Goal: Task Accomplishment & Management: Manage account settings

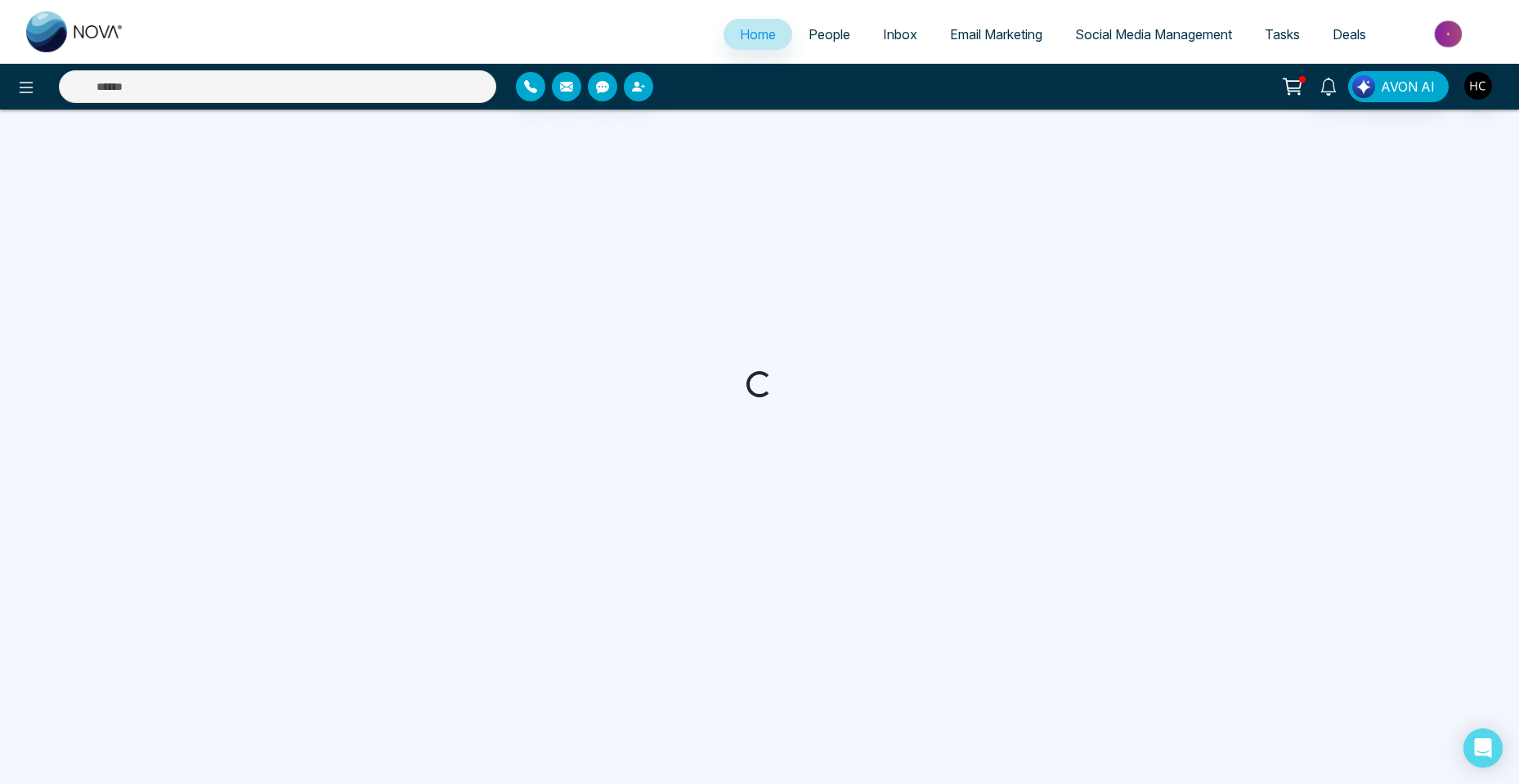
select select "*"
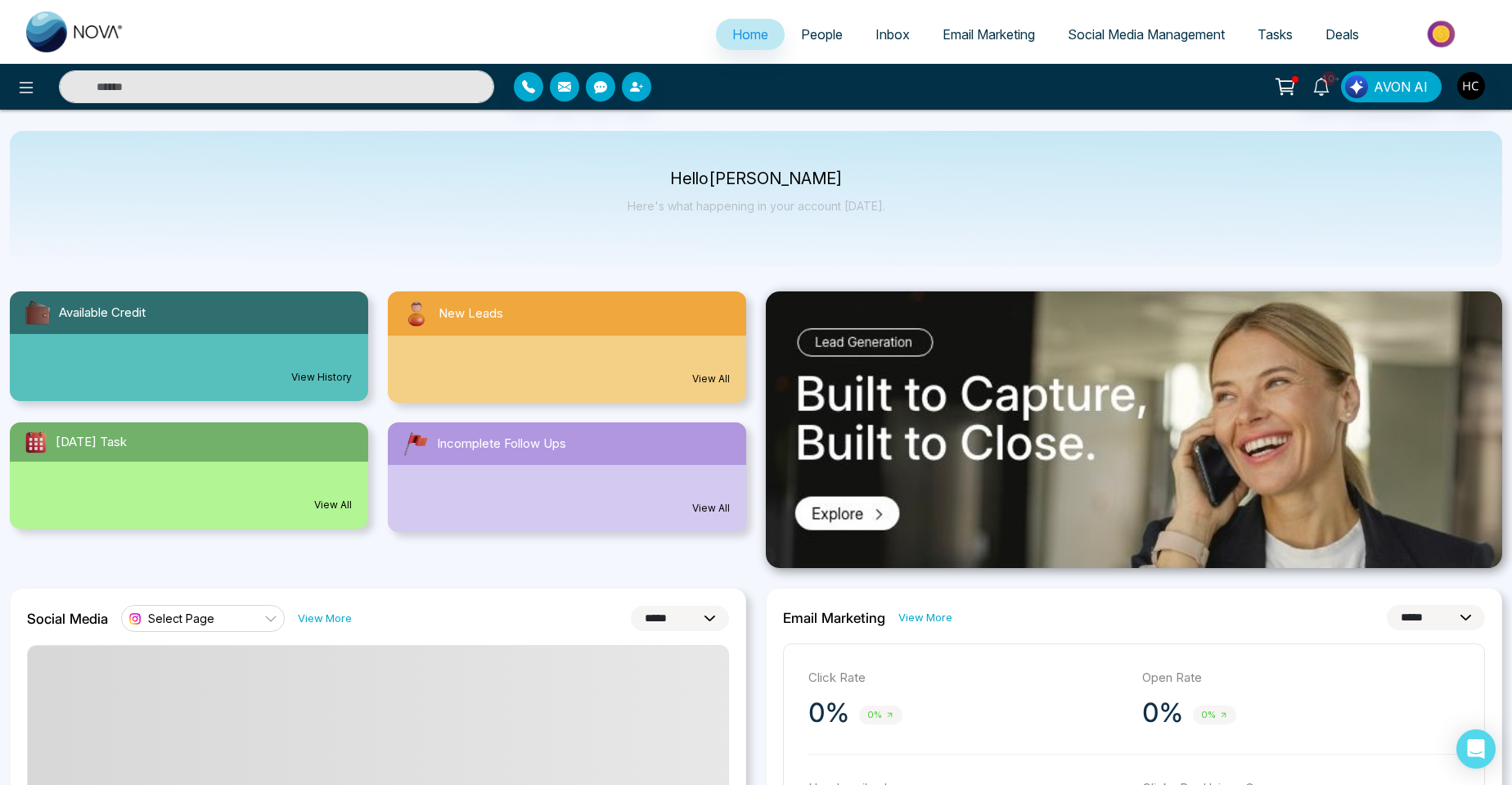
click at [821, 33] on span "People" at bounding box center [822, 34] width 42 height 16
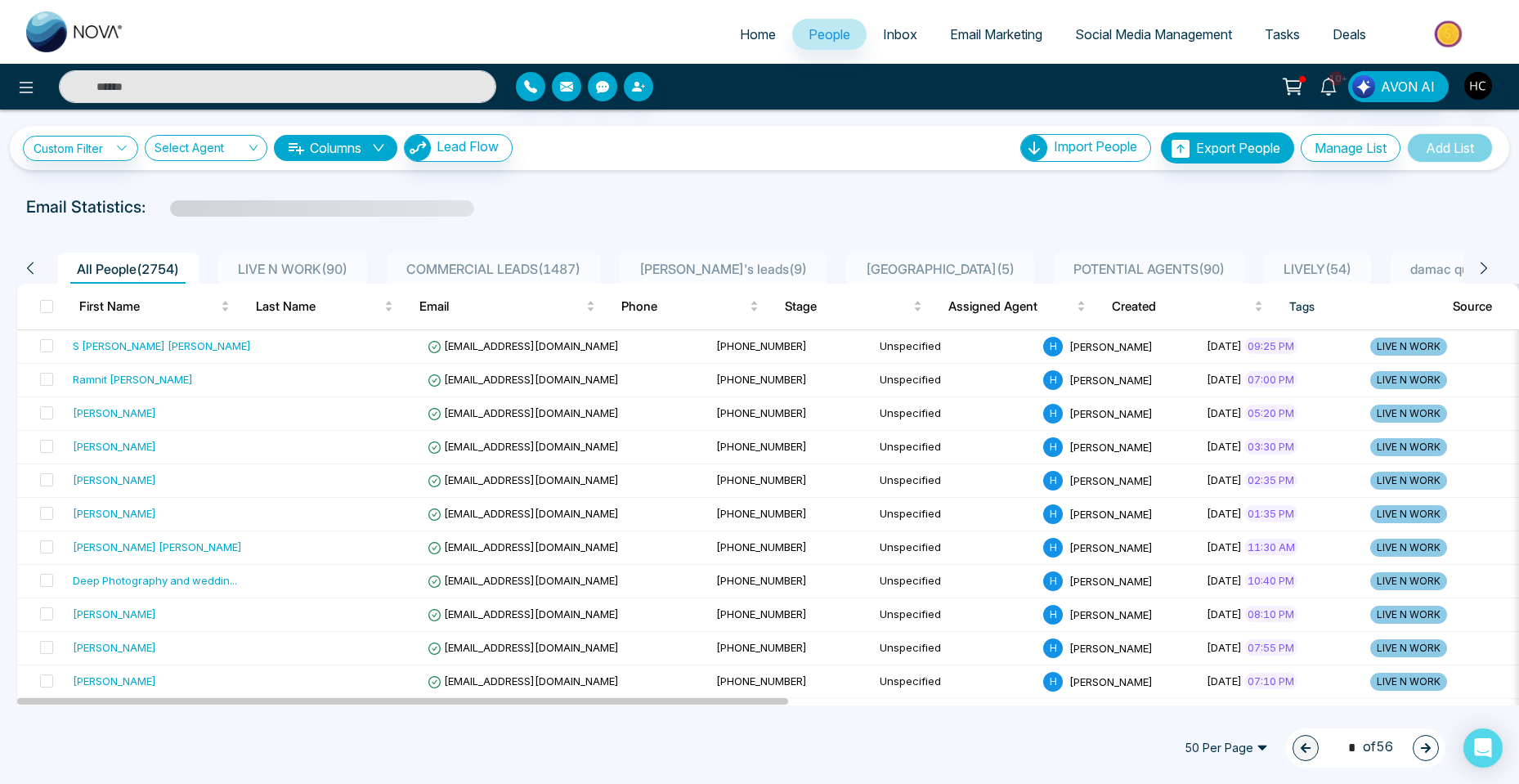
click at [323, 258] on li "LIVE N WORK ( 90 )" at bounding box center [292, 267] width 149 height 31
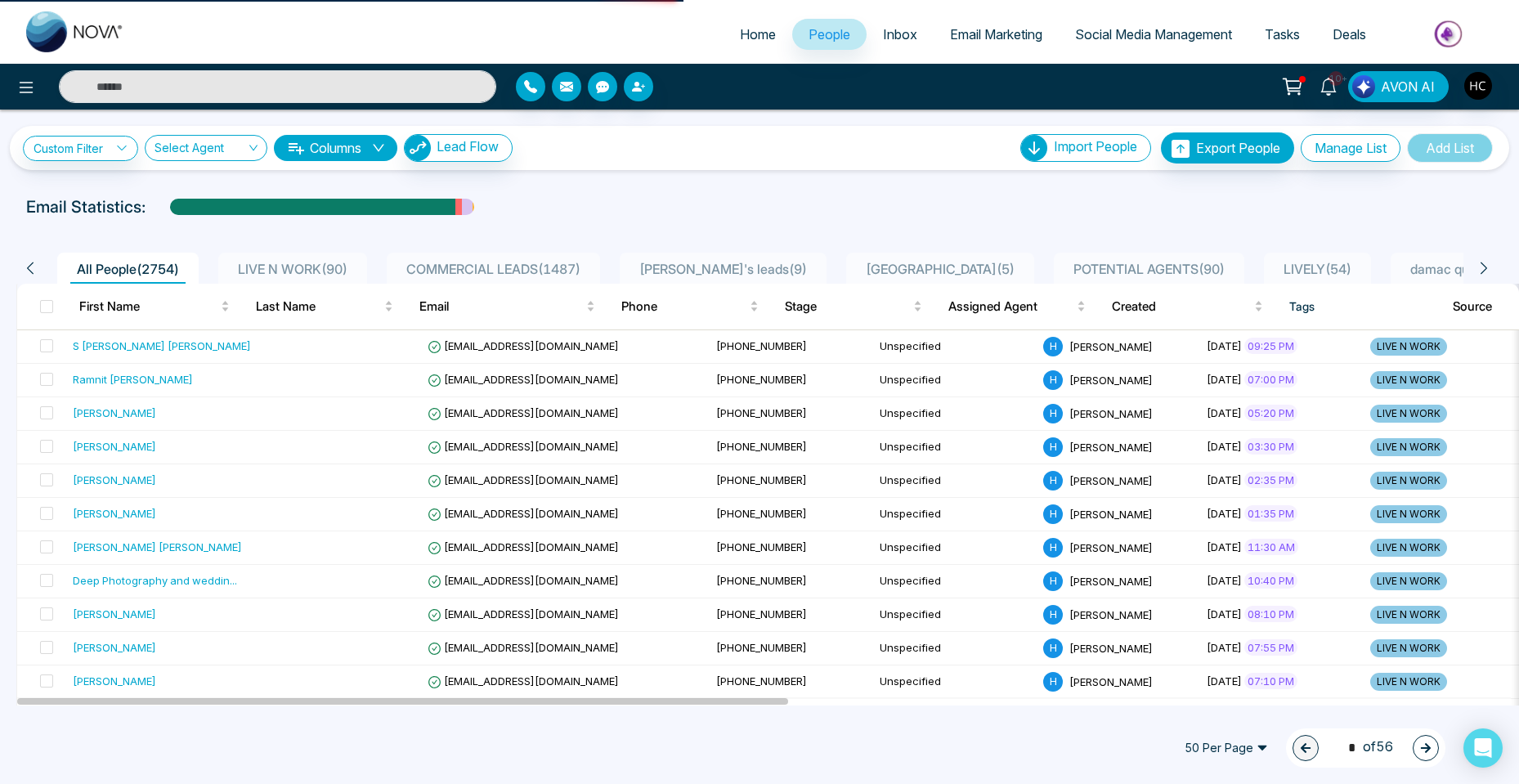
click at [324, 265] on span "LIVE N WORK ( 90 )" at bounding box center [293, 269] width 123 height 16
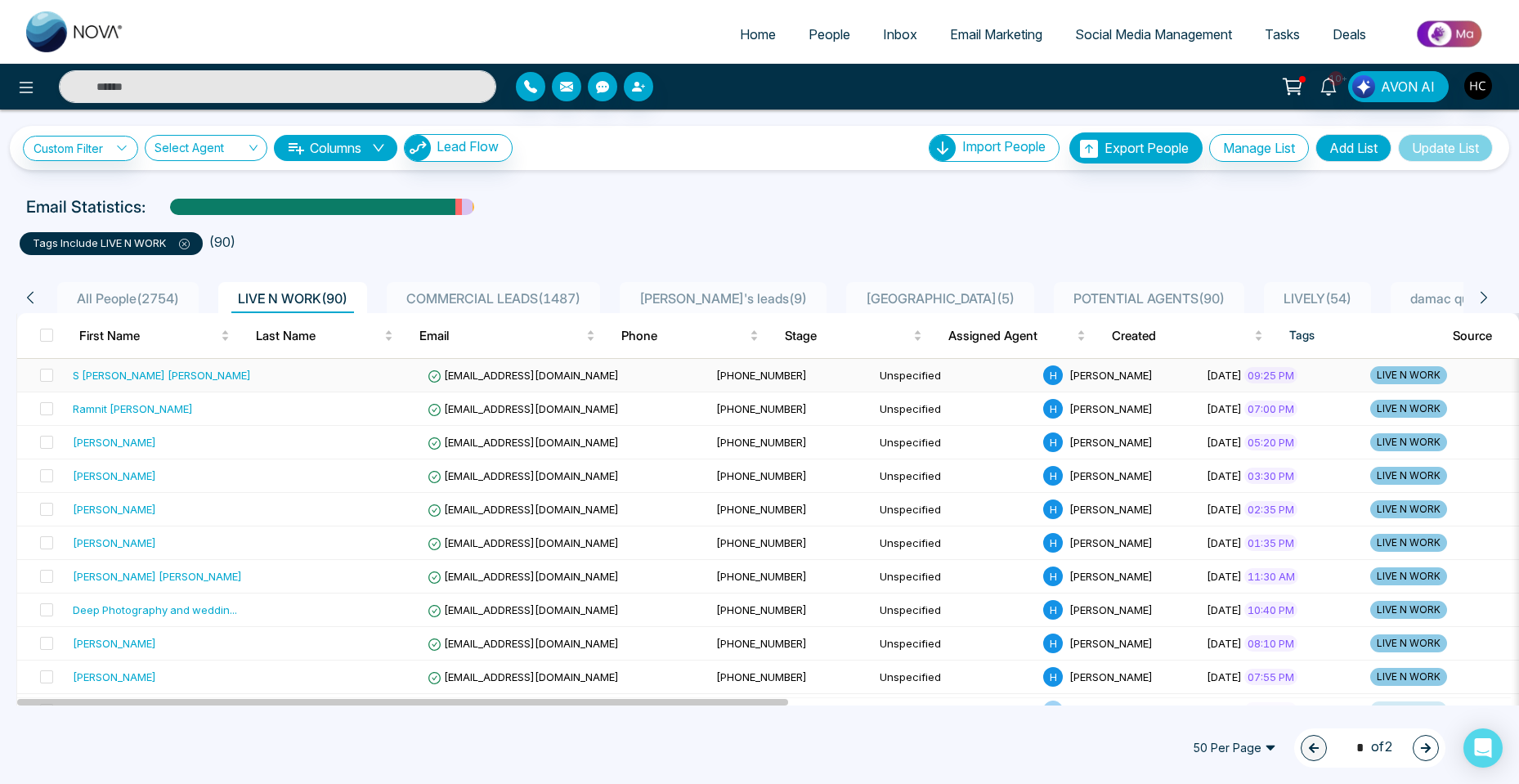
click at [138, 380] on div "S [PERSON_NAME] [PERSON_NAME]" at bounding box center [162, 375] width 178 height 16
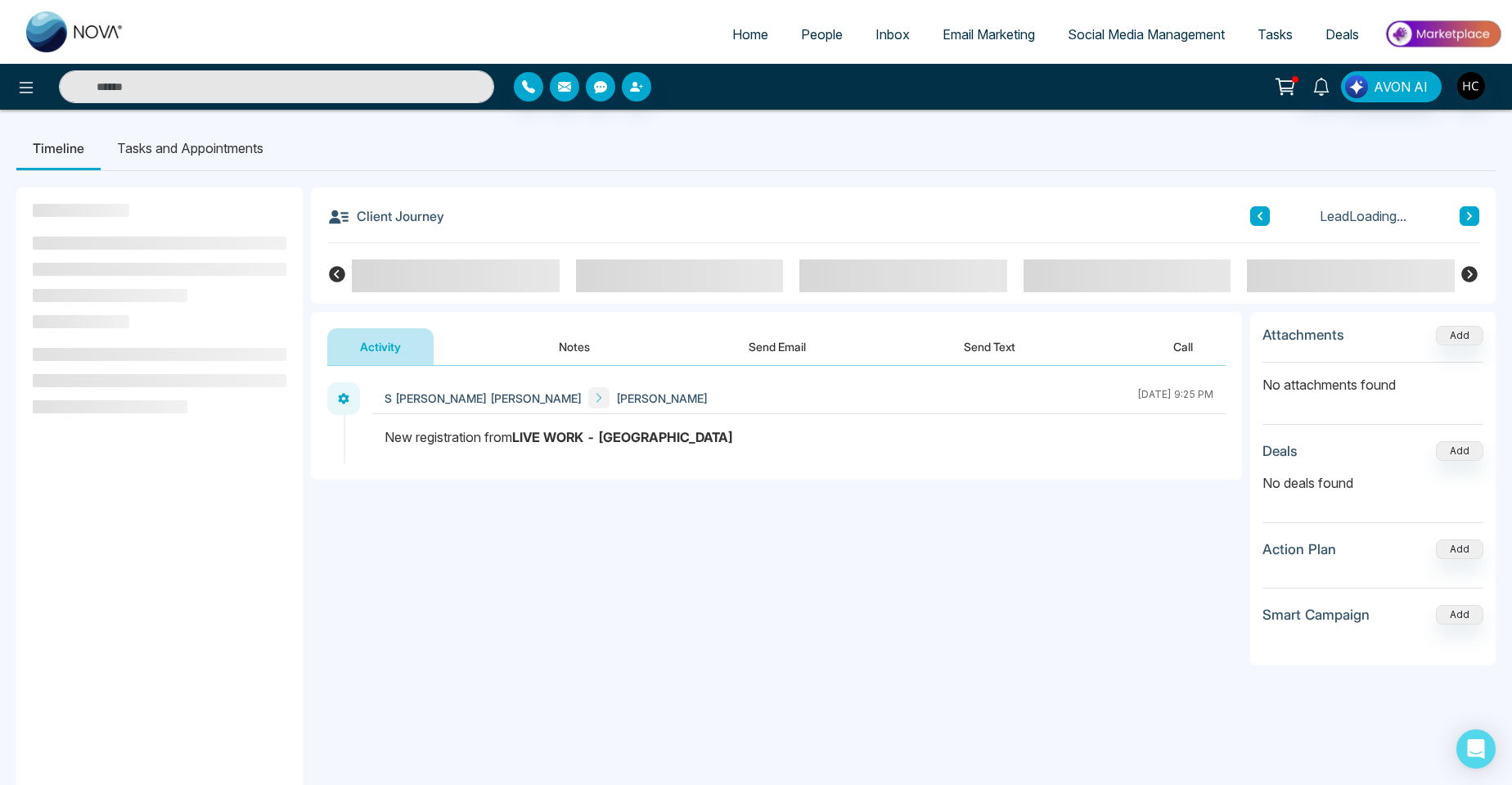
click at [559, 344] on button "Notes" at bounding box center [574, 346] width 96 height 37
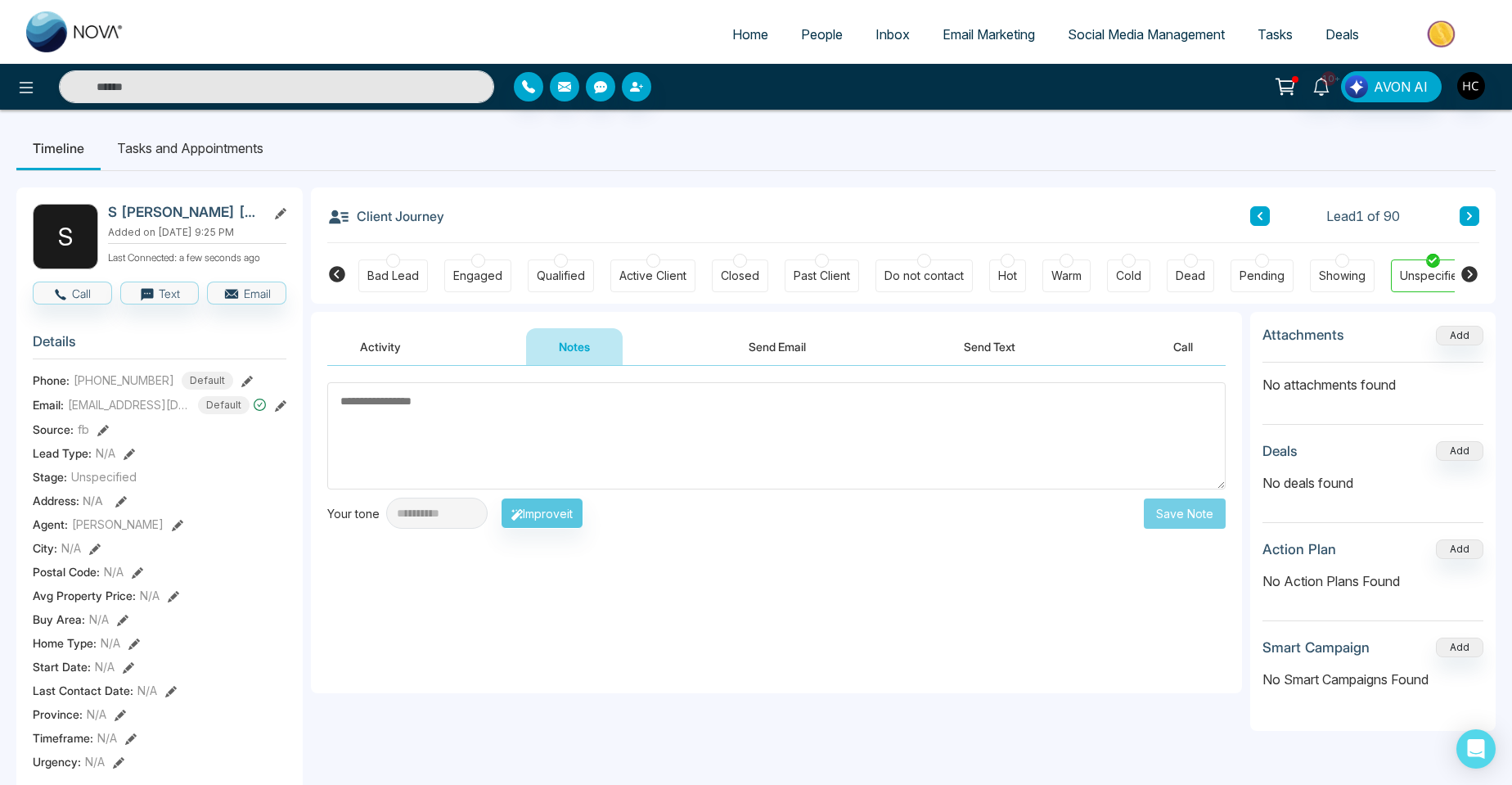
scroll to position [0, 101]
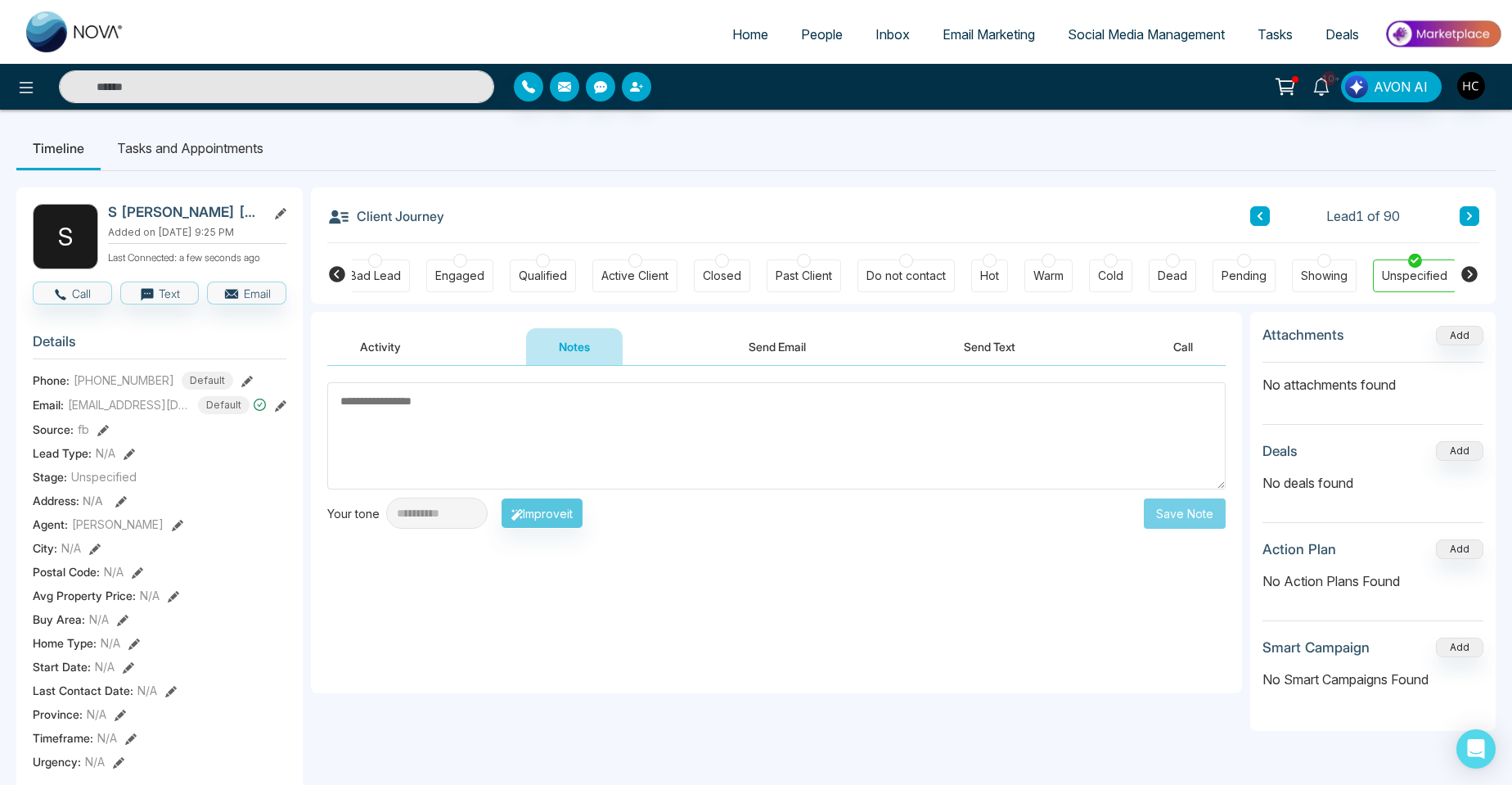
click at [353, 407] on textarea at bounding box center [776, 435] width 898 height 107
click at [440, 387] on textarea at bounding box center [776, 435] width 898 height 107
click at [365, 421] on textarea at bounding box center [776, 435] width 898 height 107
click at [401, 426] on textarea at bounding box center [776, 435] width 898 height 107
click at [432, 434] on textarea at bounding box center [776, 435] width 898 height 107
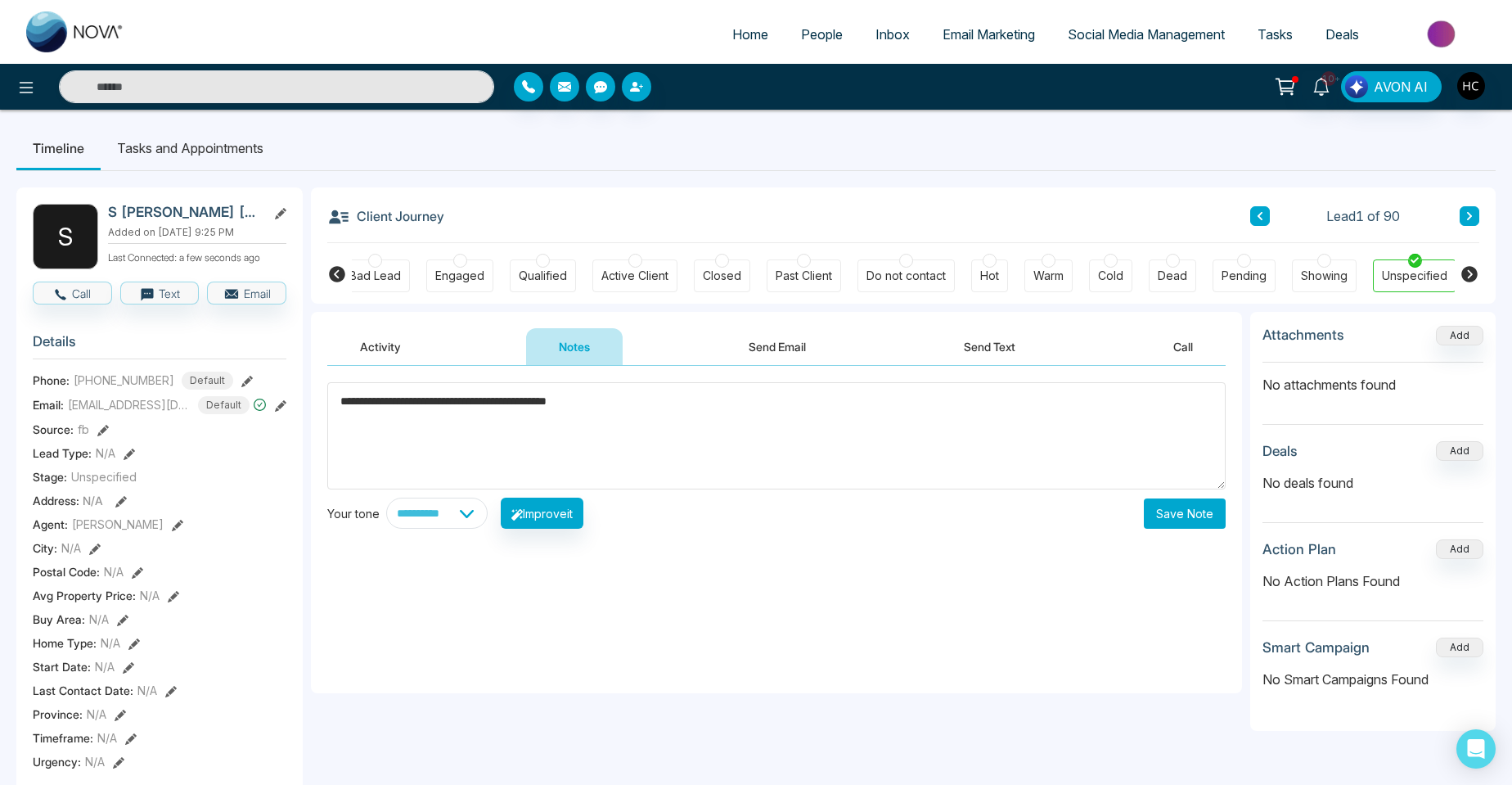
type textarea "**********"
click at [1208, 514] on button "Save Note" at bounding box center [1186, 514] width 82 height 30
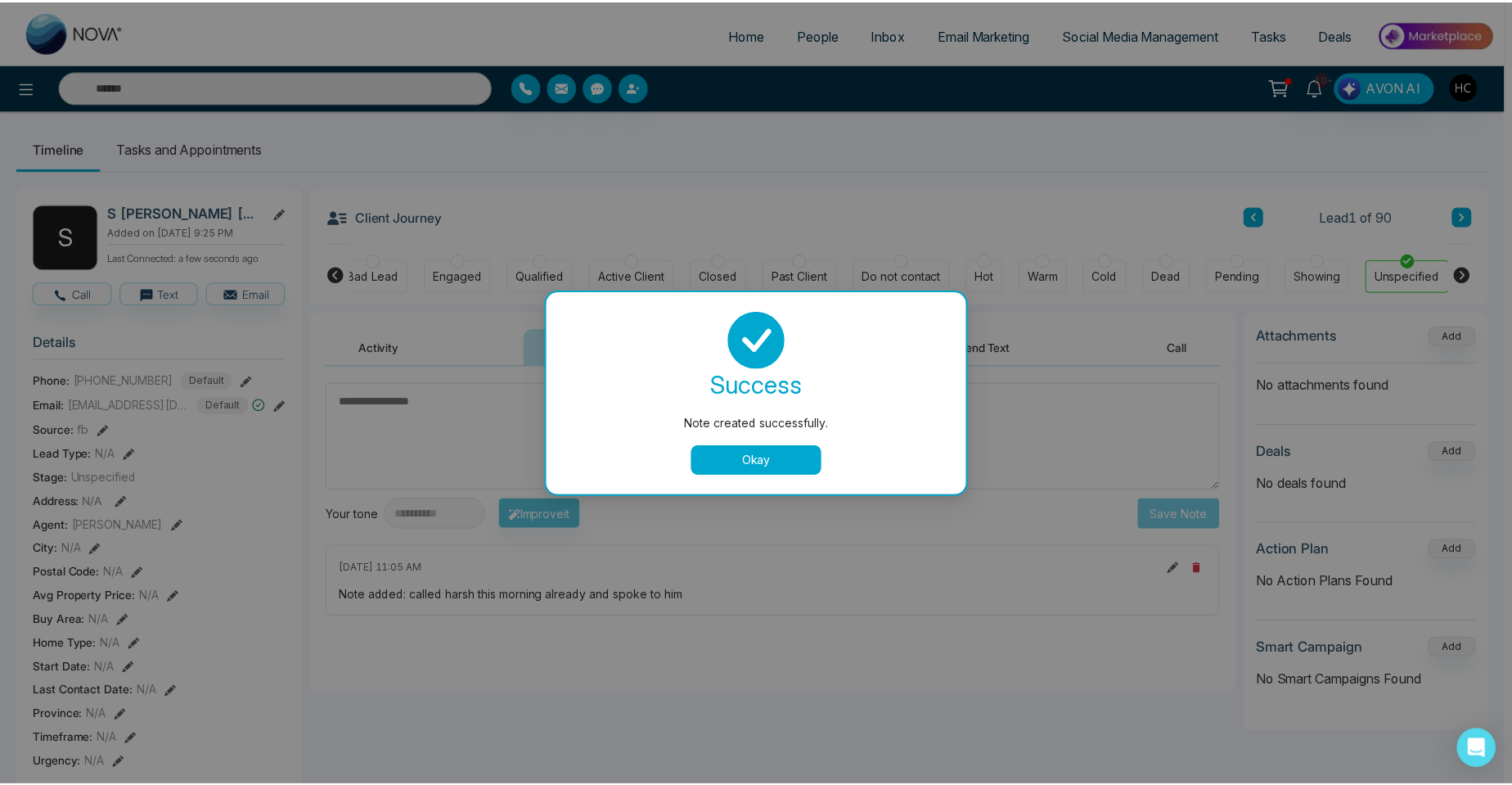
scroll to position [0, 93]
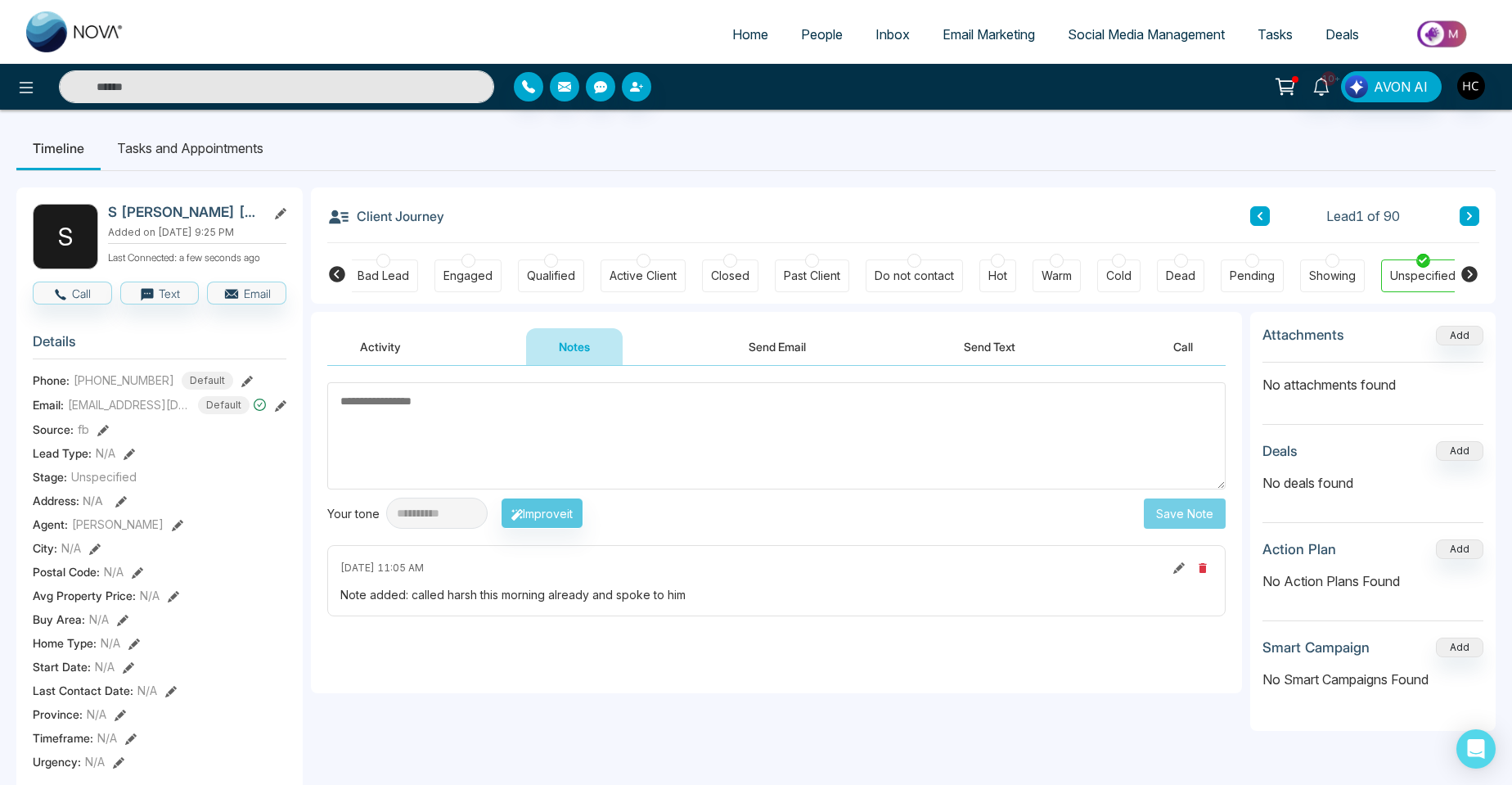
click at [270, 84] on input "text" at bounding box center [277, 87] width 435 height 33
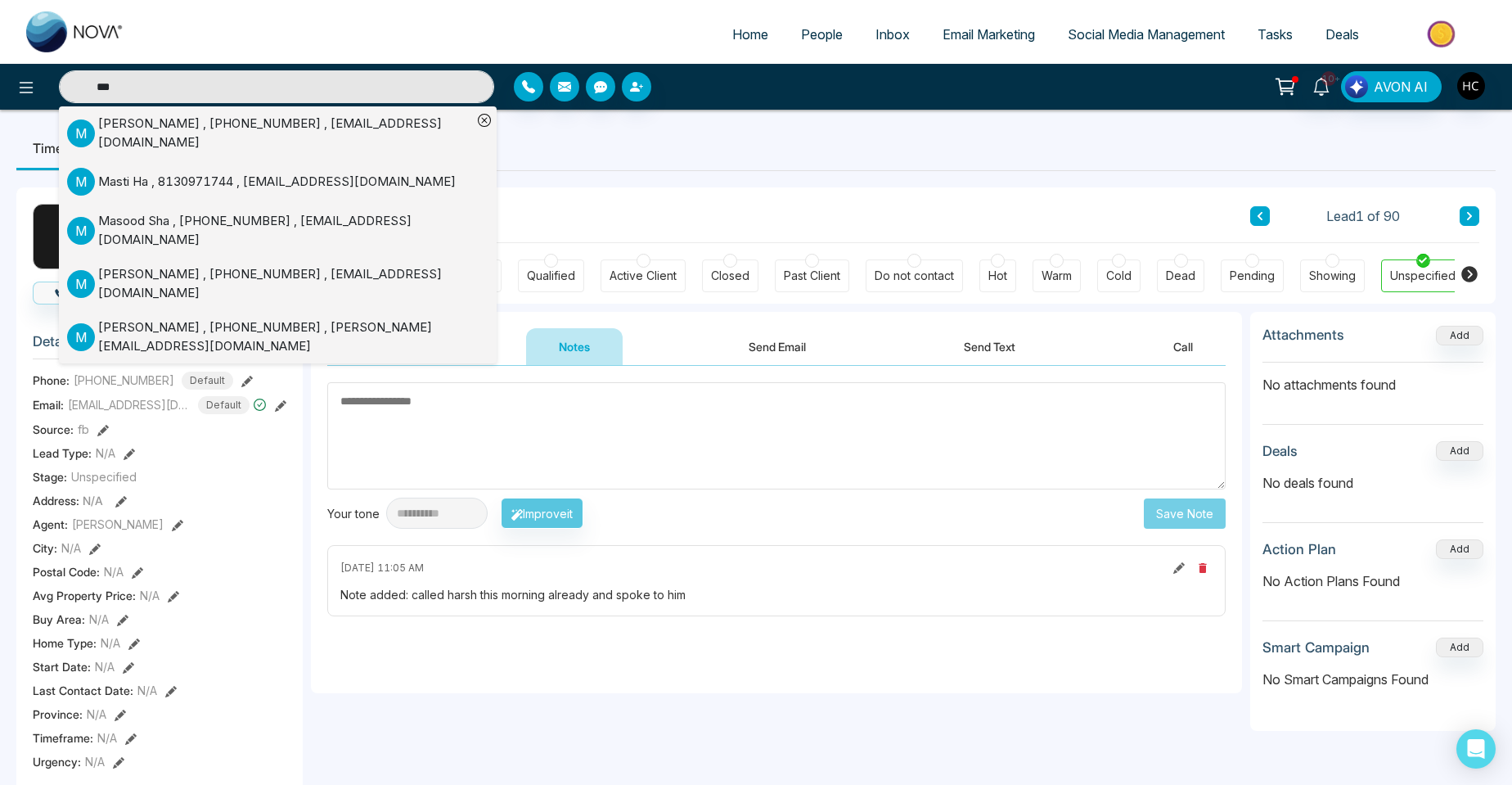
type input "***"
click at [172, 132] on div "[PERSON_NAME] , [PHONE_NUMBER] , [EMAIL_ADDRESS][DOMAIN_NAME]" at bounding box center [285, 132] width 374 height 37
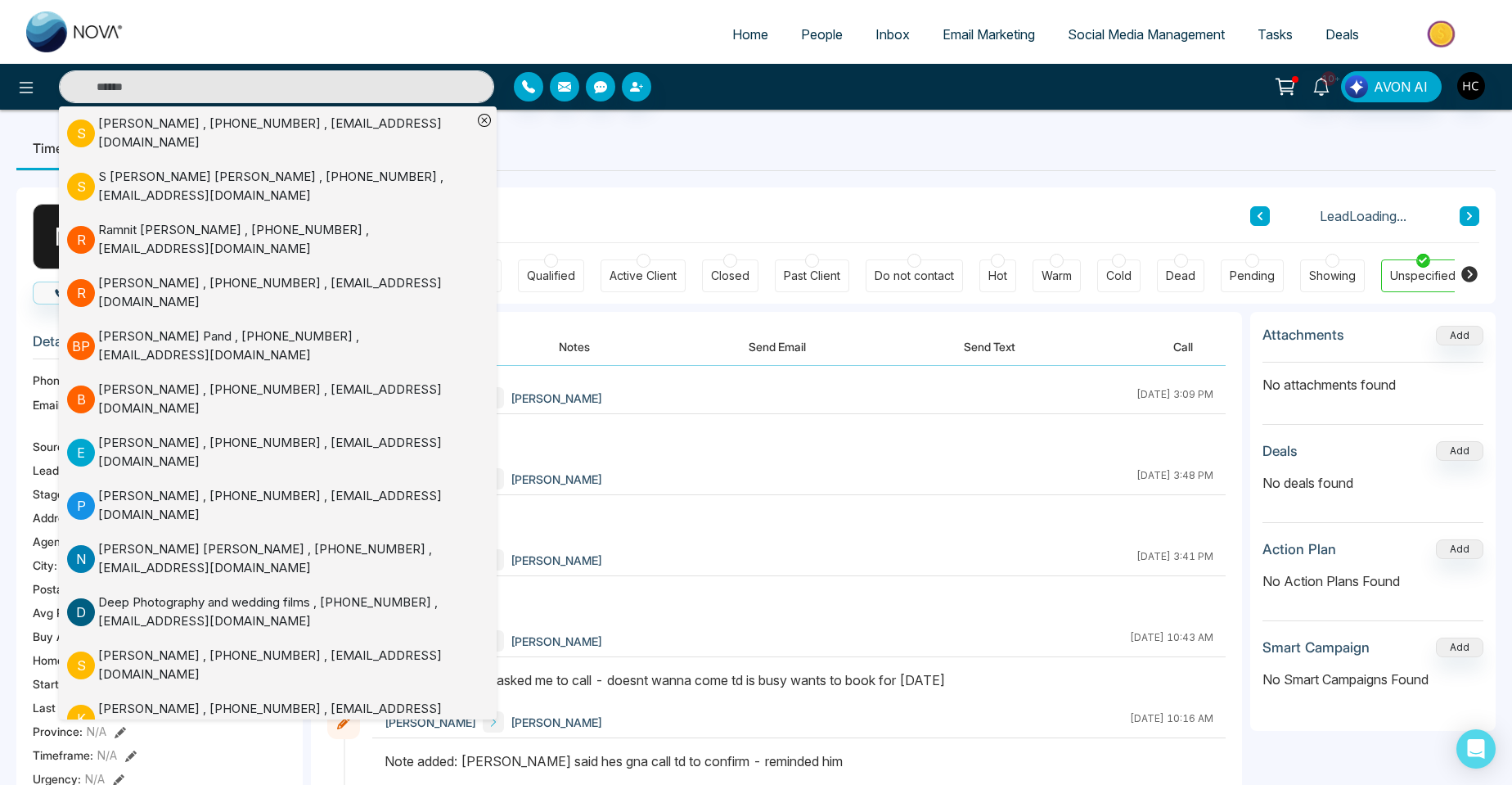
click at [596, 347] on button "Notes" at bounding box center [574, 346] width 96 height 37
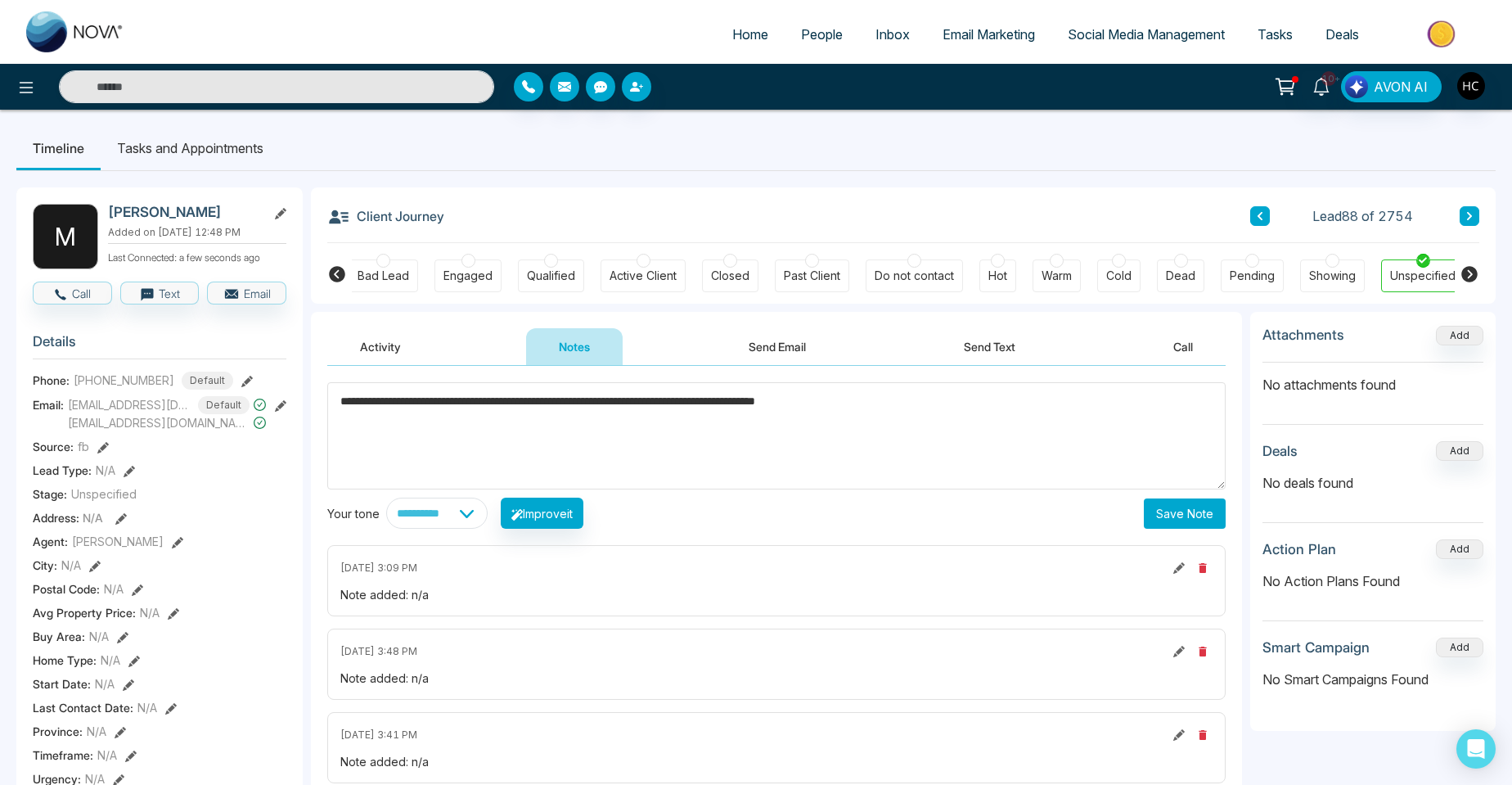
type textarea "**********"
click at [1161, 510] on button "Save Note" at bounding box center [1186, 514] width 82 height 30
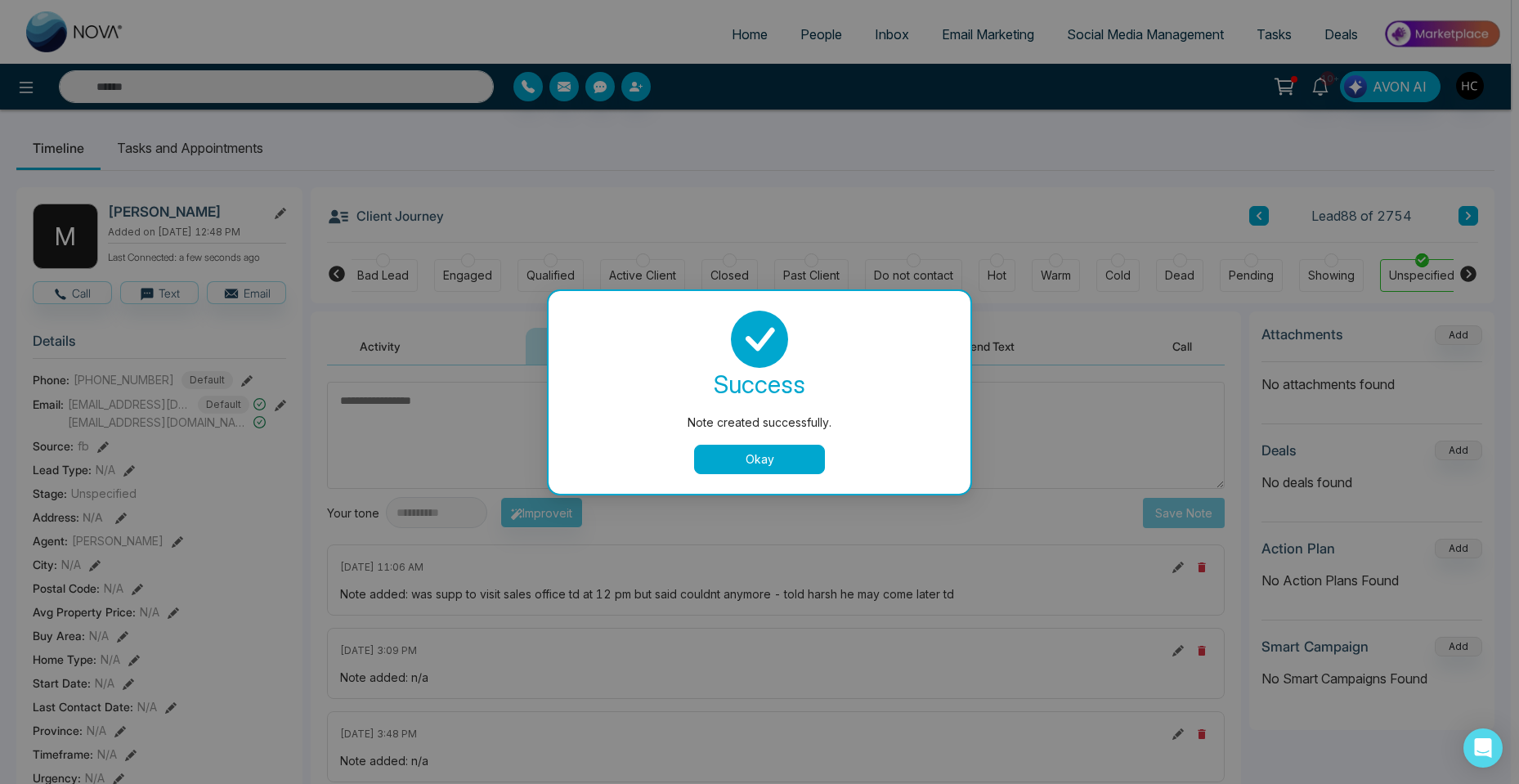
click at [823, 37] on div "Note created successfully. success Note created successfully. Okay" at bounding box center [759, 392] width 1519 height 784
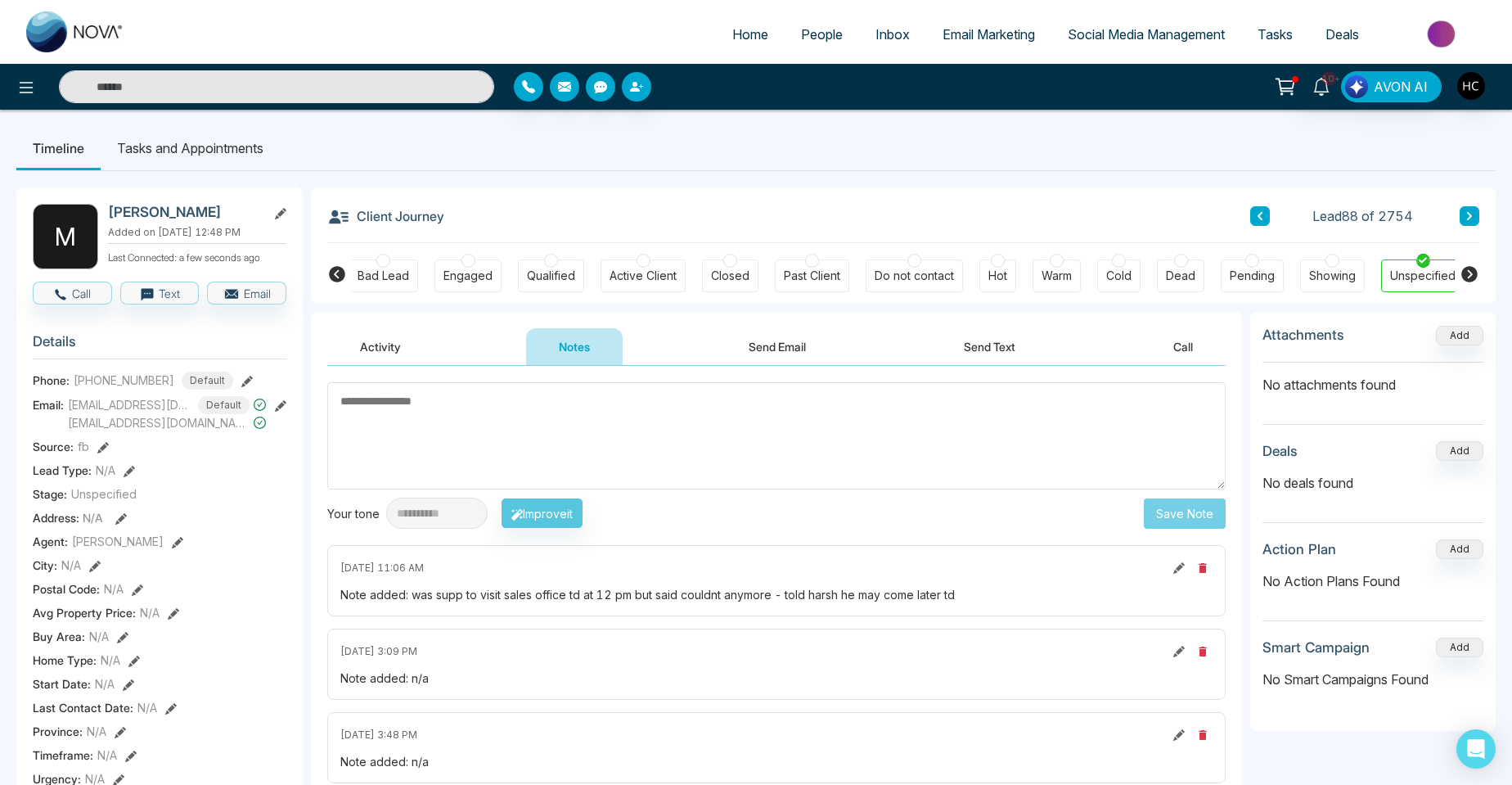
click at [809, 40] on span "People" at bounding box center [822, 34] width 42 height 16
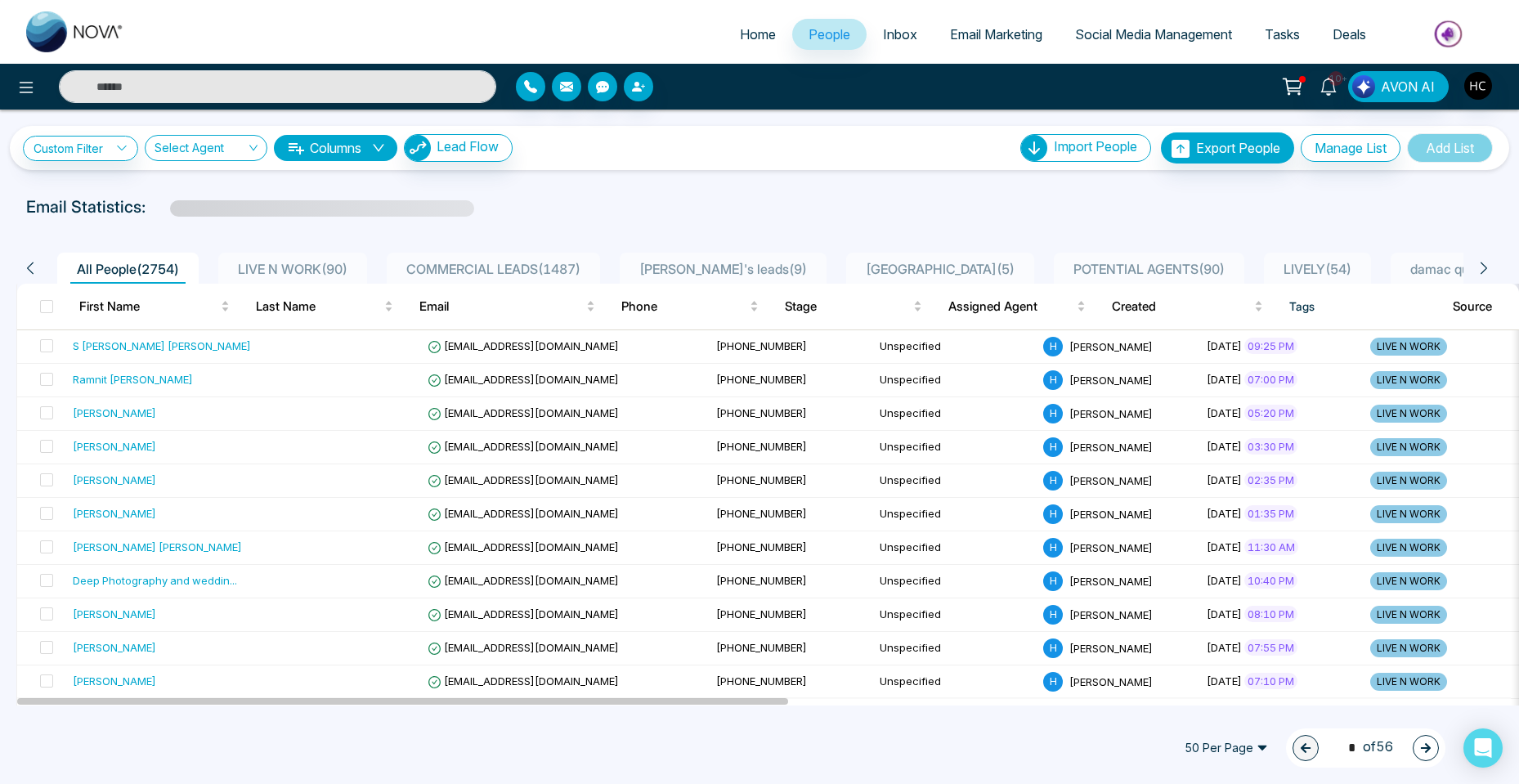
click at [331, 262] on span "LIVE N WORK ( 90 )" at bounding box center [293, 269] width 123 height 16
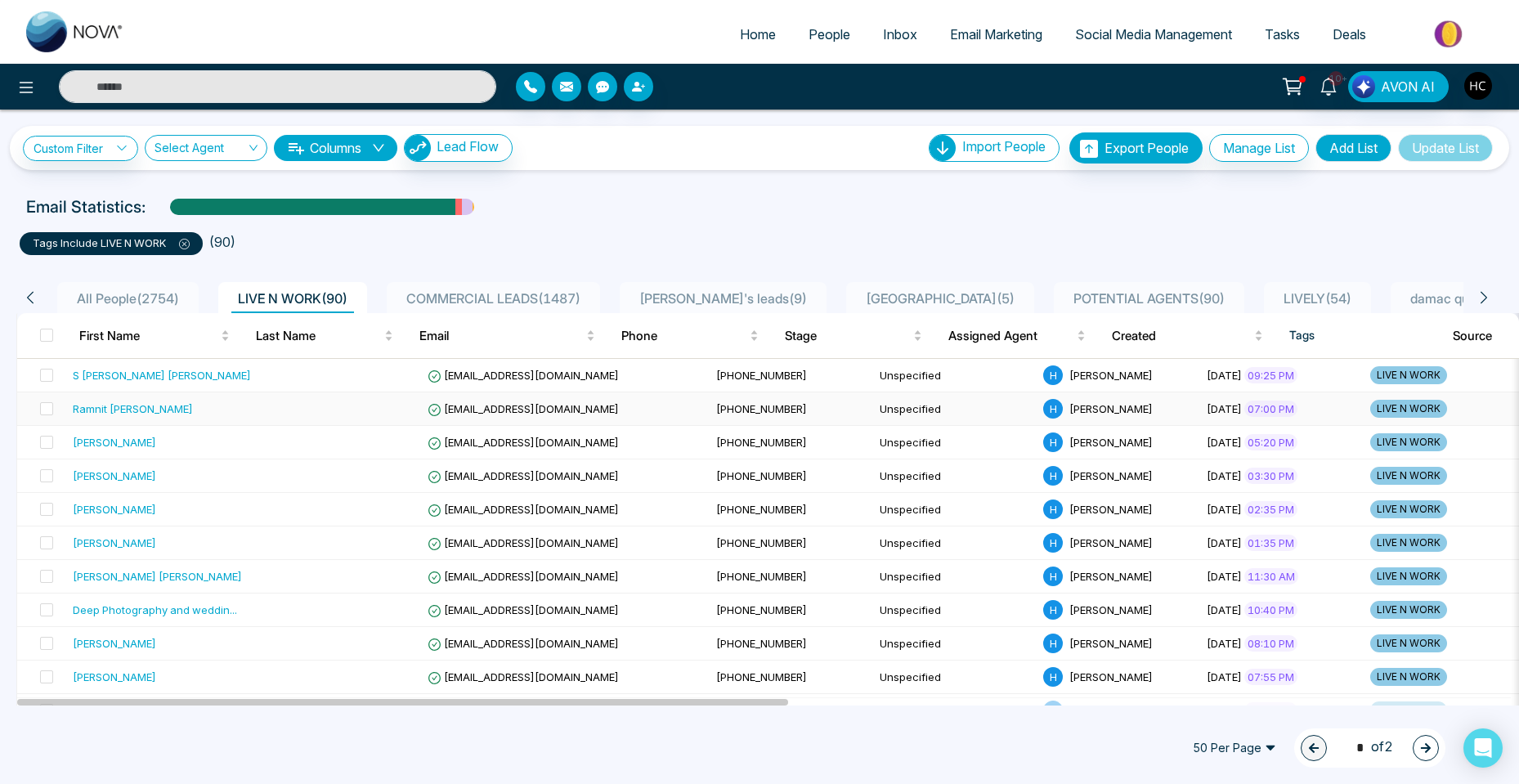
click at [141, 402] on div "Ramnit [PERSON_NAME]" at bounding box center [162, 409] width 178 height 16
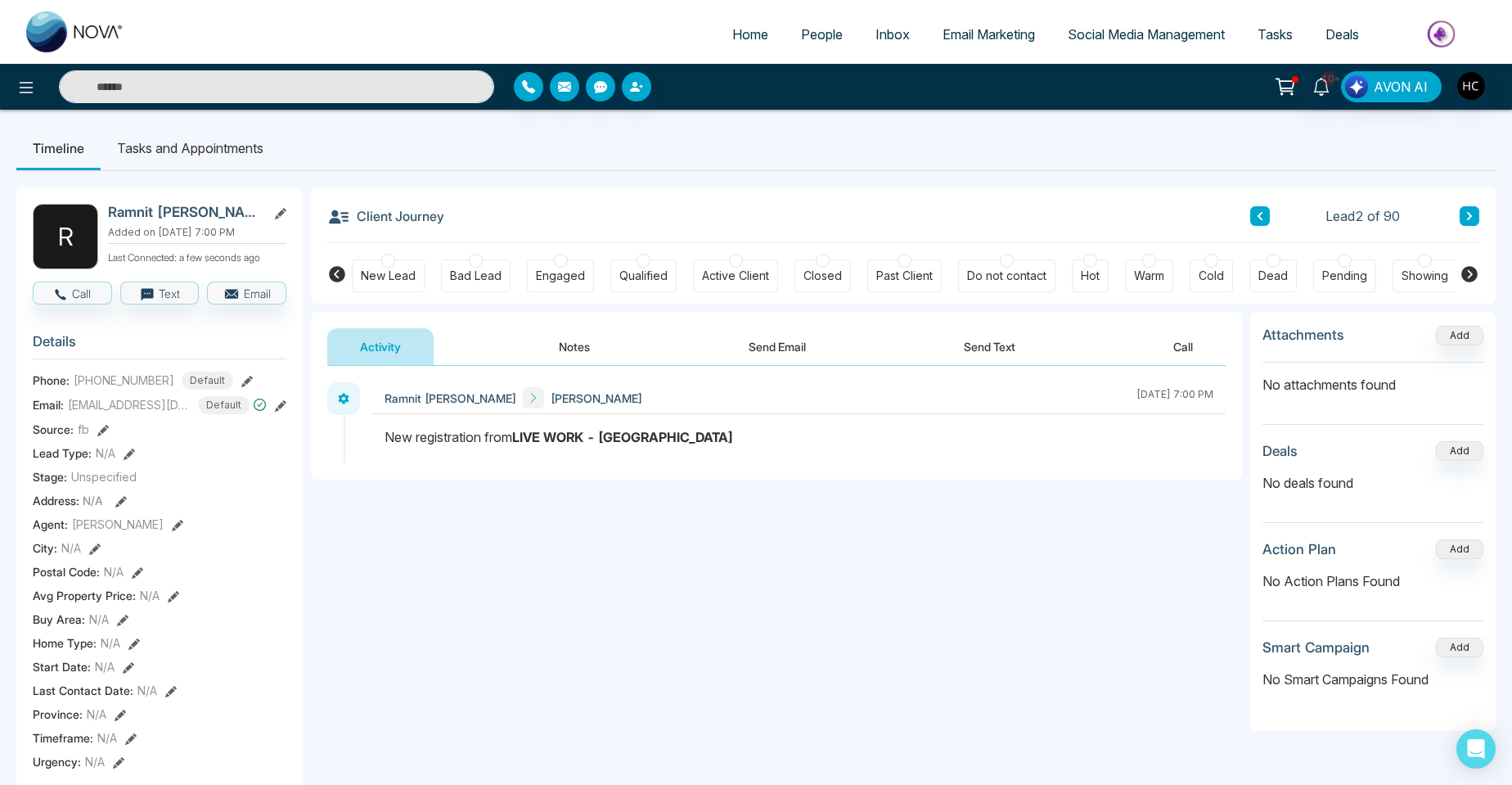
click at [196, 92] on input "text" at bounding box center [277, 87] width 435 height 33
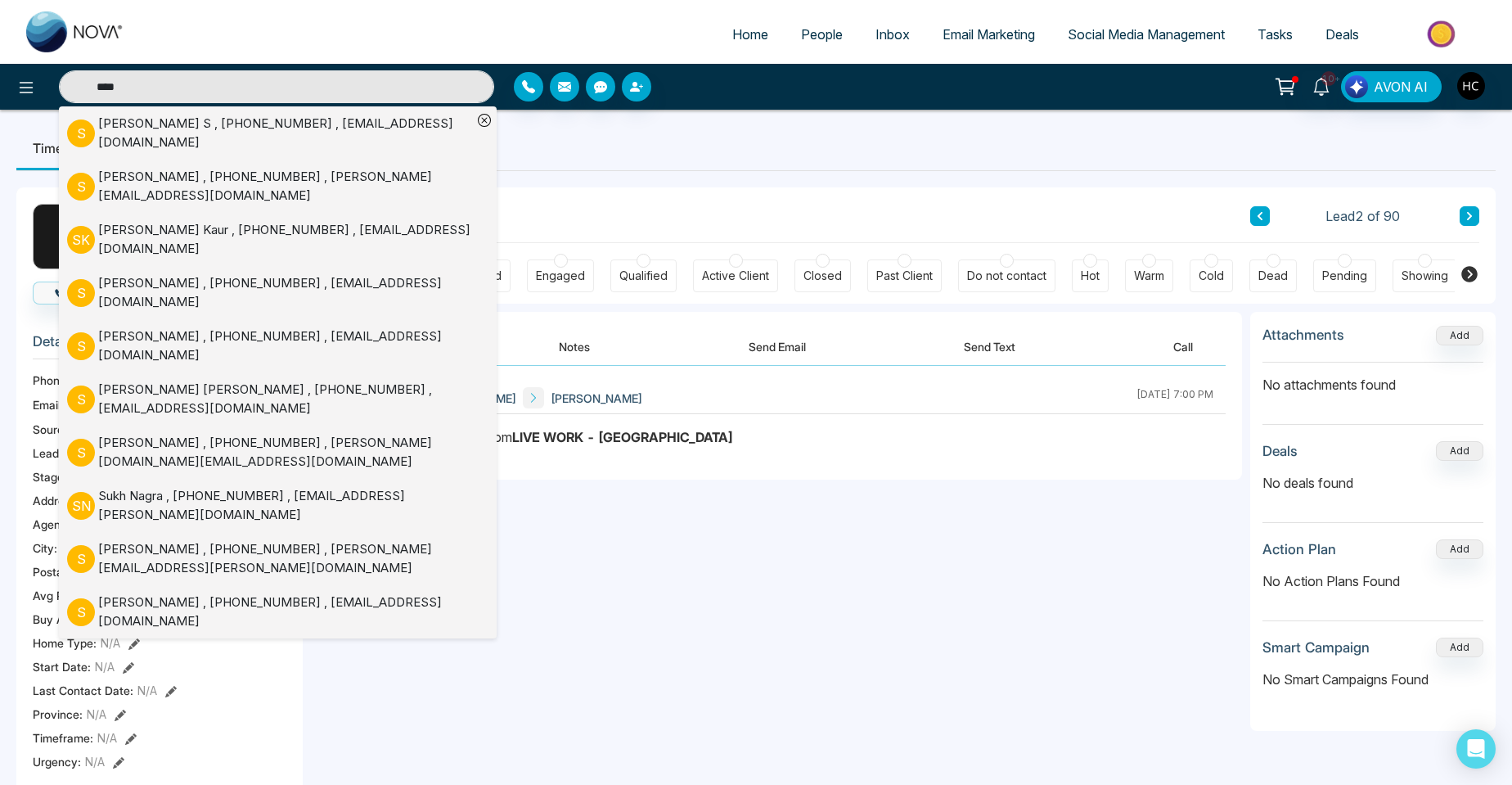
type input "****"
click at [183, 118] on div "S [PERSON_NAME] S , [PHONE_NUMBER] , [EMAIL_ADDRESS][DOMAIN_NAME]" at bounding box center [269, 132] width 405 height 37
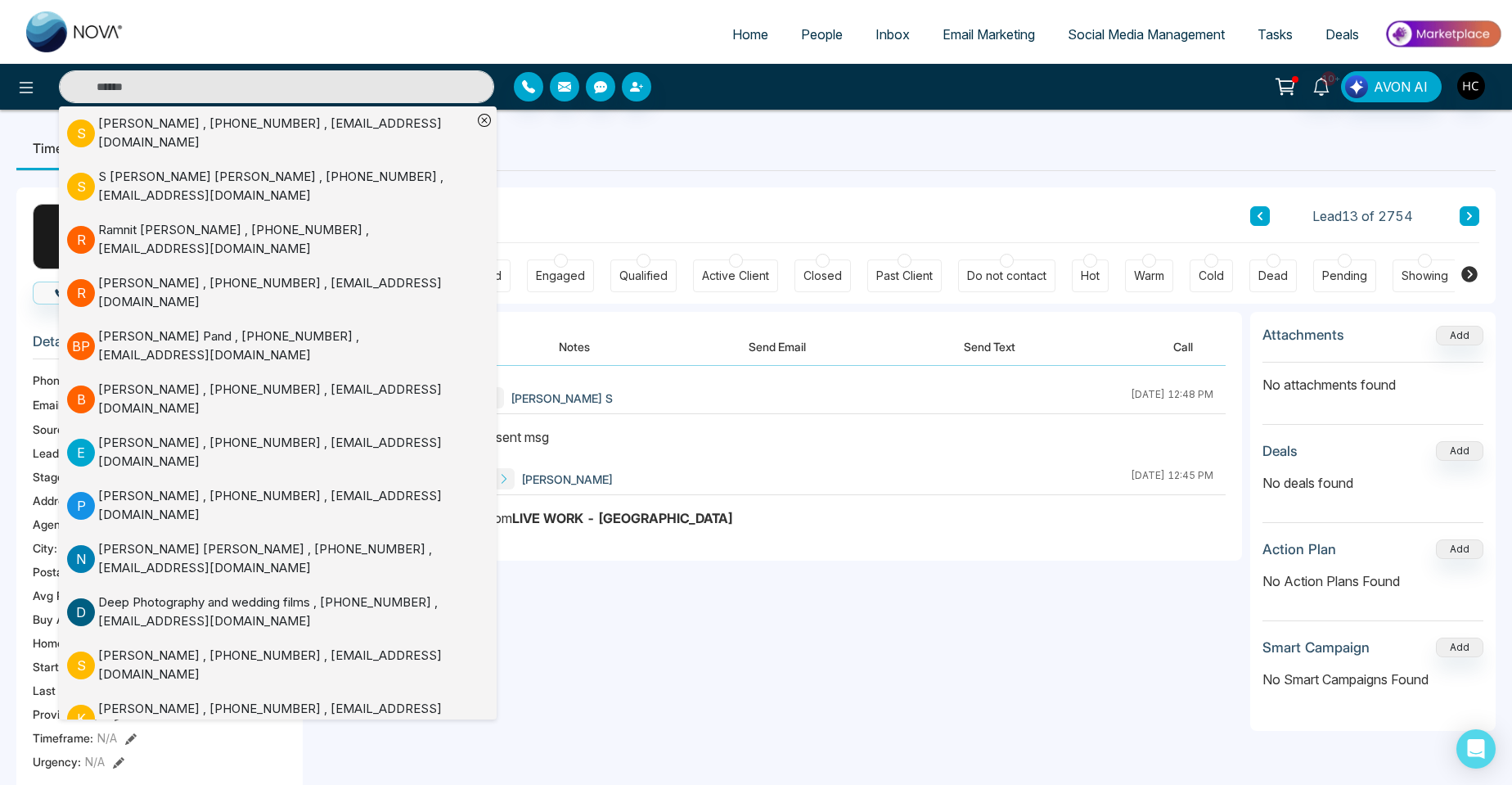
click at [153, 84] on input "text" at bounding box center [277, 87] width 435 height 33
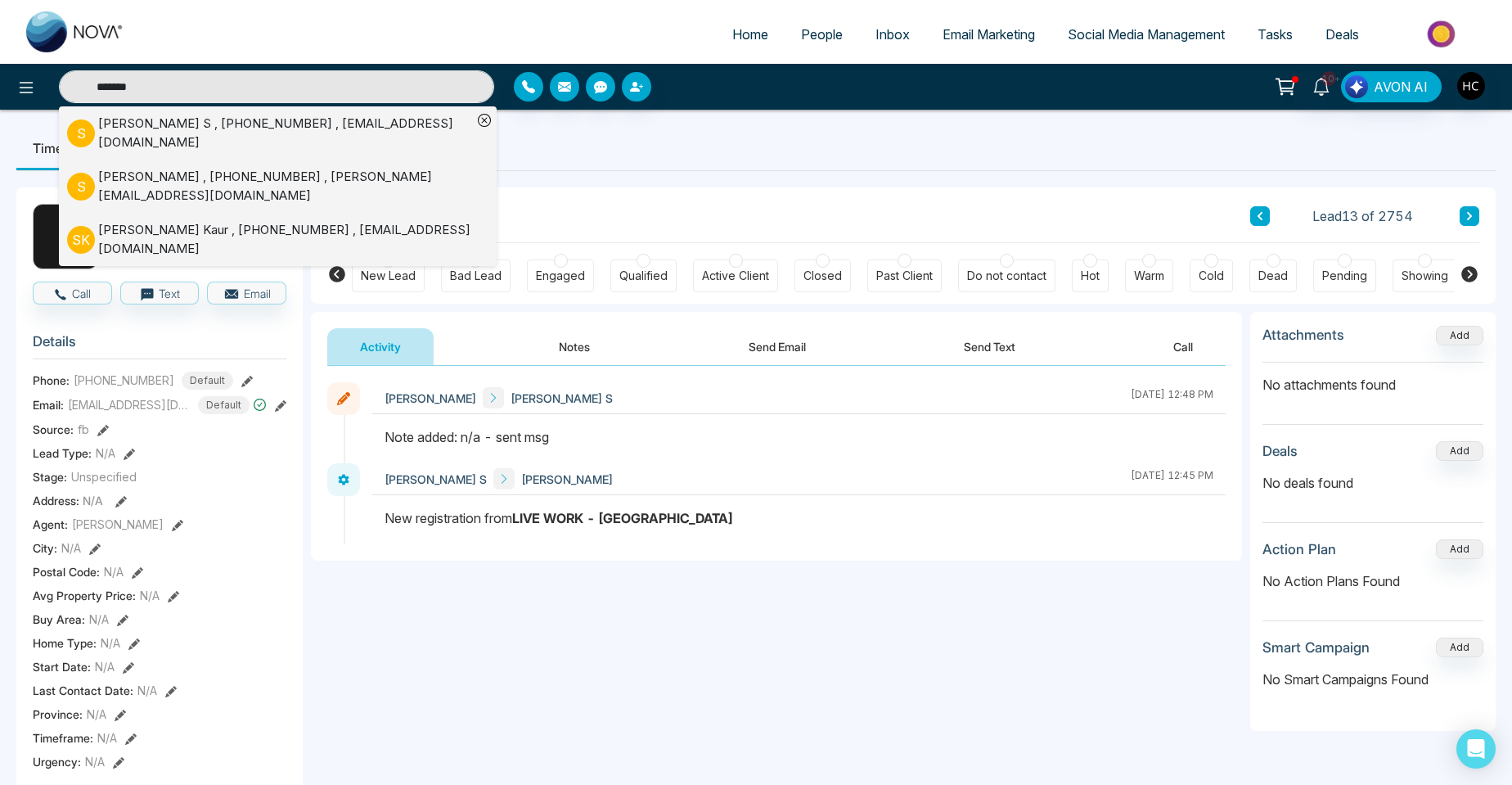
type input "*******"
click at [160, 177] on div "[PERSON_NAME] , [PHONE_NUMBER] , [PERSON_NAME][EMAIL_ADDRESS][DOMAIN_NAME]" at bounding box center [285, 186] width 374 height 37
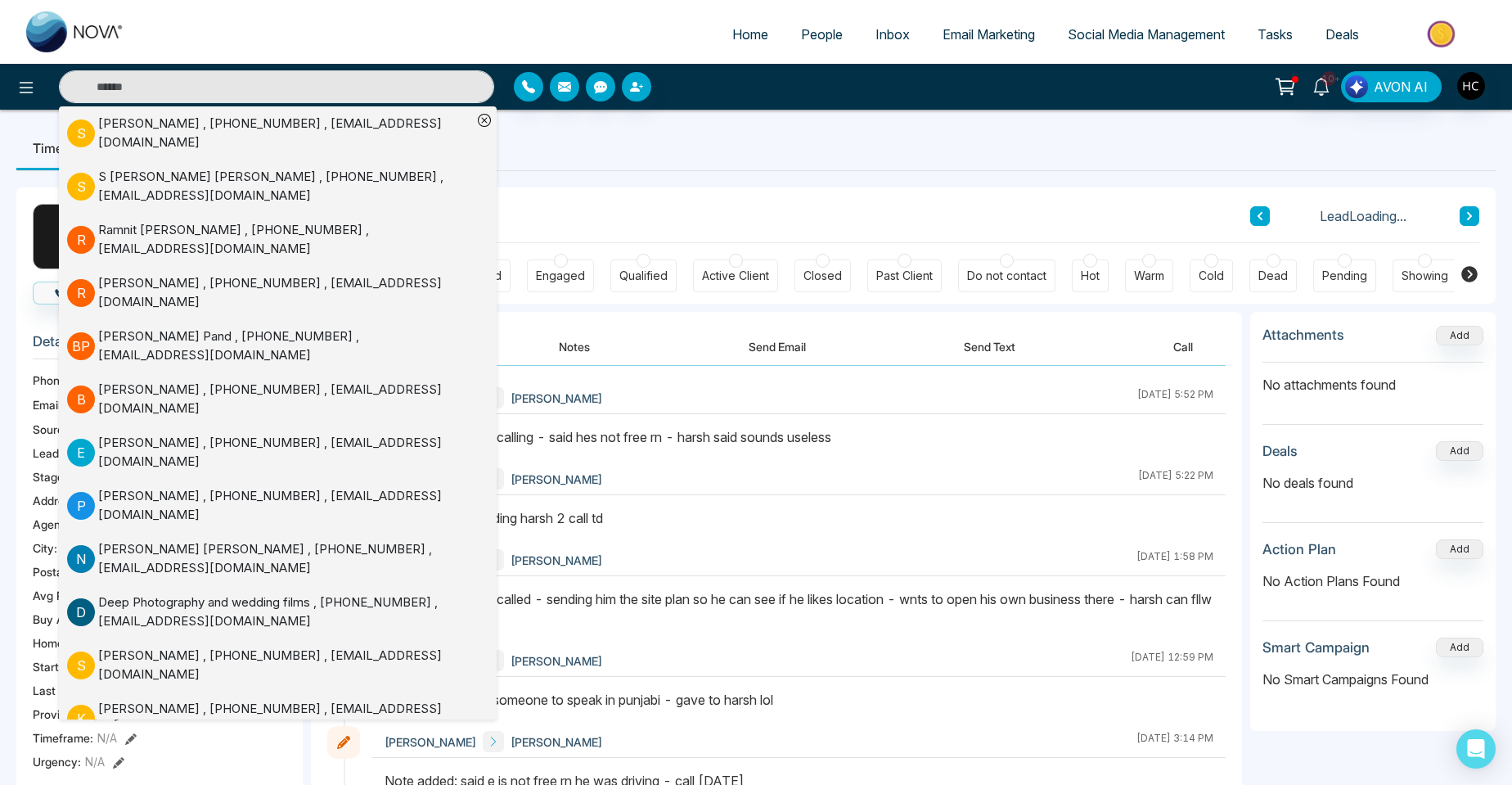
click at [557, 337] on button "Notes" at bounding box center [574, 346] width 96 height 37
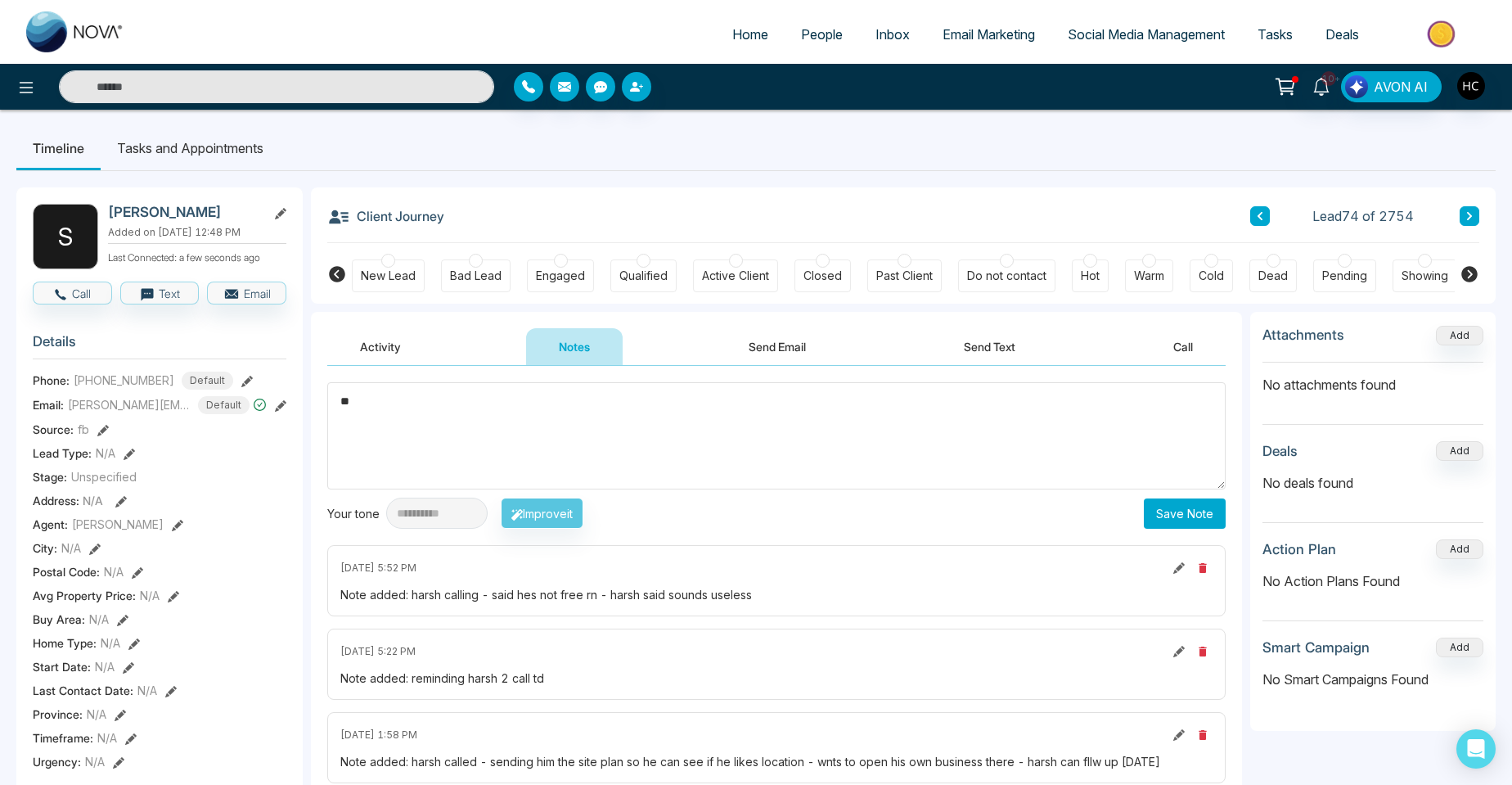
type textarea "*"
type textarea "**********"
click at [1182, 511] on button "Save Note" at bounding box center [1186, 514] width 82 height 30
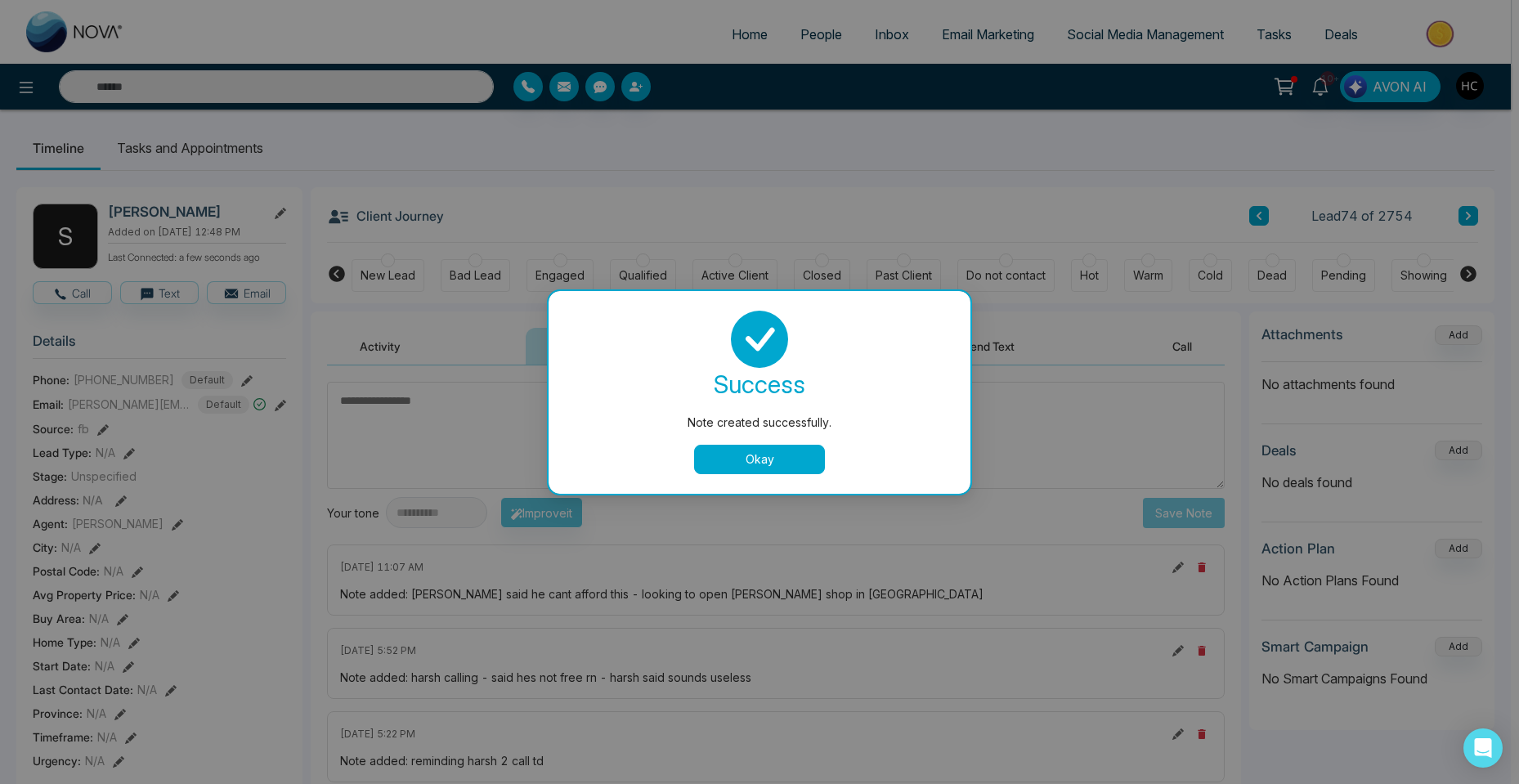
click at [806, 41] on div "Note created successfully. success Note created successfully. Okay" at bounding box center [759, 392] width 1519 height 784
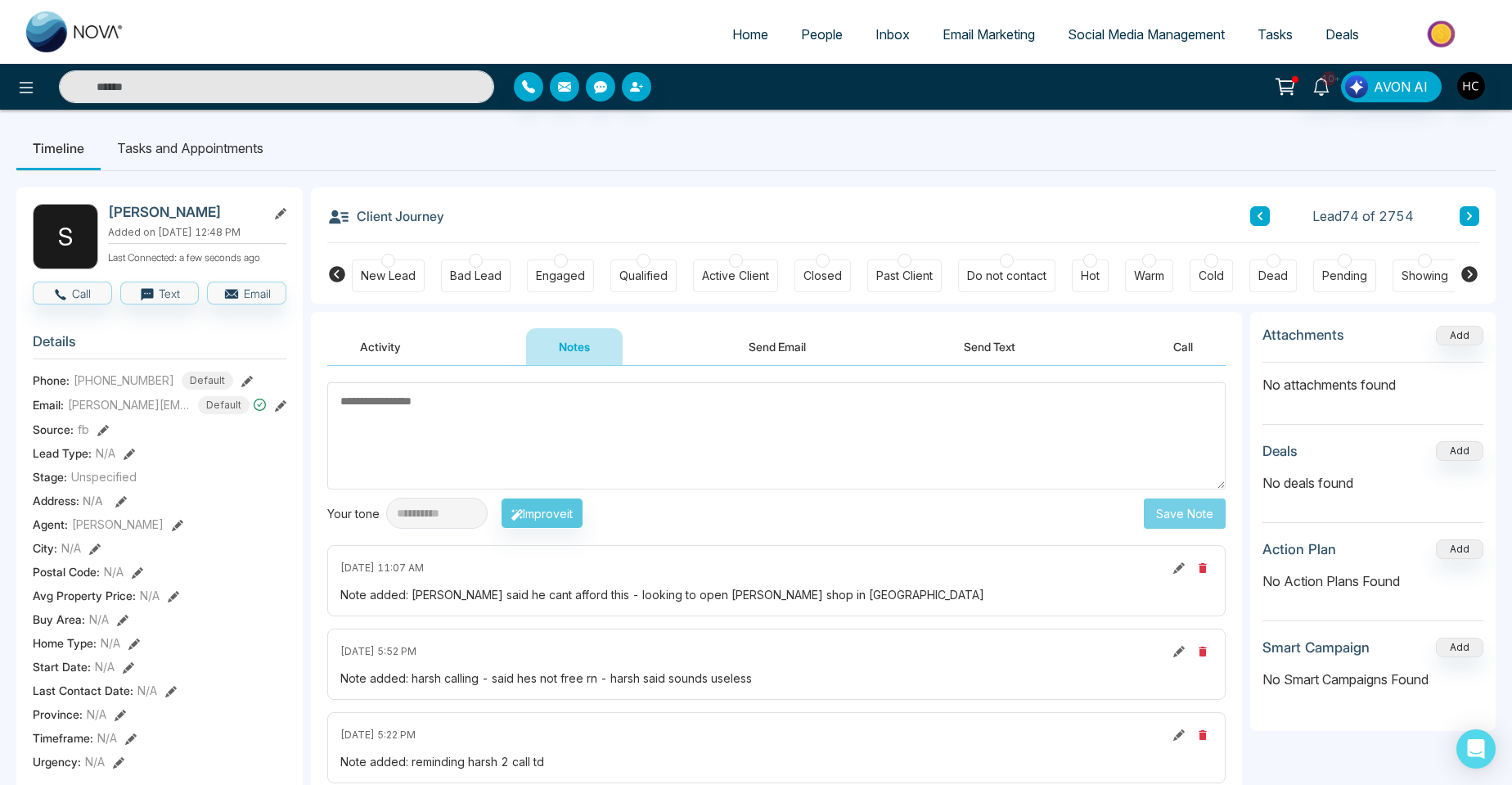
click at [805, 26] on span "People" at bounding box center [822, 34] width 42 height 16
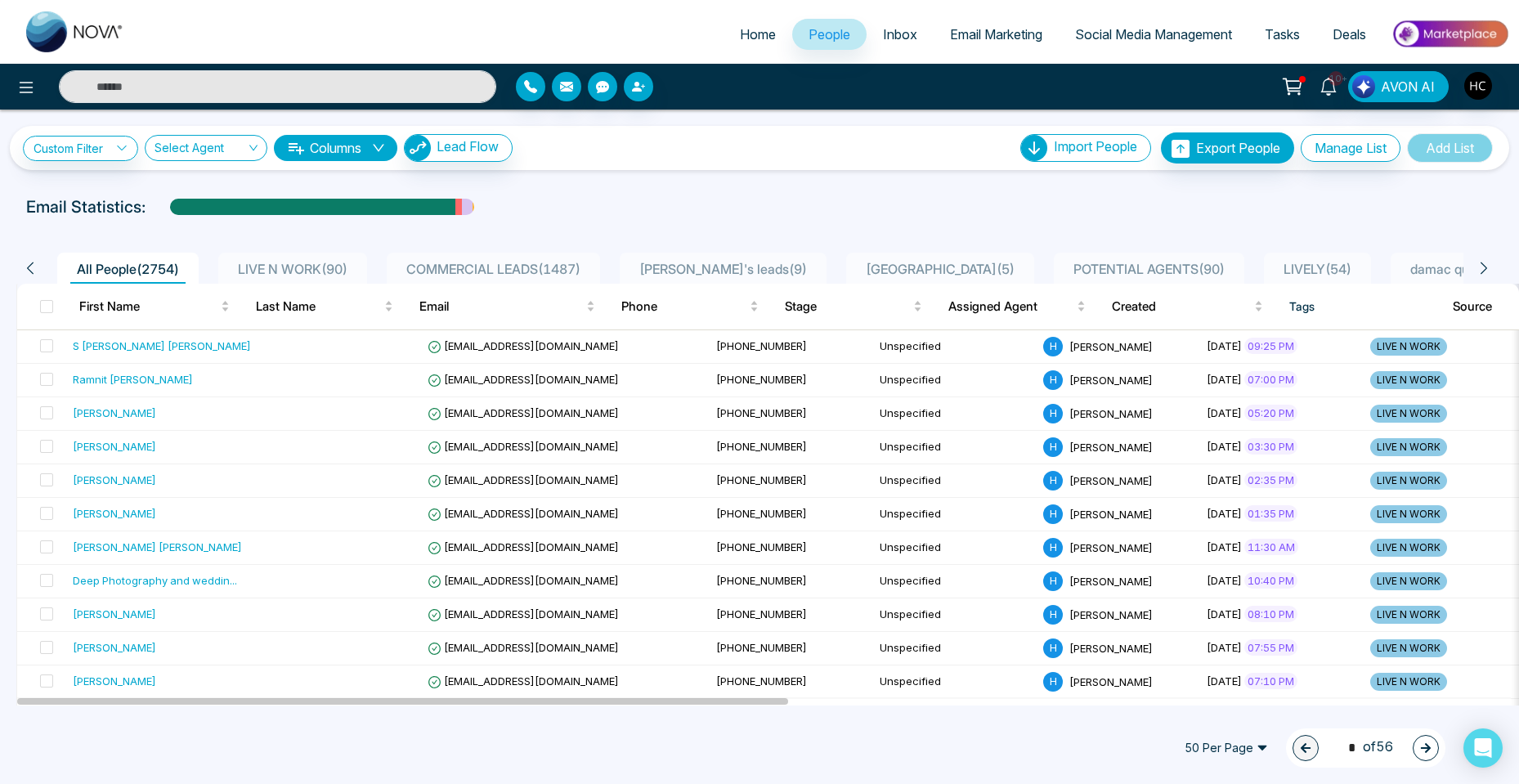
click at [815, 42] on span "People" at bounding box center [829, 34] width 42 height 16
click at [299, 264] on span "LIVE N WORK ( 90 )" at bounding box center [293, 269] width 123 height 16
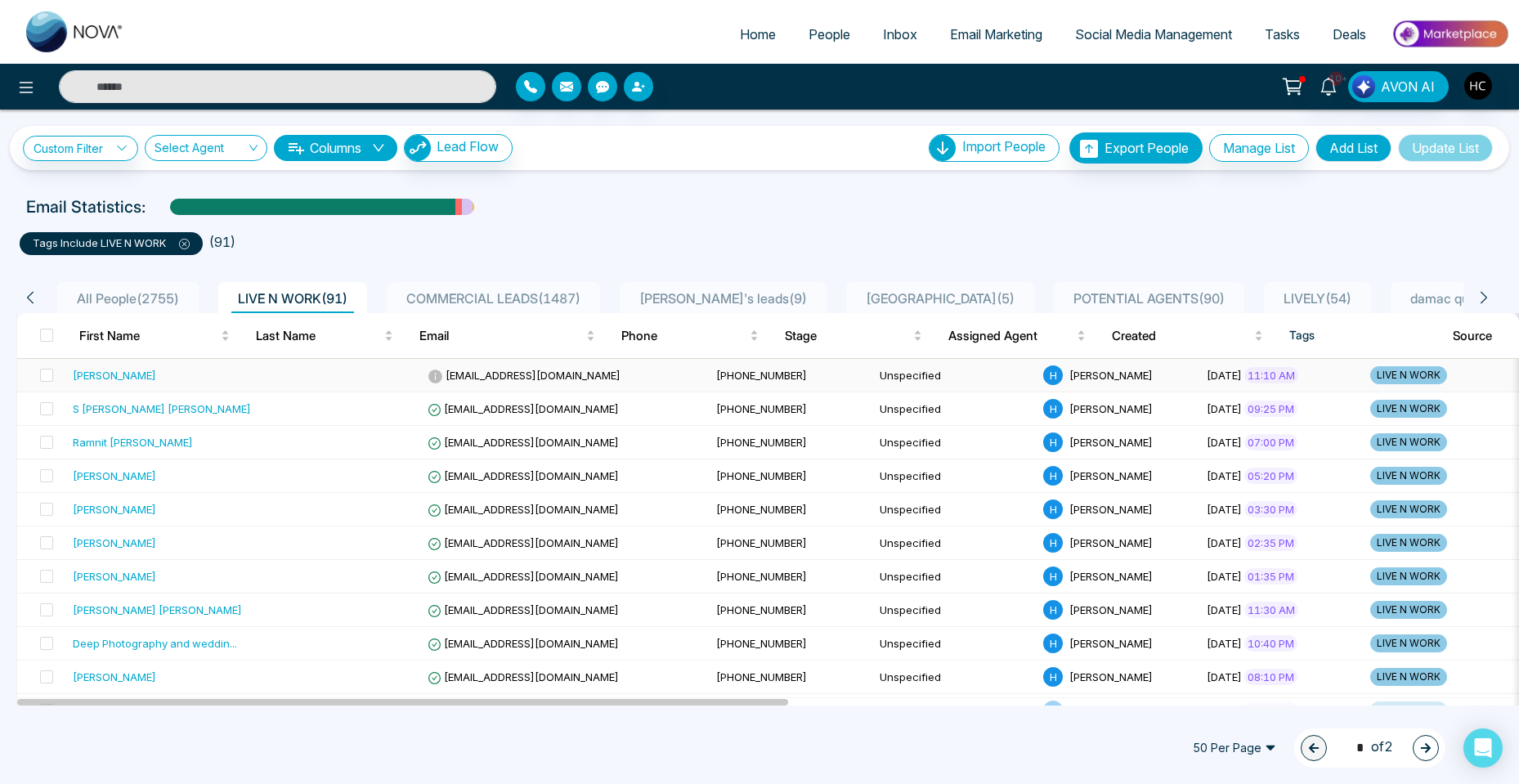
click at [288, 367] on td at bounding box center [339, 376] width 163 height 34
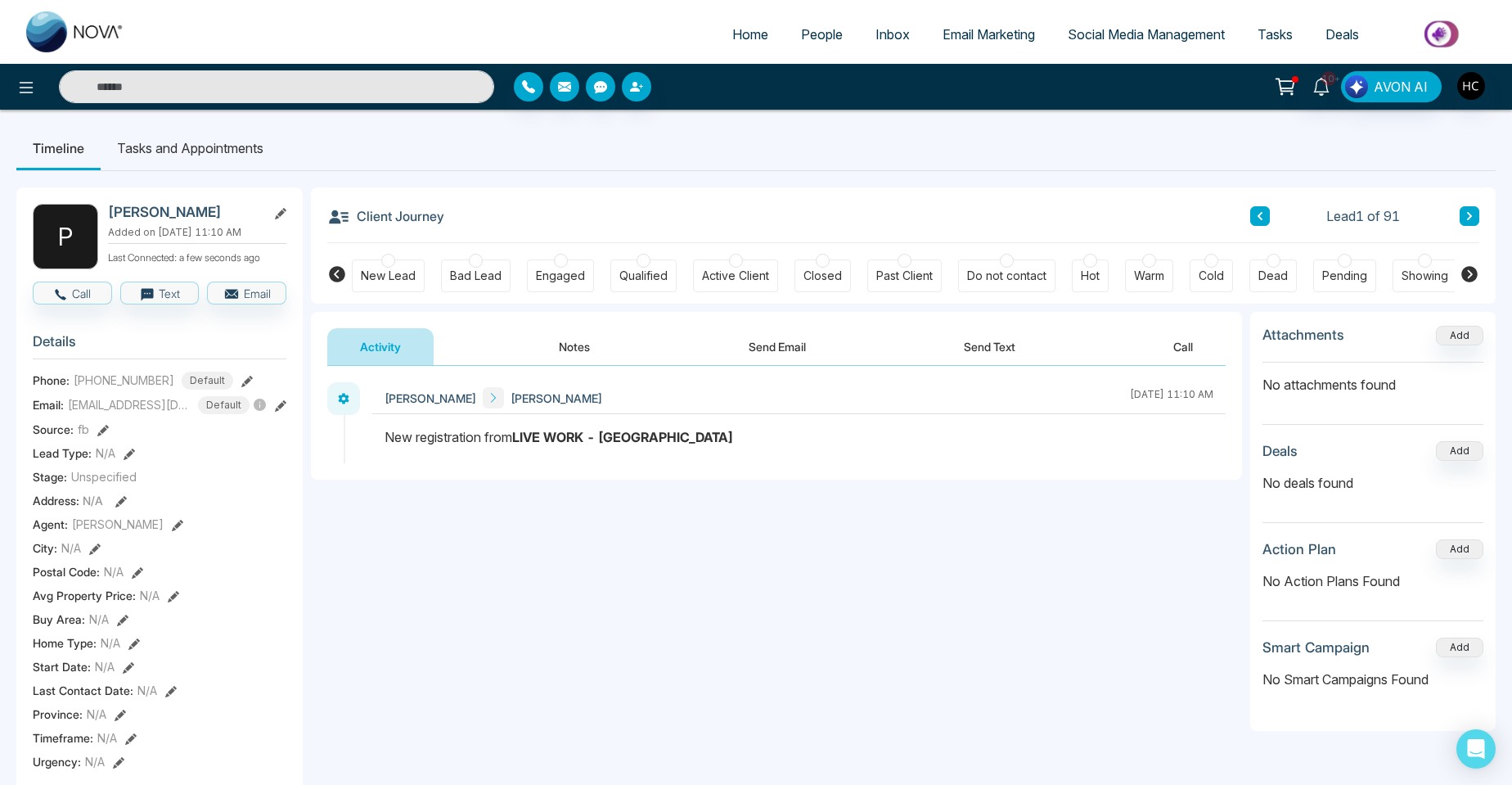
click at [572, 347] on button "Notes" at bounding box center [574, 346] width 96 height 37
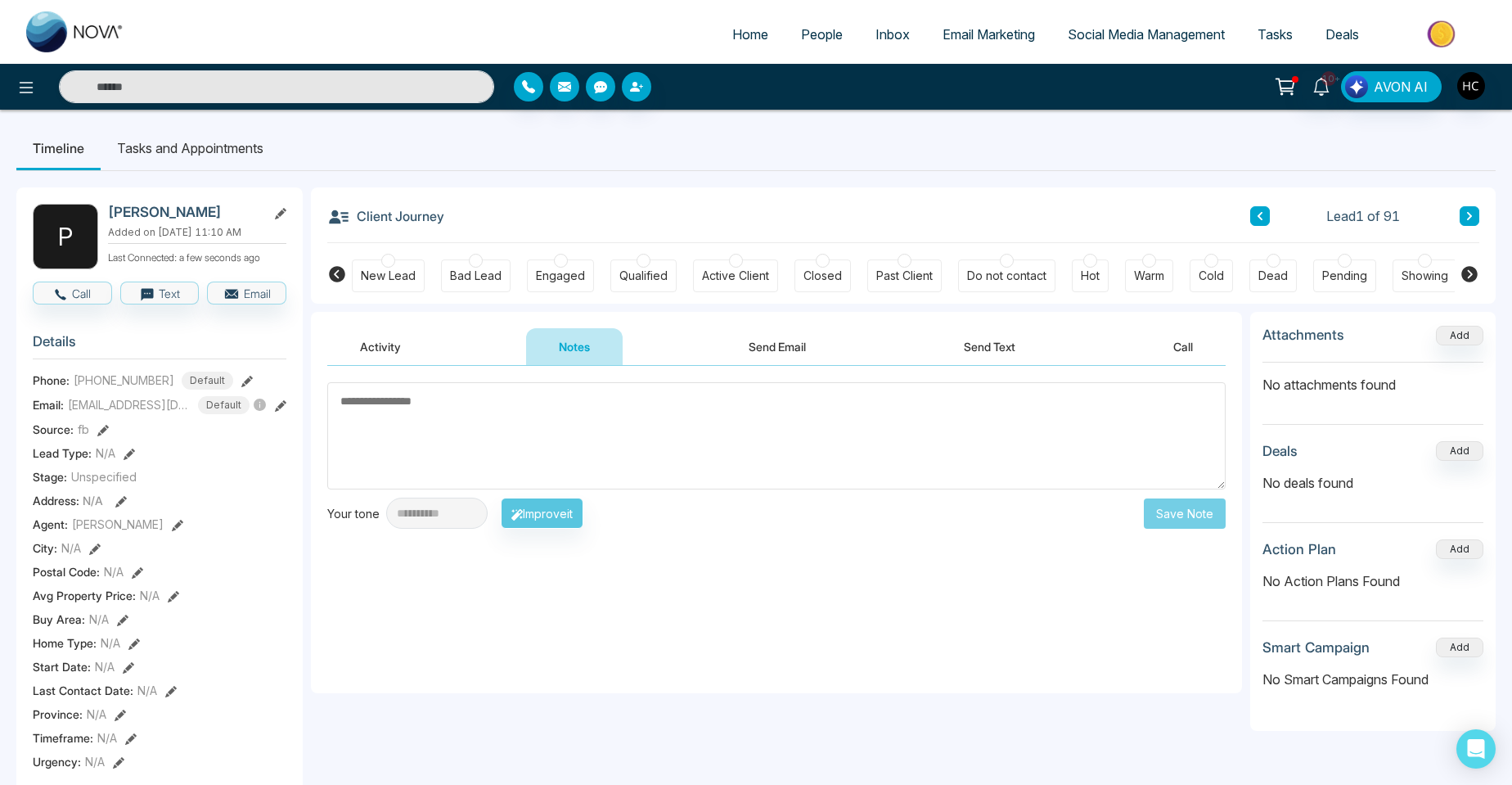
click at [372, 428] on textarea at bounding box center [776, 435] width 898 height 107
click at [419, 411] on textarea at bounding box center [776, 435] width 898 height 107
click at [384, 400] on textarea at bounding box center [776, 435] width 898 height 107
drag, startPoint x: 344, startPoint y: 399, endPoint x: 400, endPoint y: 396, distance: 56.1
click at [400, 396] on textarea at bounding box center [776, 435] width 898 height 107
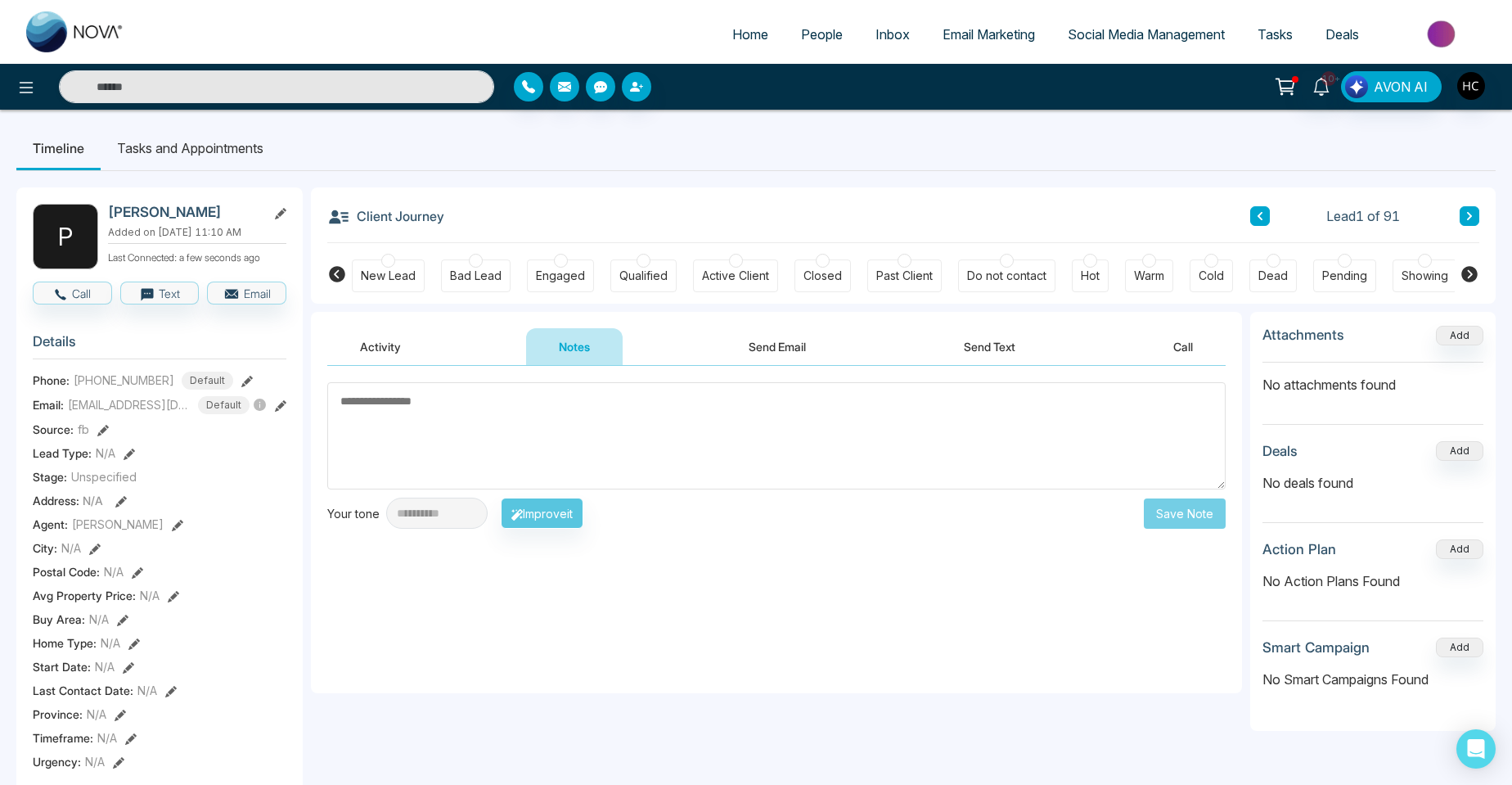
click at [431, 401] on textarea at bounding box center [776, 435] width 898 height 107
click at [350, 411] on textarea at bounding box center [776, 435] width 898 height 107
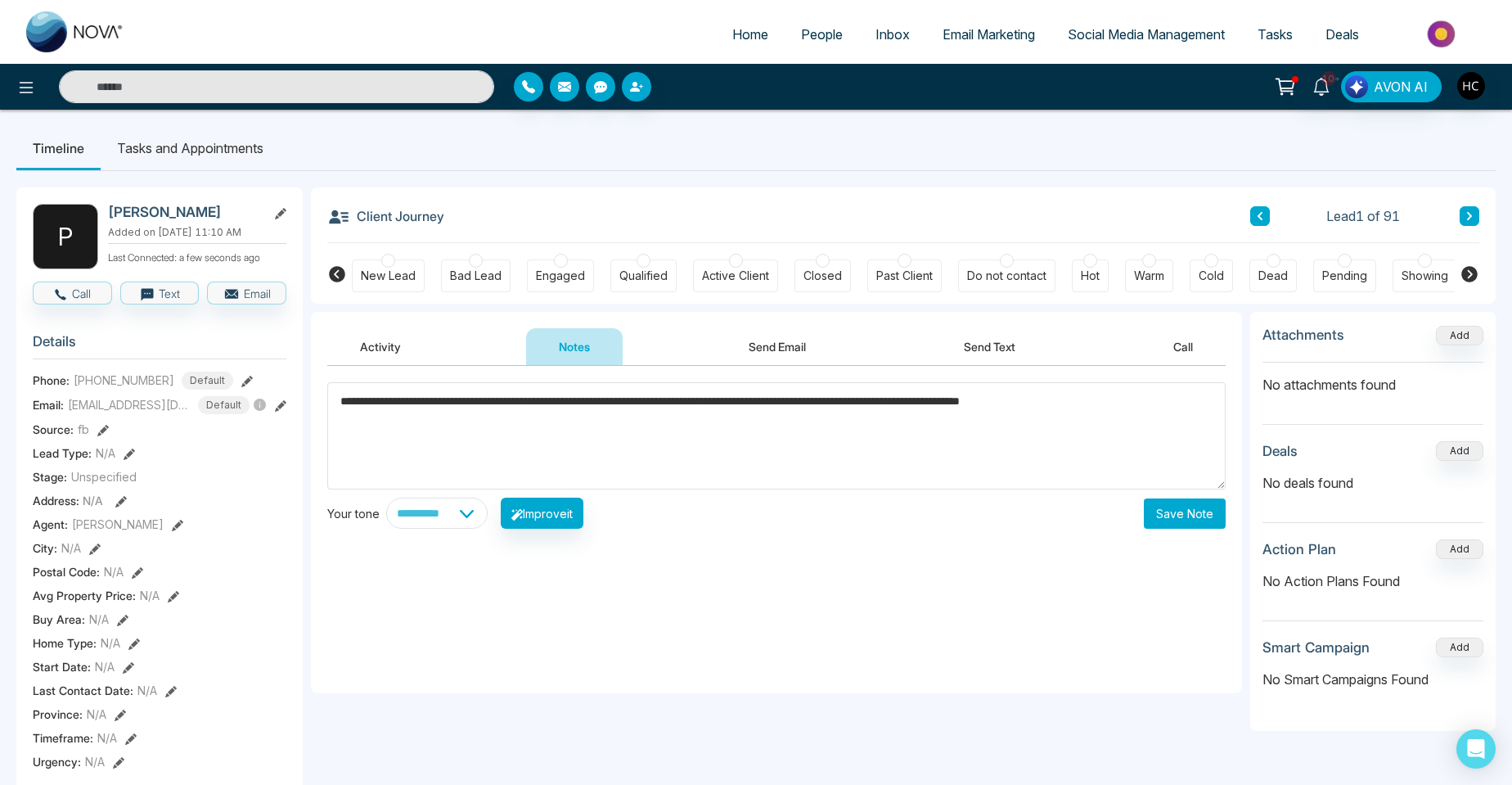
click at [376, 428] on textarea "**********" at bounding box center [776, 435] width 898 height 107
click at [442, 424] on textarea "**********" at bounding box center [776, 435] width 898 height 107
type textarea "**********"
click at [1169, 512] on button "Save Note" at bounding box center [1186, 514] width 82 height 30
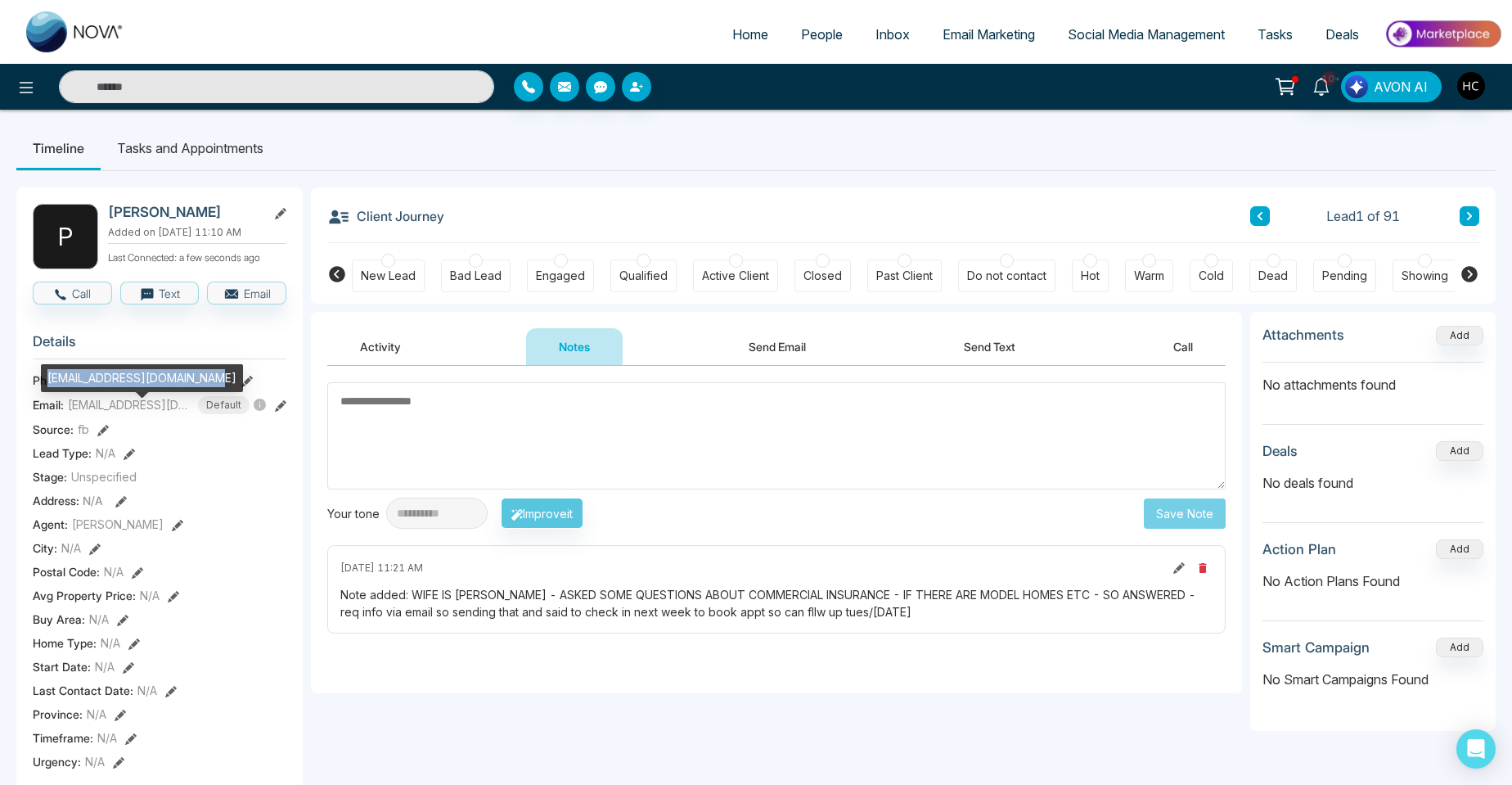
drag, startPoint x: 211, startPoint y: 376, endPoint x: 48, endPoint y: 369, distance: 163.2
click at [48, 369] on div "[EMAIL_ADDRESS][DOMAIN_NAME]" at bounding box center [142, 377] width 202 height 28
copy div "[EMAIL_ADDRESS][DOMAIN_NAME]"
click at [1461, 217] on button at bounding box center [1470, 216] width 20 height 20
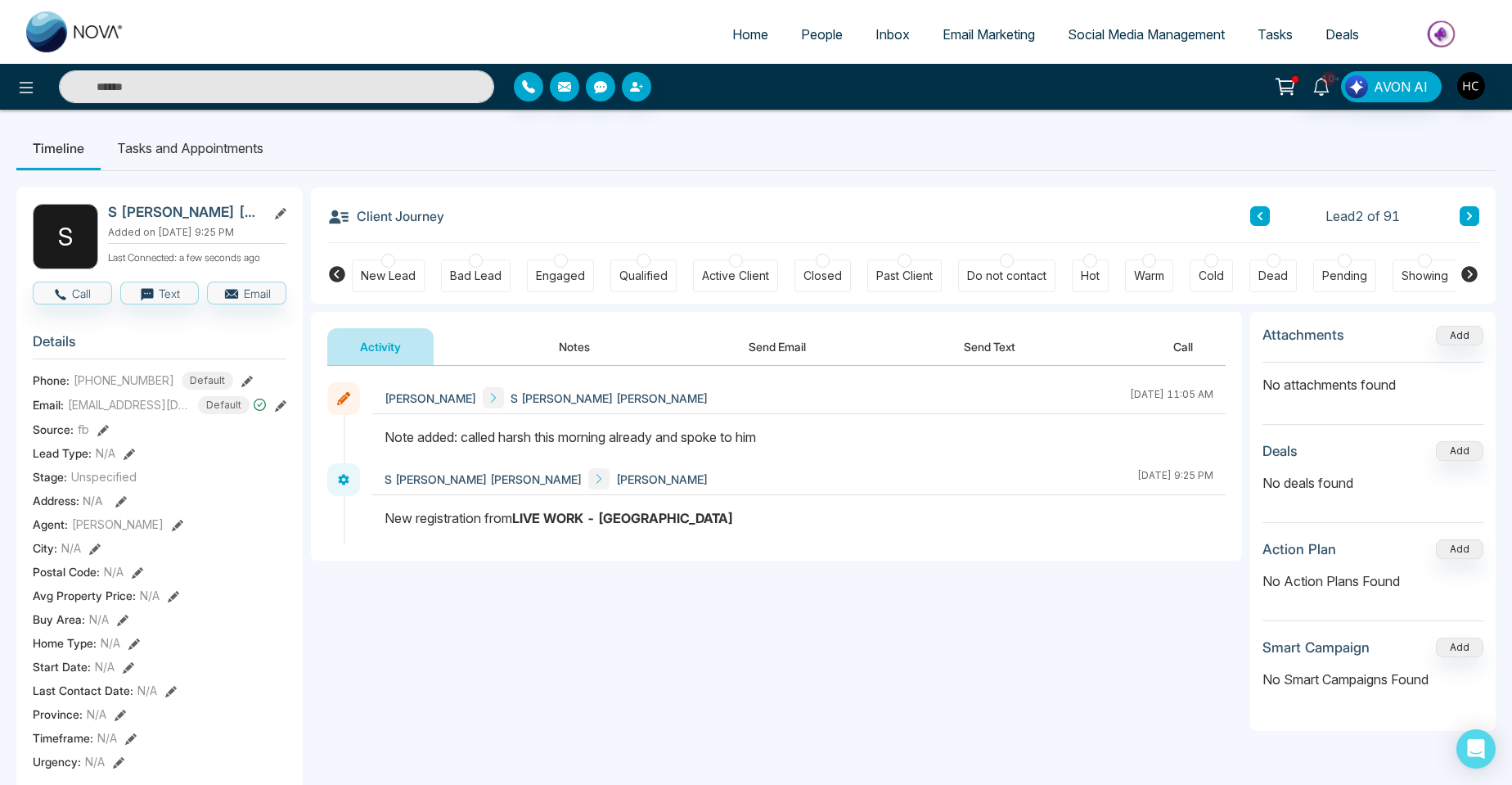
click at [1467, 220] on icon at bounding box center [1469, 216] width 8 height 10
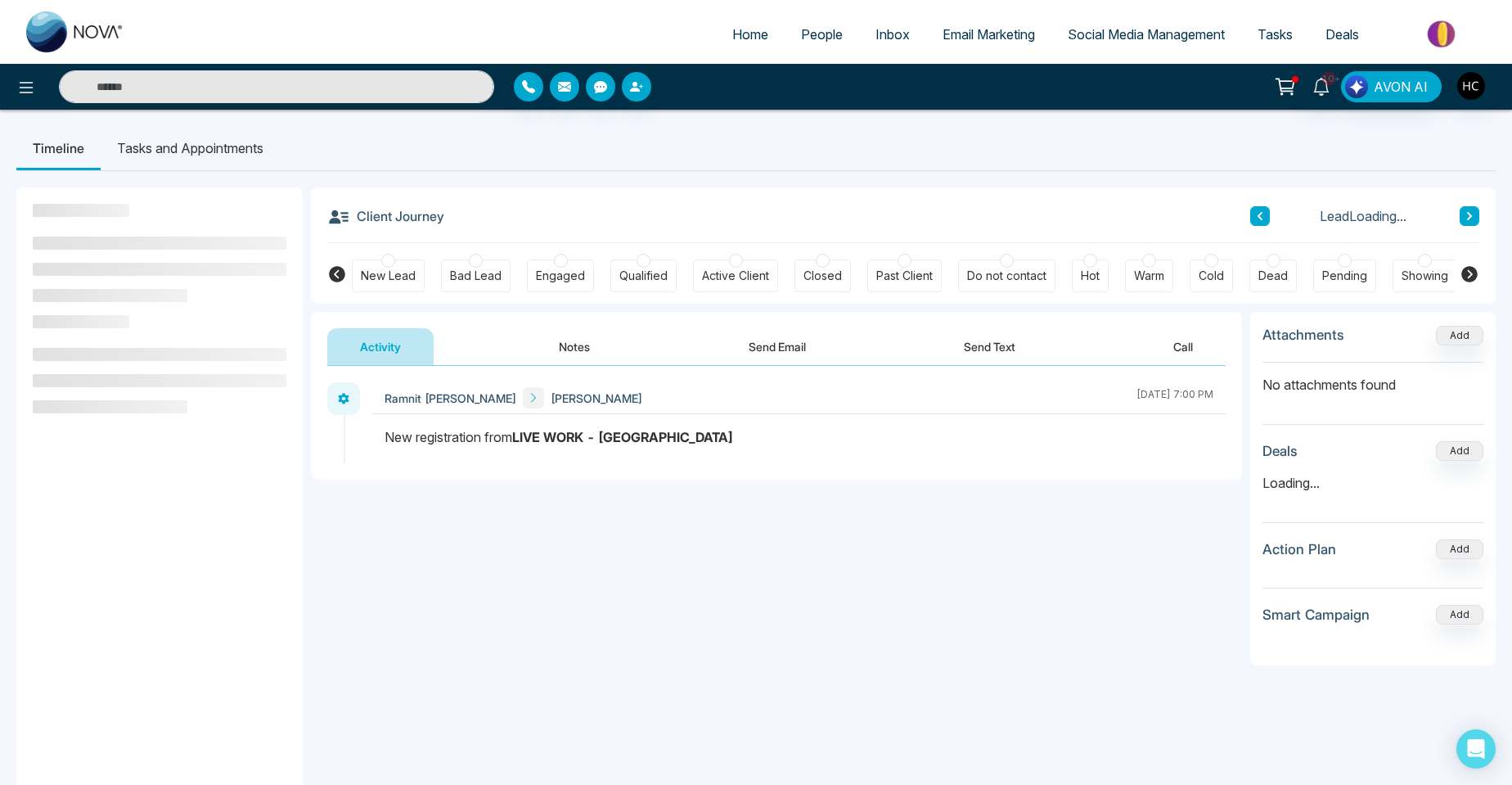
click at [603, 347] on button "Notes" at bounding box center [574, 346] width 96 height 37
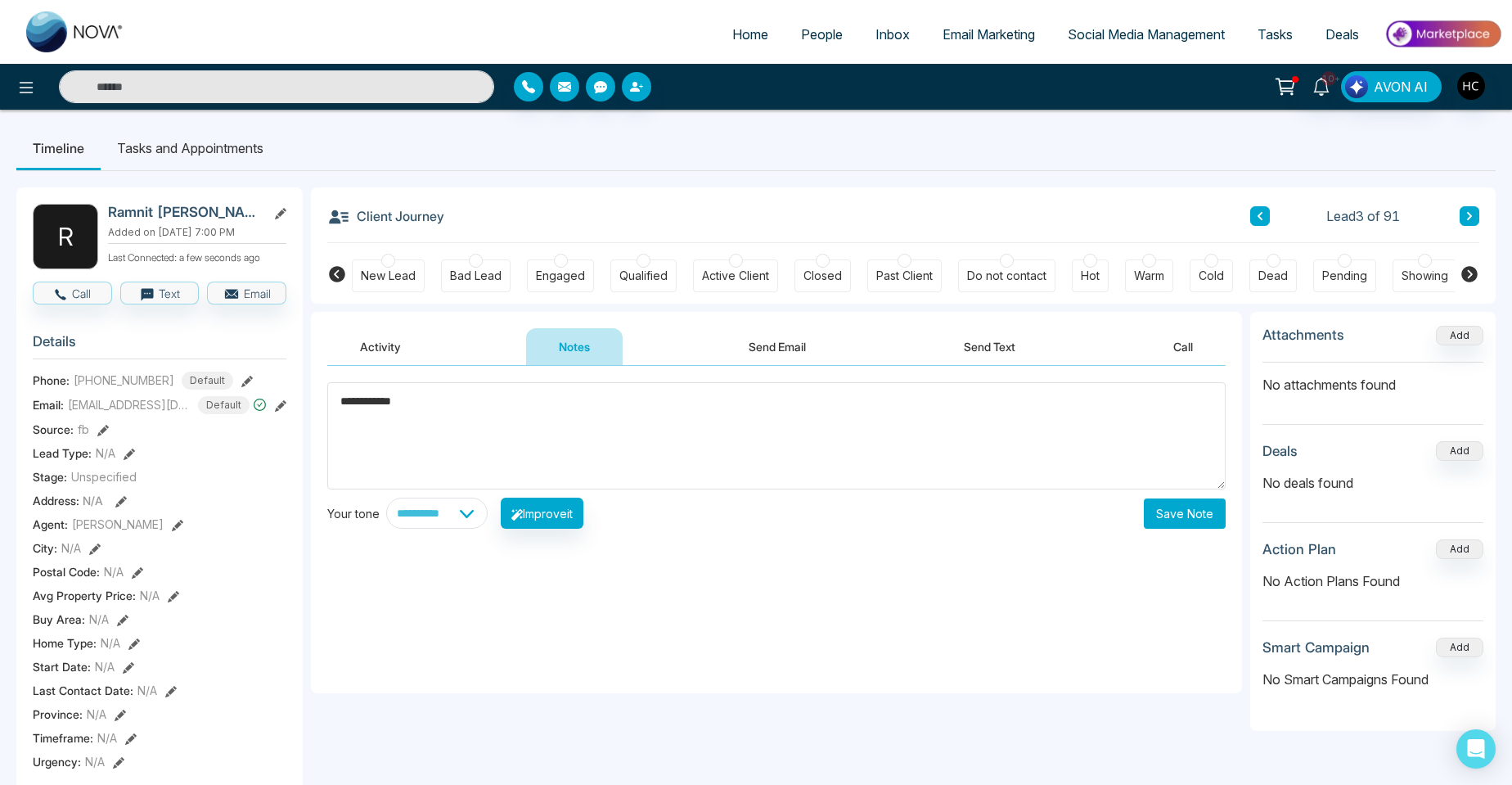
type textarea "**********"
click at [1187, 501] on button "Save Note" at bounding box center [1186, 514] width 82 height 30
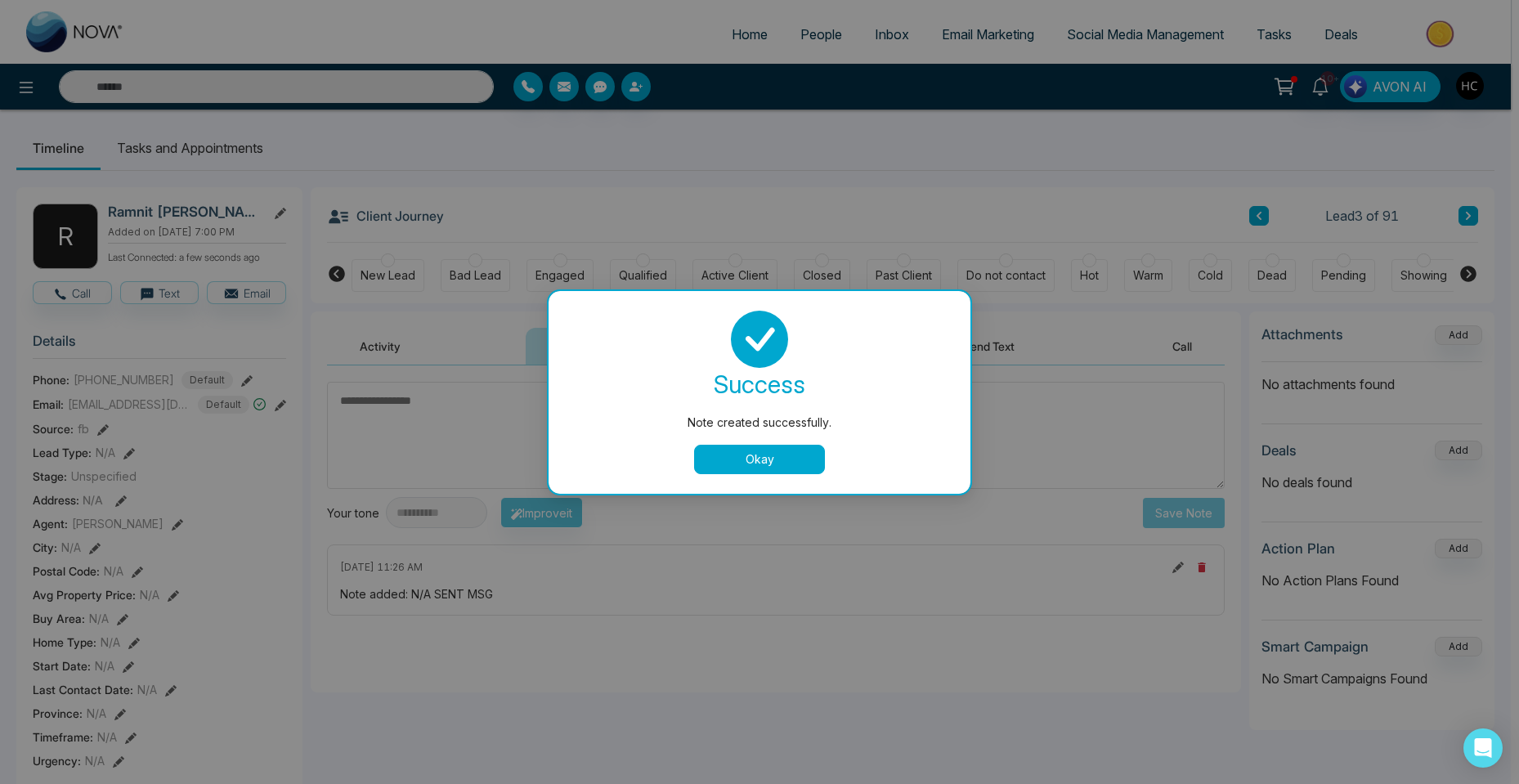
click at [752, 445] on button "Okay" at bounding box center [759, 459] width 131 height 29
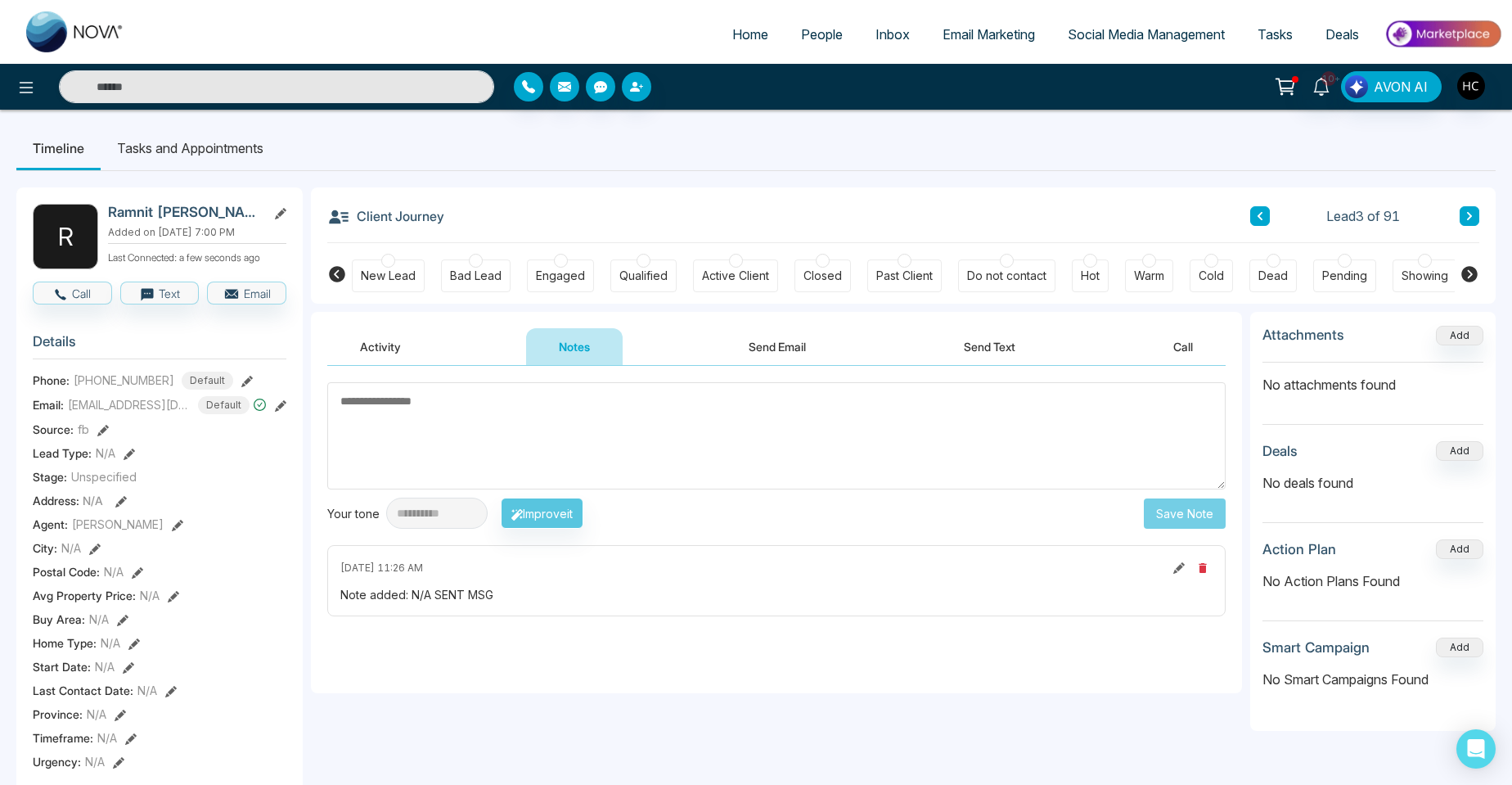
click at [1463, 213] on button at bounding box center [1470, 216] width 20 height 20
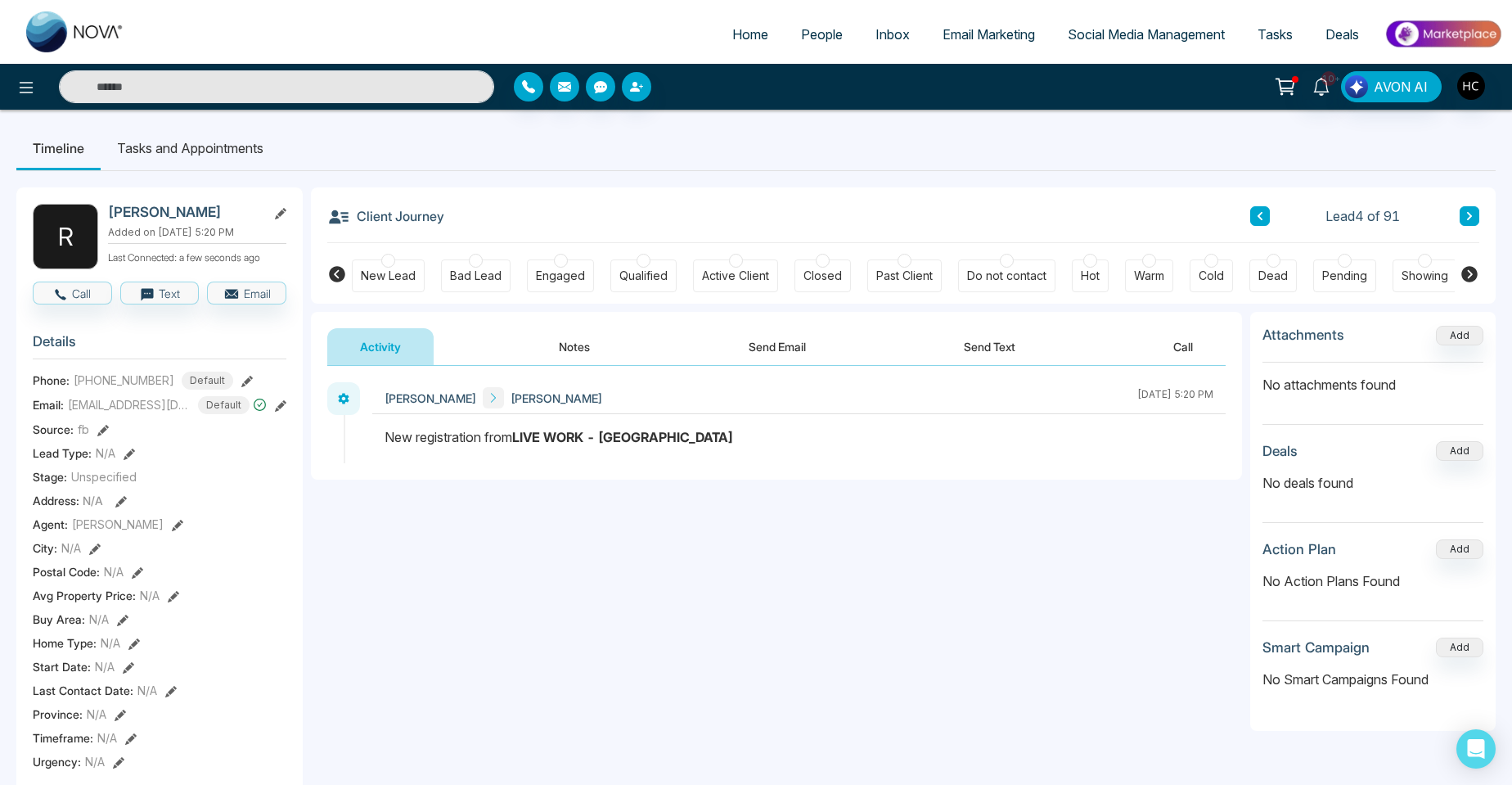
click at [554, 361] on button "Notes" at bounding box center [574, 346] width 96 height 37
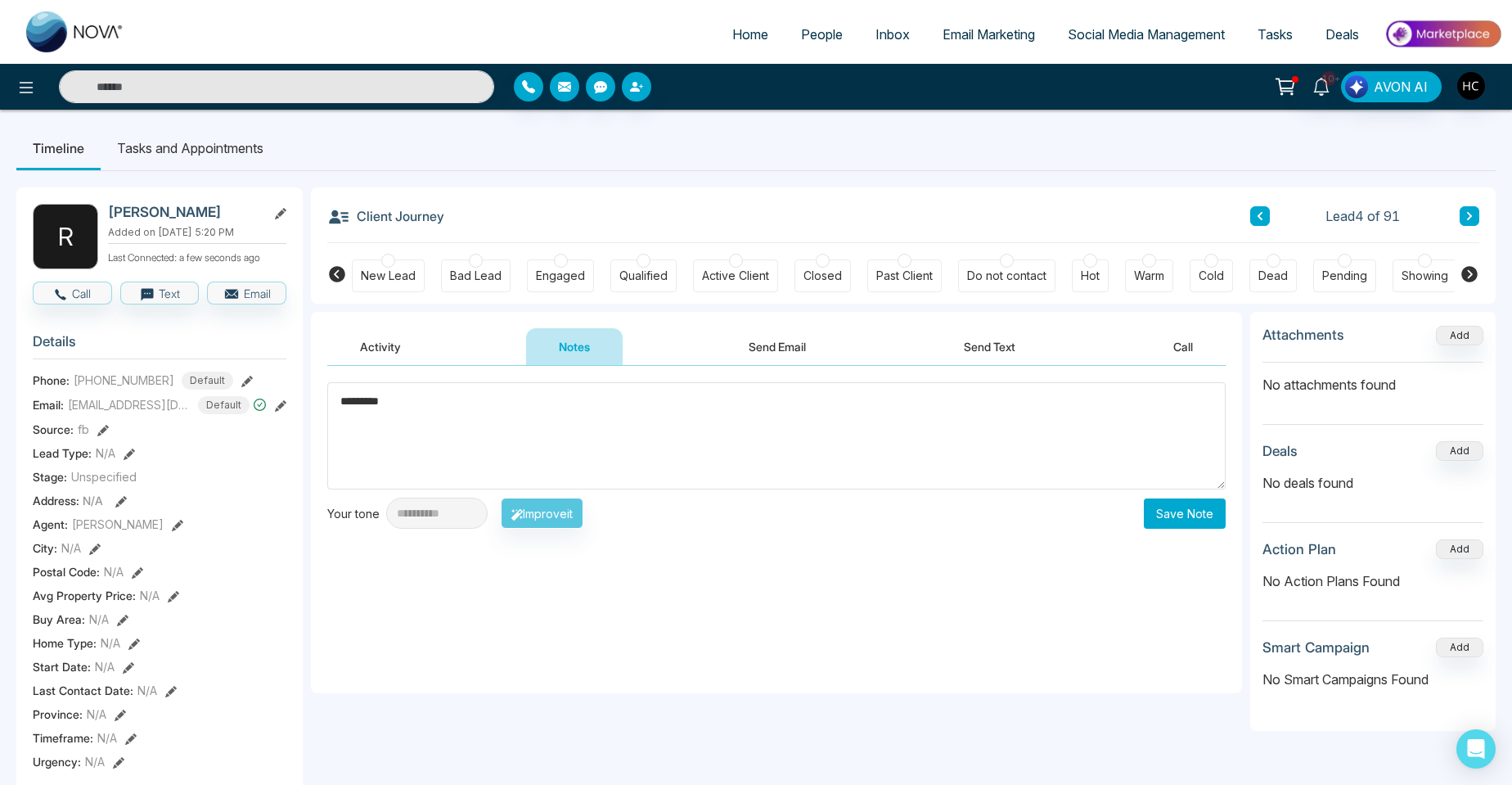
type textarea "*********"
click at [1194, 500] on button "Save Note" at bounding box center [1186, 514] width 82 height 30
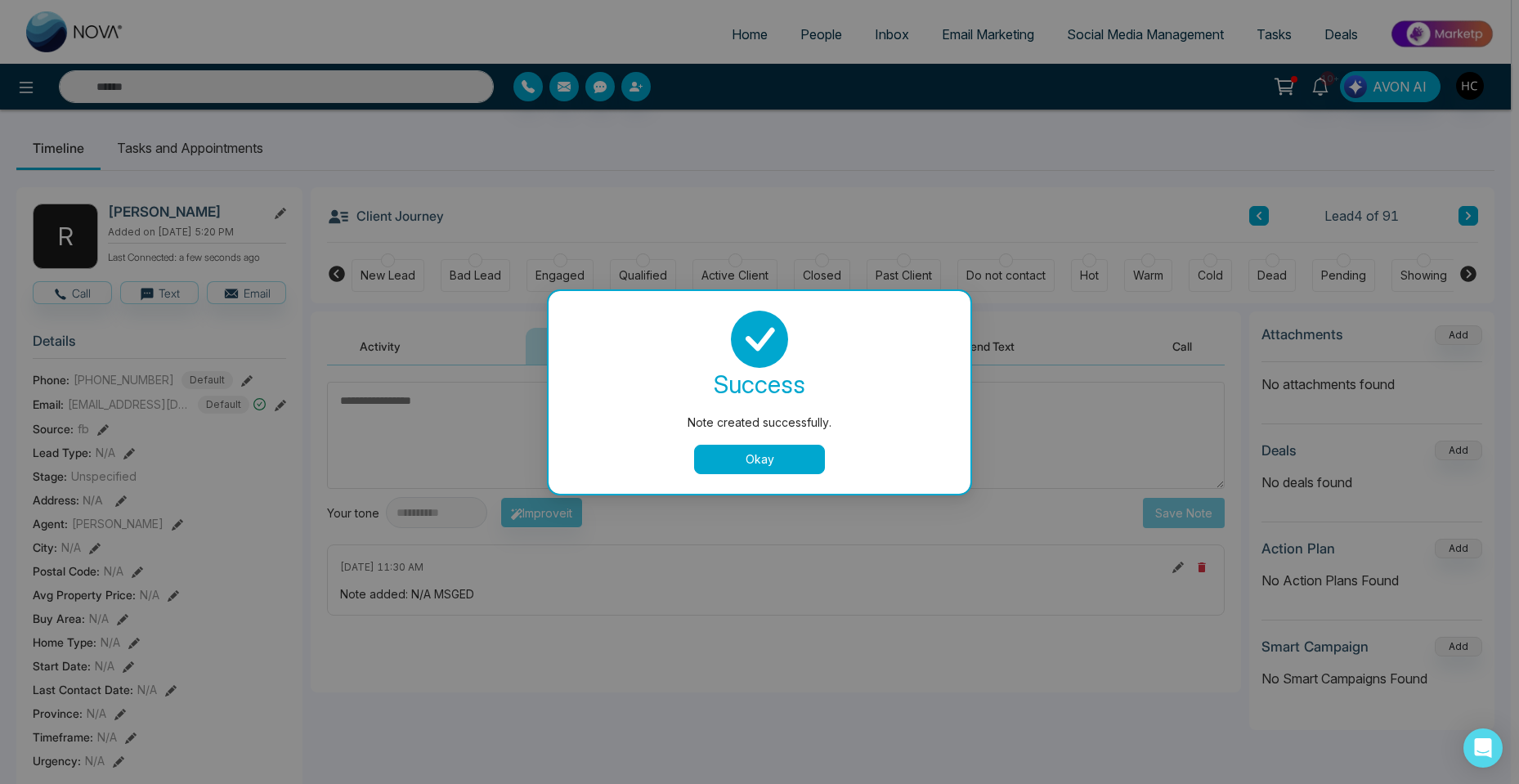
click at [749, 460] on button "Okay" at bounding box center [759, 459] width 131 height 29
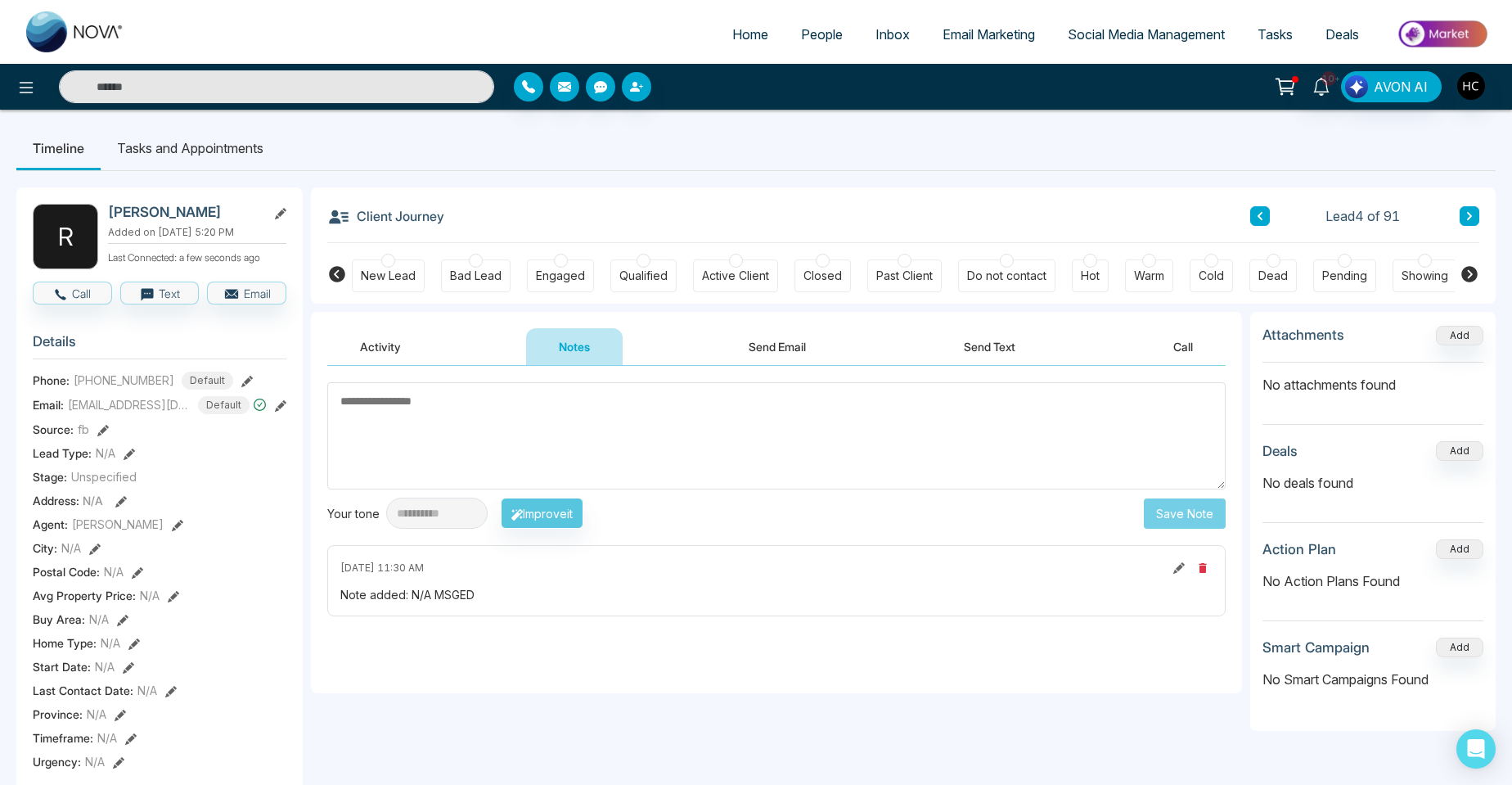
click at [1469, 213] on icon at bounding box center [1470, 216] width 5 height 8
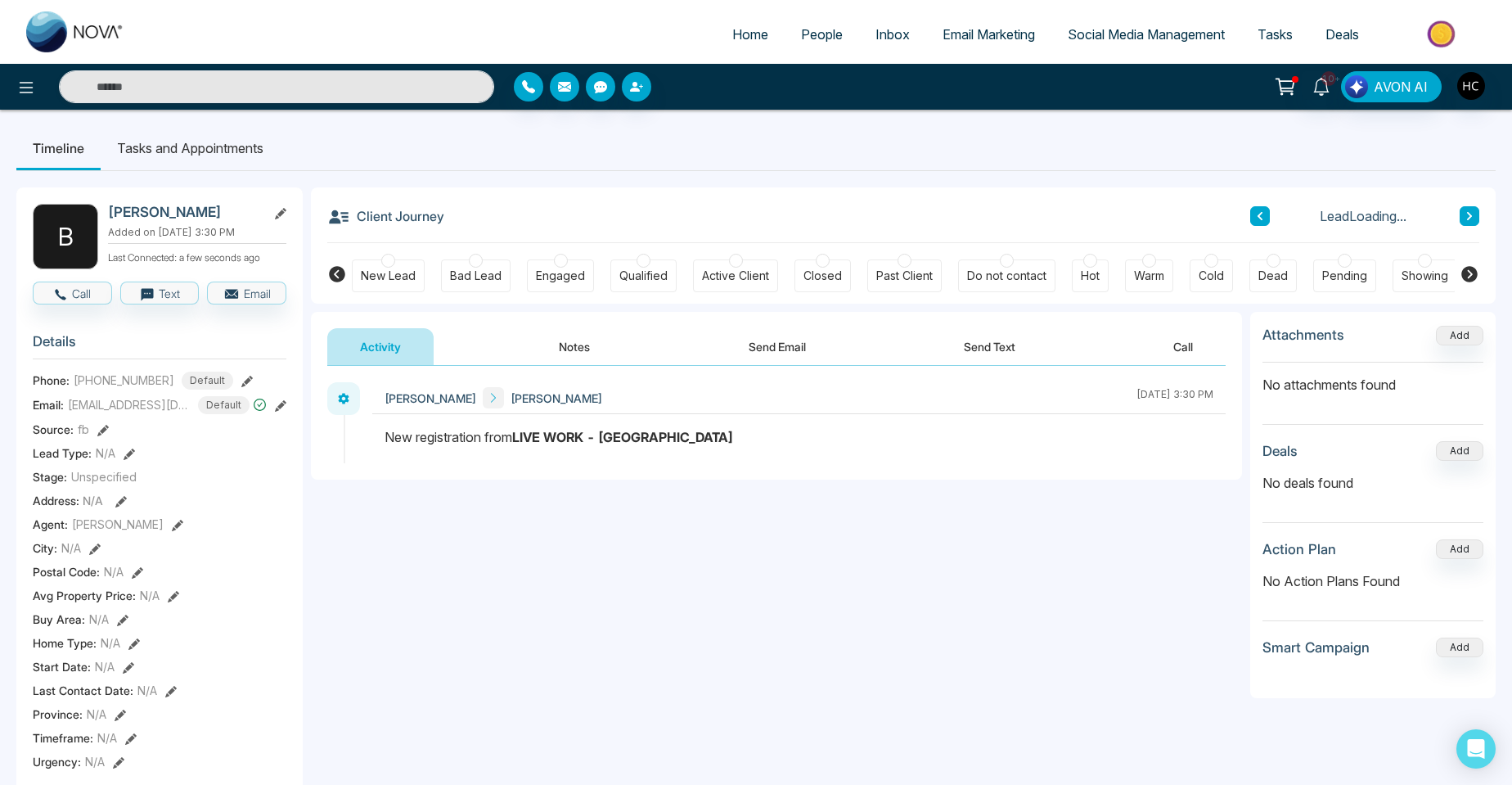
click at [578, 336] on button "Notes" at bounding box center [574, 346] width 96 height 37
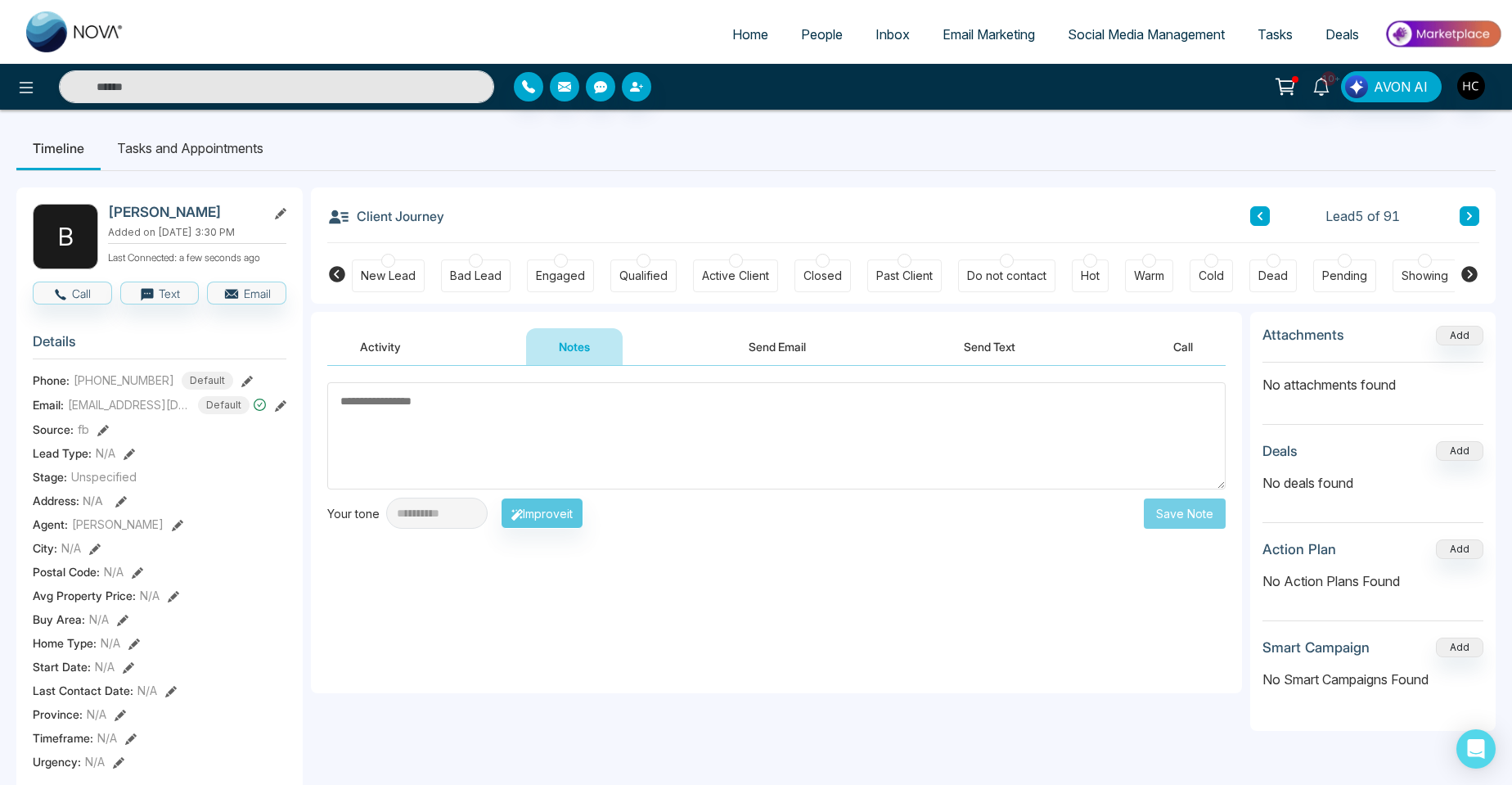
click at [395, 395] on textarea at bounding box center [776, 435] width 898 height 107
type textarea "**********"
click at [1153, 510] on button "Save Note" at bounding box center [1186, 514] width 82 height 30
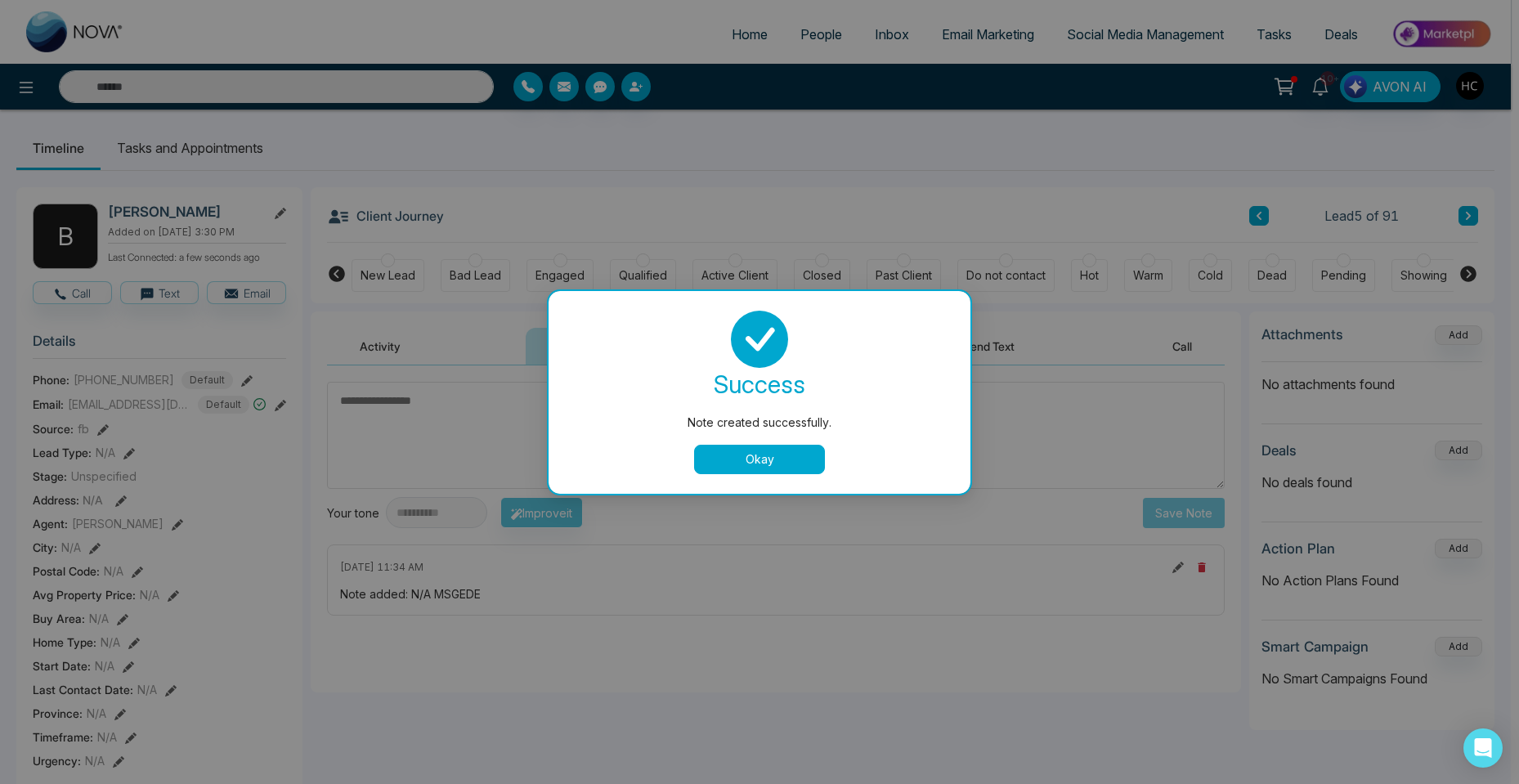
click at [756, 445] on button "Okay" at bounding box center [759, 459] width 131 height 29
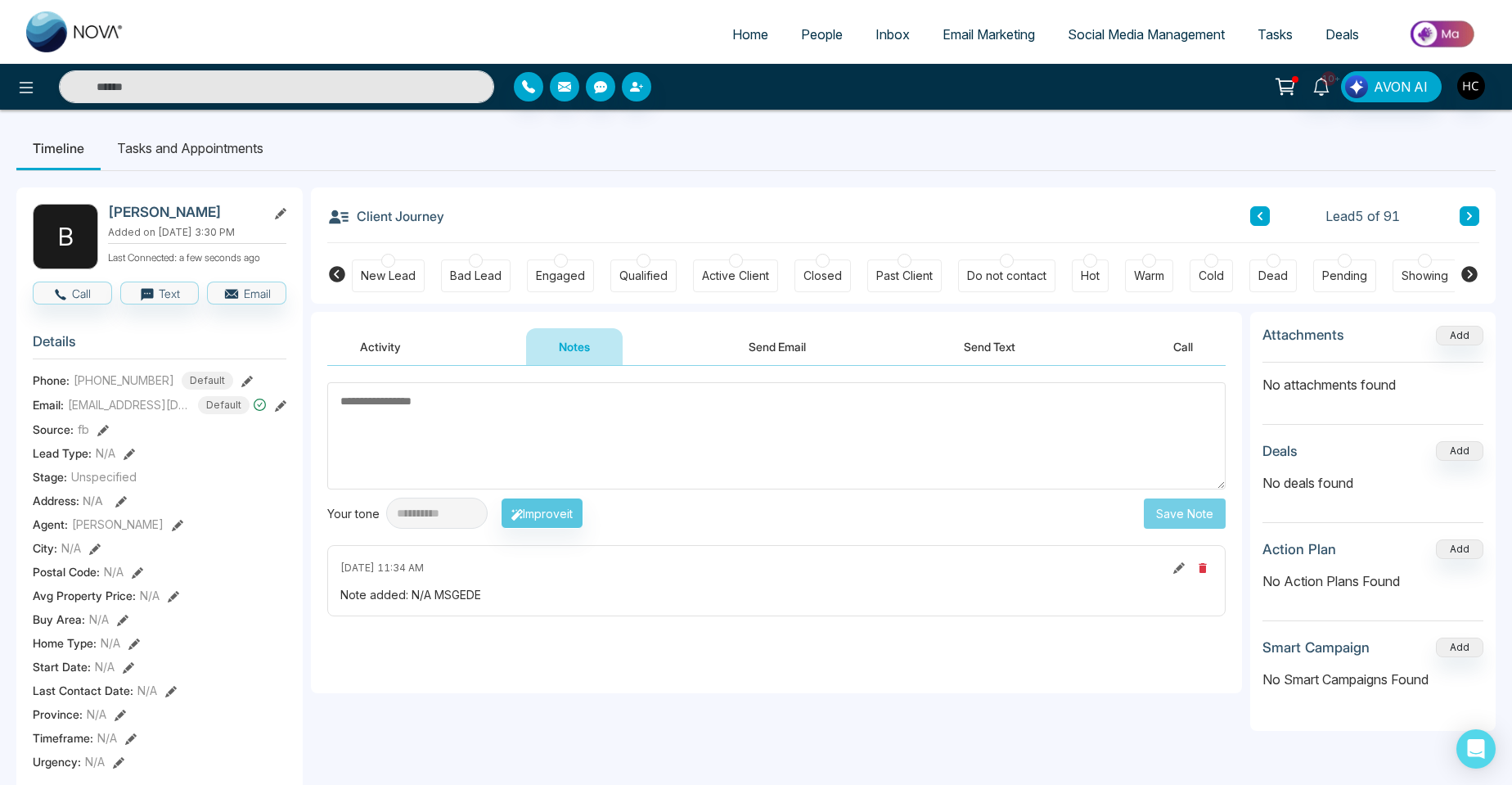
click at [1468, 220] on icon at bounding box center [1470, 216] width 5 height 8
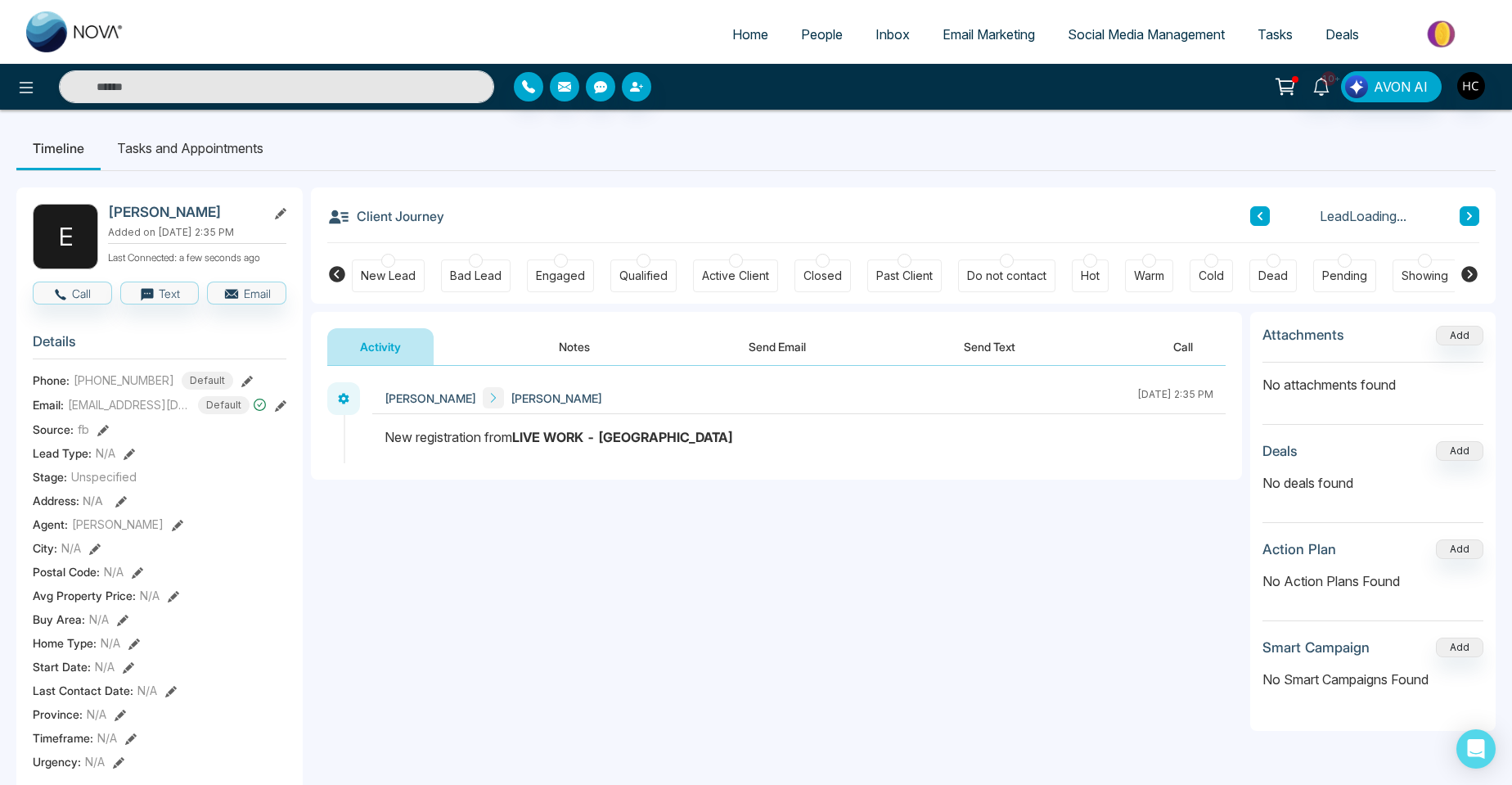
click at [578, 343] on button "Notes" at bounding box center [574, 346] width 96 height 37
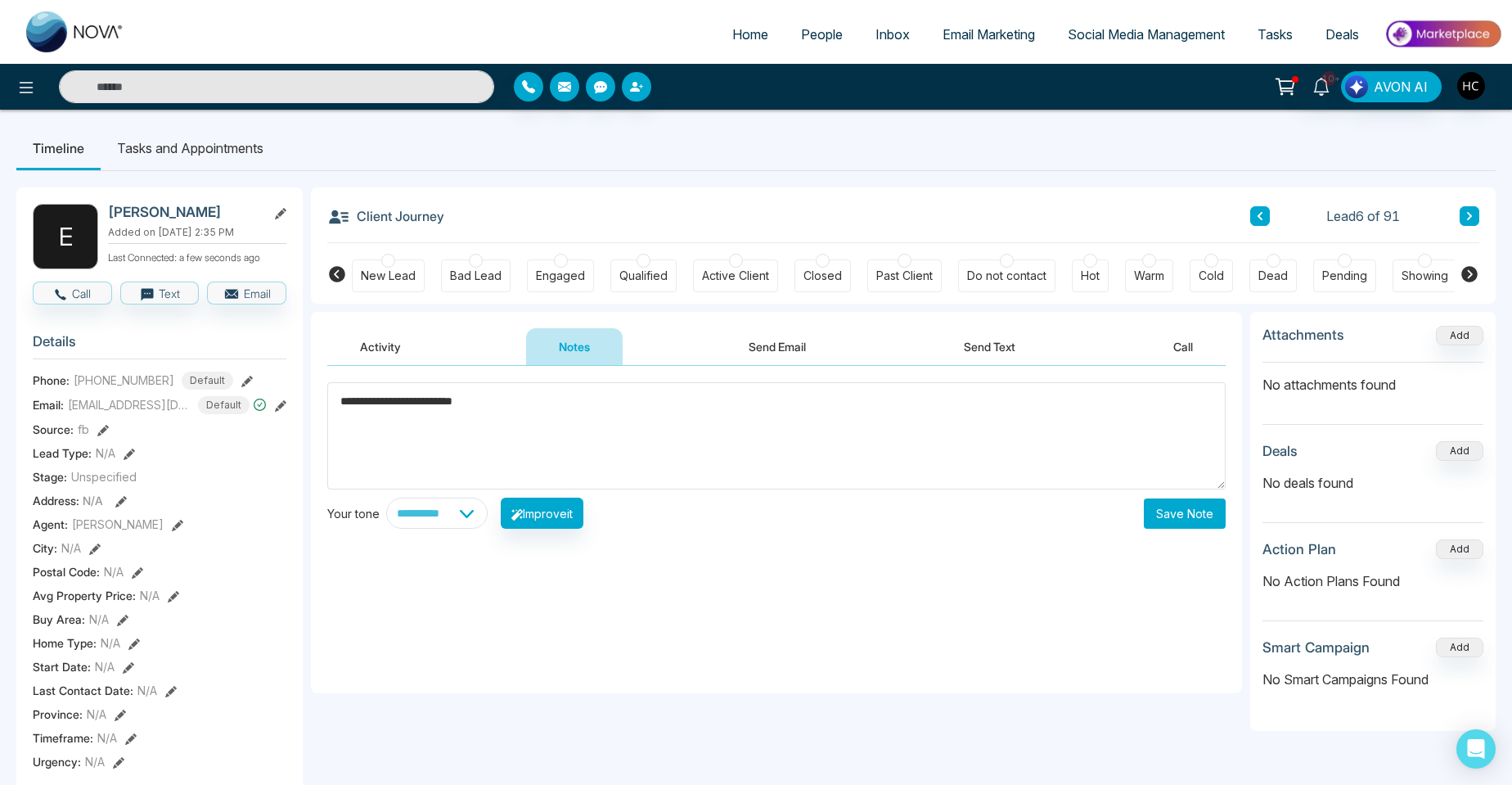
type textarea "**********"
click at [1185, 523] on button "Save Note" at bounding box center [1186, 514] width 82 height 30
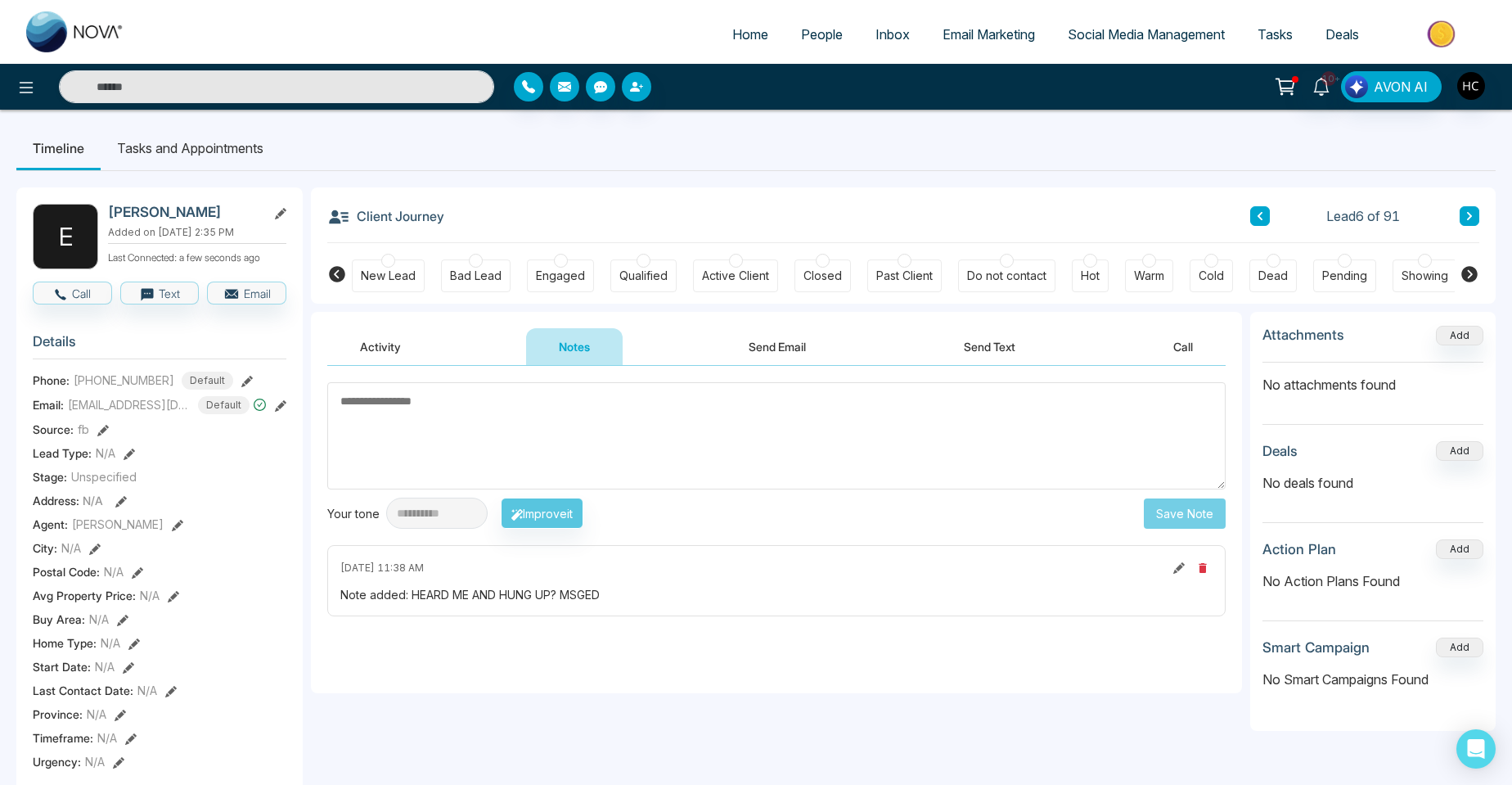
click at [1470, 218] on icon at bounding box center [1470, 216] width 5 height 8
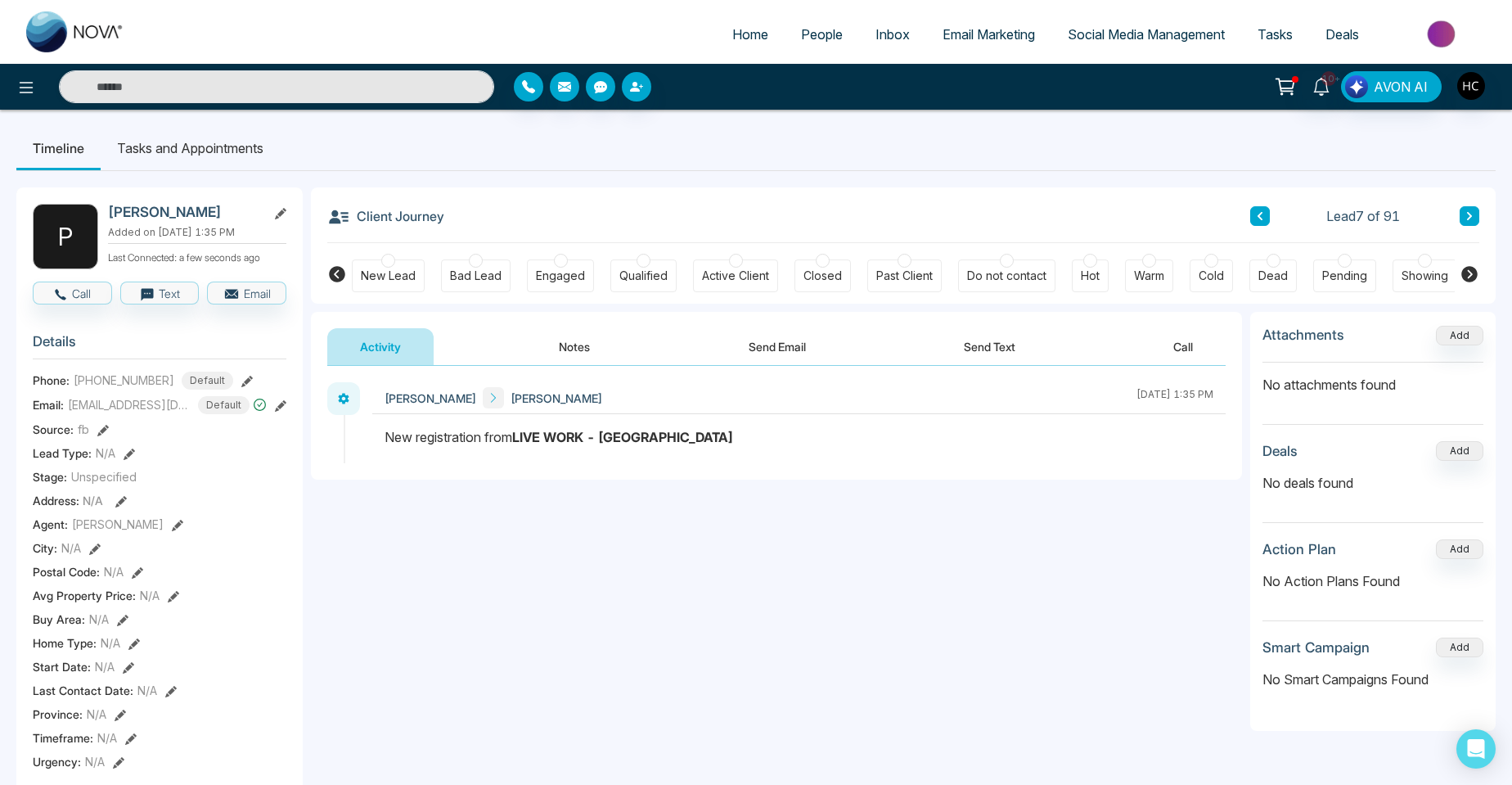
click at [578, 346] on button "Notes" at bounding box center [574, 346] width 96 height 37
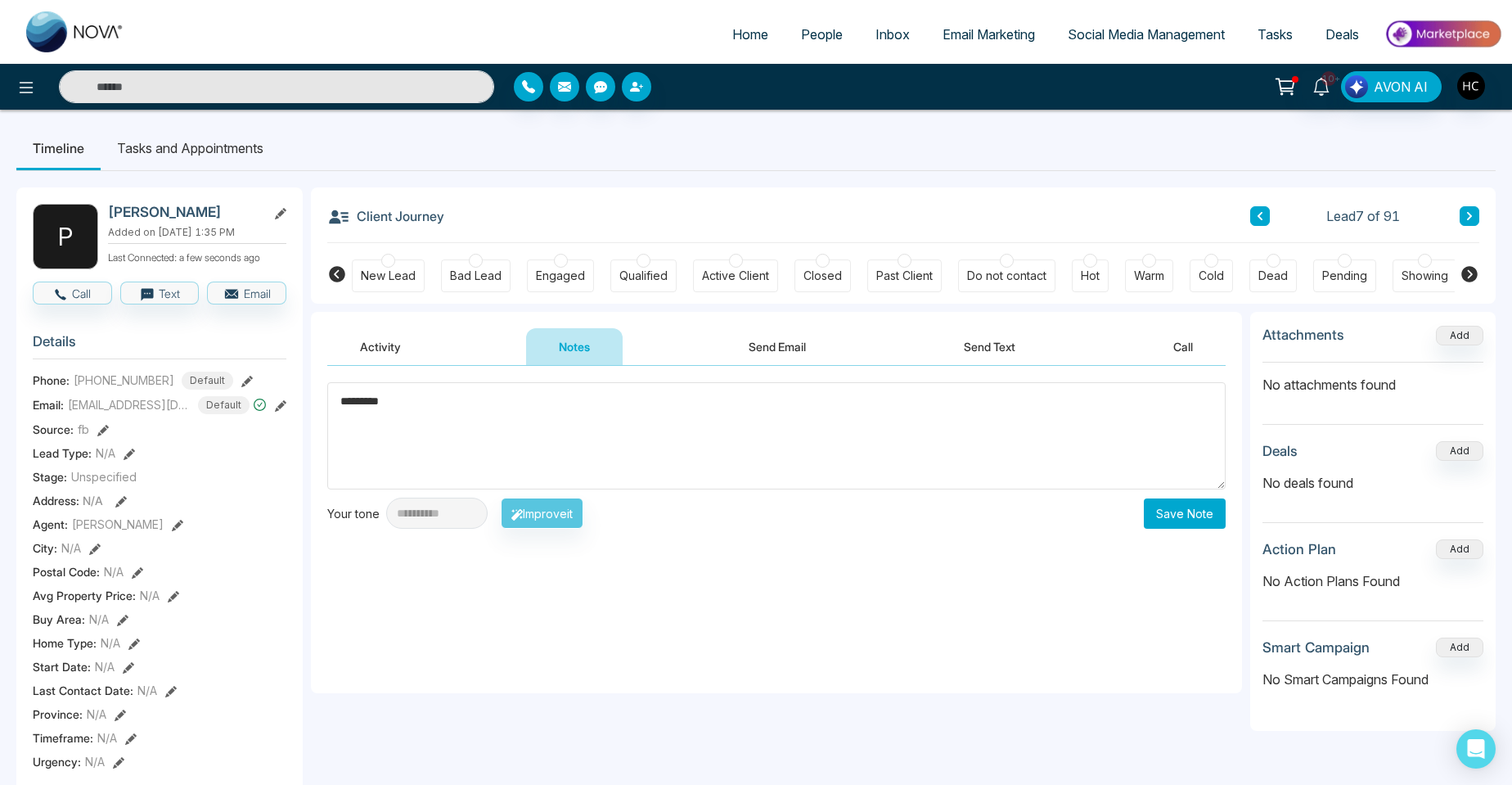
type textarea "*********"
click at [1191, 519] on button "Save Note" at bounding box center [1186, 514] width 82 height 30
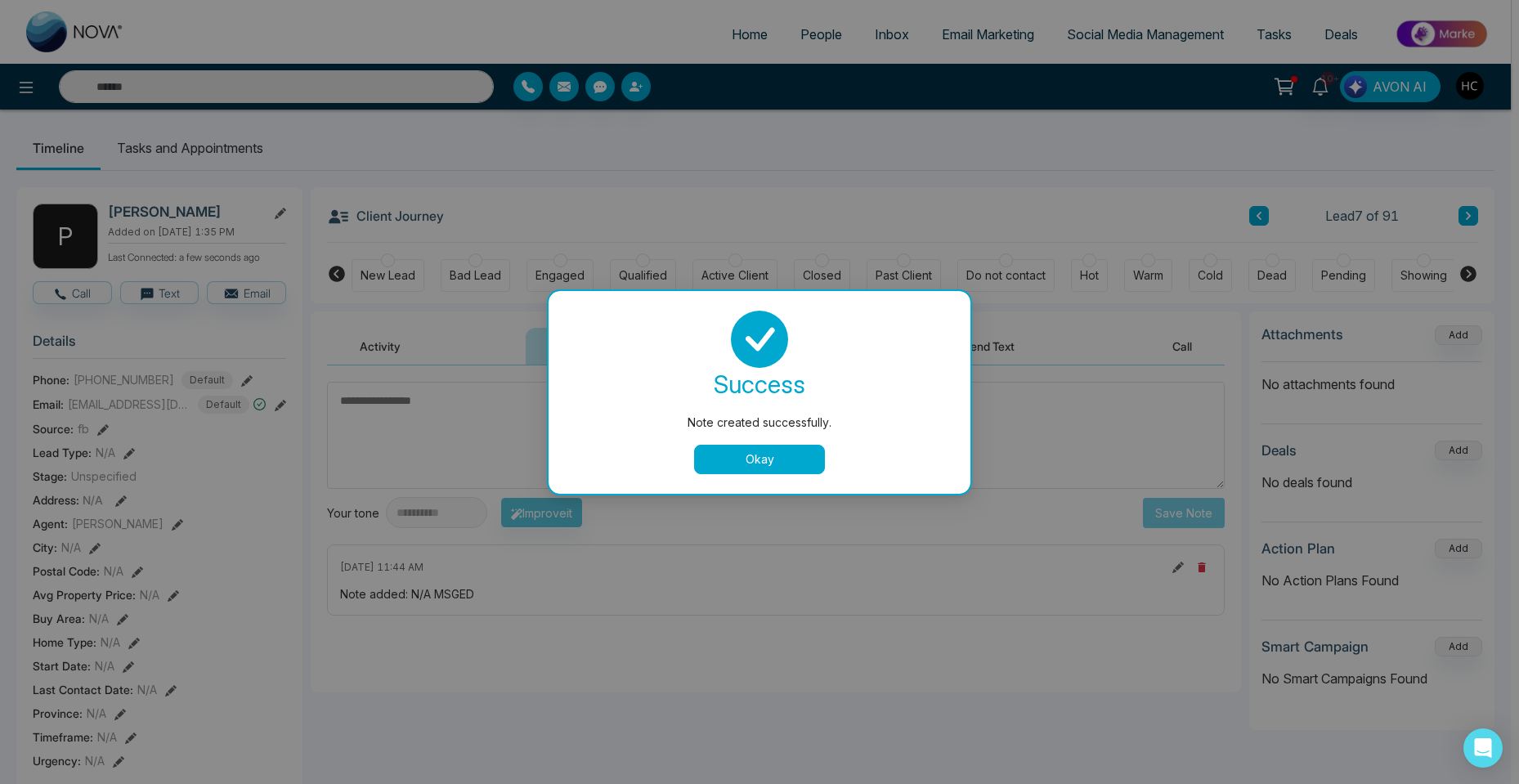
click at [1474, 218] on div "Note created successfully. success Note created successfully. Okay" at bounding box center [759, 392] width 1519 height 784
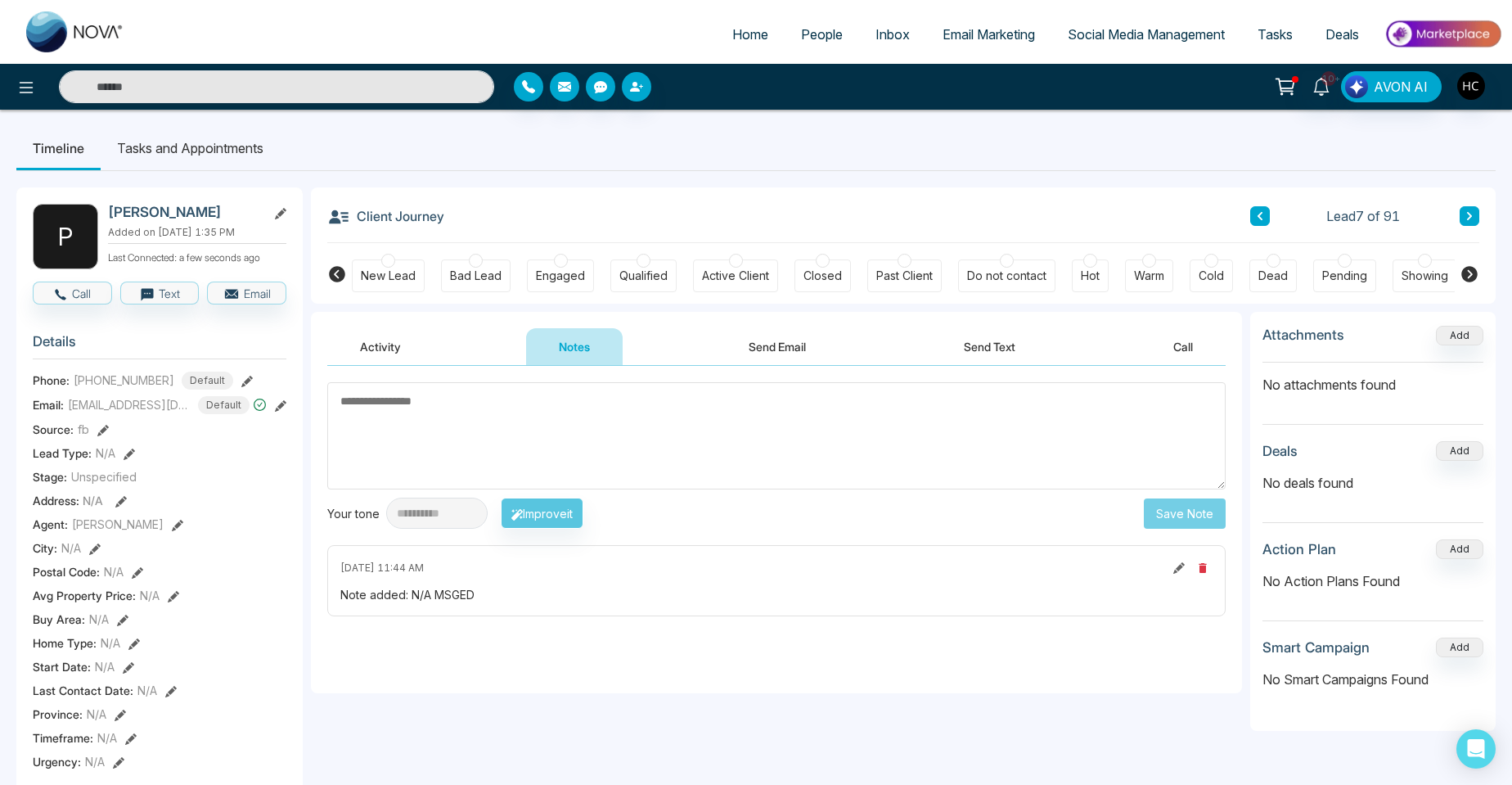
click at [1471, 219] on icon at bounding box center [1469, 216] width 8 height 10
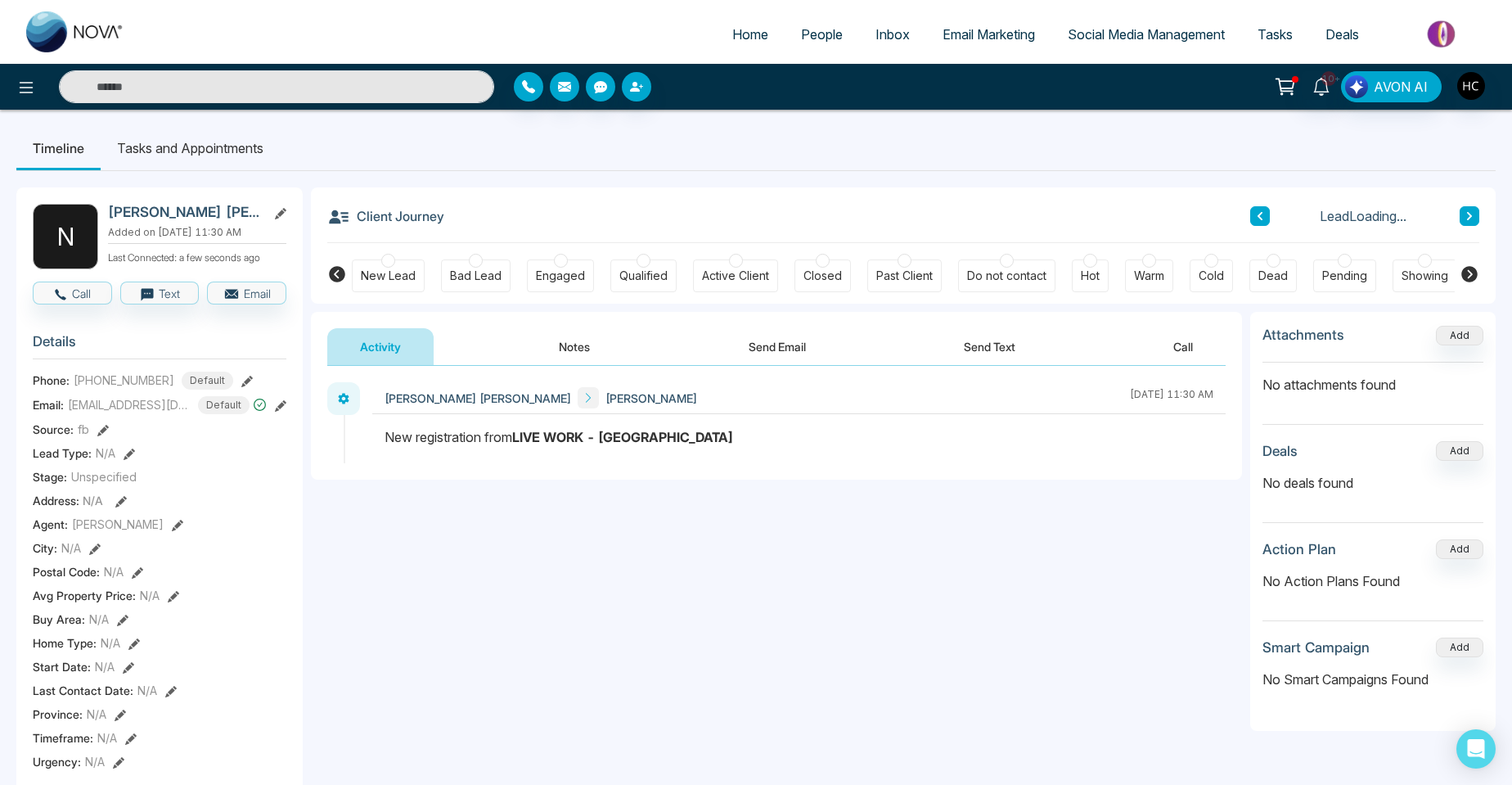
click at [578, 347] on button "Notes" at bounding box center [574, 346] width 96 height 37
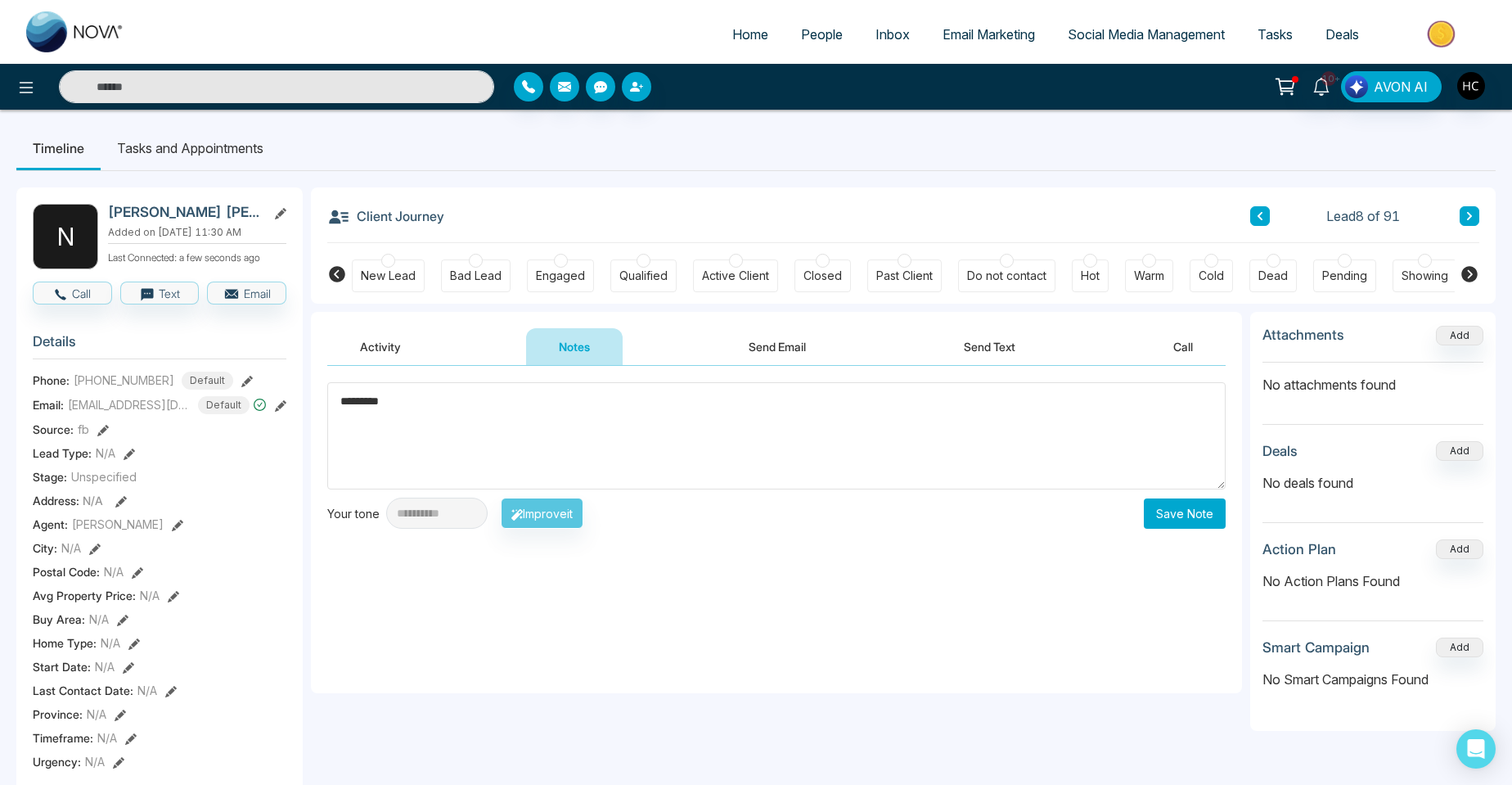
type textarea "*********"
click at [1187, 500] on button "Save Note" at bounding box center [1186, 514] width 82 height 30
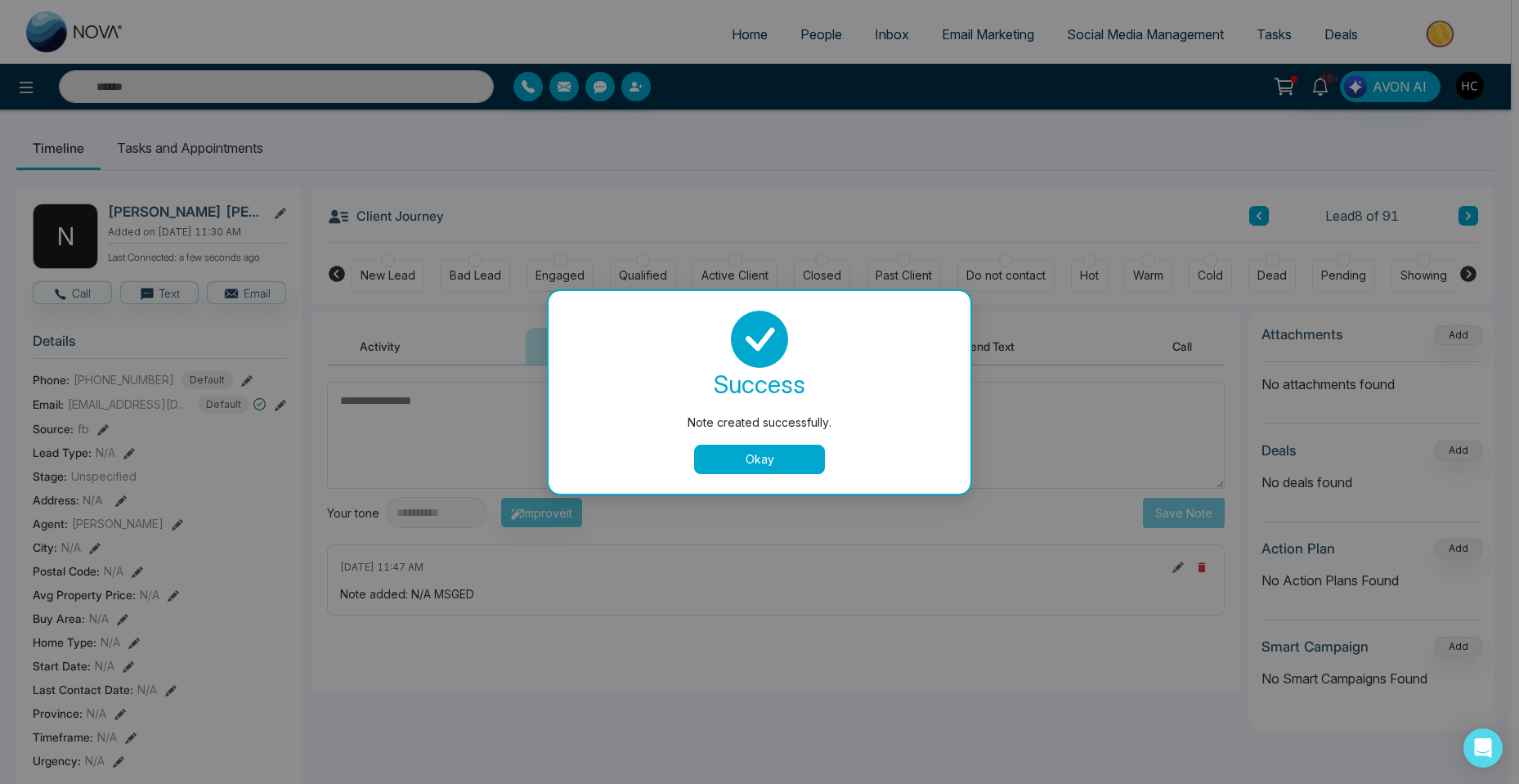
click at [788, 455] on button "Okay" at bounding box center [759, 459] width 131 height 29
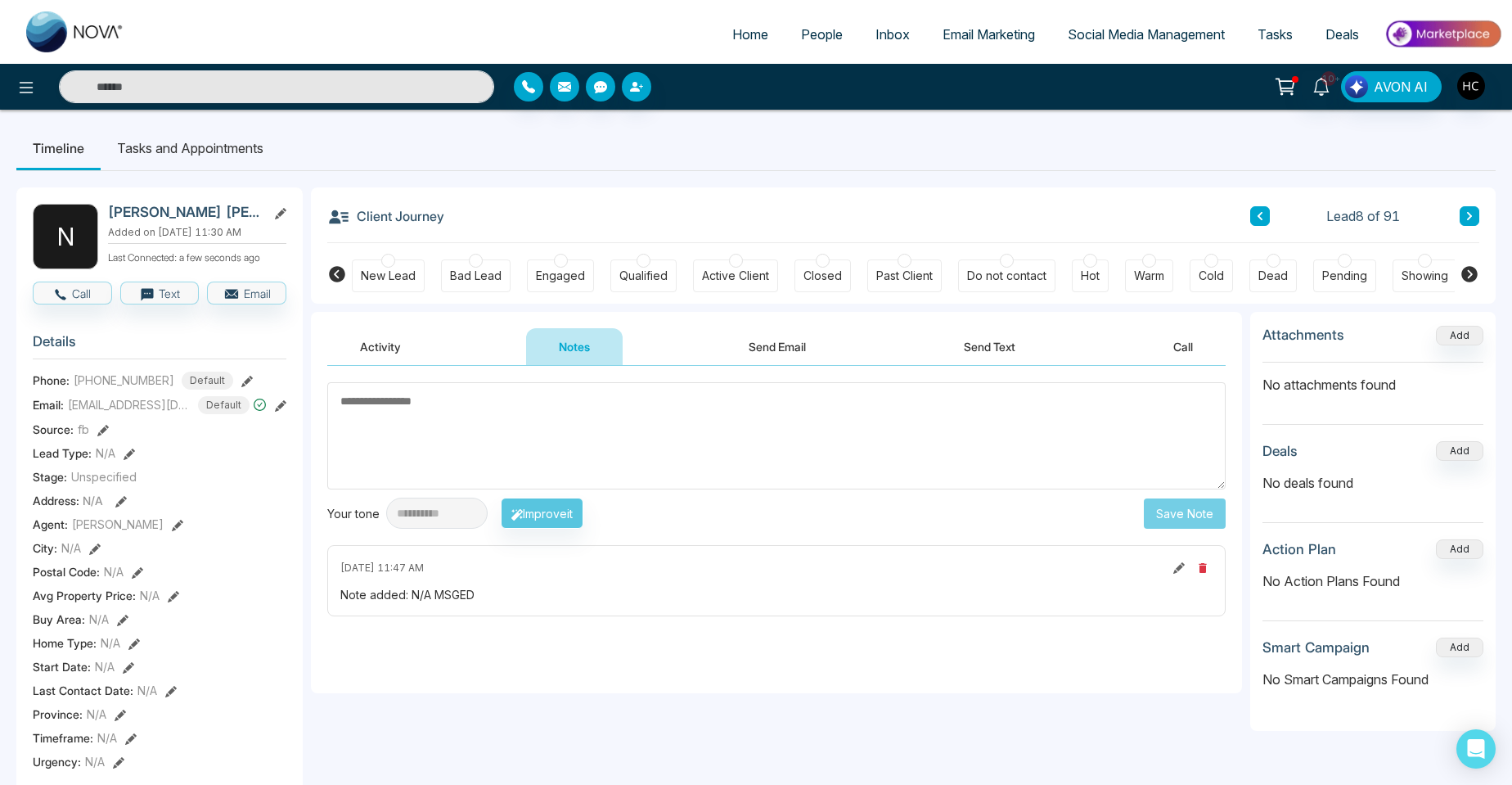
click at [1466, 215] on icon at bounding box center [1469, 216] width 8 height 10
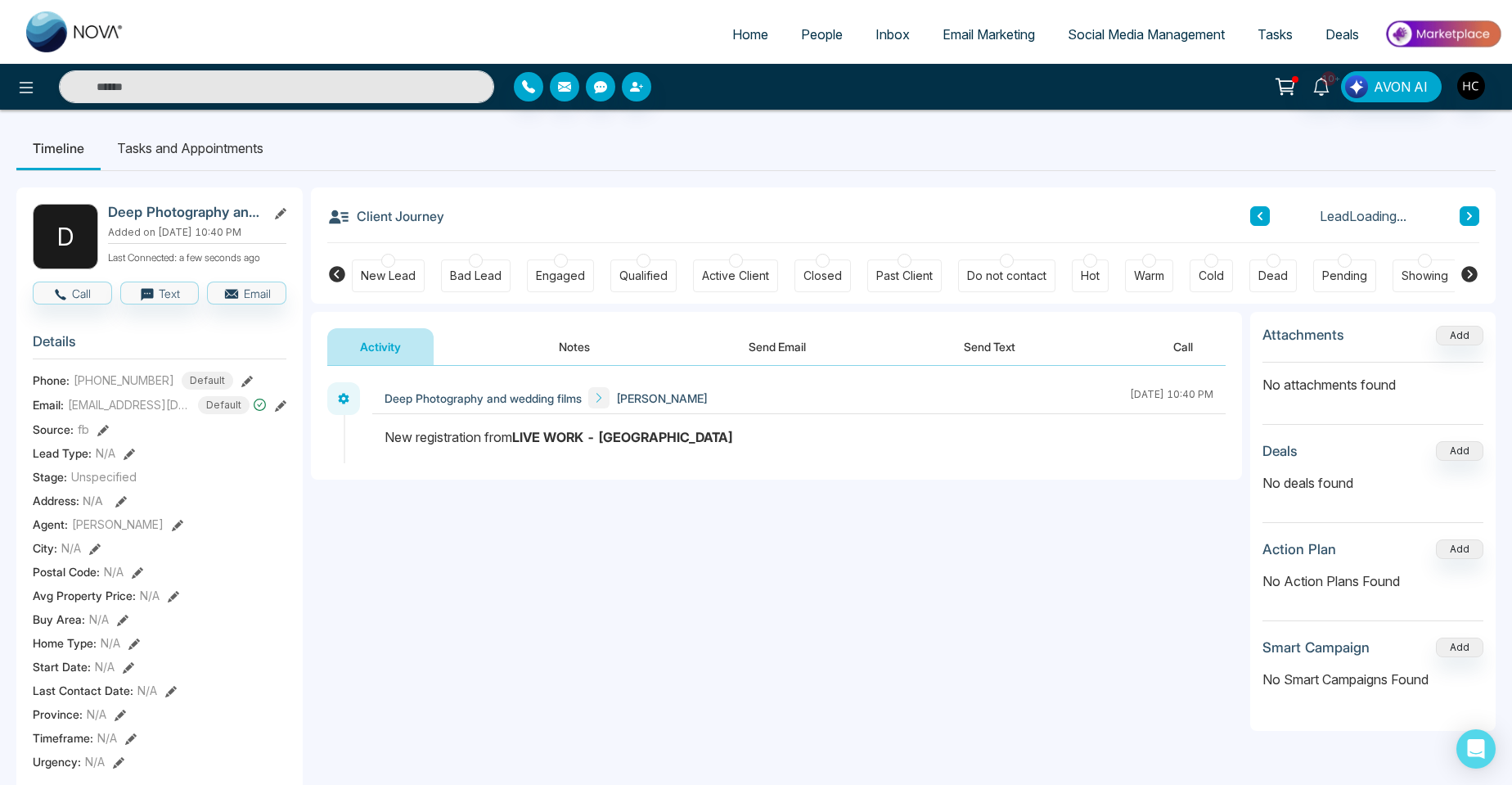
click at [572, 342] on button "Notes" at bounding box center [574, 346] width 96 height 37
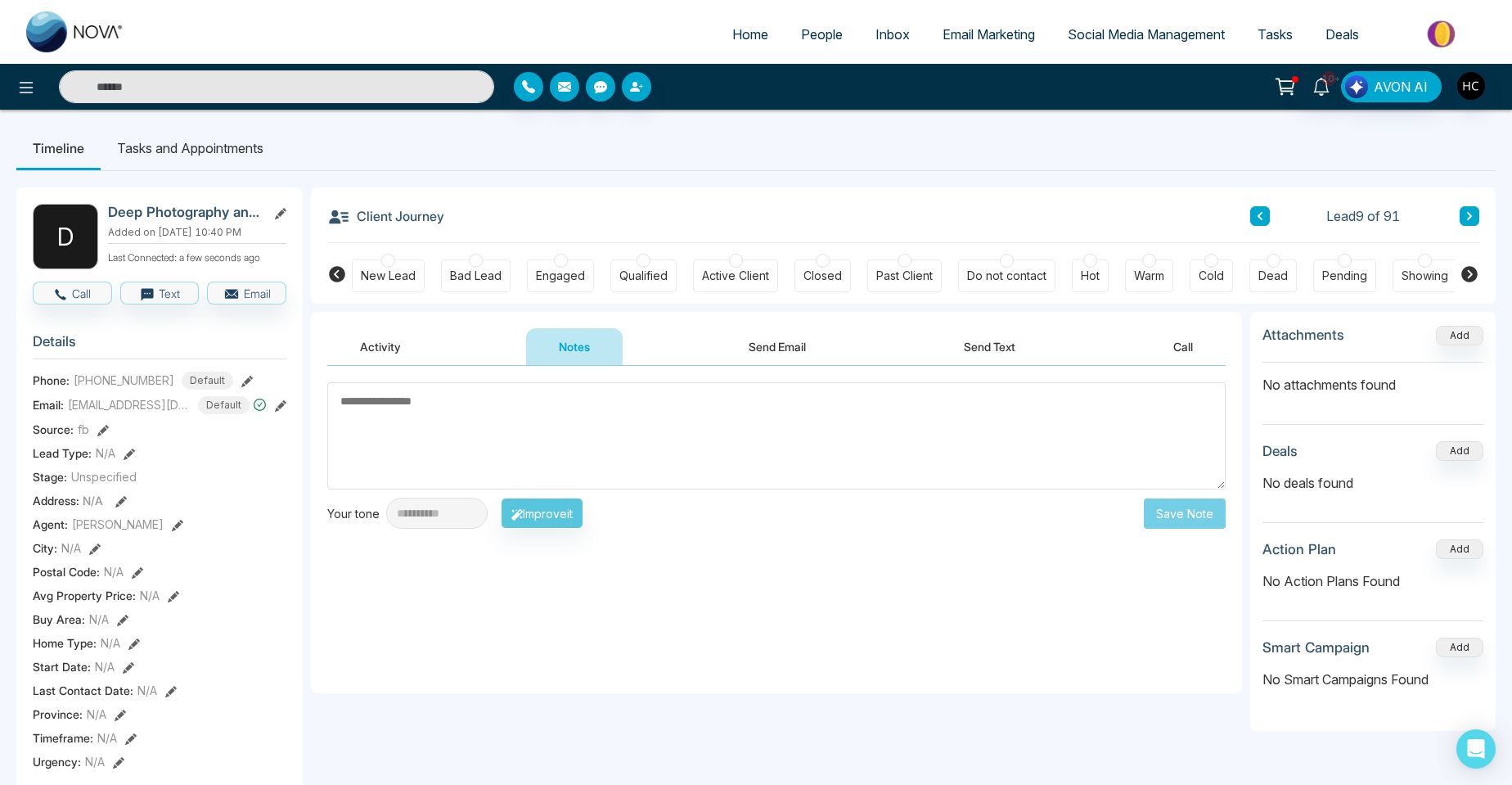
click at [408, 436] on textarea at bounding box center [776, 435] width 898 height 107
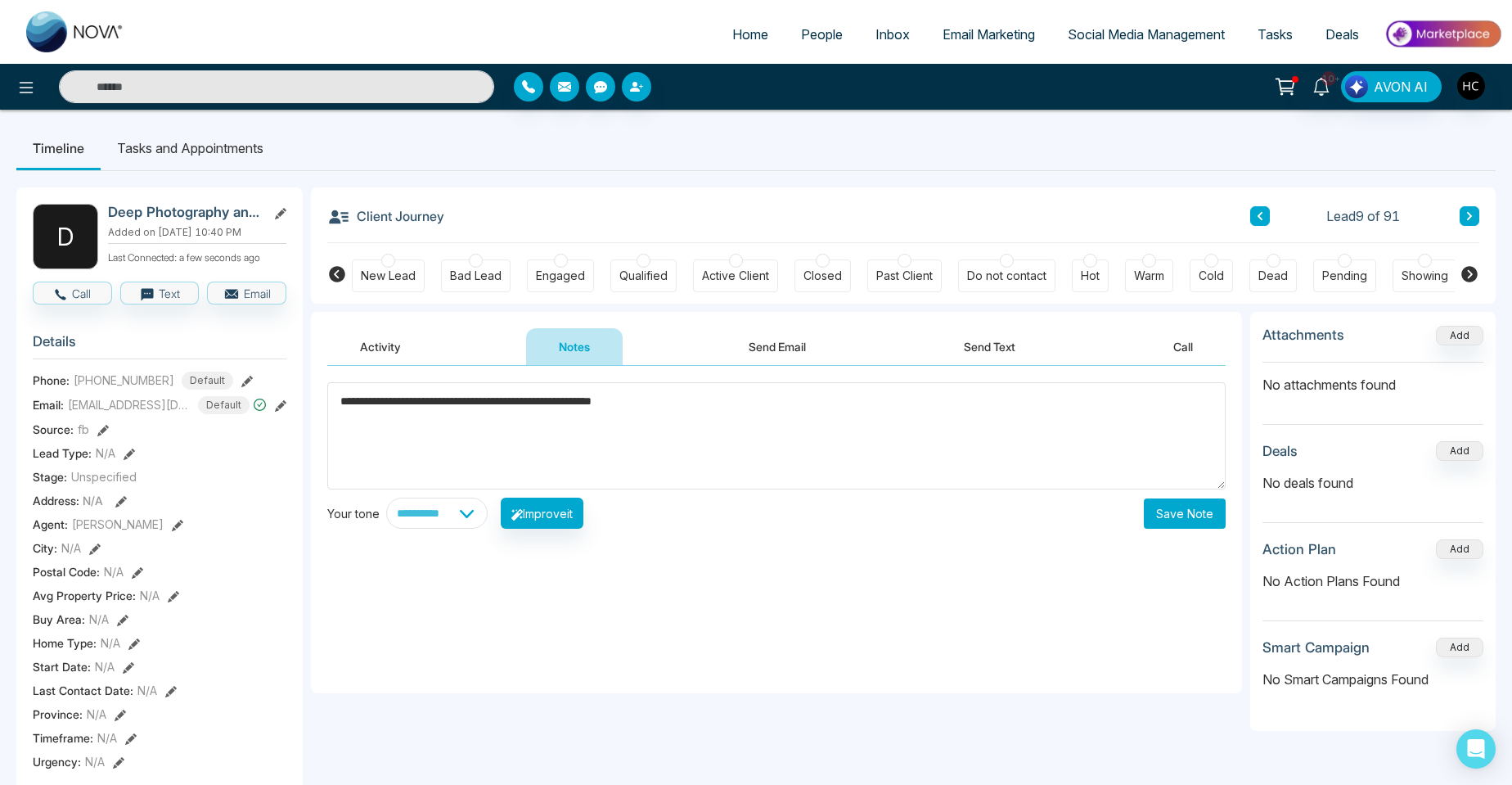
click at [708, 409] on textarea "**********" at bounding box center [776, 435] width 898 height 107
click at [704, 410] on textarea "**********" at bounding box center [776, 435] width 898 height 107
click at [742, 401] on textarea "**********" at bounding box center [776, 435] width 898 height 107
click at [900, 394] on textarea "**********" at bounding box center [776, 435] width 898 height 107
type textarea "**********"
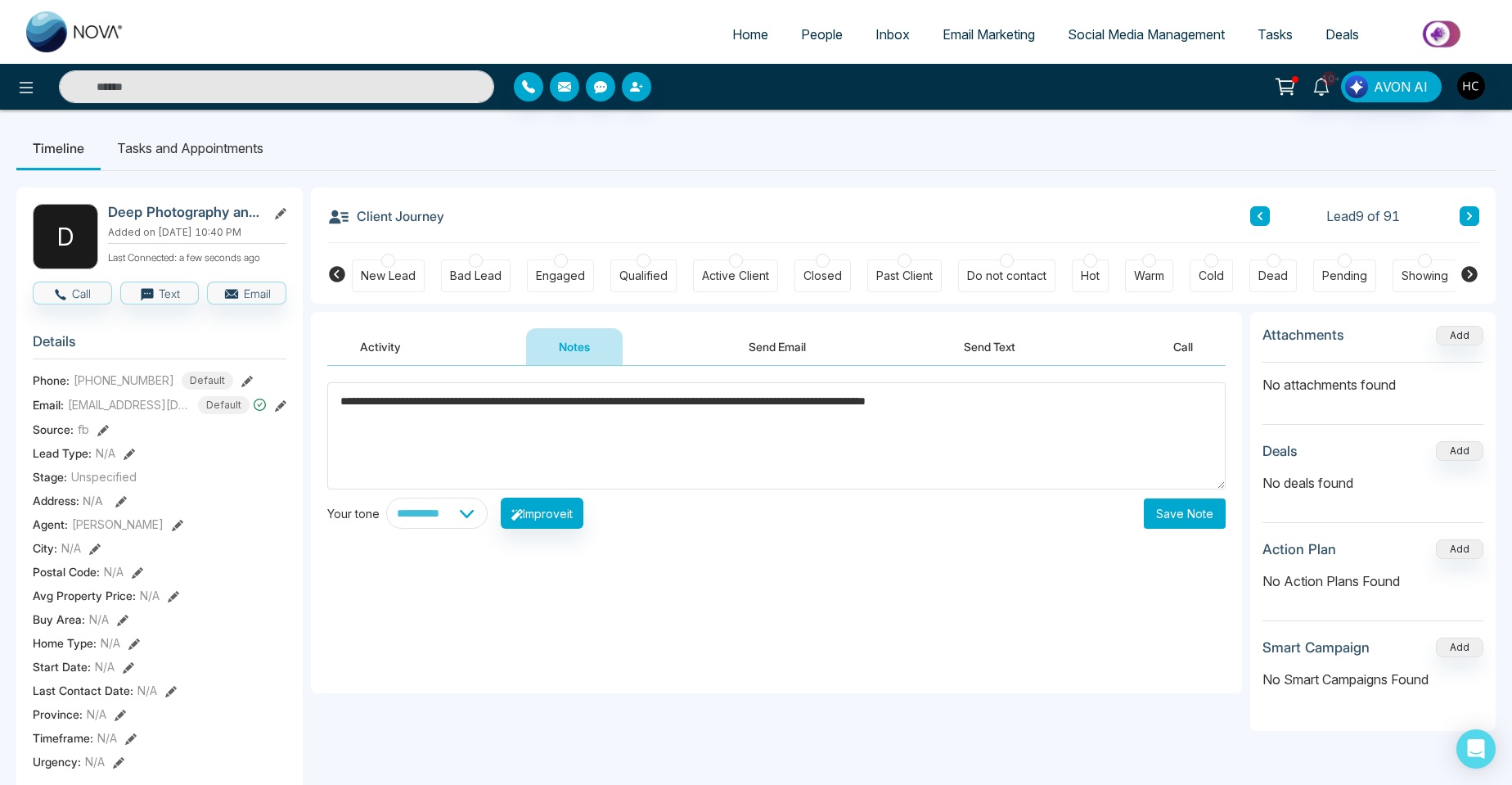
click at [1172, 516] on button "Save Note" at bounding box center [1186, 514] width 82 height 30
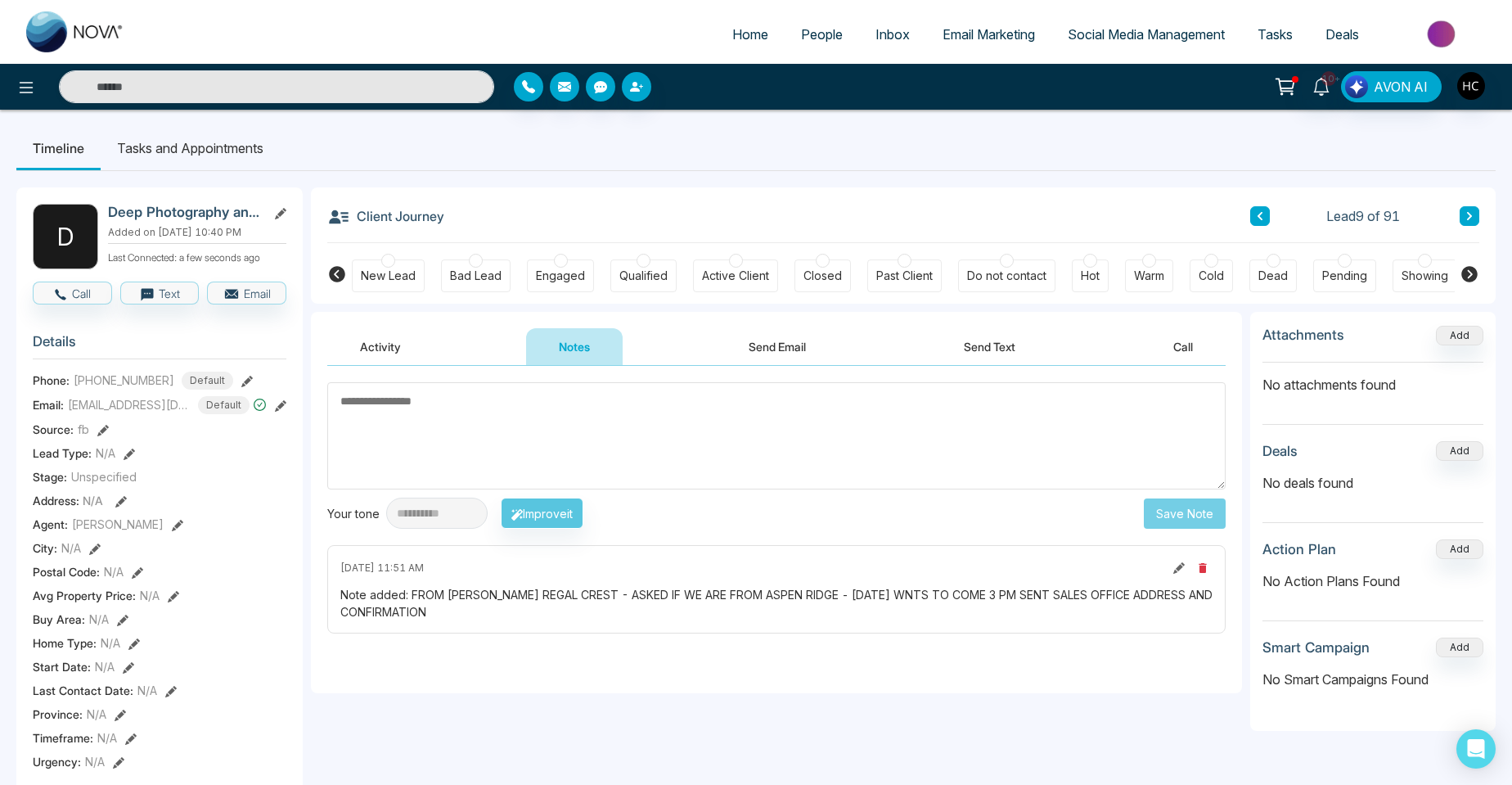
click at [862, 449] on textarea at bounding box center [776, 435] width 898 height 107
type textarea "**********"
click at [1166, 519] on button "Save Note" at bounding box center [1186, 514] width 82 height 30
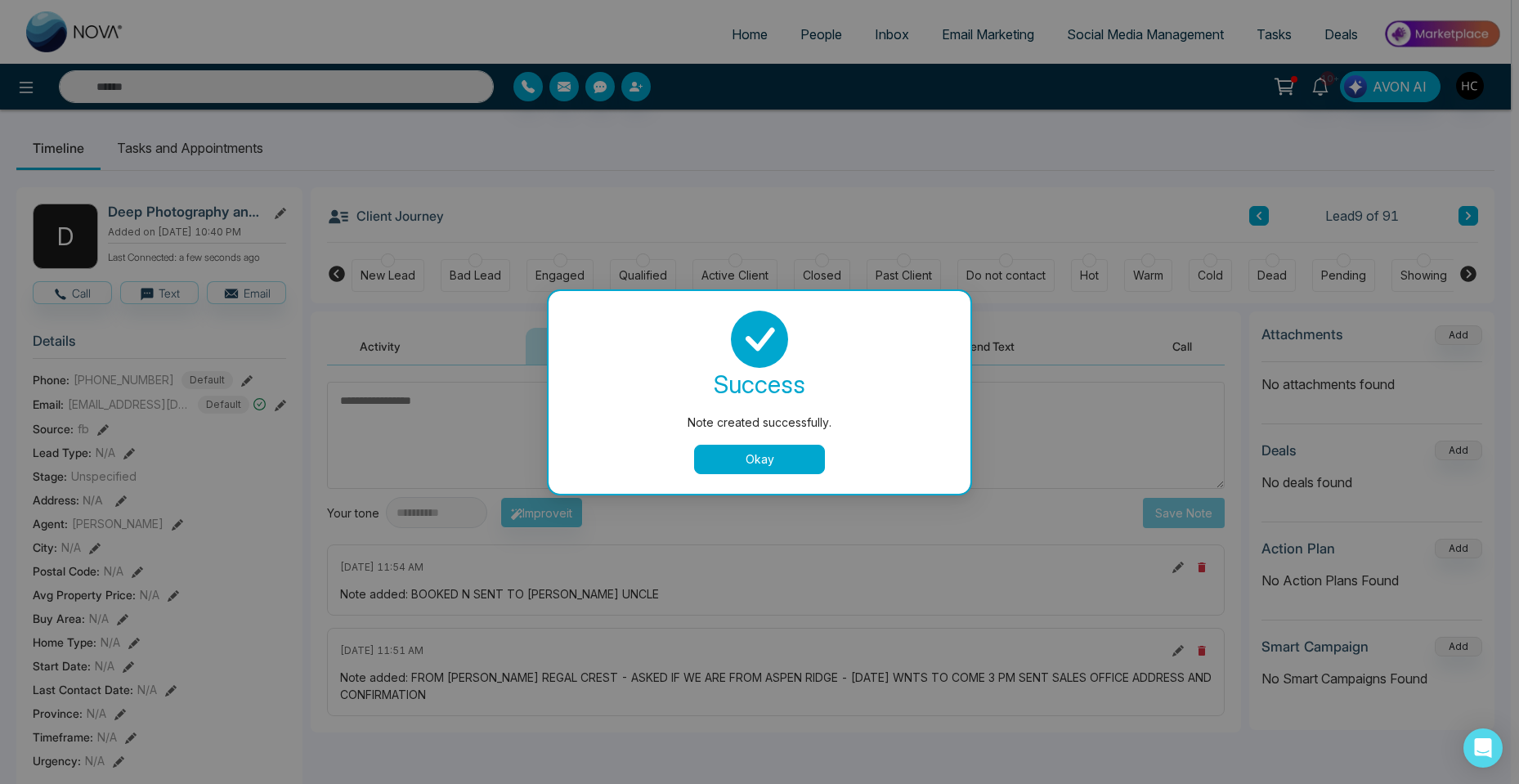
click at [782, 453] on button "Okay" at bounding box center [759, 459] width 131 height 29
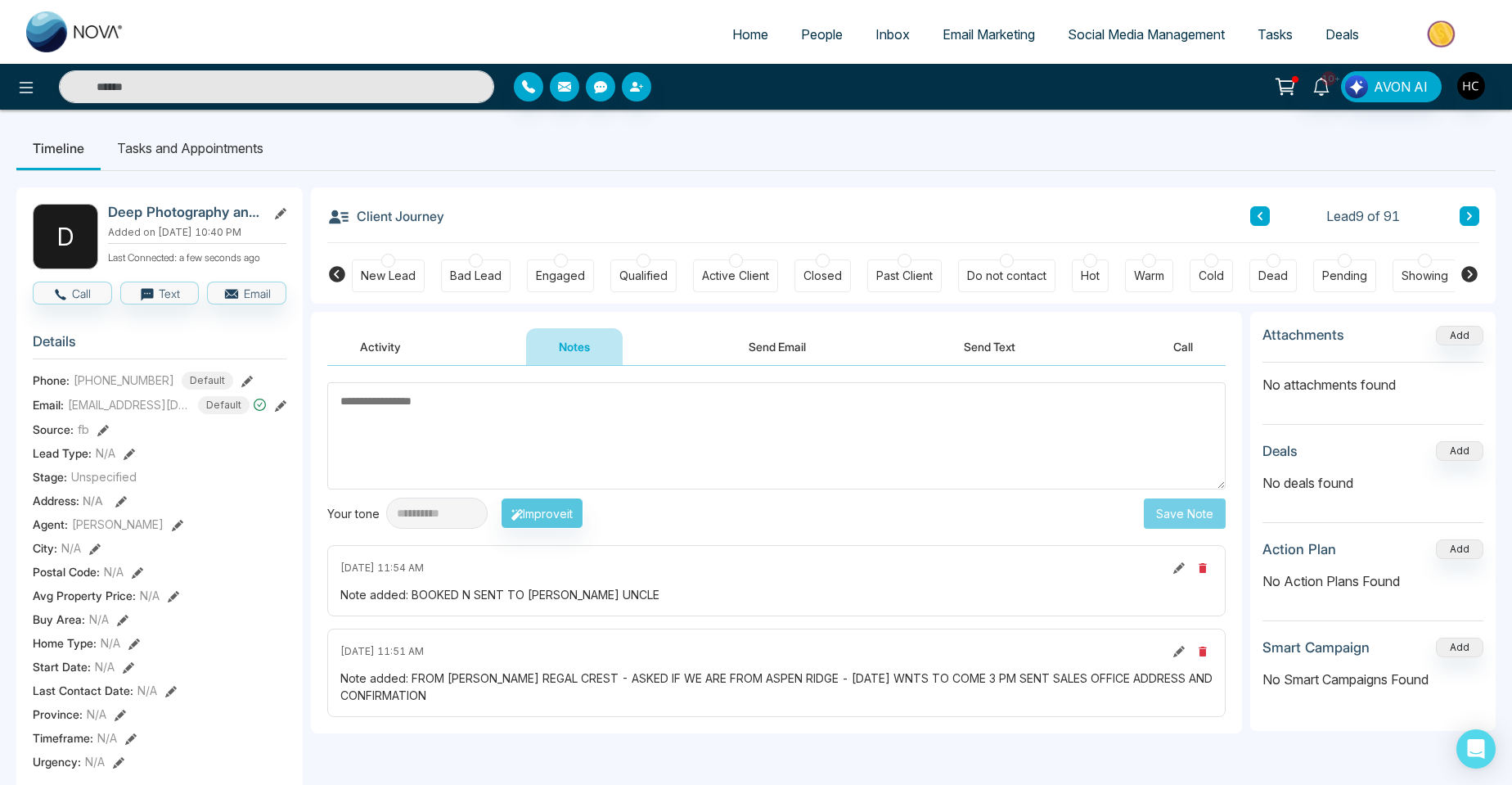
click at [1467, 218] on icon at bounding box center [1469, 216] width 8 height 10
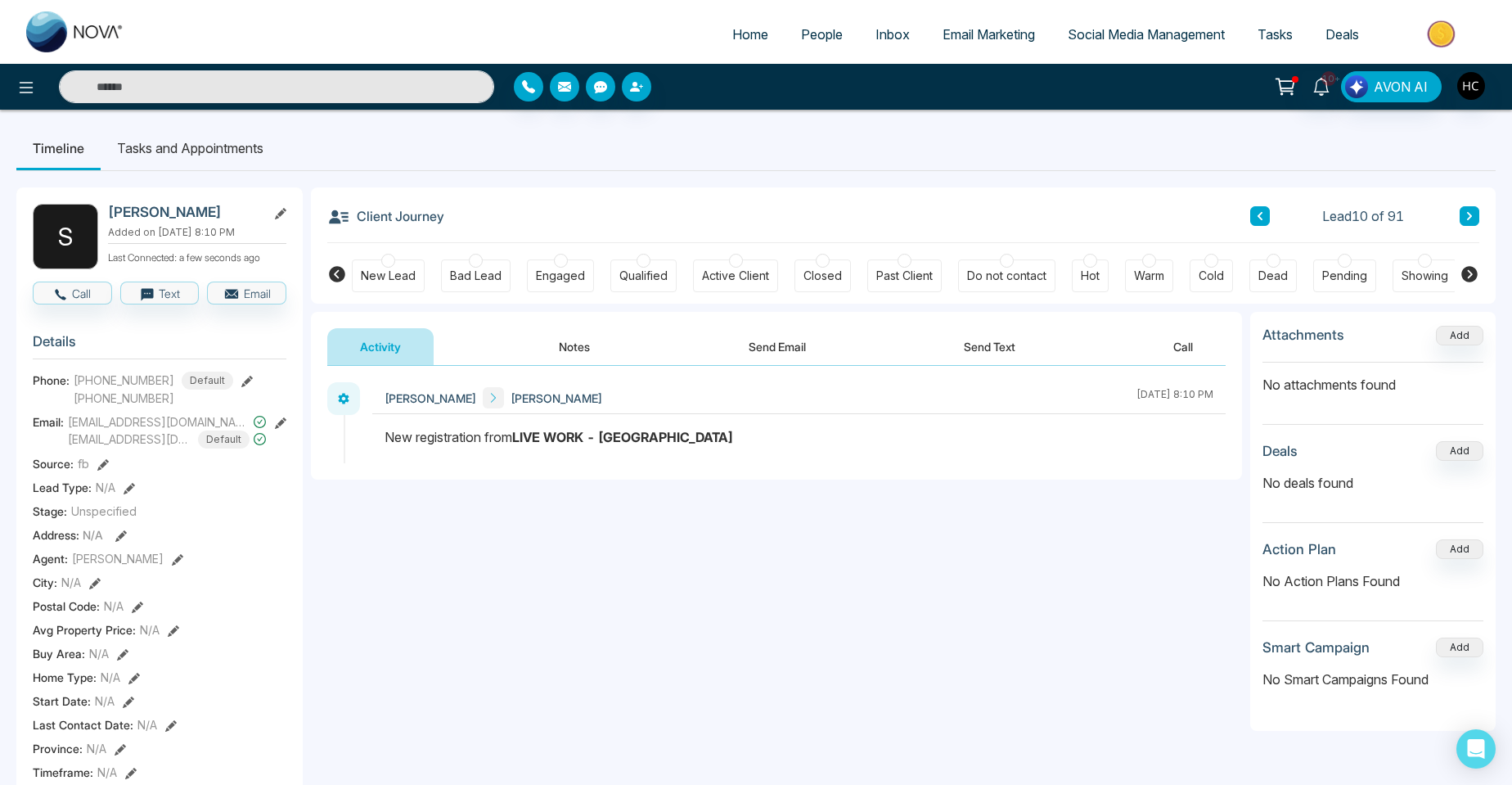
click at [573, 345] on button "Notes" at bounding box center [574, 346] width 96 height 37
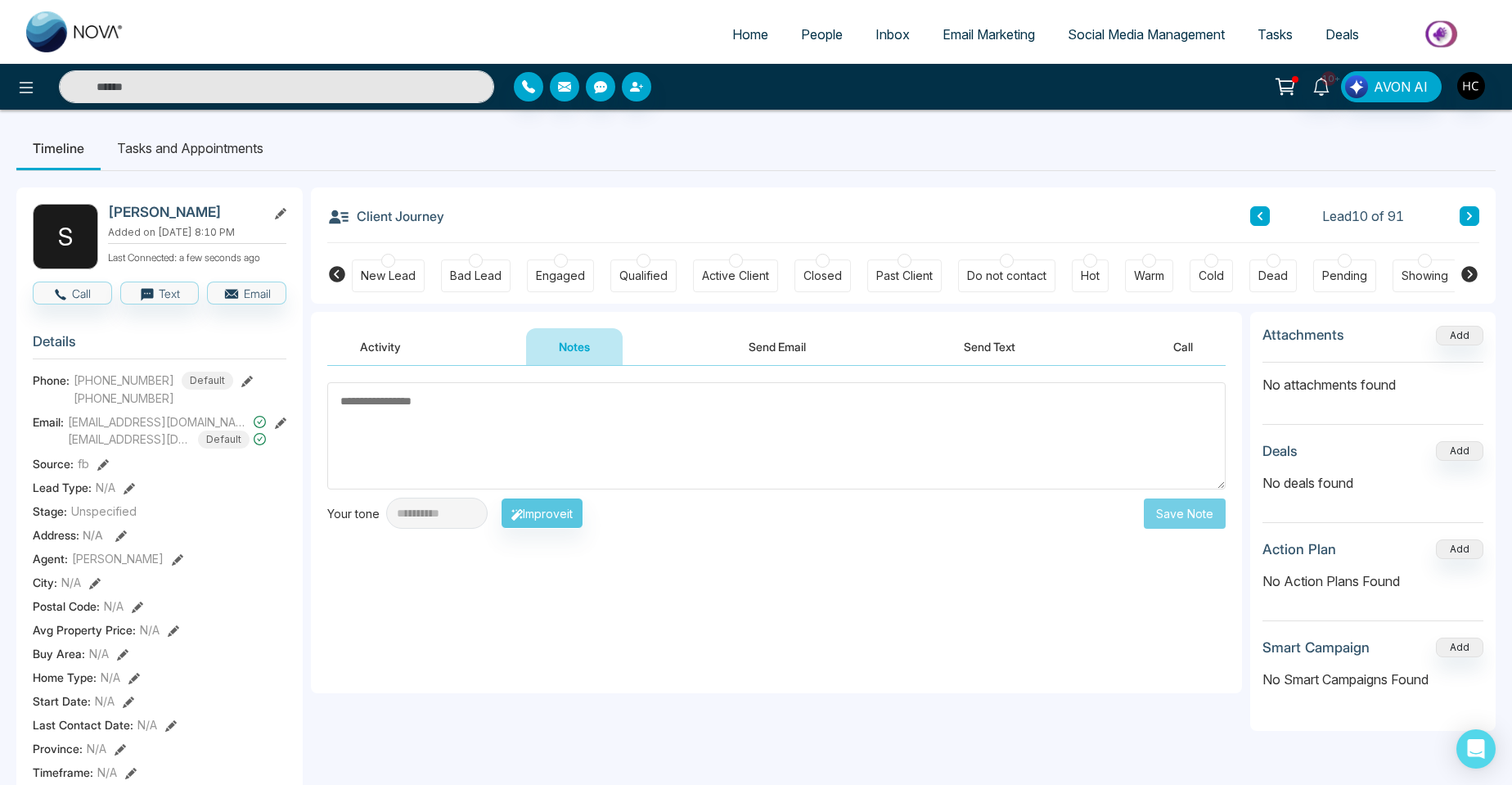
click at [496, 435] on textarea at bounding box center [776, 435] width 898 height 107
type textarea "*"
type textarea "*********"
click at [1177, 518] on button "Save Note" at bounding box center [1186, 514] width 82 height 30
click at [1475, 211] on button at bounding box center [1470, 216] width 20 height 20
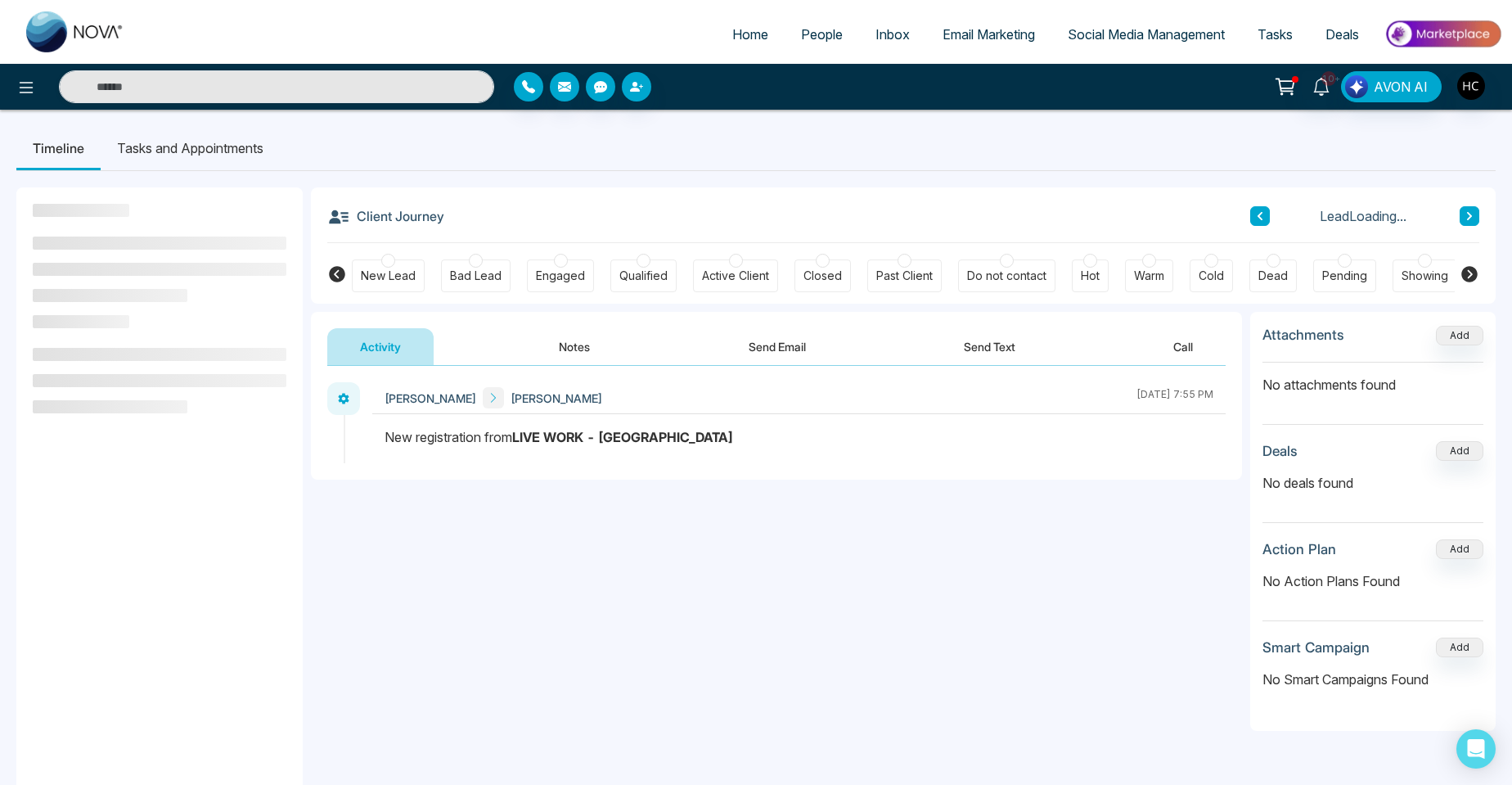
click at [591, 339] on button "Notes" at bounding box center [574, 346] width 96 height 37
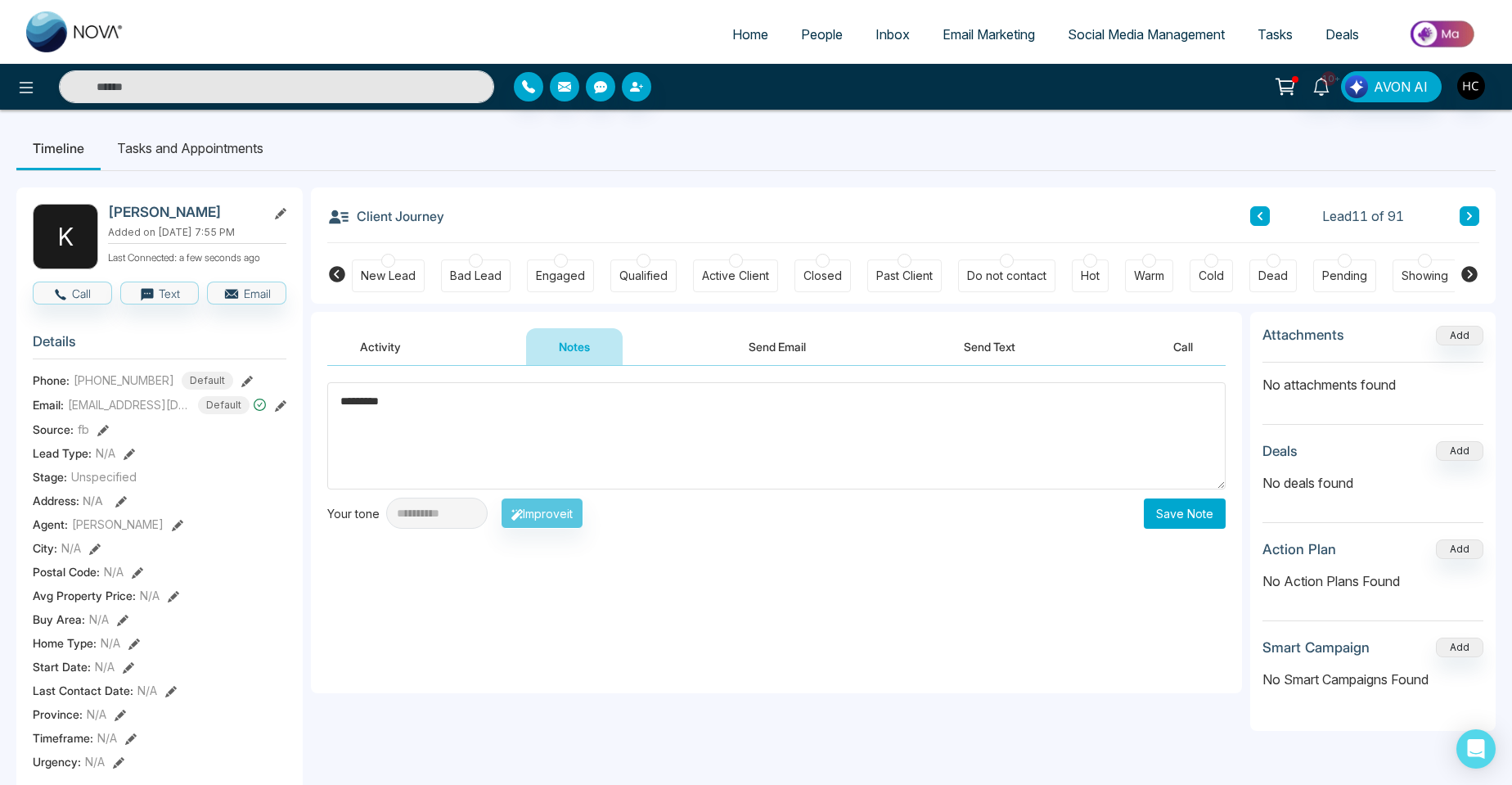
type textarea "*********"
click at [1169, 512] on button "Save Note" at bounding box center [1186, 514] width 82 height 30
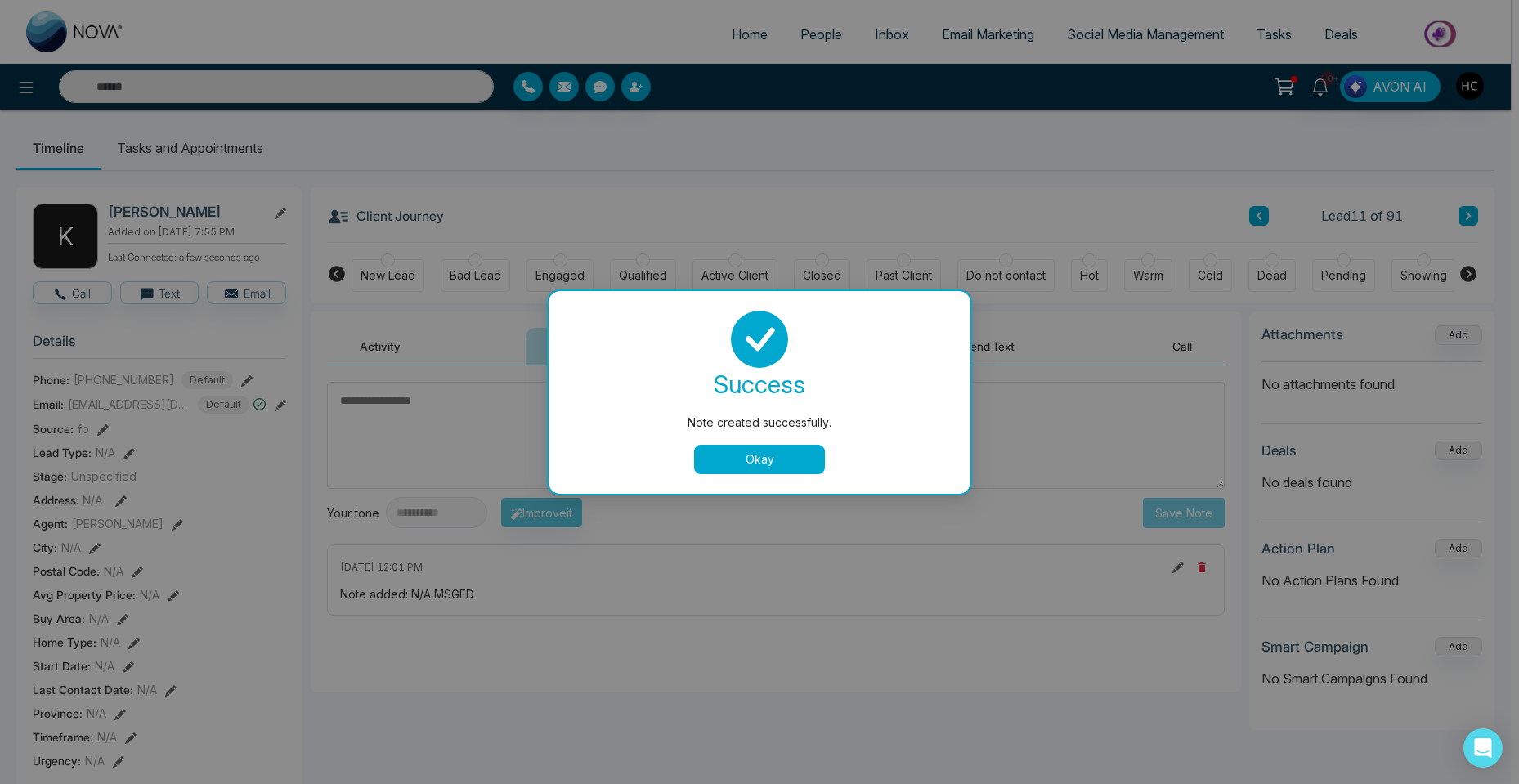
click at [792, 446] on button "Okay" at bounding box center [759, 459] width 131 height 29
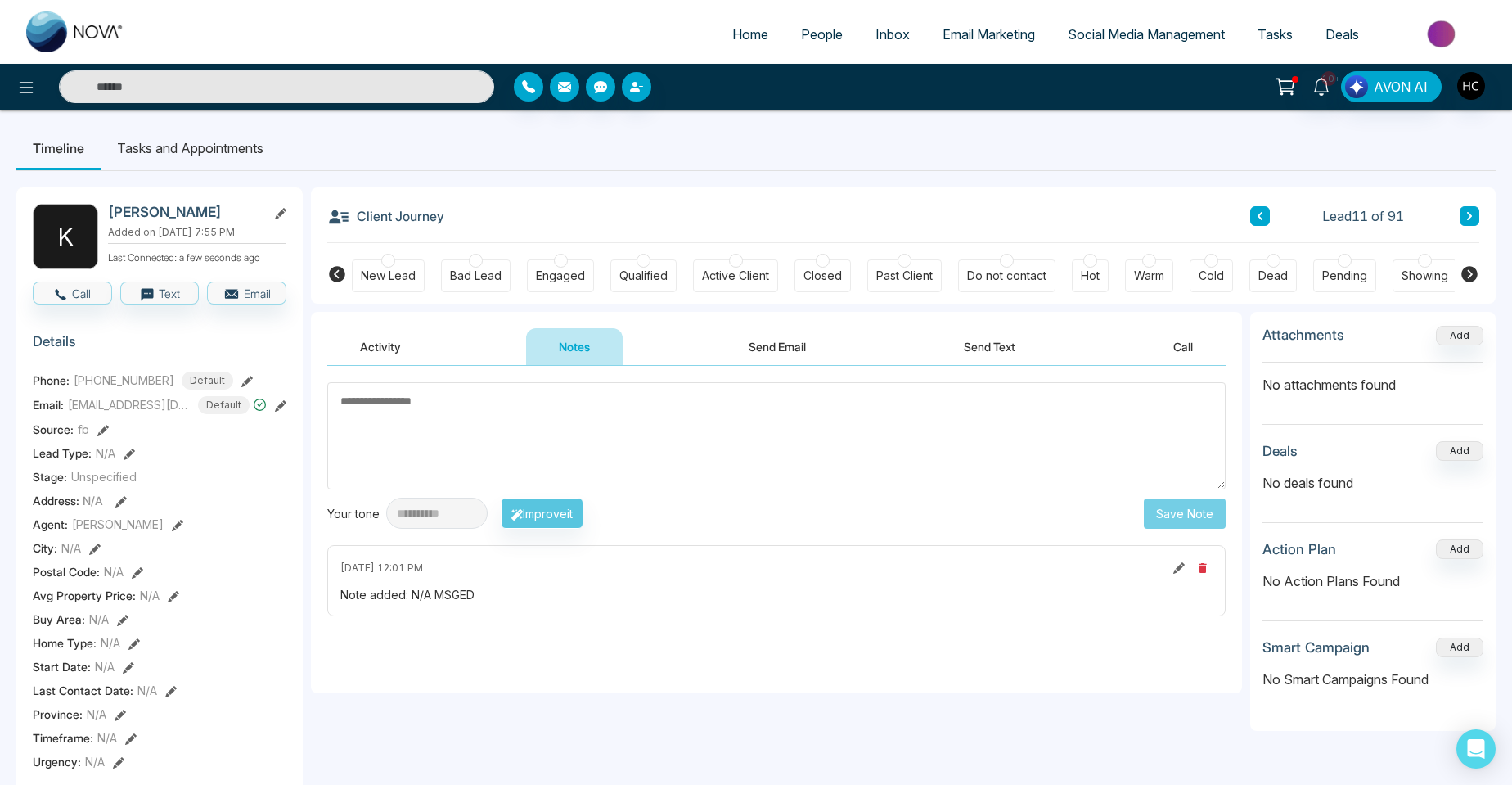
click at [1473, 219] on button at bounding box center [1470, 216] width 20 height 20
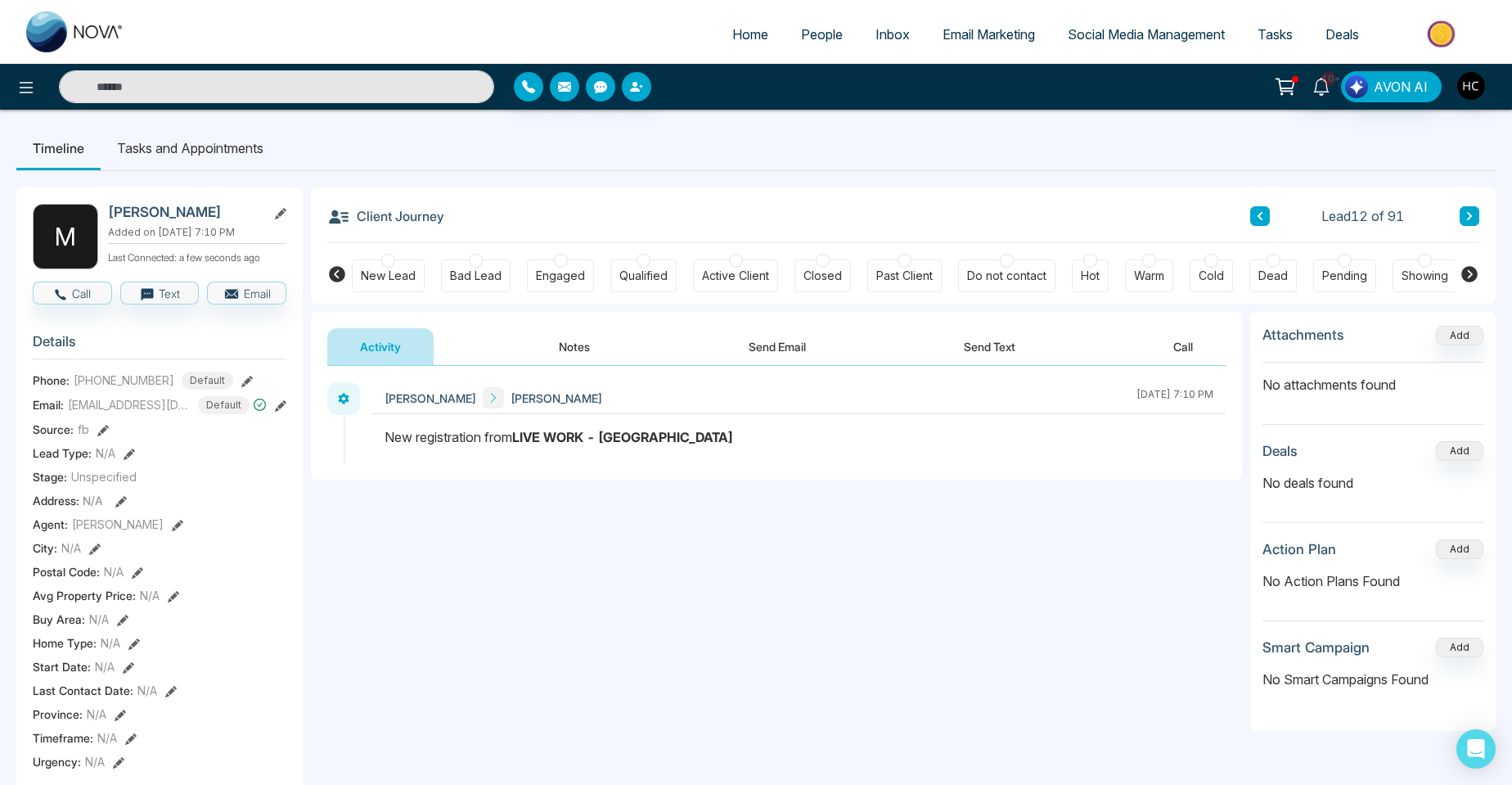
click at [579, 342] on button "Notes" at bounding box center [574, 346] width 96 height 37
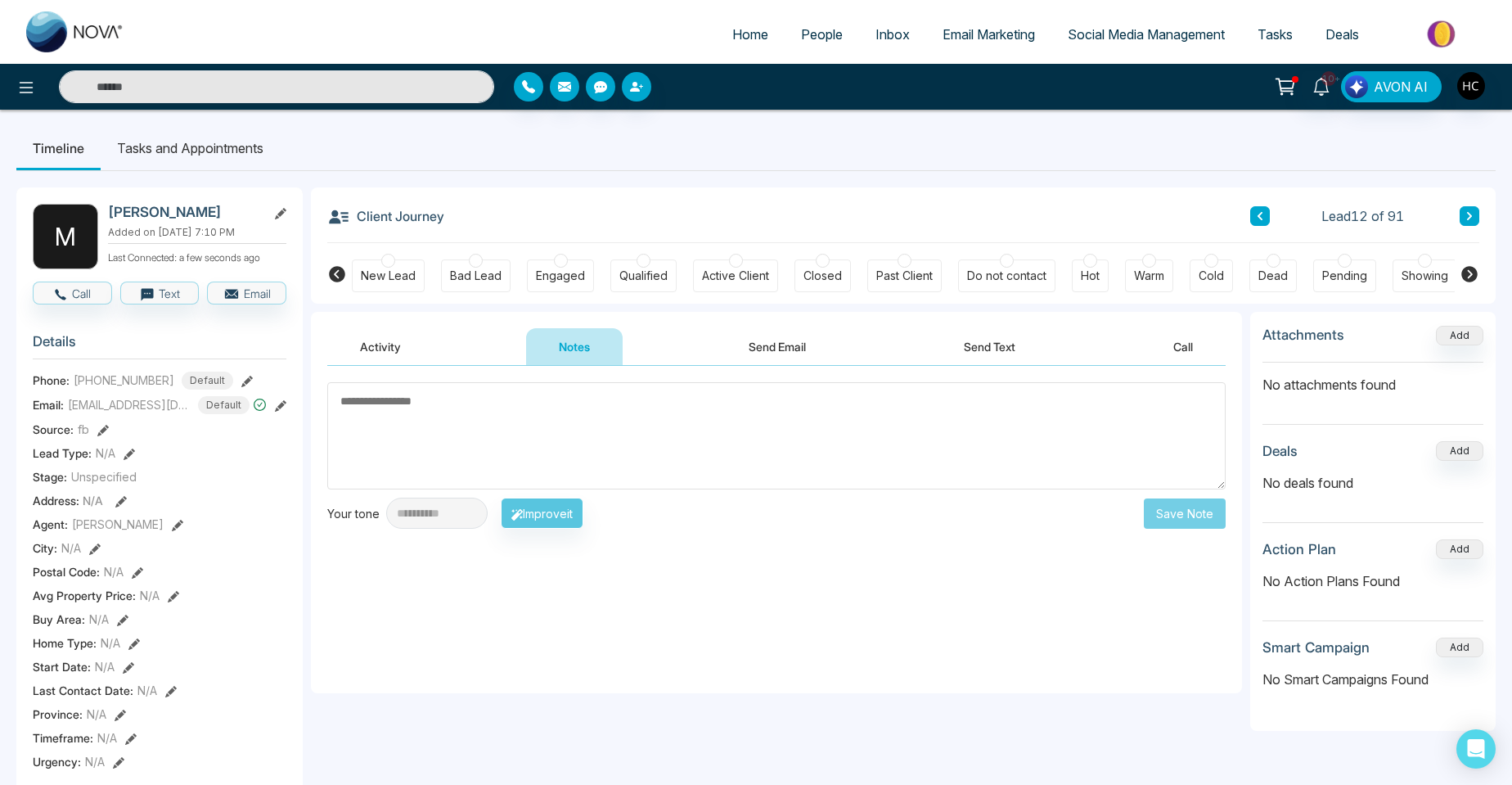
click at [510, 451] on textarea at bounding box center [776, 435] width 898 height 107
click at [418, 412] on textarea at bounding box center [776, 435] width 898 height 107
type textarea "*"
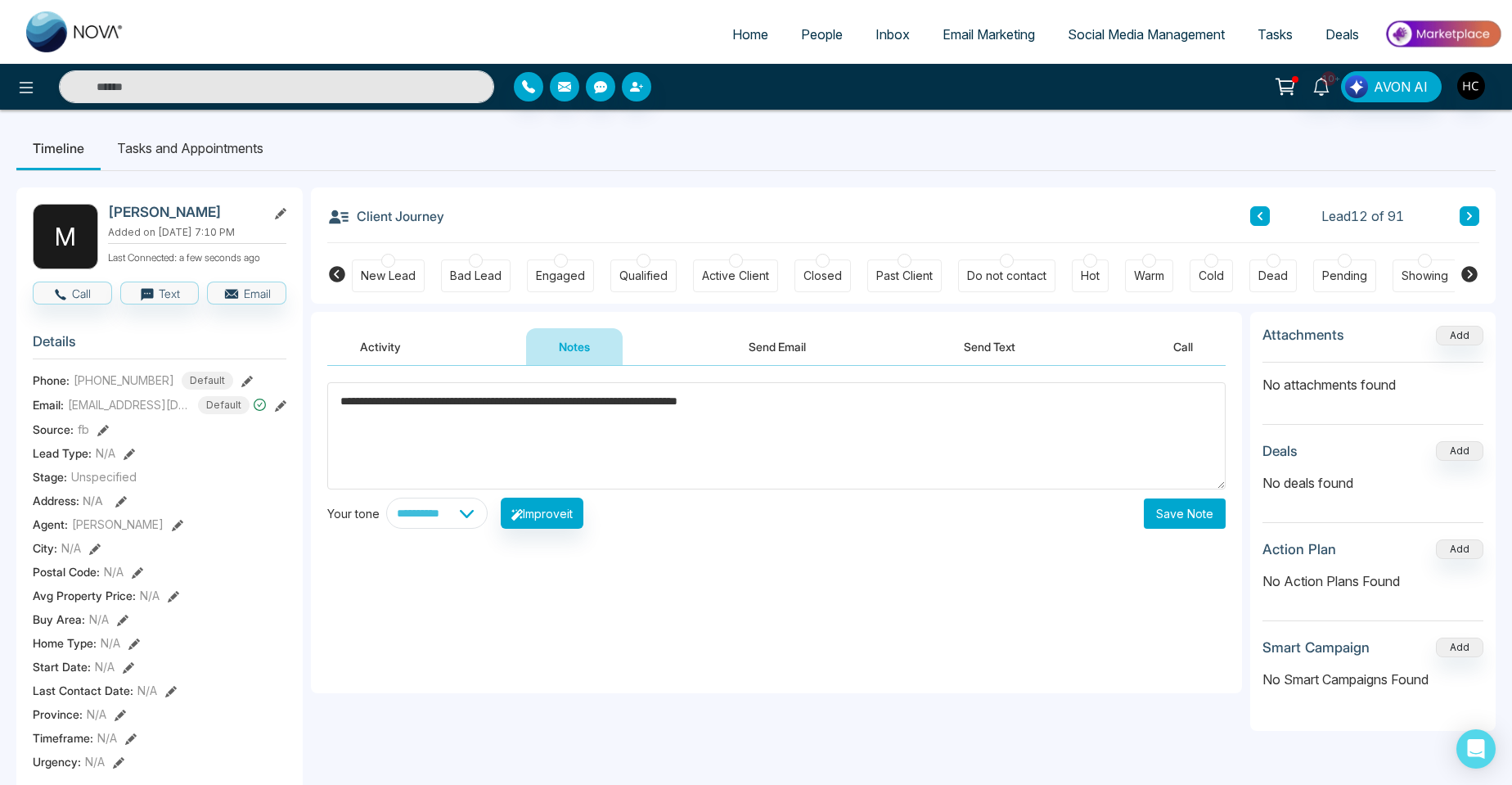
type textarea "**********"
click at [1191, 507] on button "Save Note" at bounding box center [1186, 514] width 82 height 30
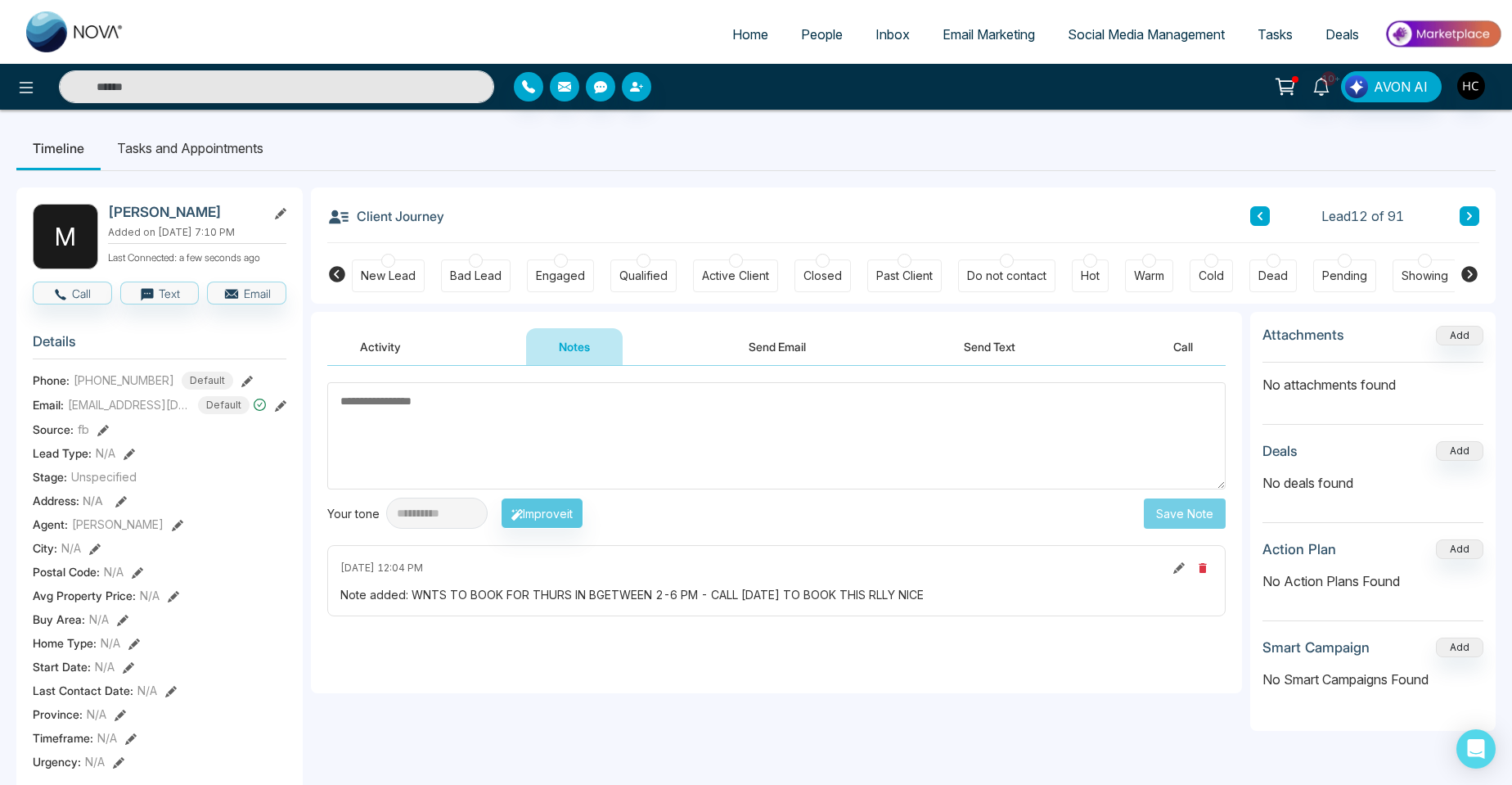
click at [1465, 208] on button at bounding box center [1470, 216] width 20 height 20
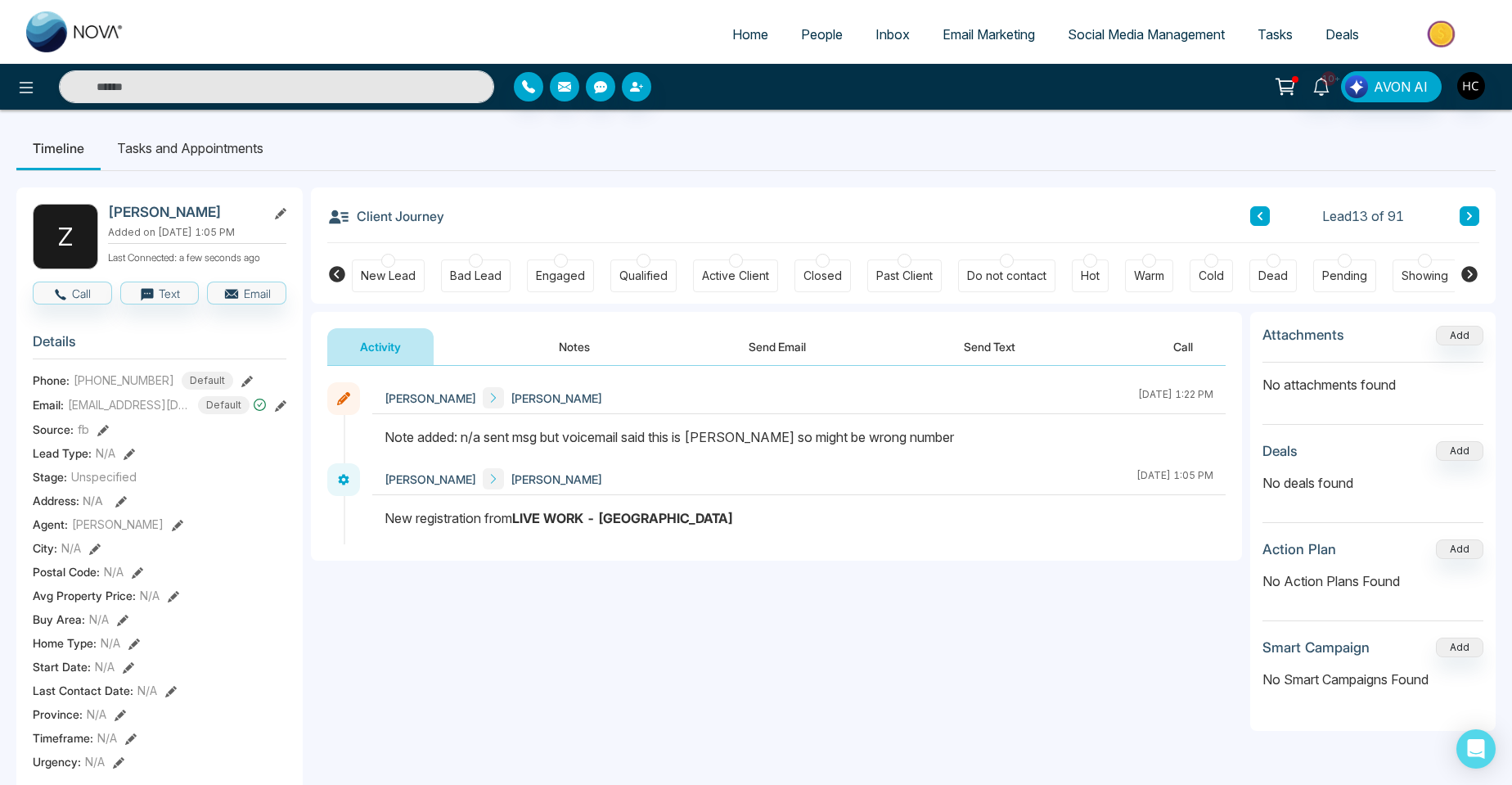
click at [500, 241] on div "Client Journey Lead 13 of 91" at bounding box center [904, 215] width 1153 height 55
click at [574, 346] on button "Notes" at bounding box center [574, 346] width 96 height 37
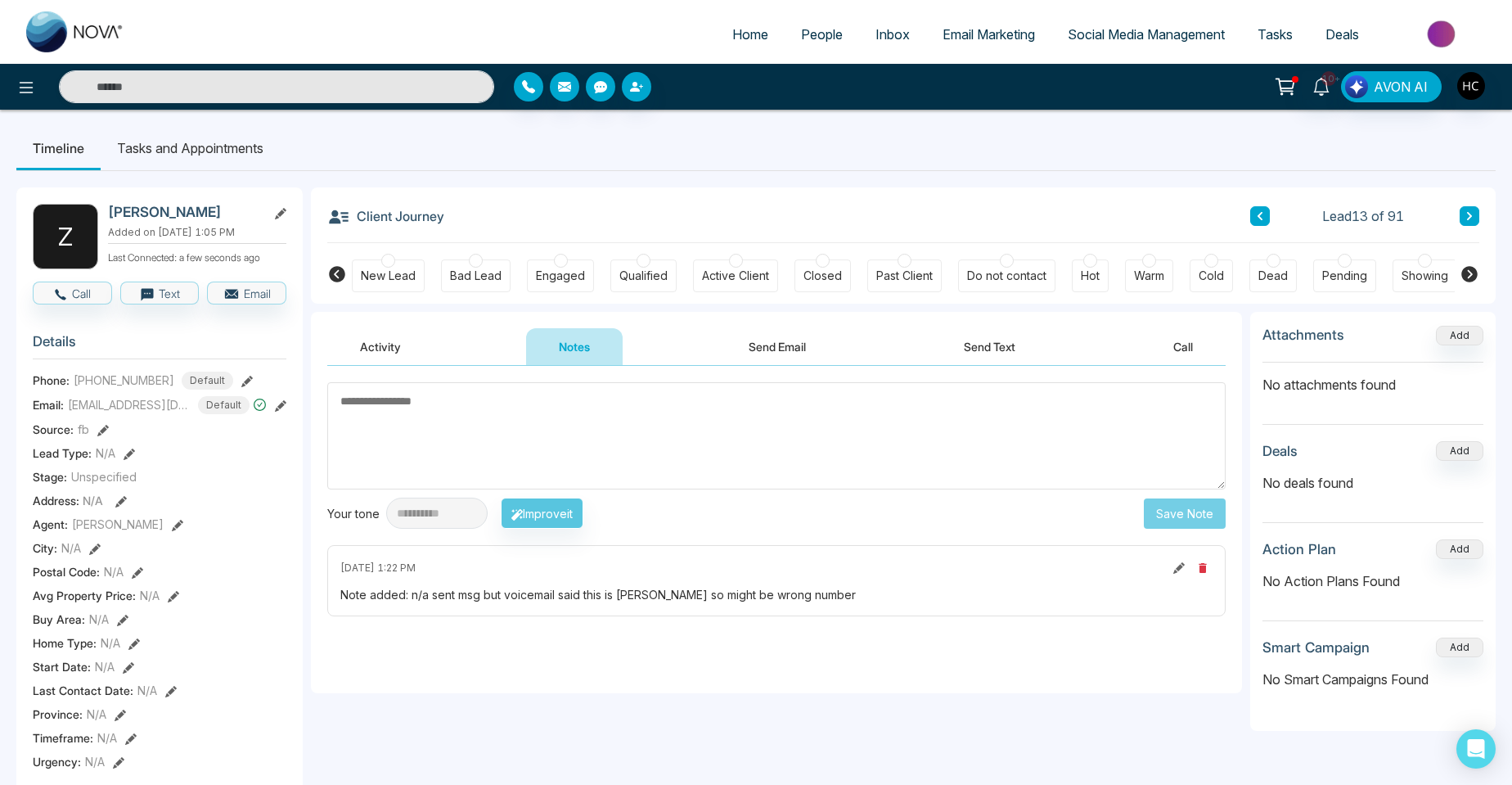
click at [837, 424] on textarea at bounding box center [776, 435] width 898 height 107
click at [383, 427] on textarea at bounding box center [776, 435] width 898 height 107
type textarea "***"
click at [1147, 504] on button "Save Note" at bounding box center [1186, 514] width 82 height 30
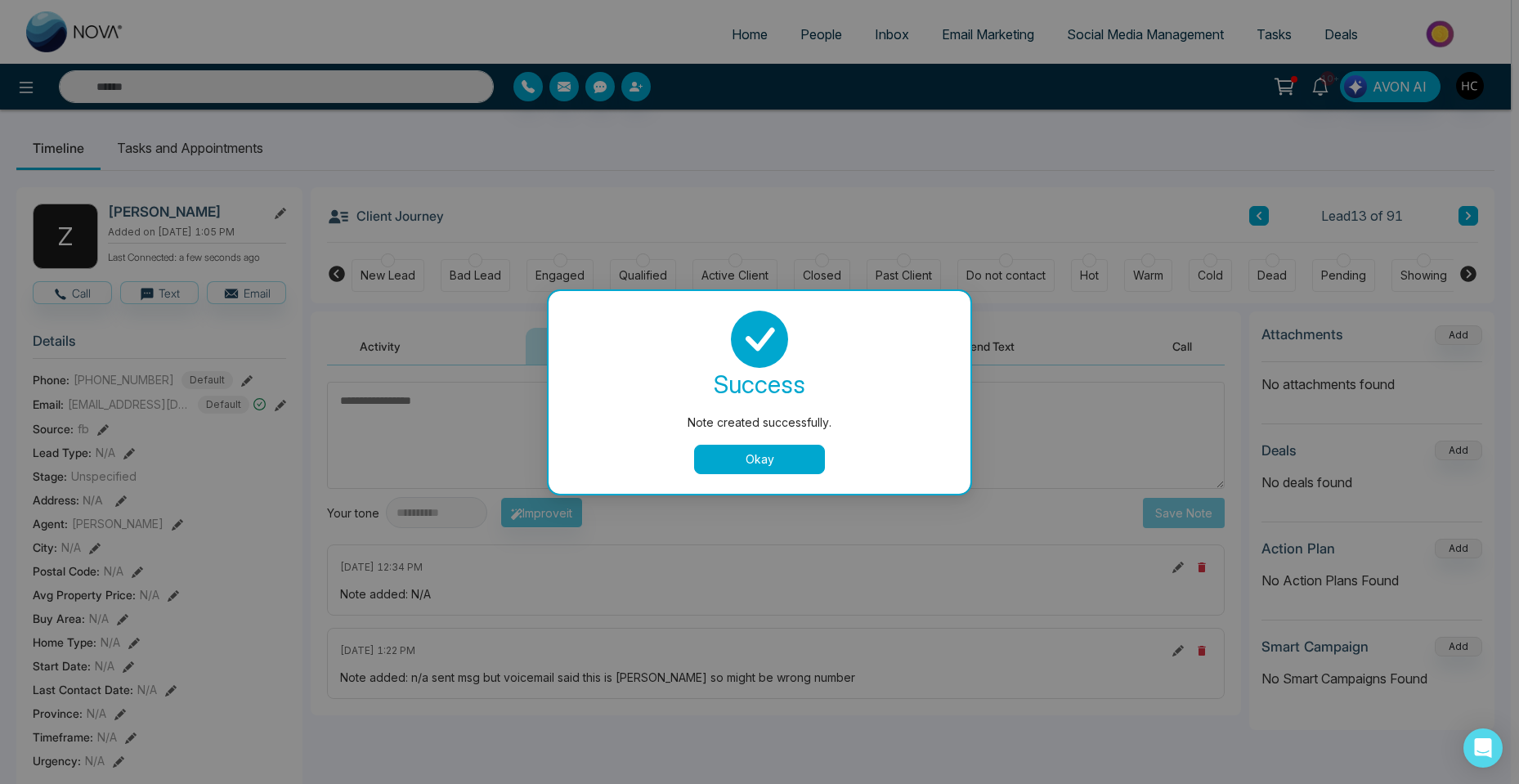
click at [1484, 223] on div "Note created successfully. success Note created successfully. Okay" at bounding box center [759, 392] width 1519 height 784
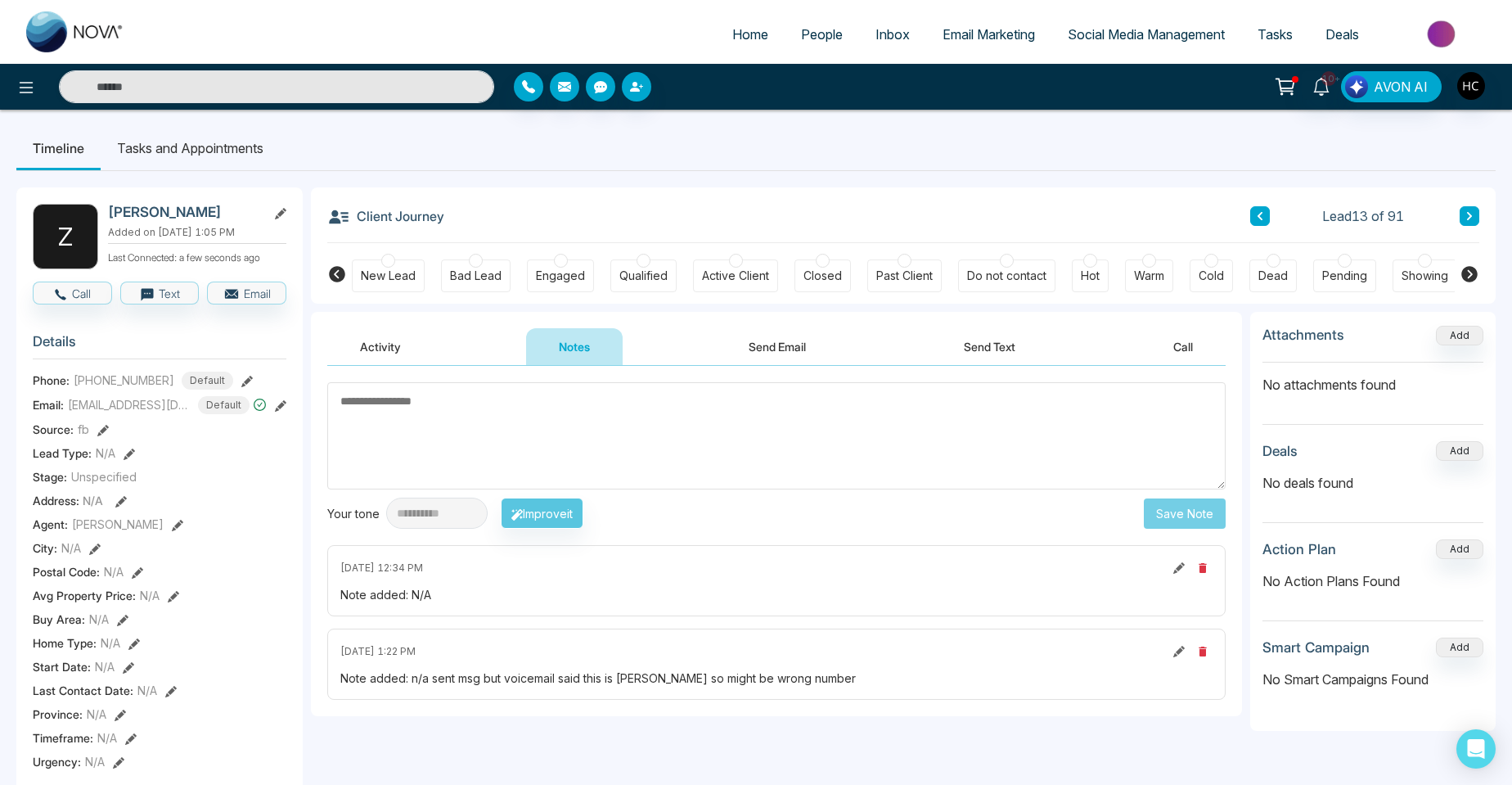
click at [1475, 219] on button at bounding box center [1470, 216] width 20 height 20
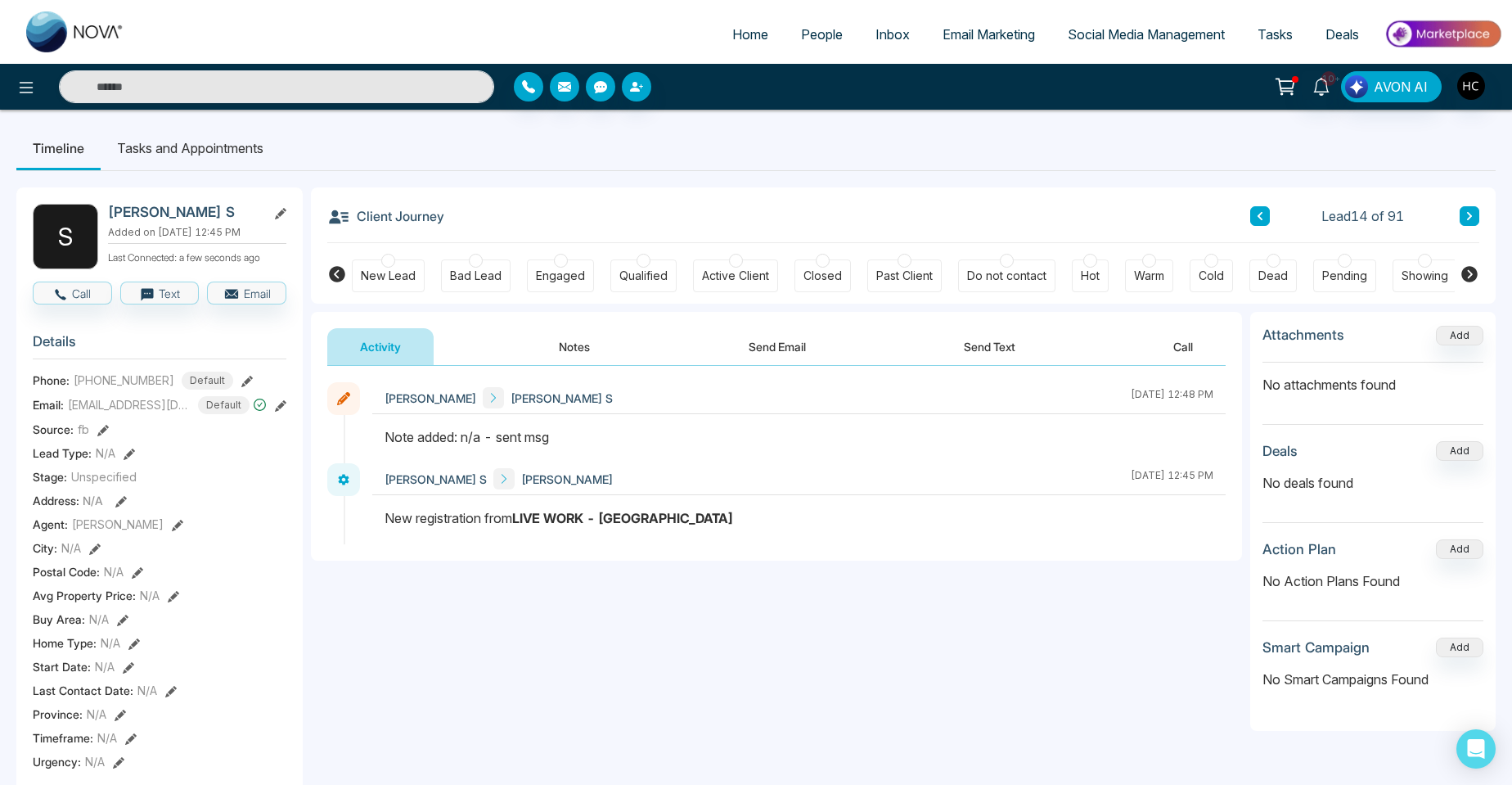
click at [570, 344] on button "Notes" at bounding box center [574, 346] width 96 height 37
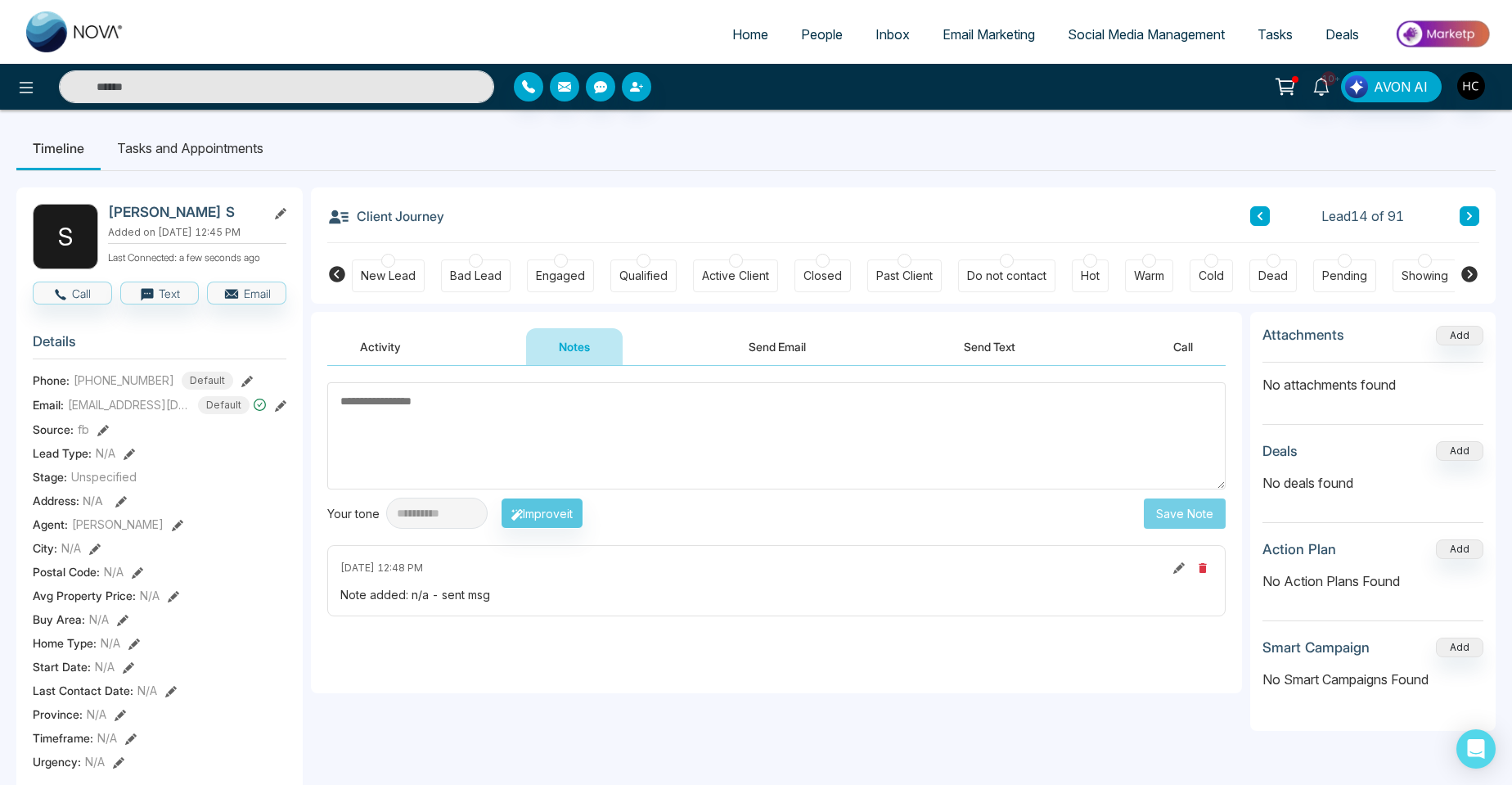
click at [372, 421] on textarea at bounding box center [776, 435] width 898 height 107
click at [493, 420] on textarea at bounding box center [776, 435] width 898 height 107
click at [493, 421] on textarea at bounding box center [776, 435] width 898 height 107
click at [529, 446] on textarea at bounding box center [776, 435] width 898 height 107
paste textarea "**********"
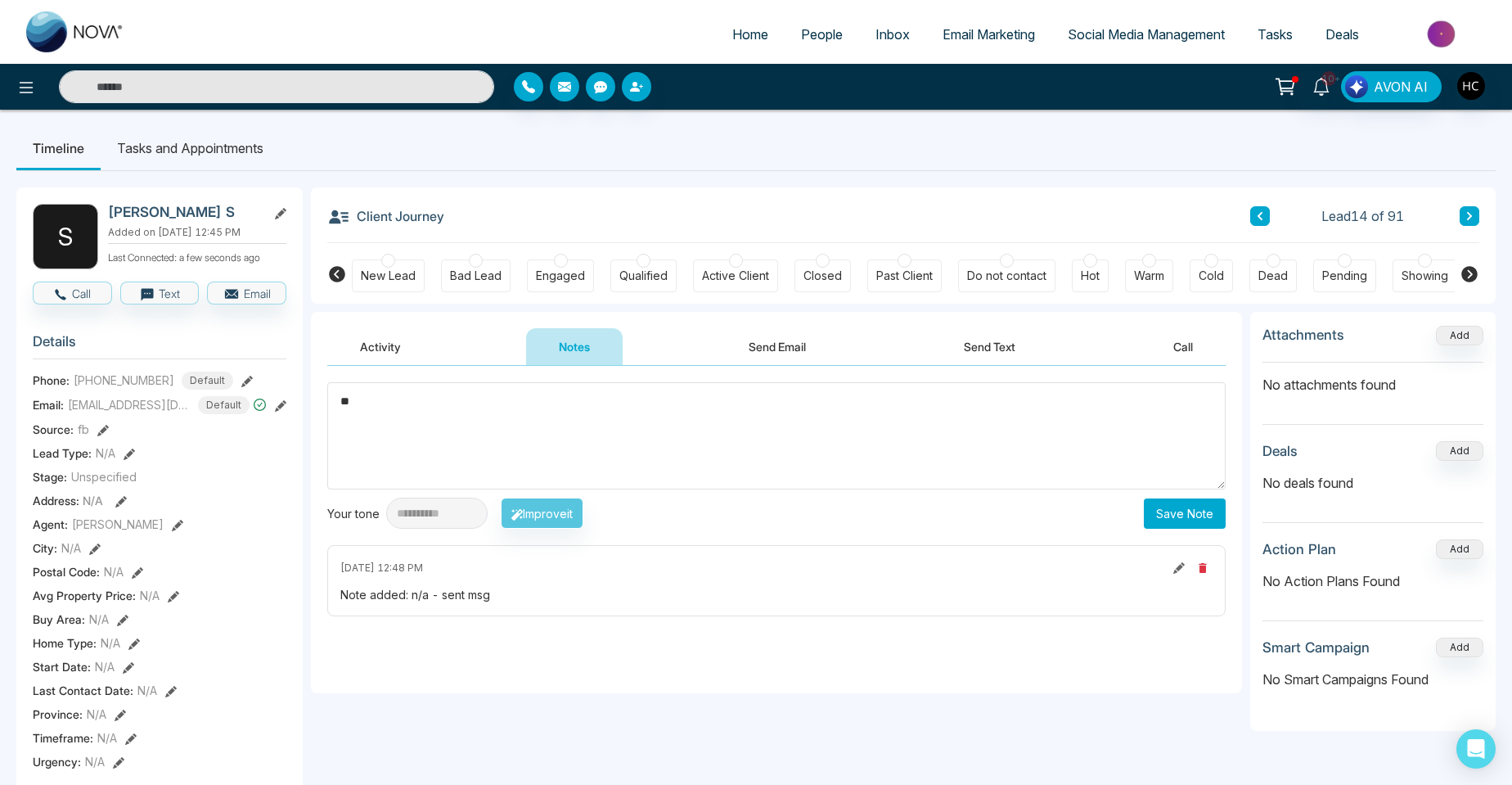
type textarea "*"
drag, startPoint x: 361, startPoint y: 398, endPoint x: 342, endPoint y: 406, distance: 20.6
click at [342, 406] on textarea "***" at bounding box center [776, 435] width 898 height 107
click at [933, 450] on textarea "***" at bounding box center [776, 435] width 898 height 107
type textarea "***"
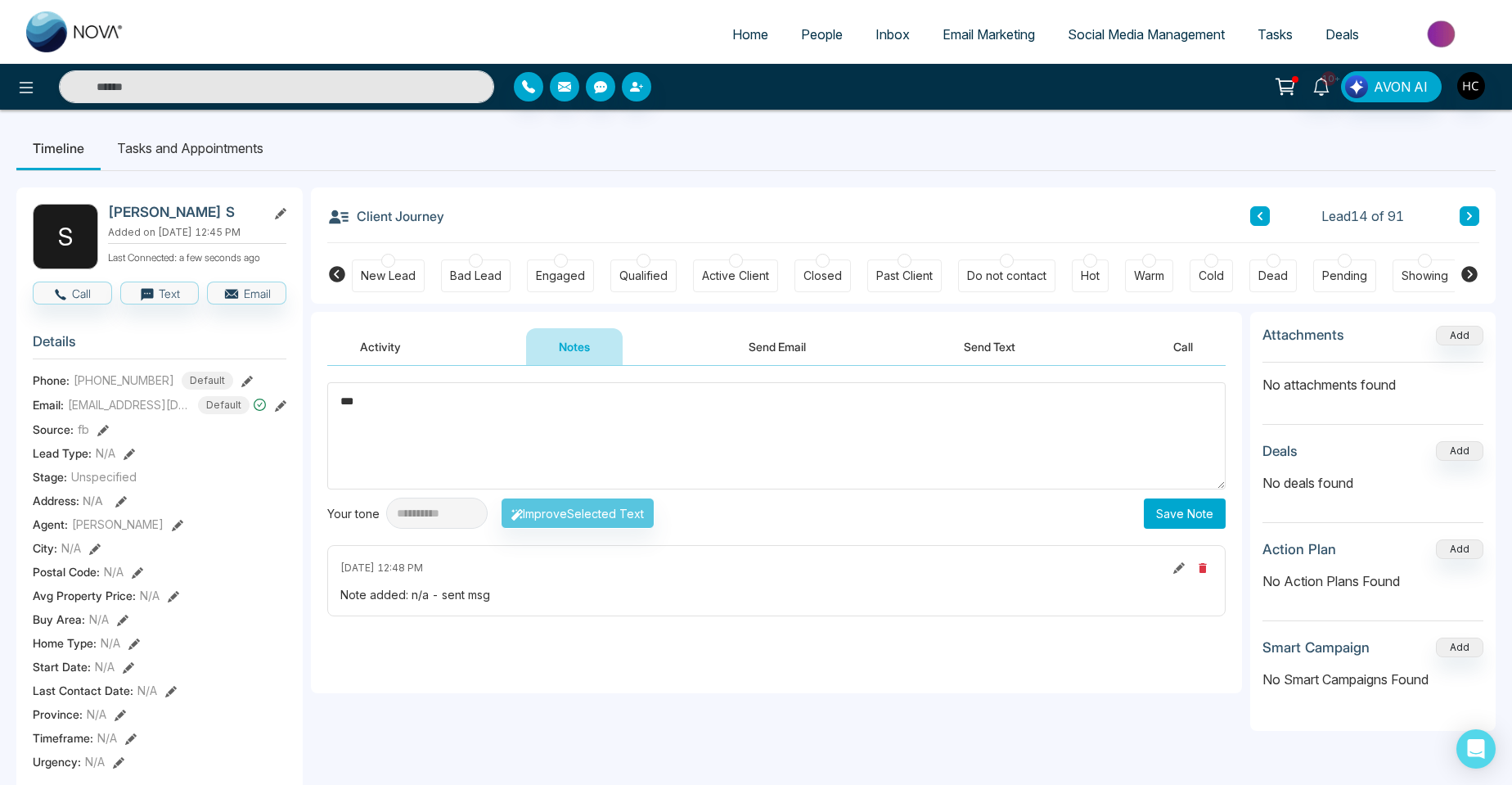
click at [1221, 516] on button "Save Note" at bounding box center [1186, 514] width 82 height 30
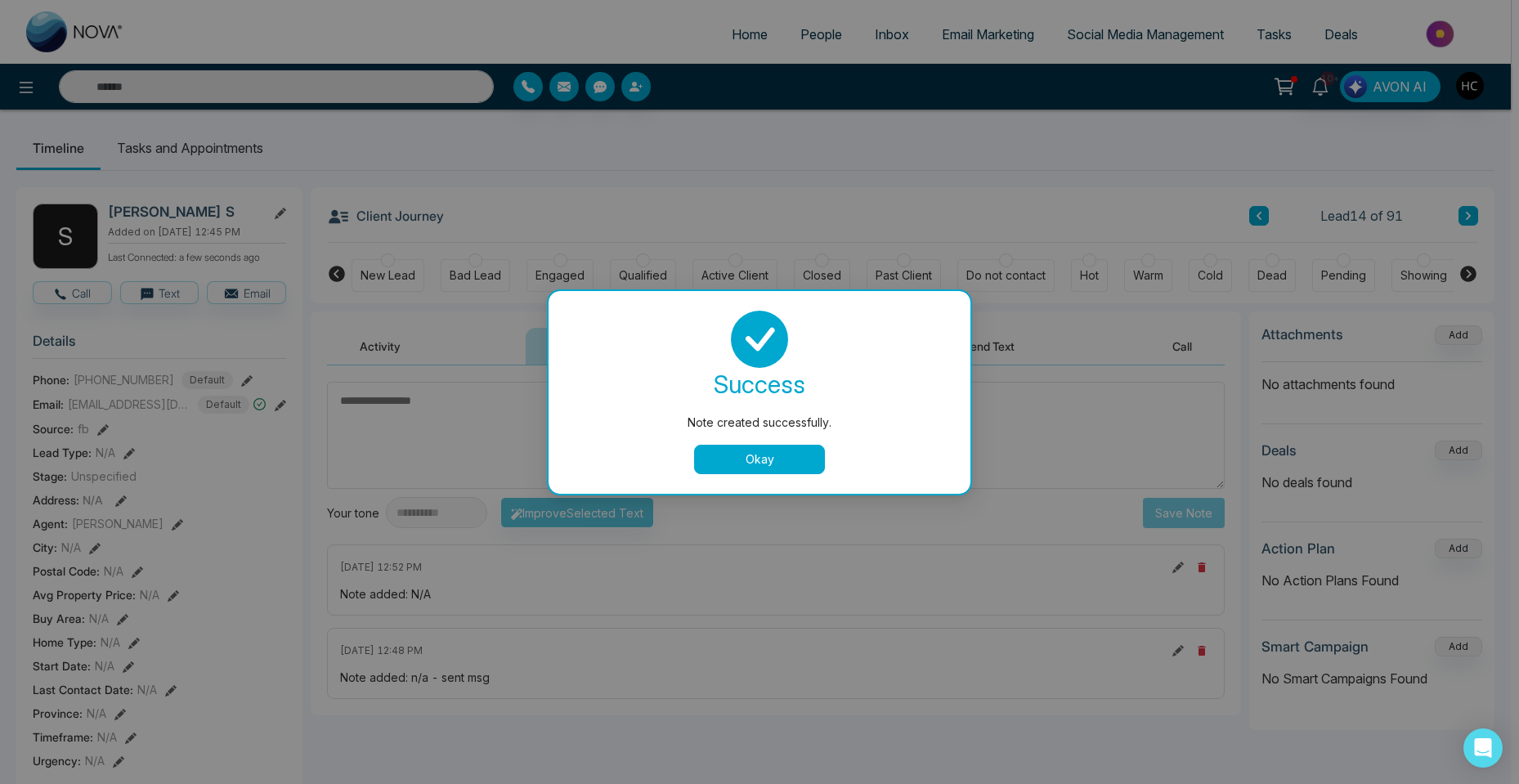
click at [1504, 220] on div "Note created successfully. success Note created successfully. Okay" at bounding box center [759, 392] width 1519 height 784
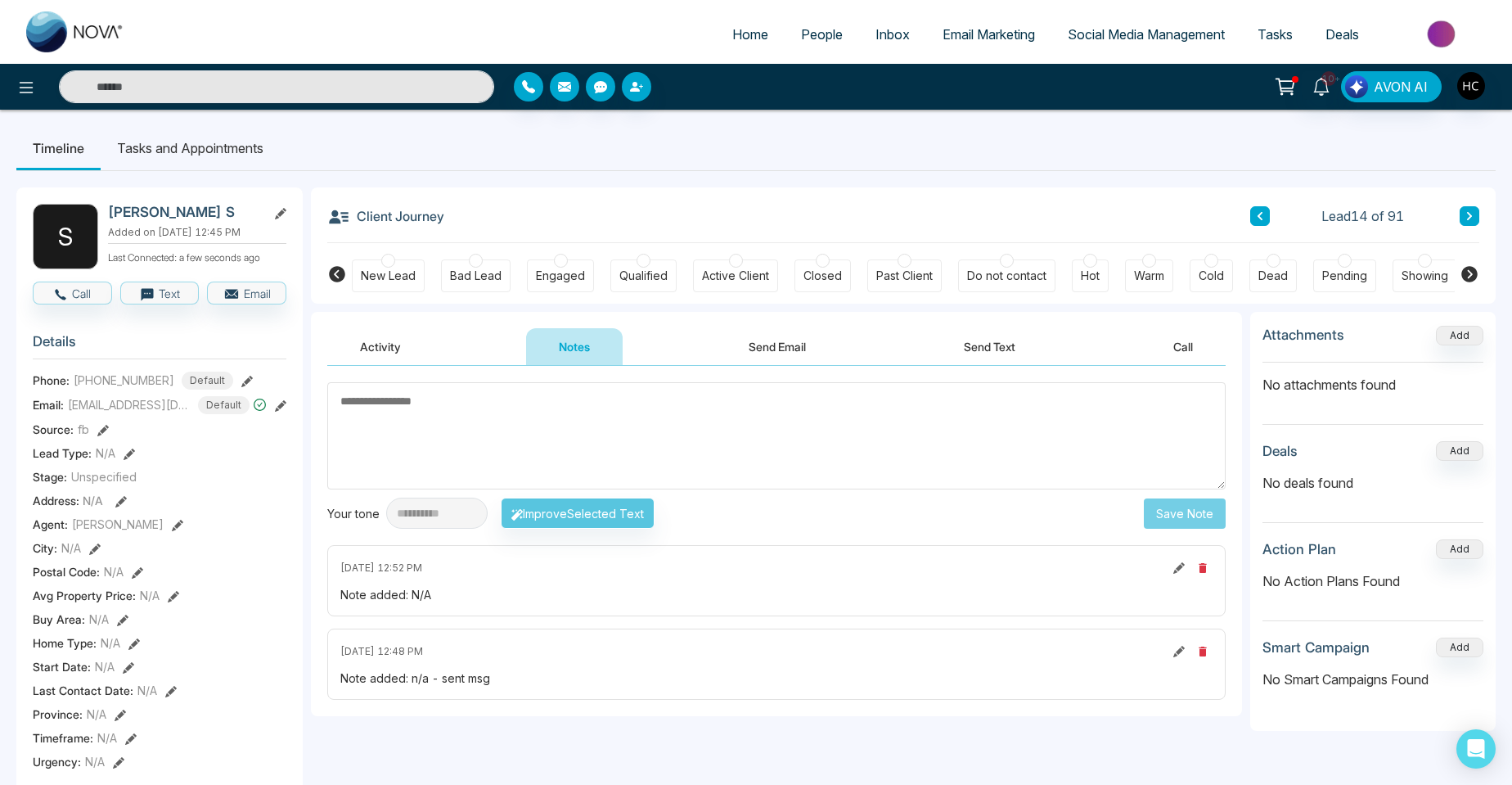
click at [1463, 221] on button at bounding box center [1470, 216] width 20 height 20
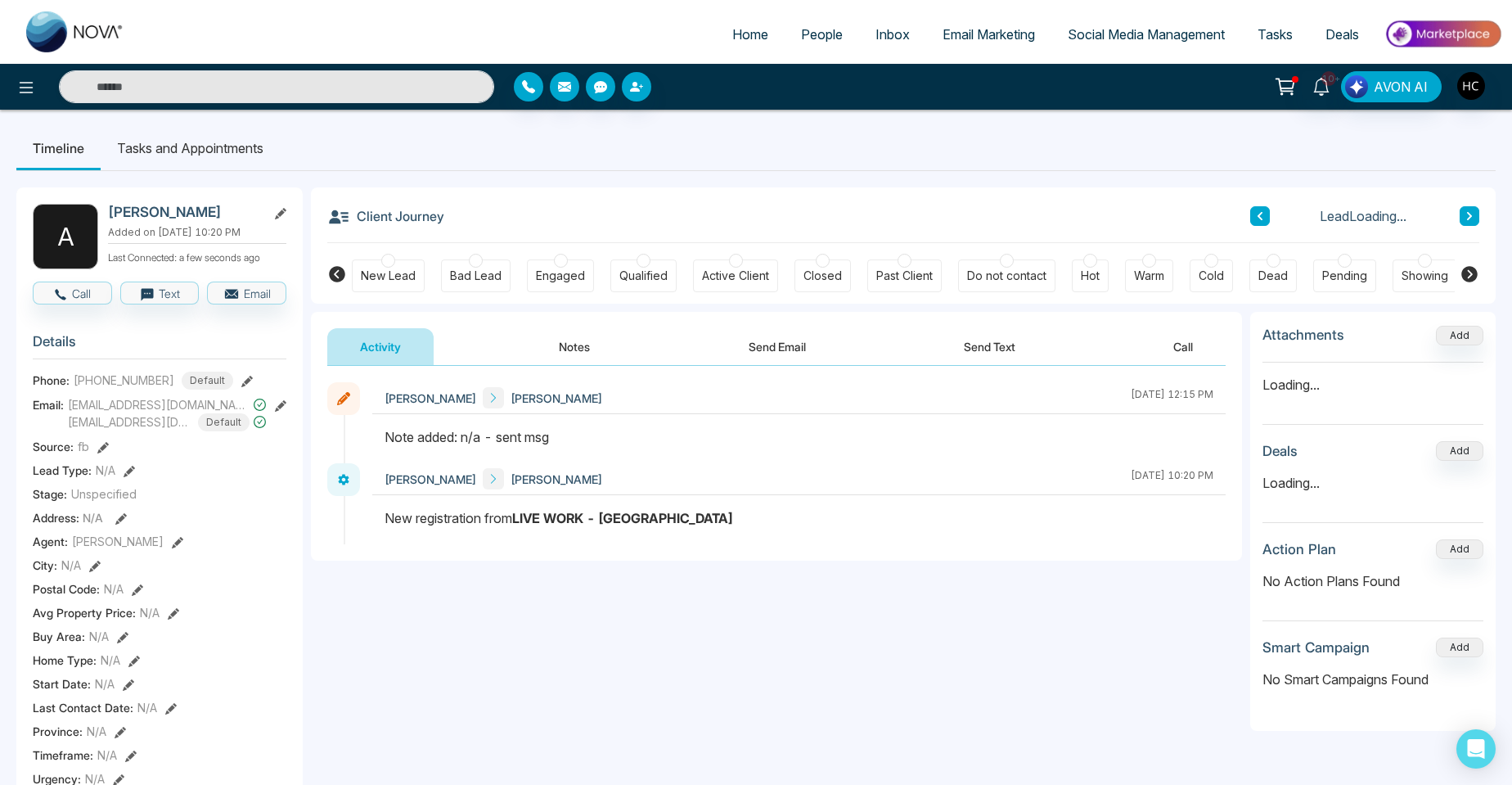
click at [560, 348] on button "Notes" at bounding box center [574, 346] width 96 height 37
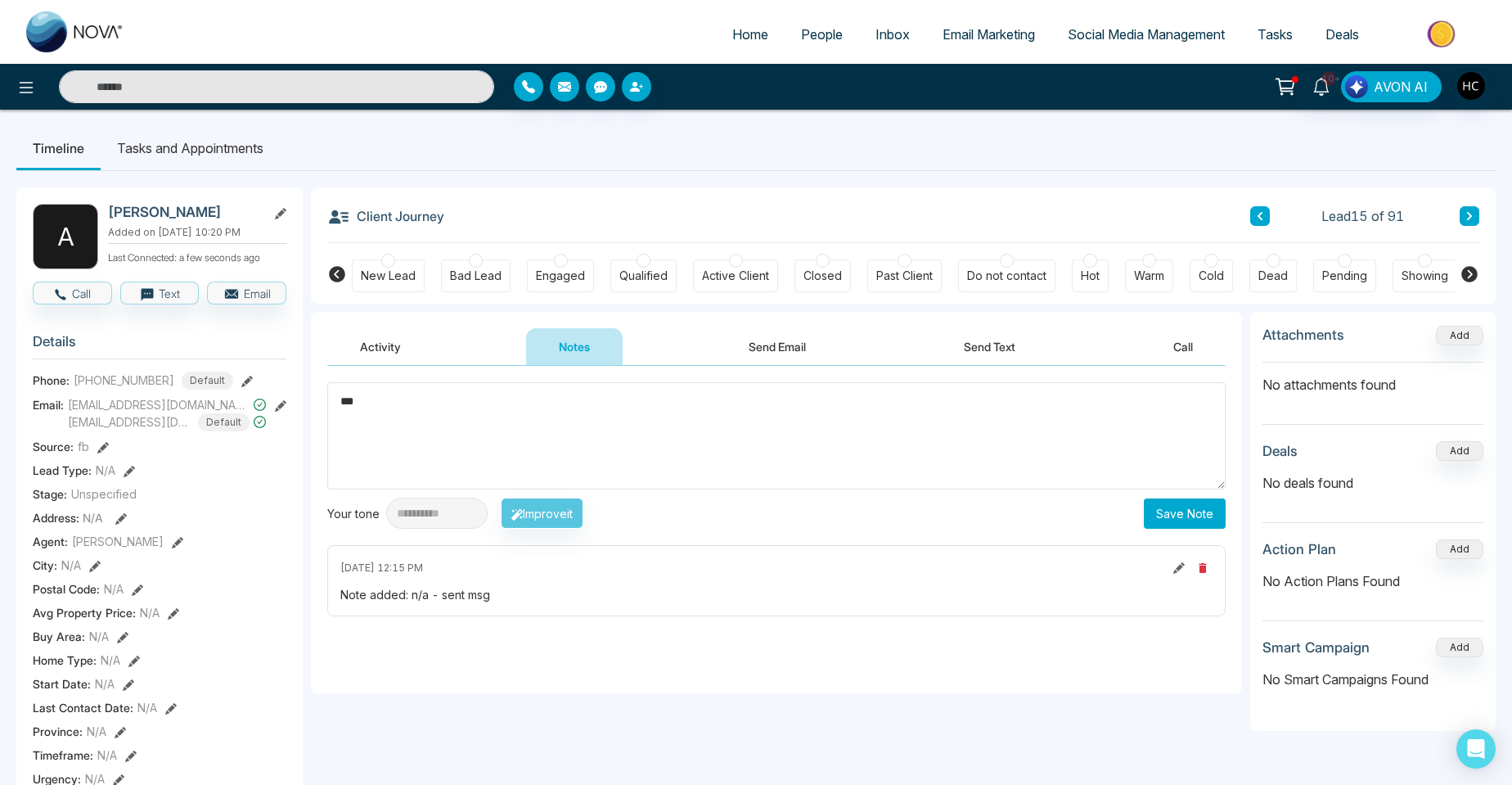
type textarea "***"
click at [1172, 516] on button "Save Note" at bounding box center [1186, 514] width 82 height 30
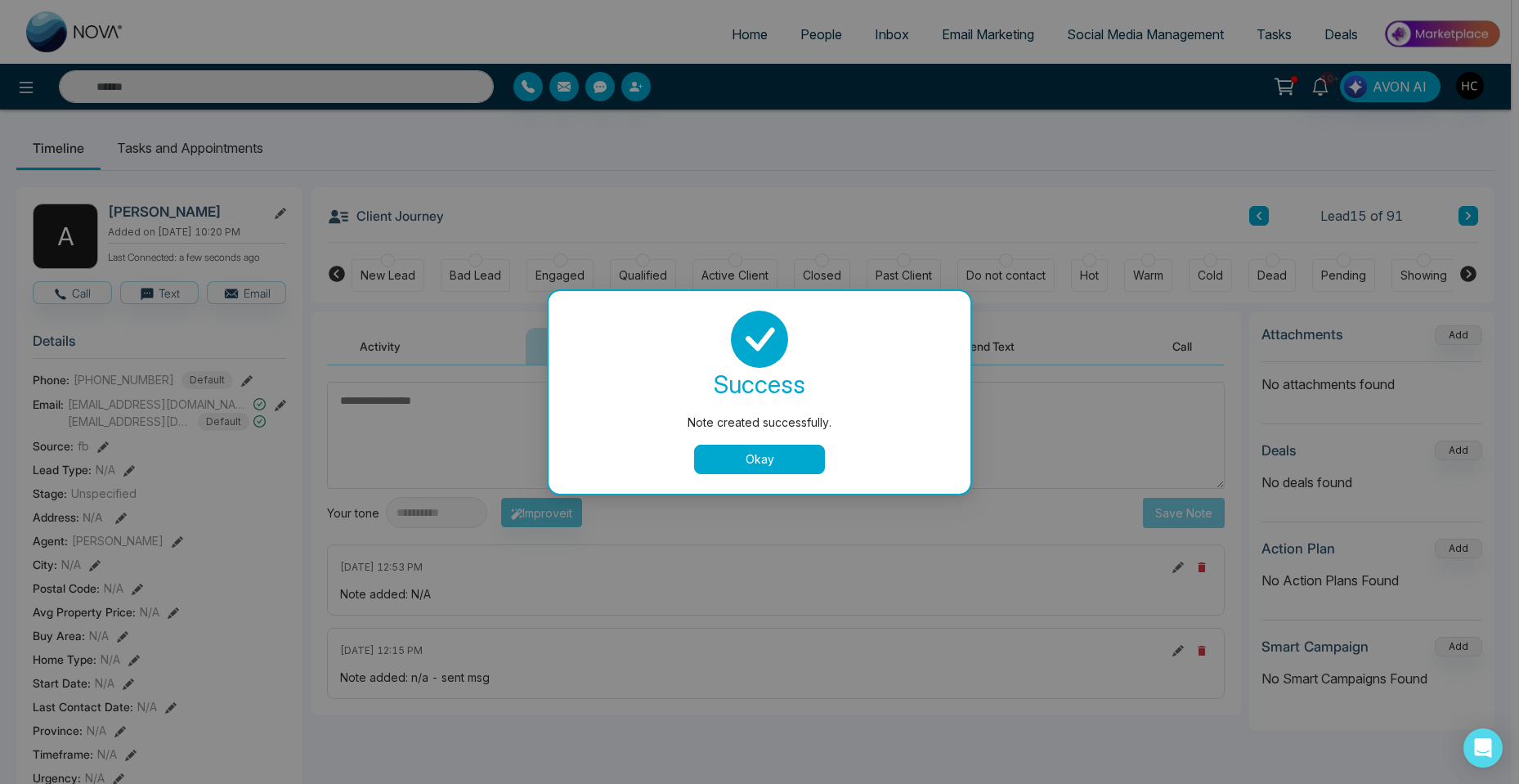
click at [755, 457] on button "Okay" at bounding box center [759, 459] width 131 height 29
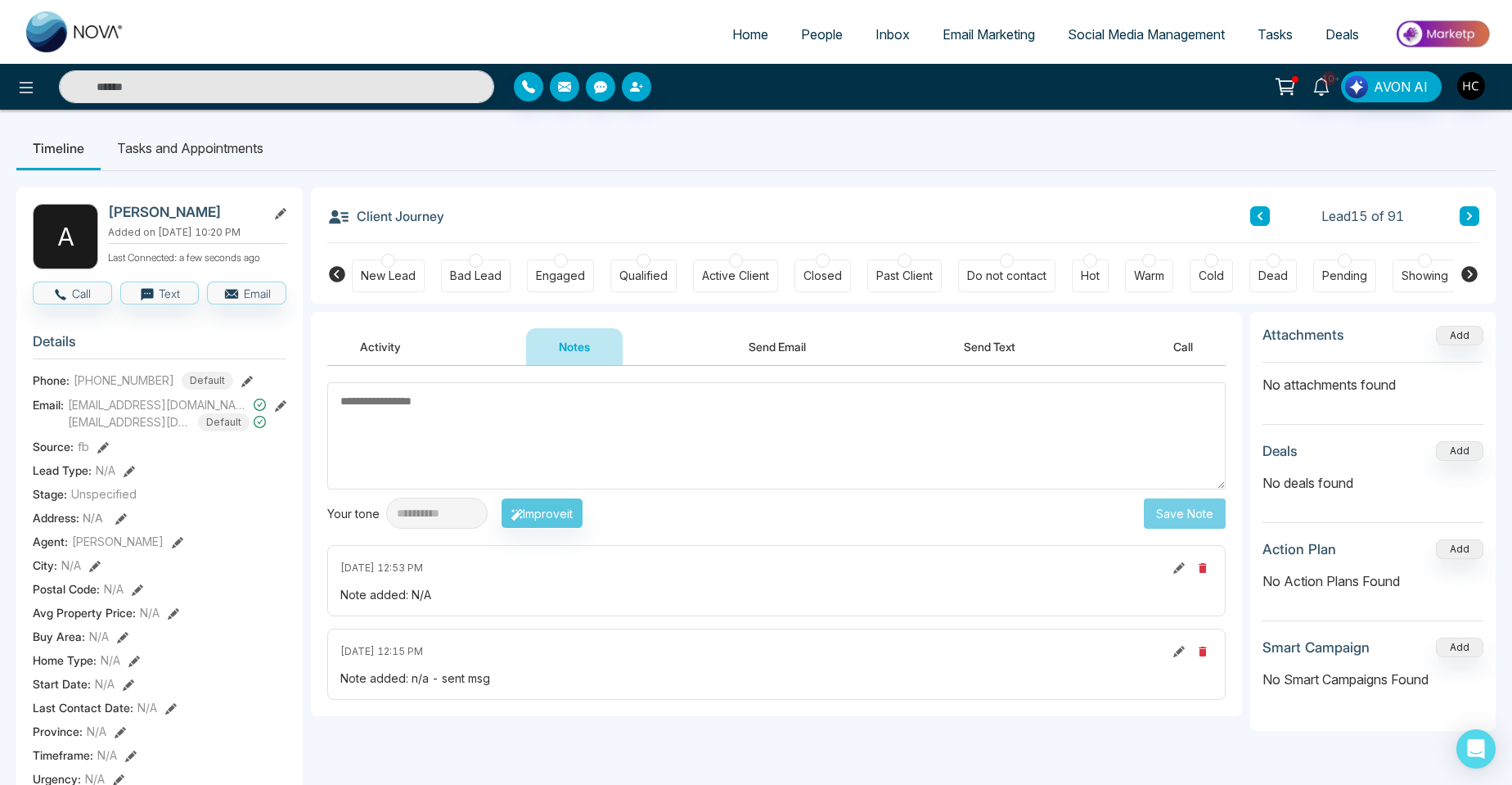
click at [1464, 220] on button at bounding box center [1470, 216] width 20 height 20
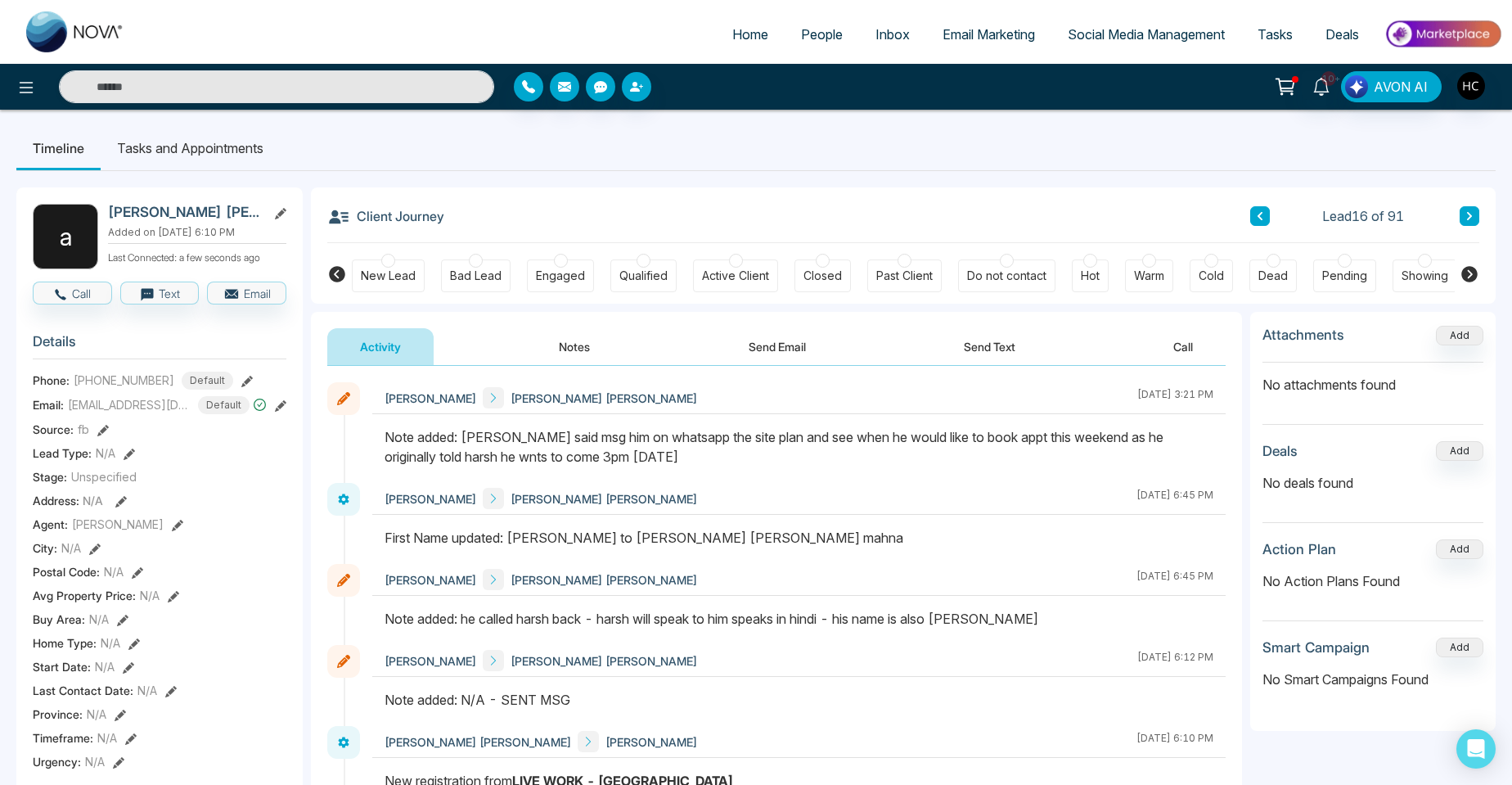
click at [558, 347] on button "Notes" at bounding box center [574, 346] width 96 height 37
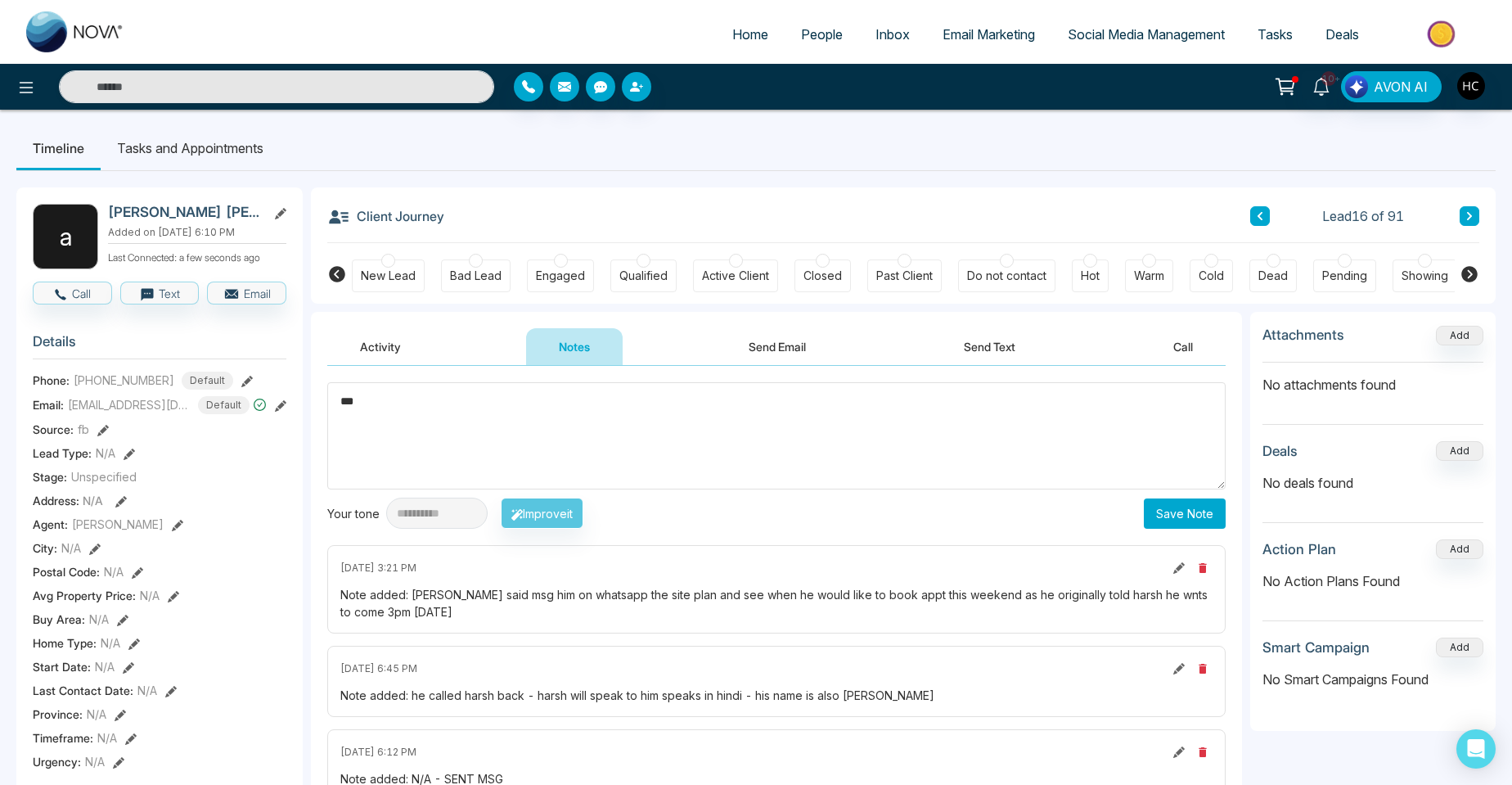
type textarea "***"
click at [1153, 502] on button "Save Note" at bounding box center [1186, 514] width 82 height 30
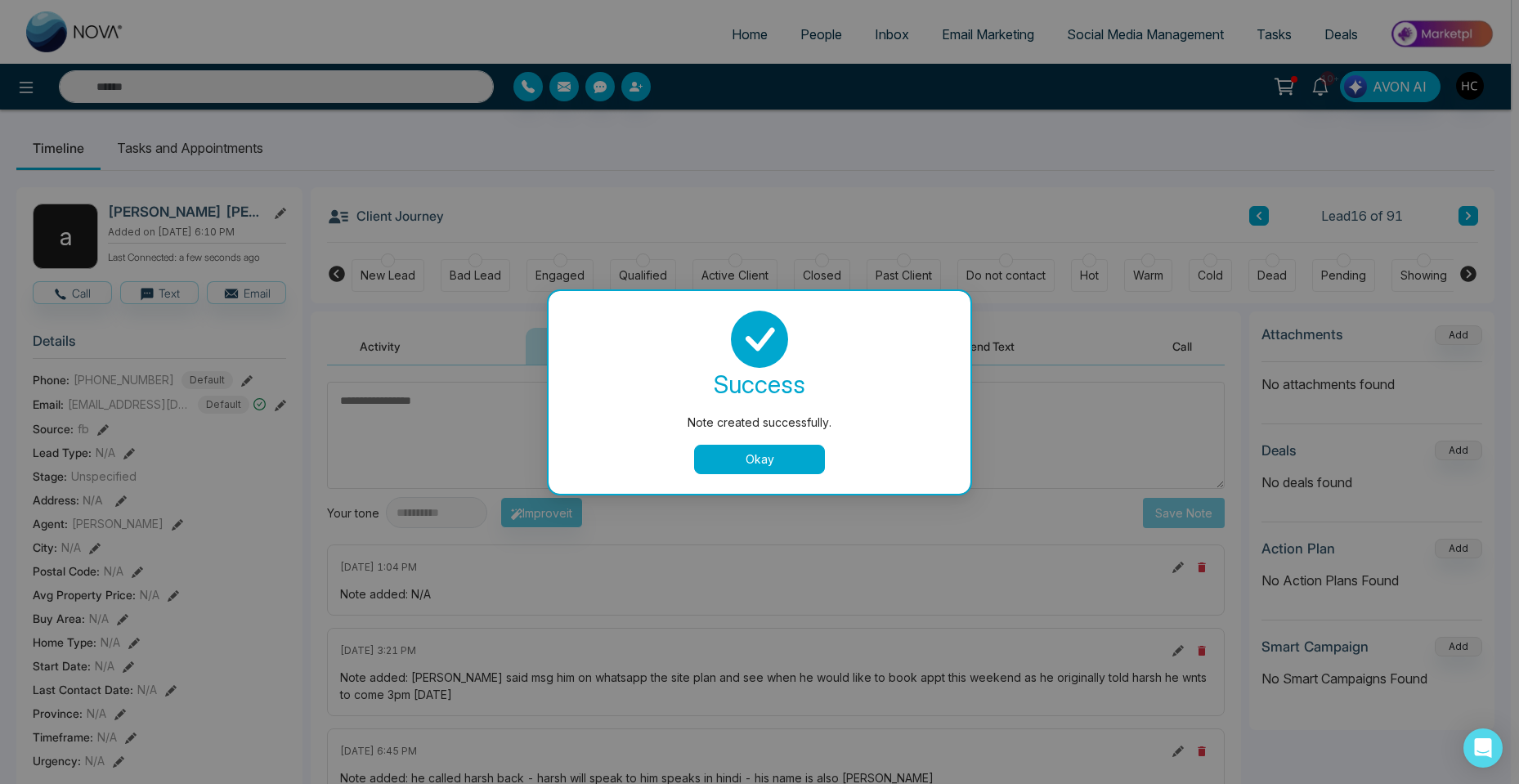
click at [738, 454] on button "Okay" at bounding box center [759, 459] width 131 height 29
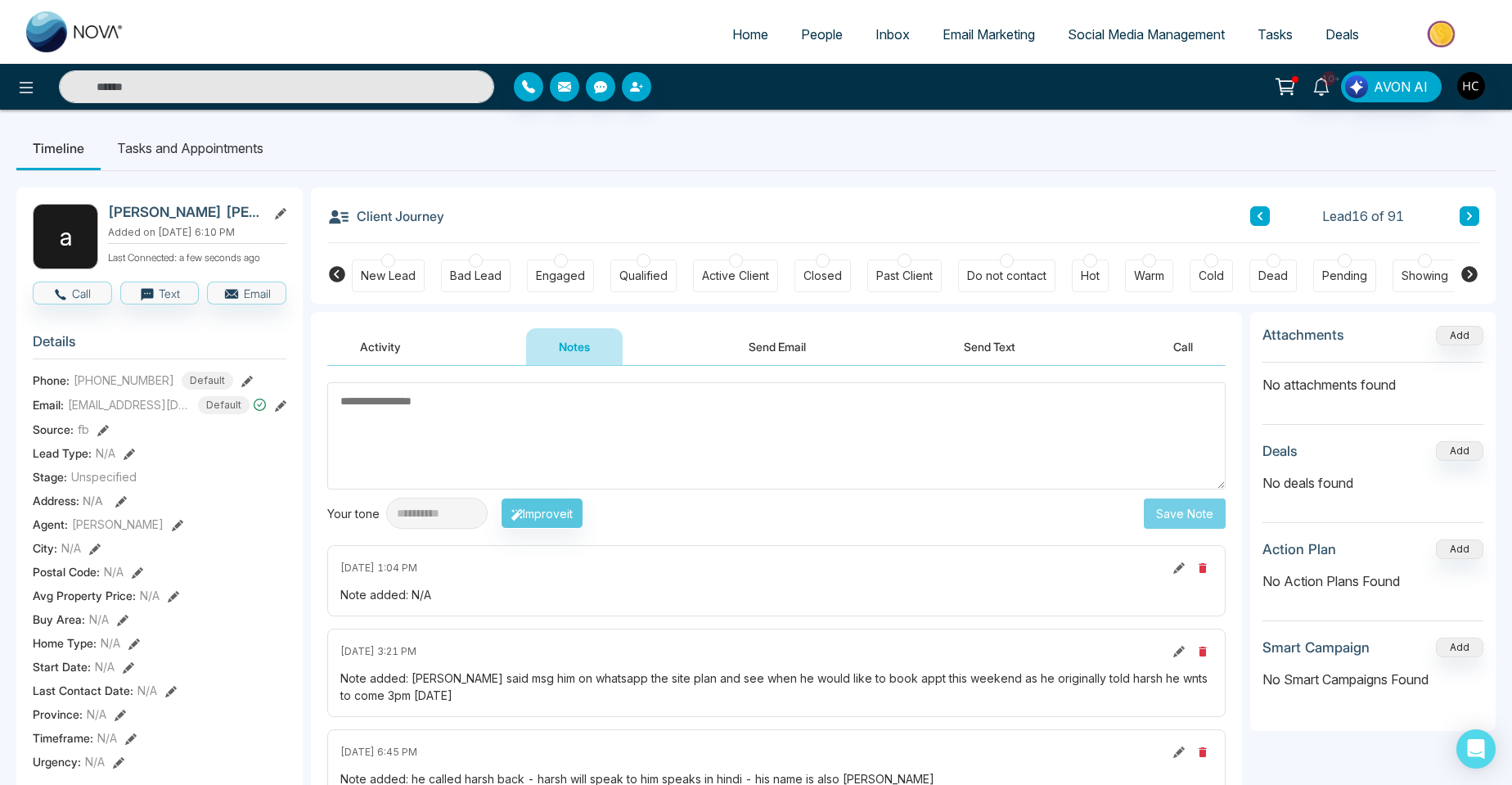
click at [1467, 219] on icon at bounding box center [1469, 216] width 8 height 10
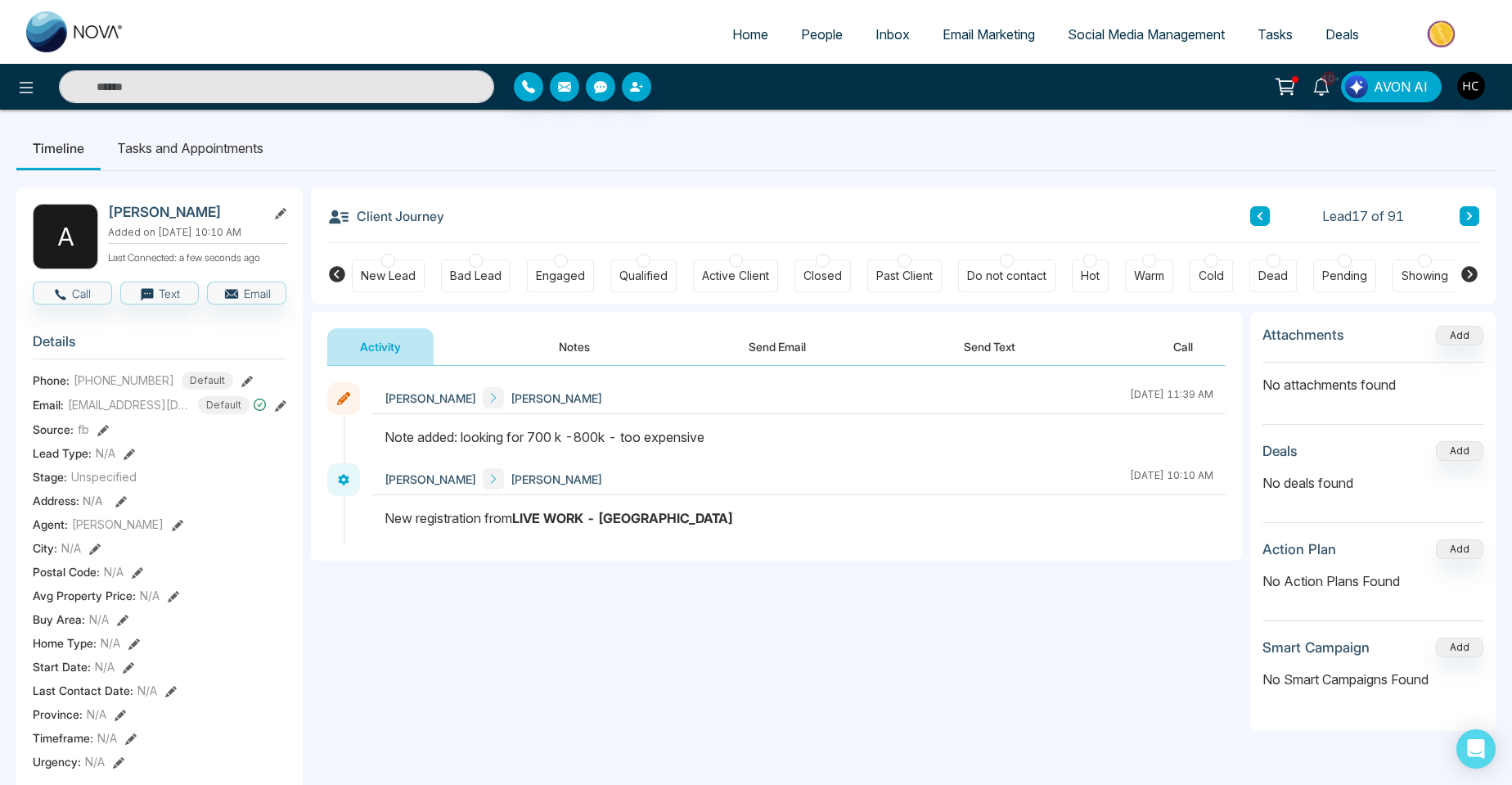
click at [1467, 219] on icon at bounding box center [1469, 216] width 8 height 10
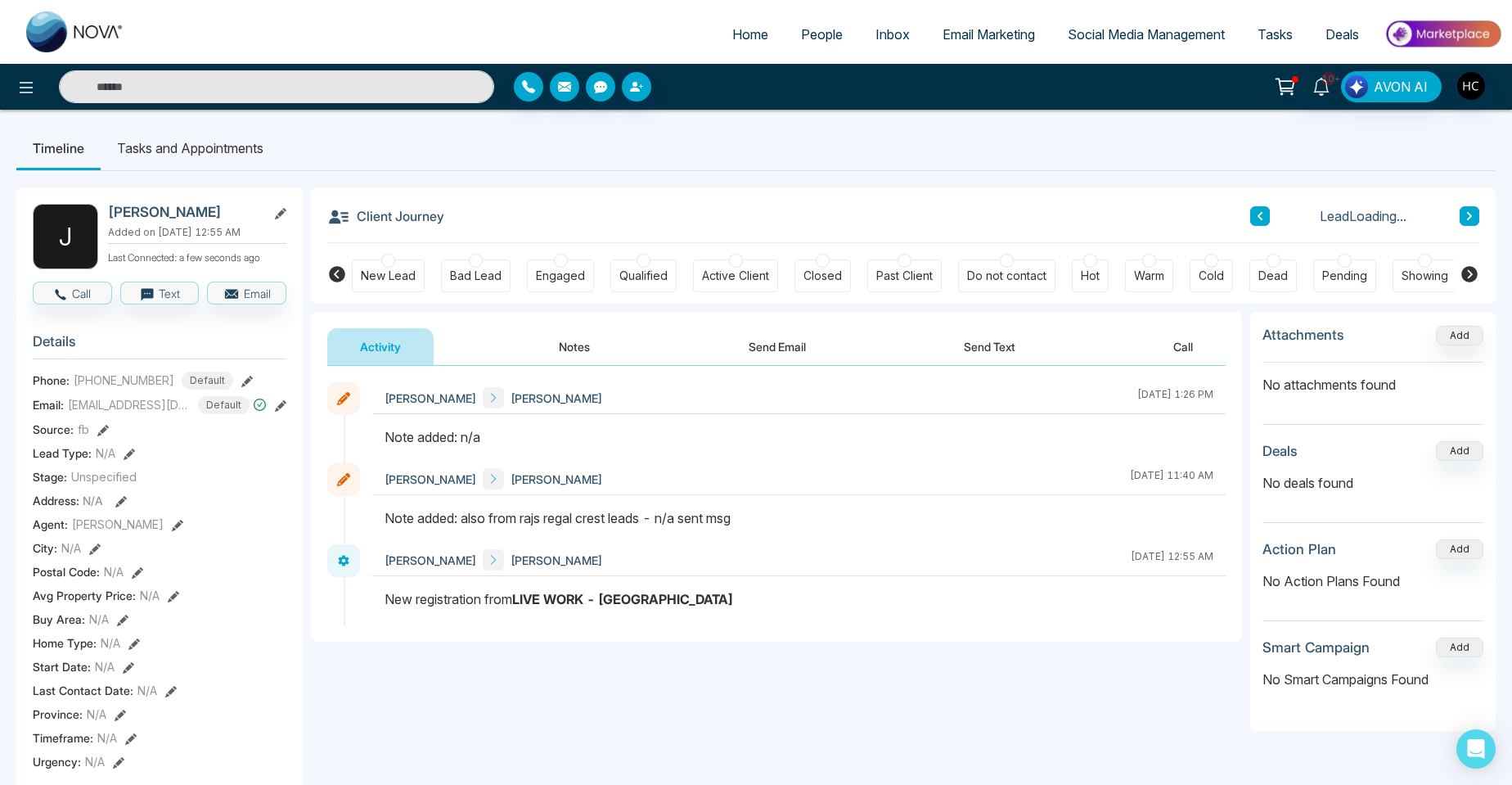
click at [1153, 272] on div "Warm" at bounding box center [1150, 276] width 30 height 16
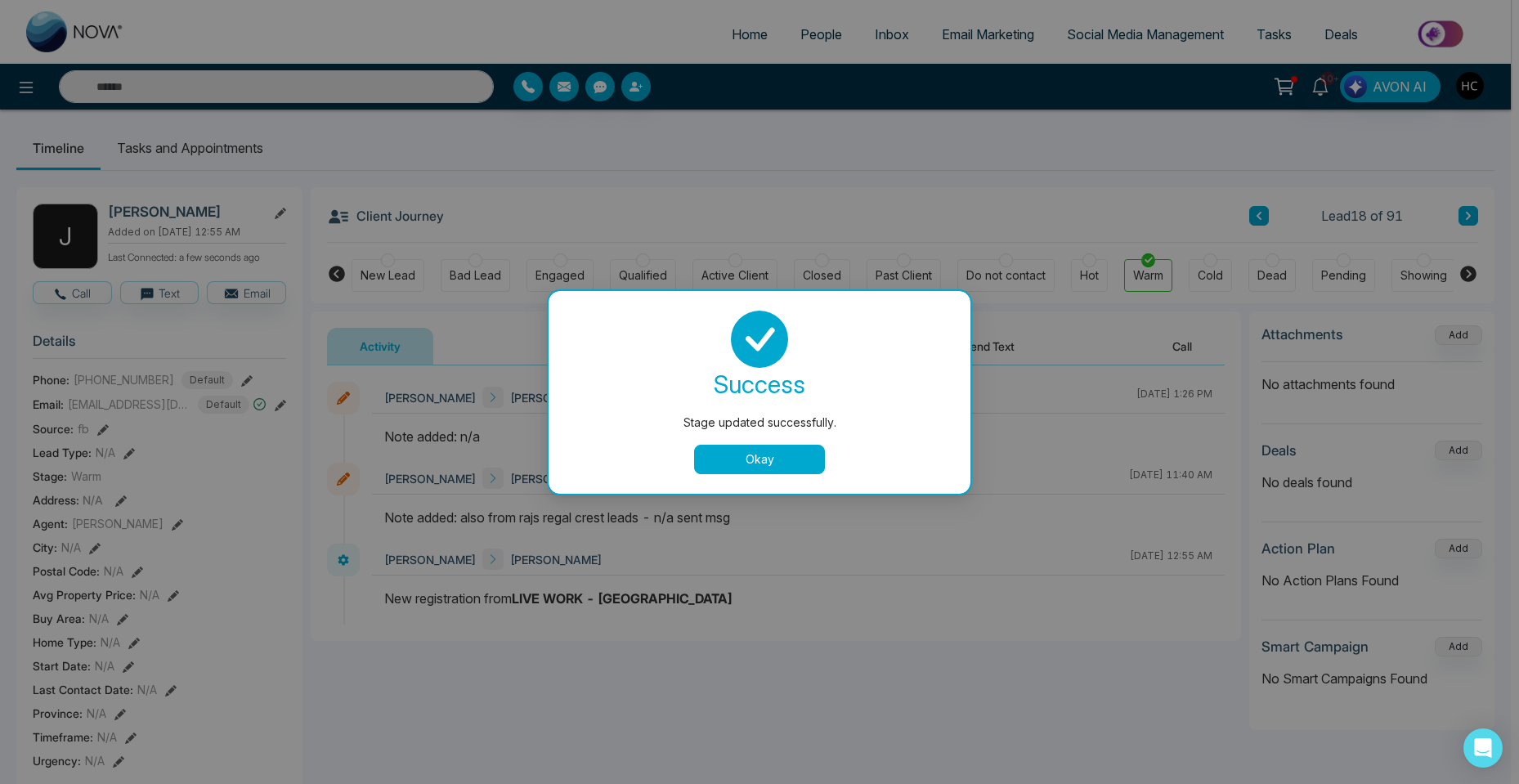
click at [747, 458] on button "Okay" at bounding box center [759, 459] width 131 height 29
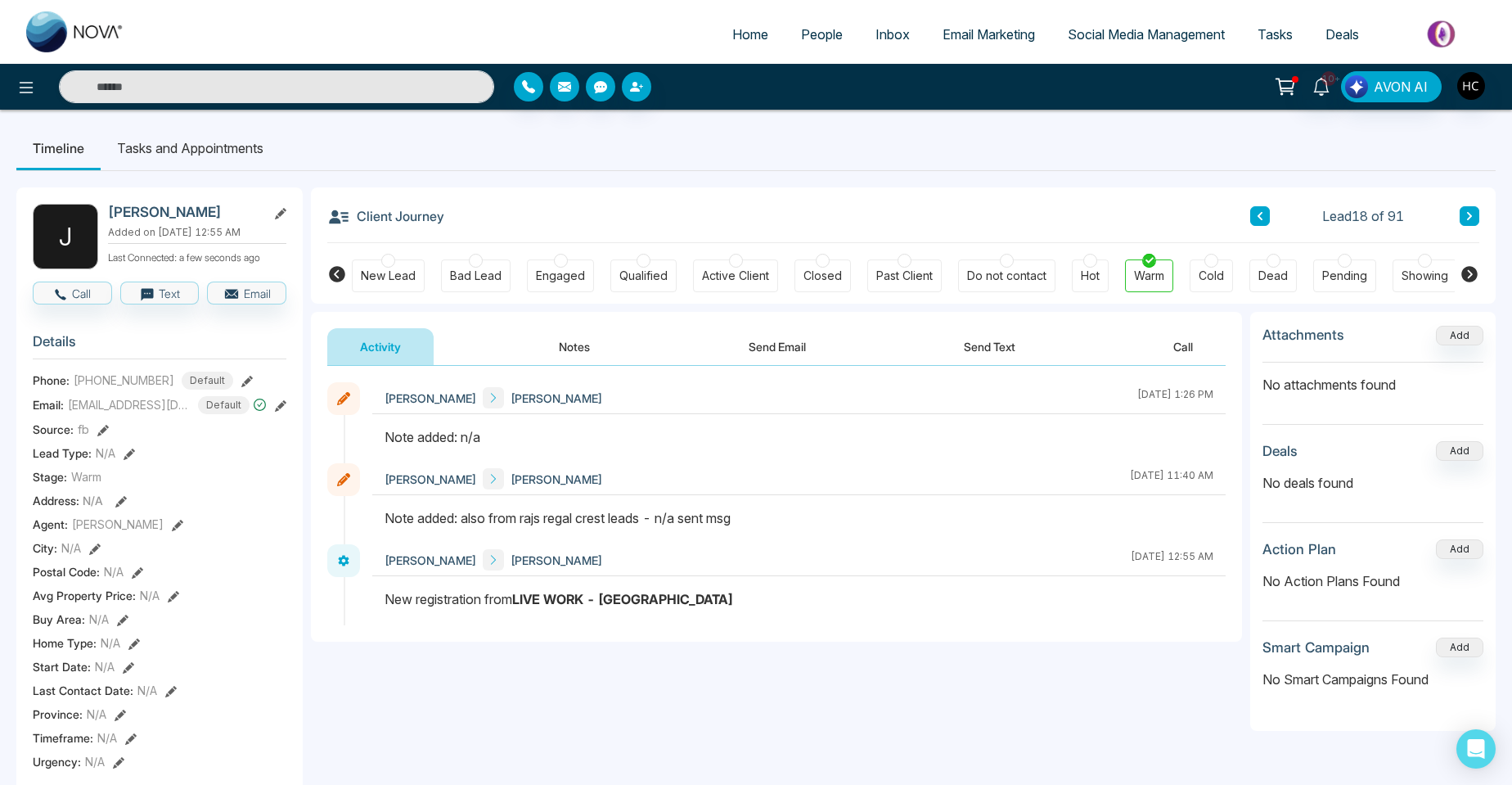
click at [570, 347] on button "Notes" at bounding box center [574, 346] width 96 height 37
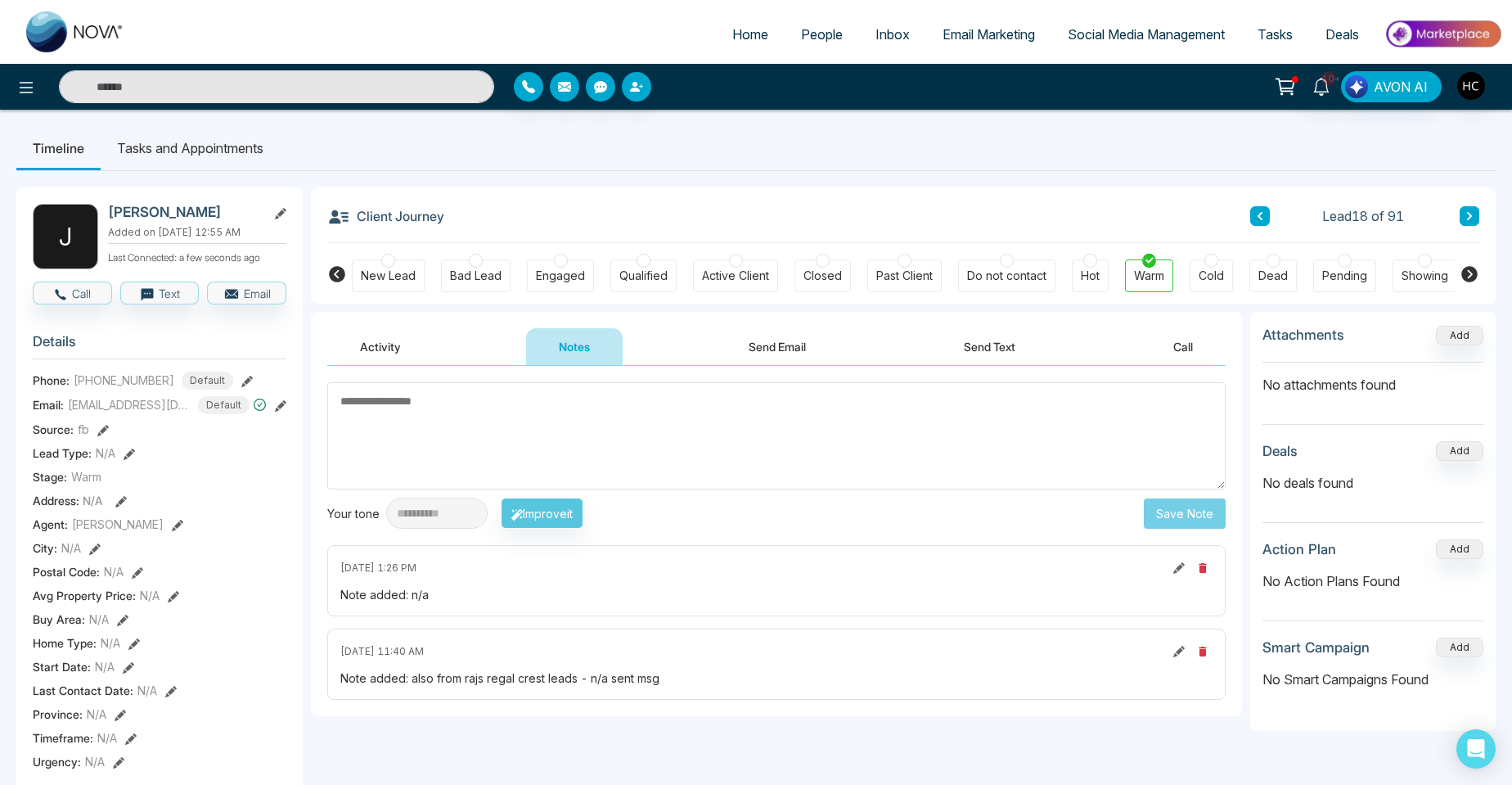
click at [466, 412] on textarea at bounding box center [776, 435] width 898 height 107
click at [593, 436] on textarea at bounding box center [776, 435] width 898 height 107
paste textarea "***"
type textarea "***"
click at [1192, 513] on button "Save Note" at bounding box center [1186, 514] width 82 height 30
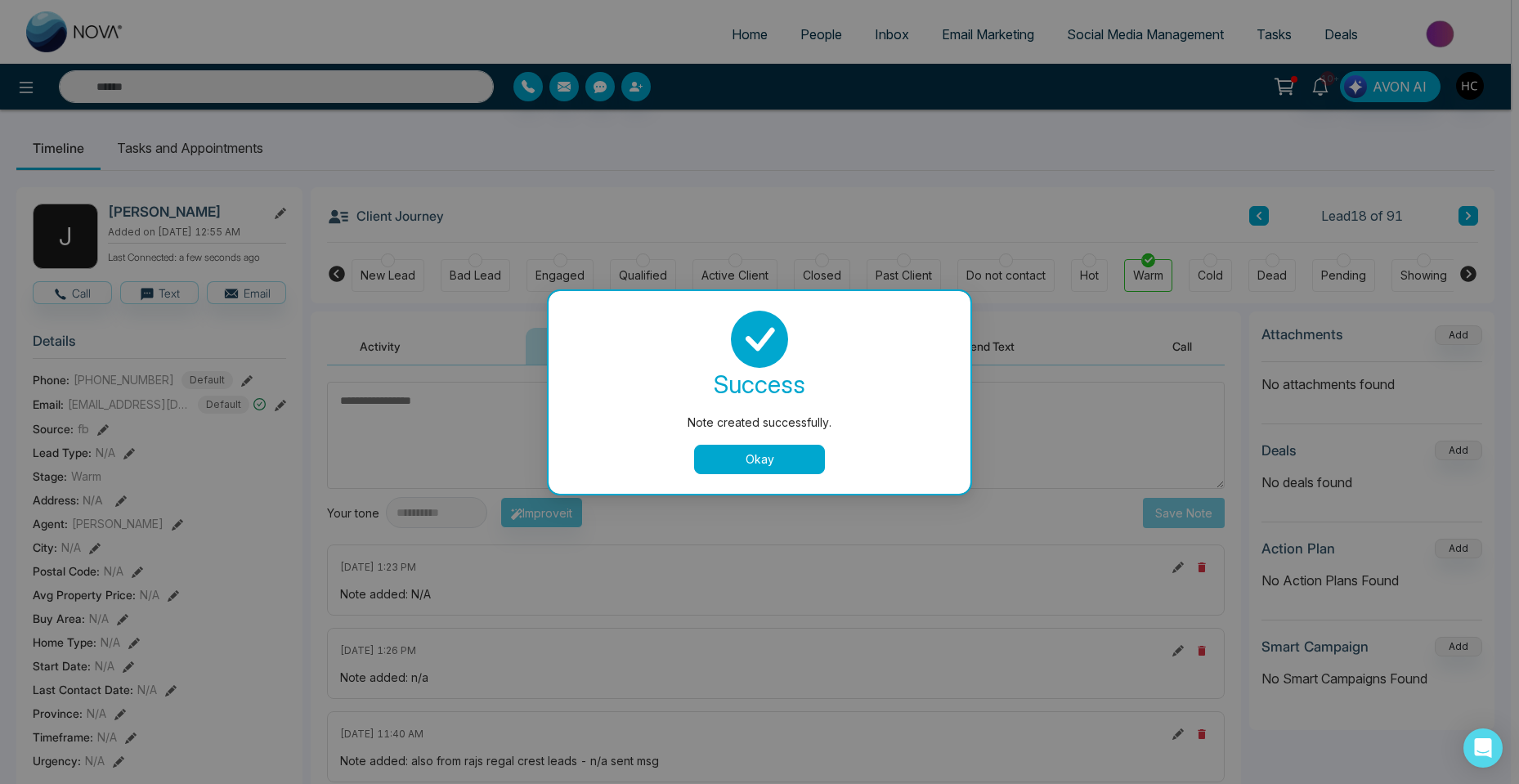
click at [699, 458] on button "Okay" at bounding box center [759, 459] width 131 height 29
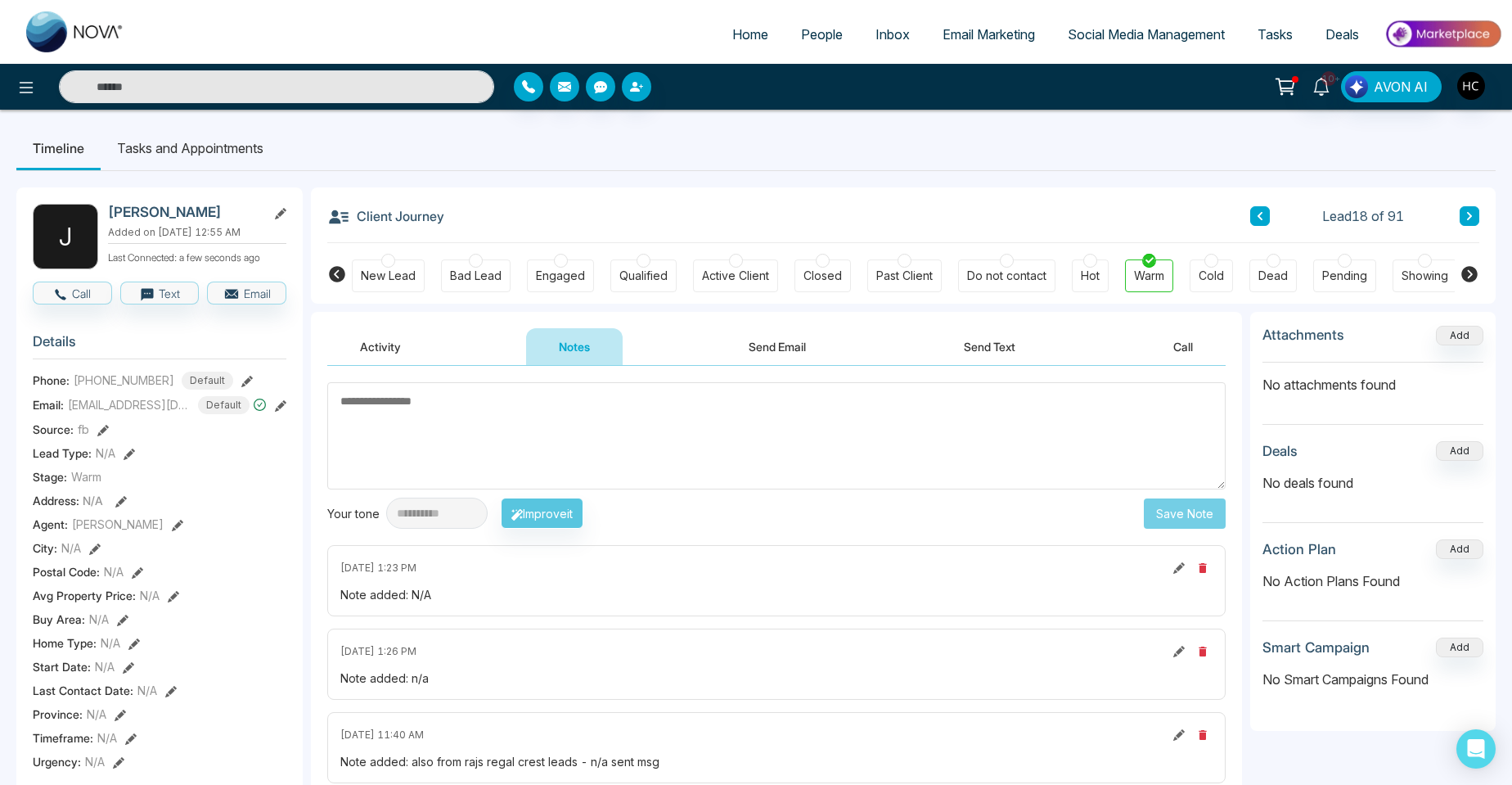
click at [1469, 211] on button at bounding box center [1470, 216] width 20 height 20
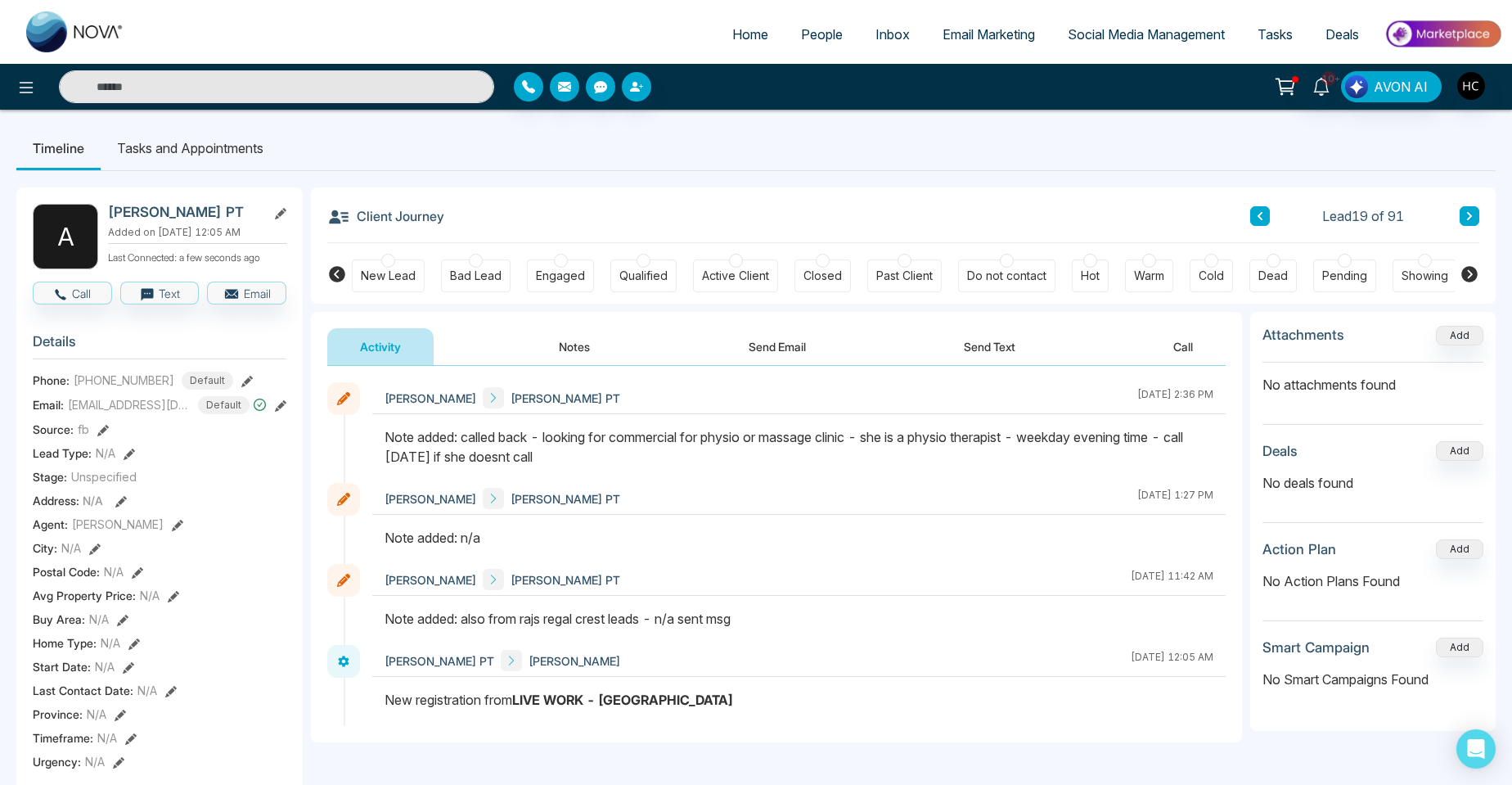
click at [583, 336] on button "Notes" at bounding box center [574, 346] width 96 height 37
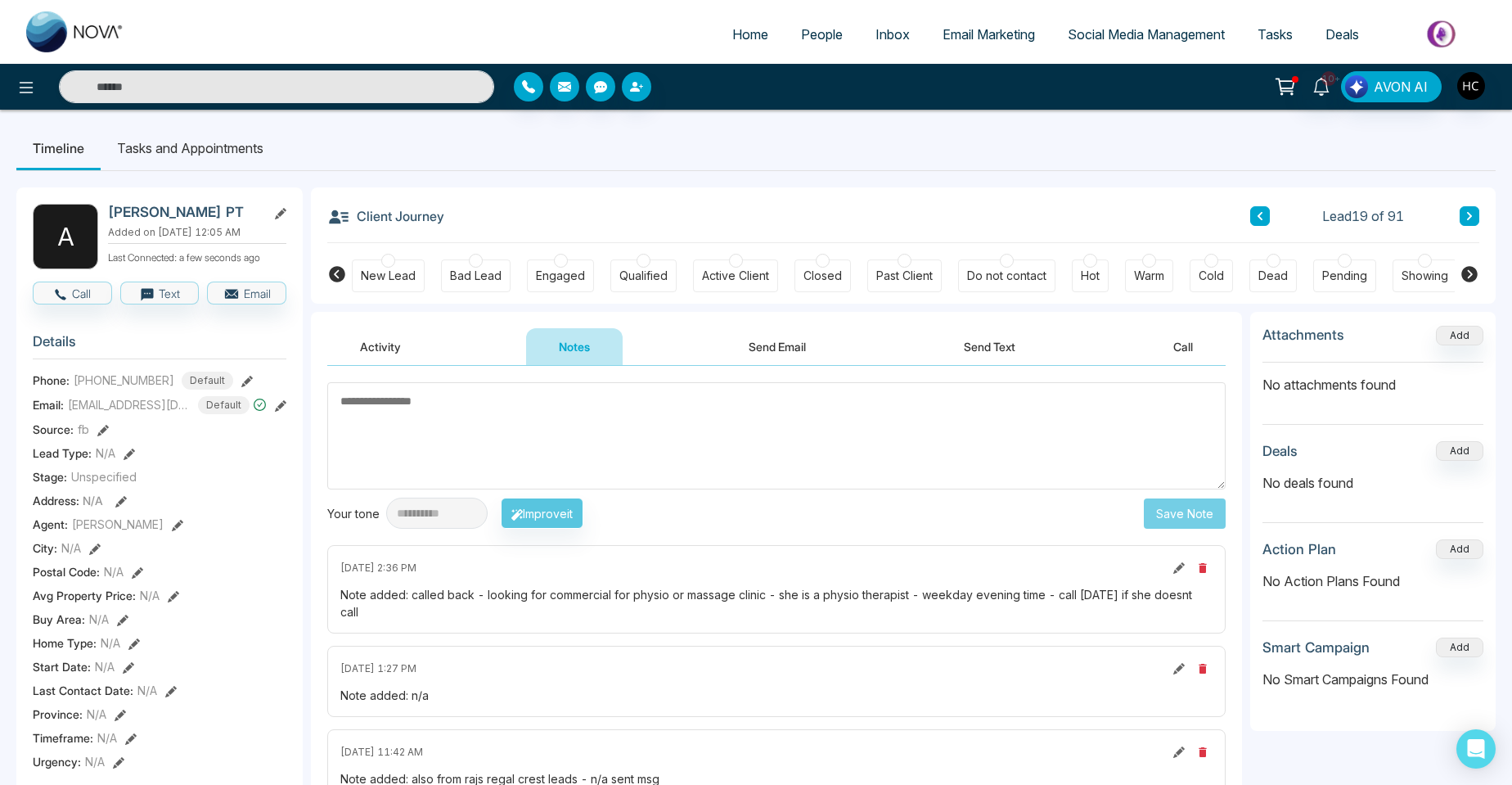
click at [1469, 222] on button at bounding box center [1470, 216] width 20 height 20
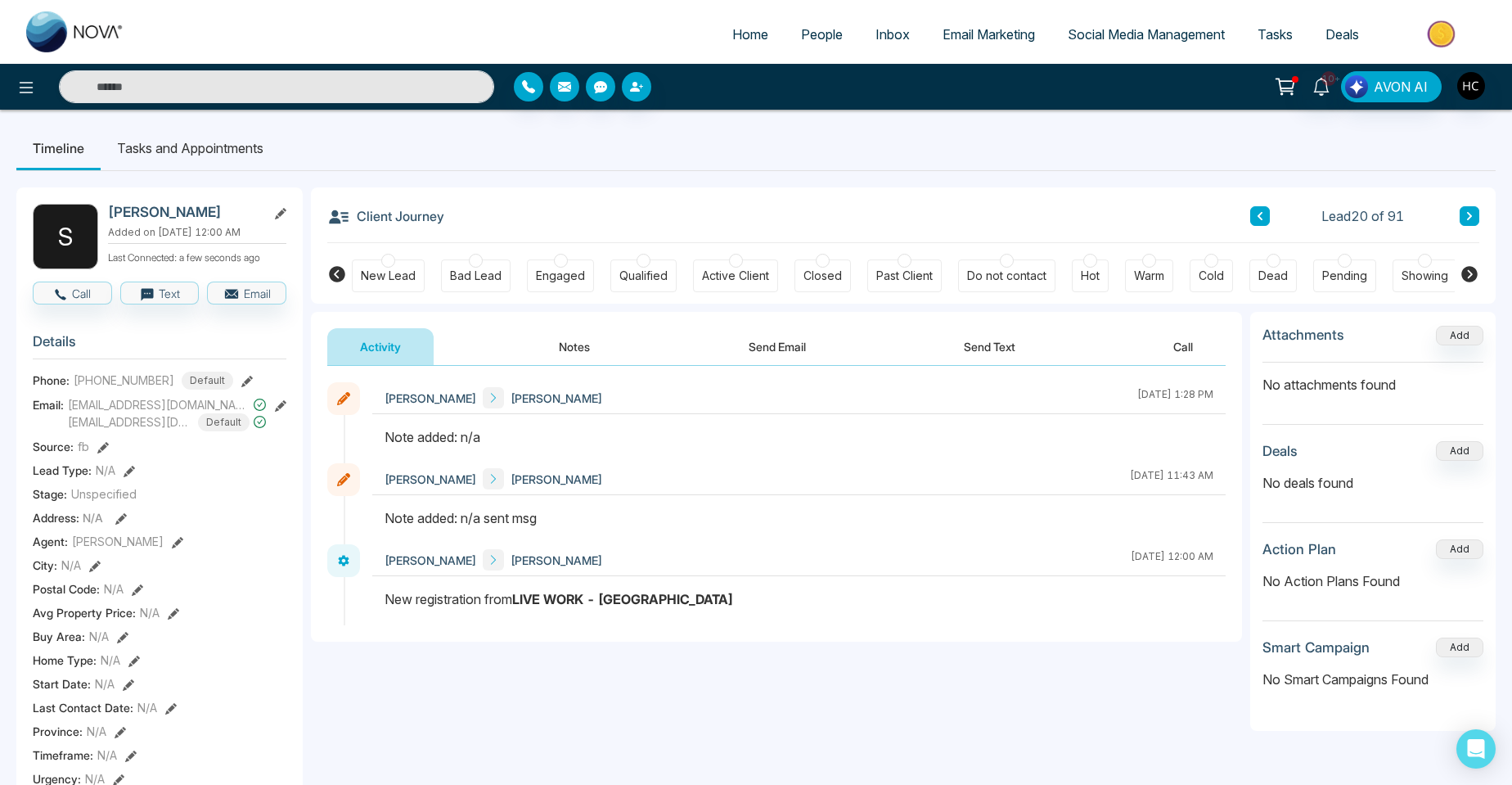
click at [569, 349] on button "Notes" at bounding box center [574, 346] width 96 height 37
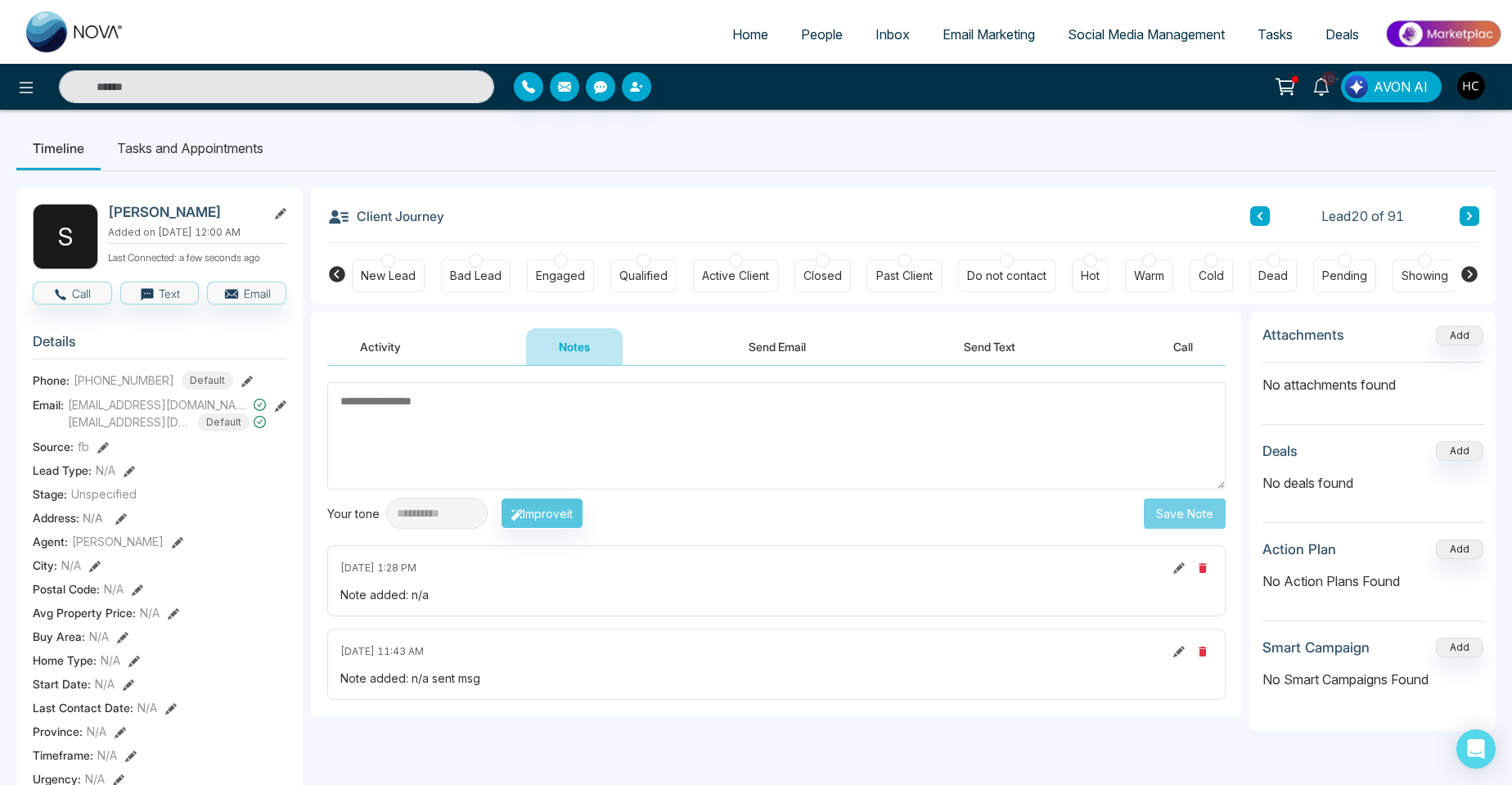
click at [351, 412] on textarea at bounding box center [776, 435] width 898 height 107
click at [822, 44] on link "People" at bounding box center [822, 34] width 74 height 31
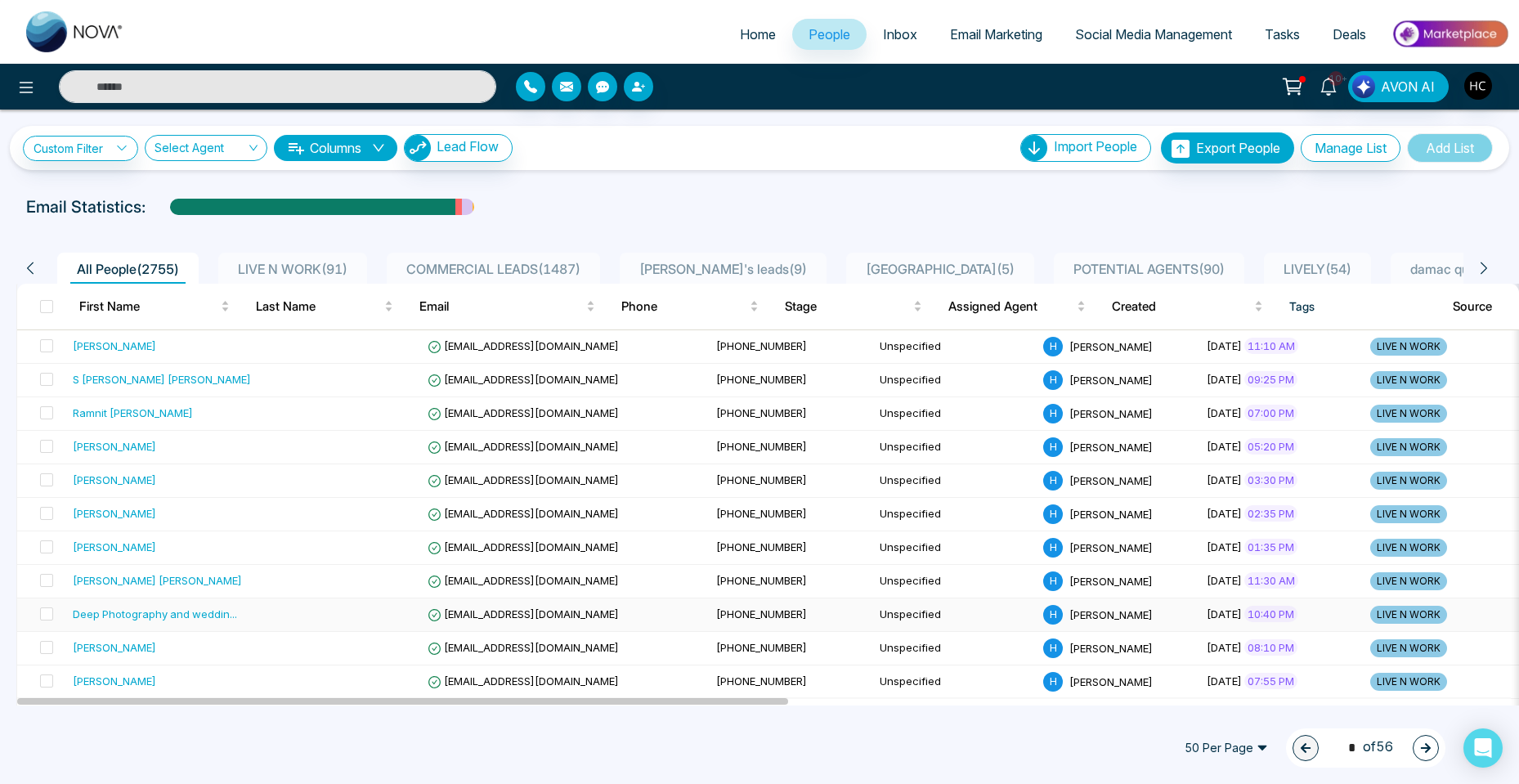
click at [106, 611] on div "Deep Photography and weddin ..." at bounding box center [155, 614] width 164 height 16
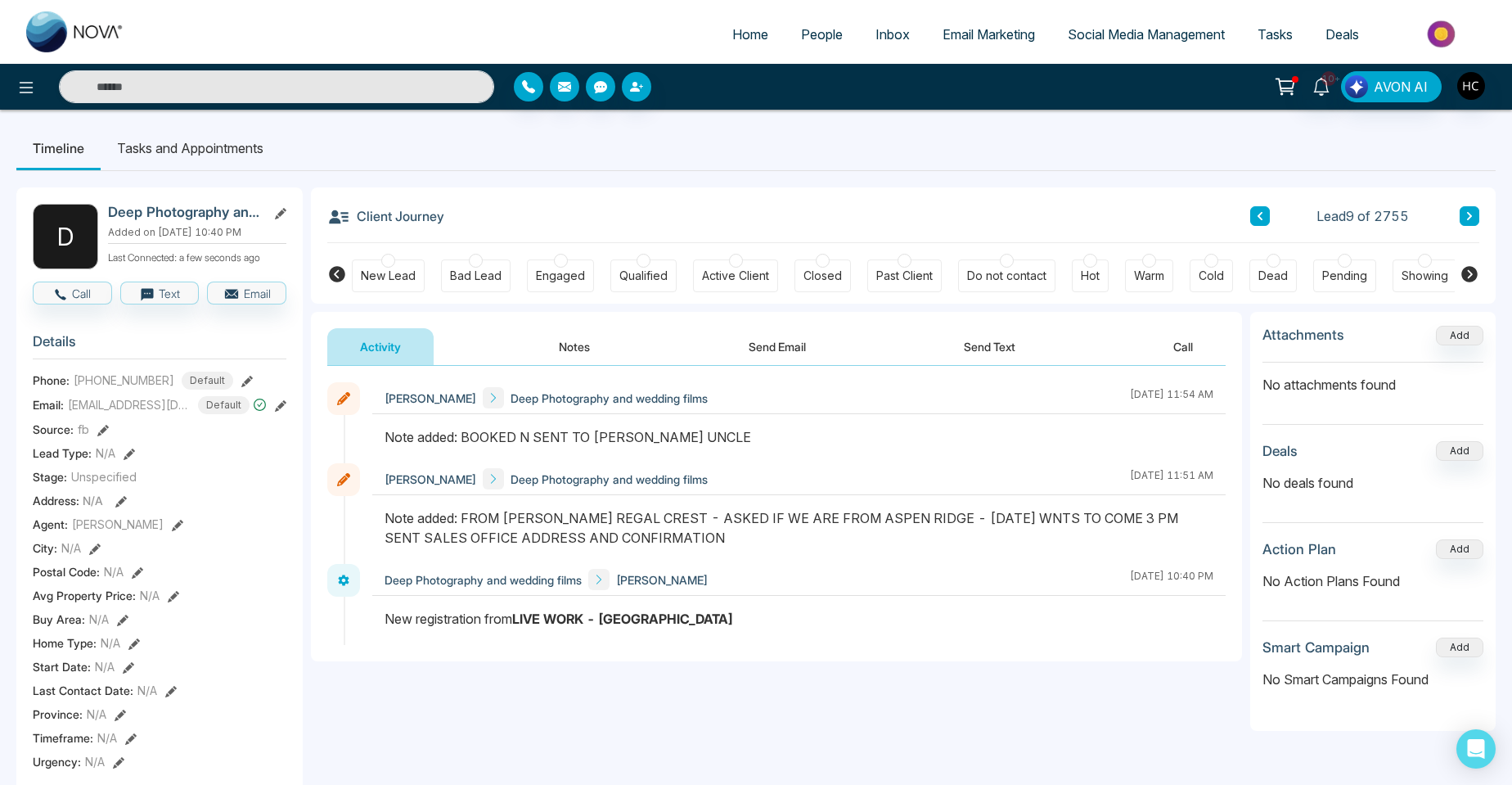
click at [564, 348] on button "Notes" at bounding box center [574, 346] width 96 height 37
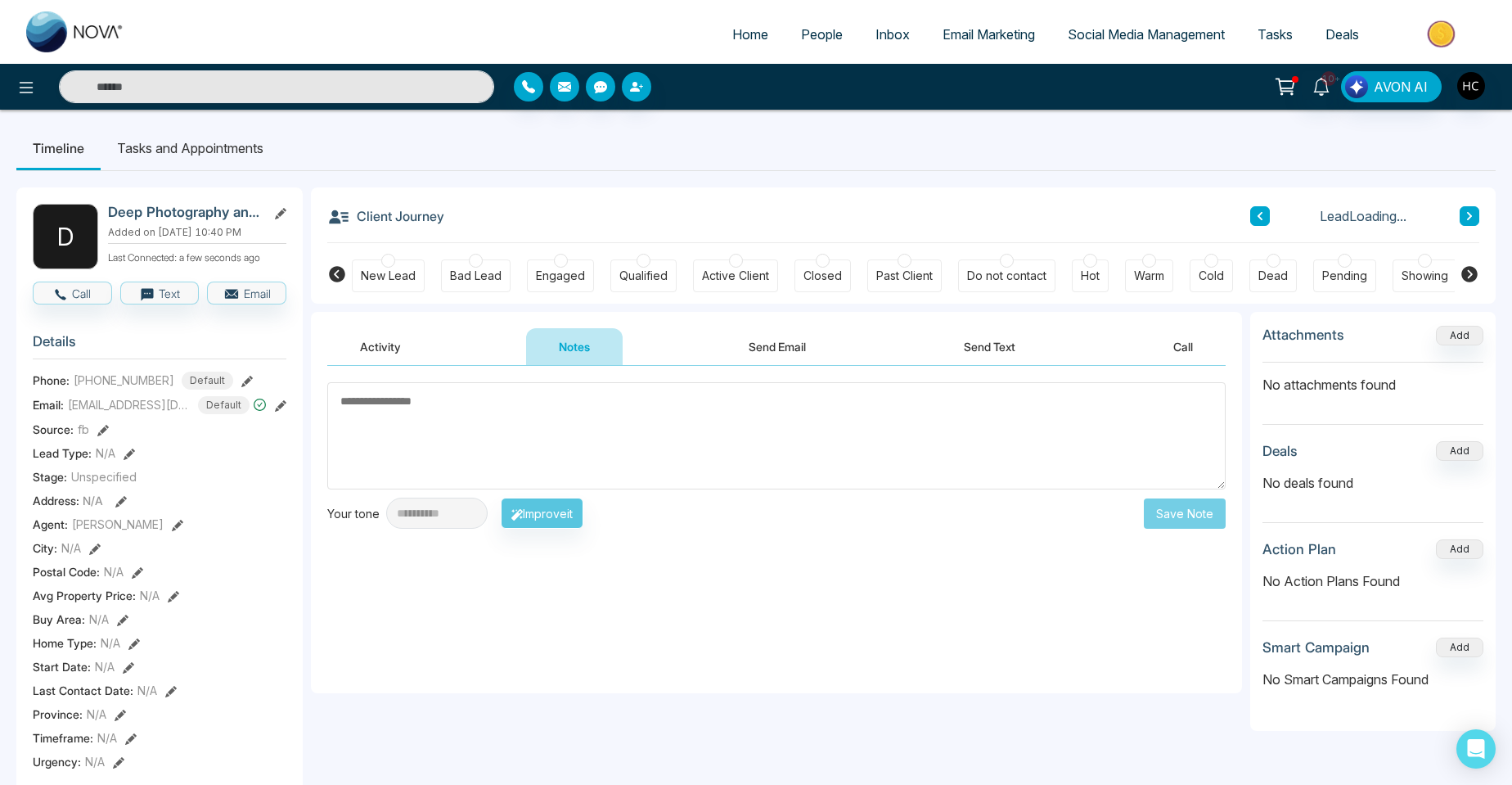
click at [452, 436] on textarea at bounding box center [776, 435] width 898 height 107
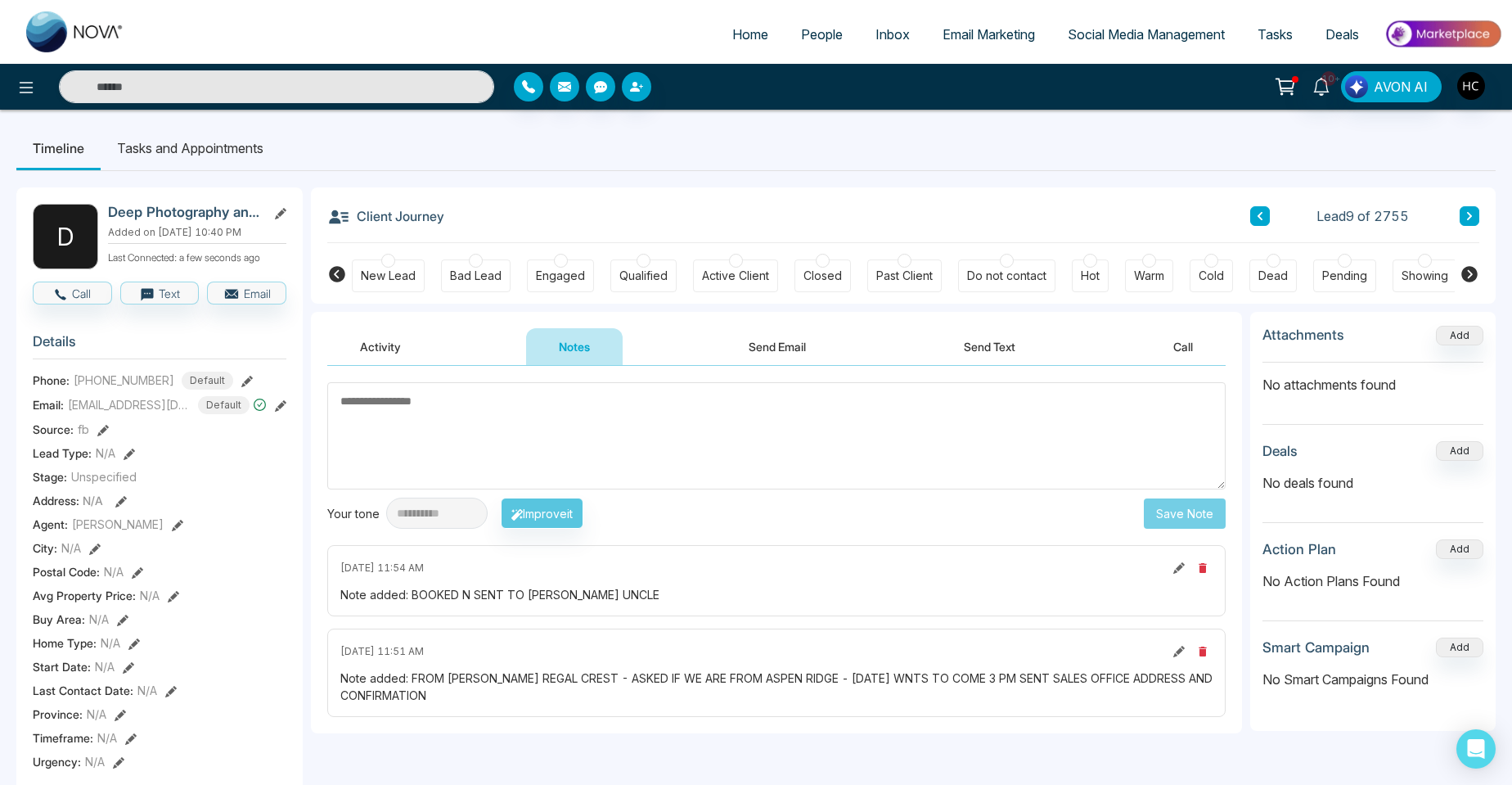
click at [811, 42] on span "People" at bounding box center [822, 34] width 42 height 16
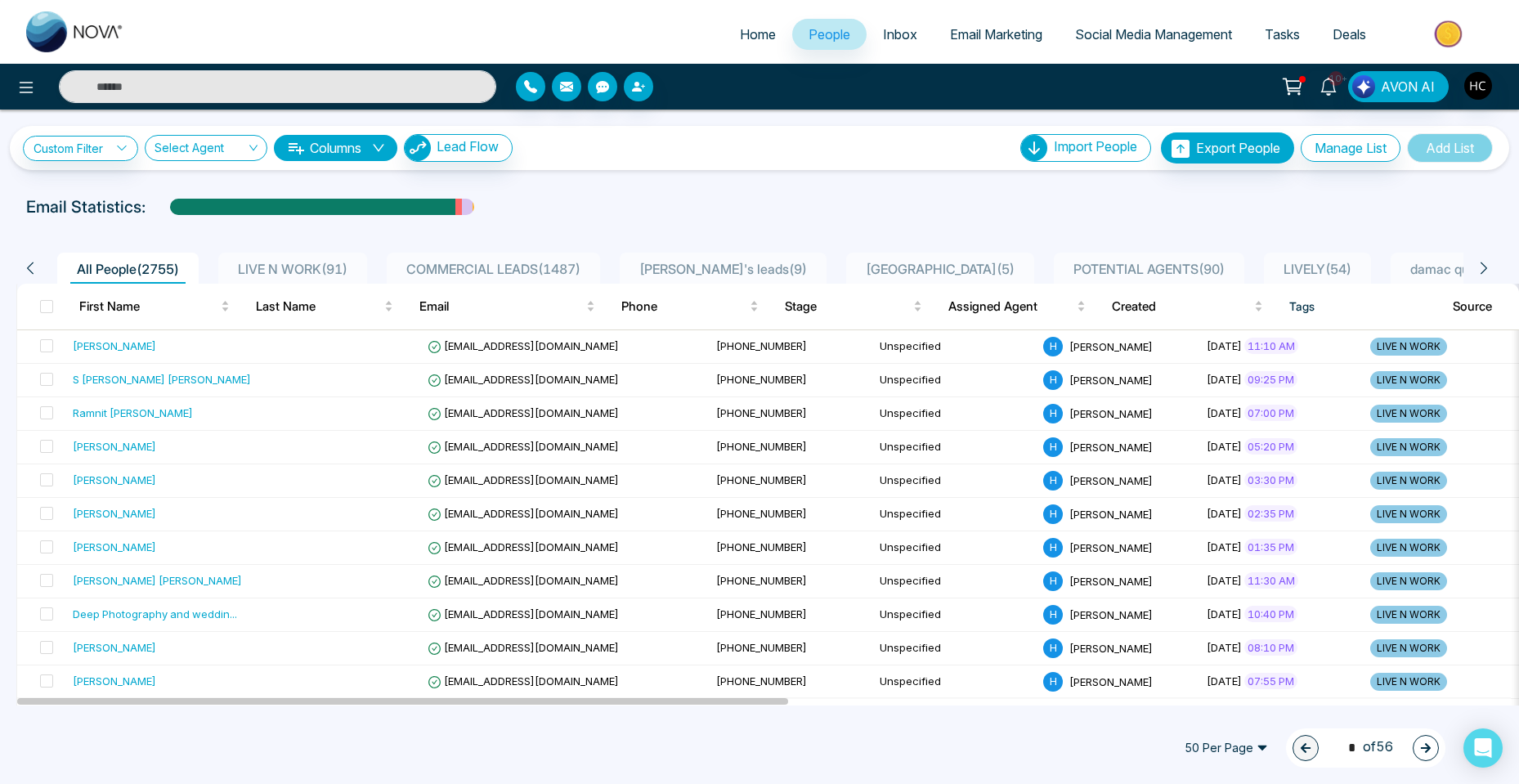
click at [354, 260] on div "LIVE N WORK ( 91 )" at bounding box center [293, 269] width 123 height 20
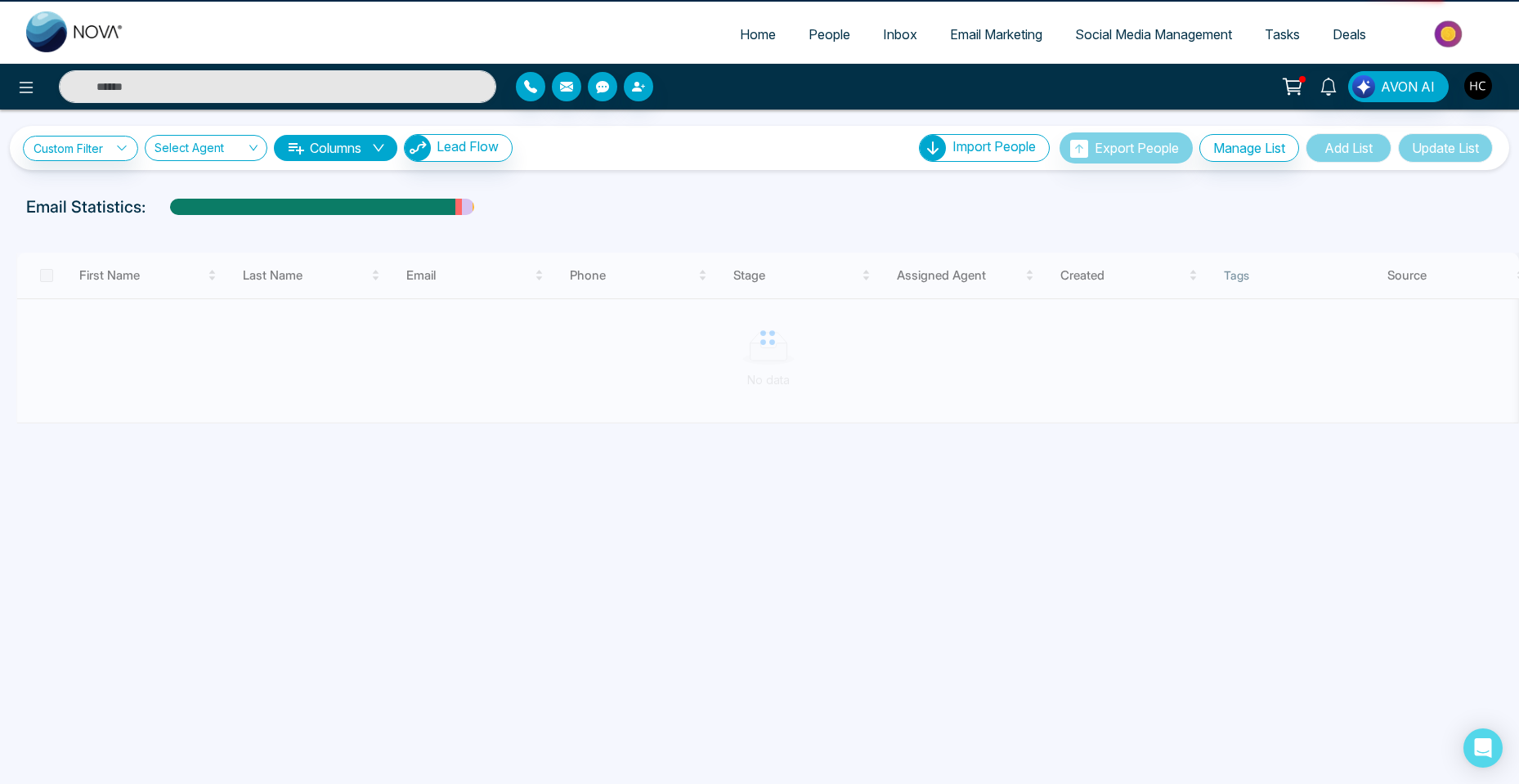
click at [265, 249] on div at bounding box center [759, 248] width 1506 height 11
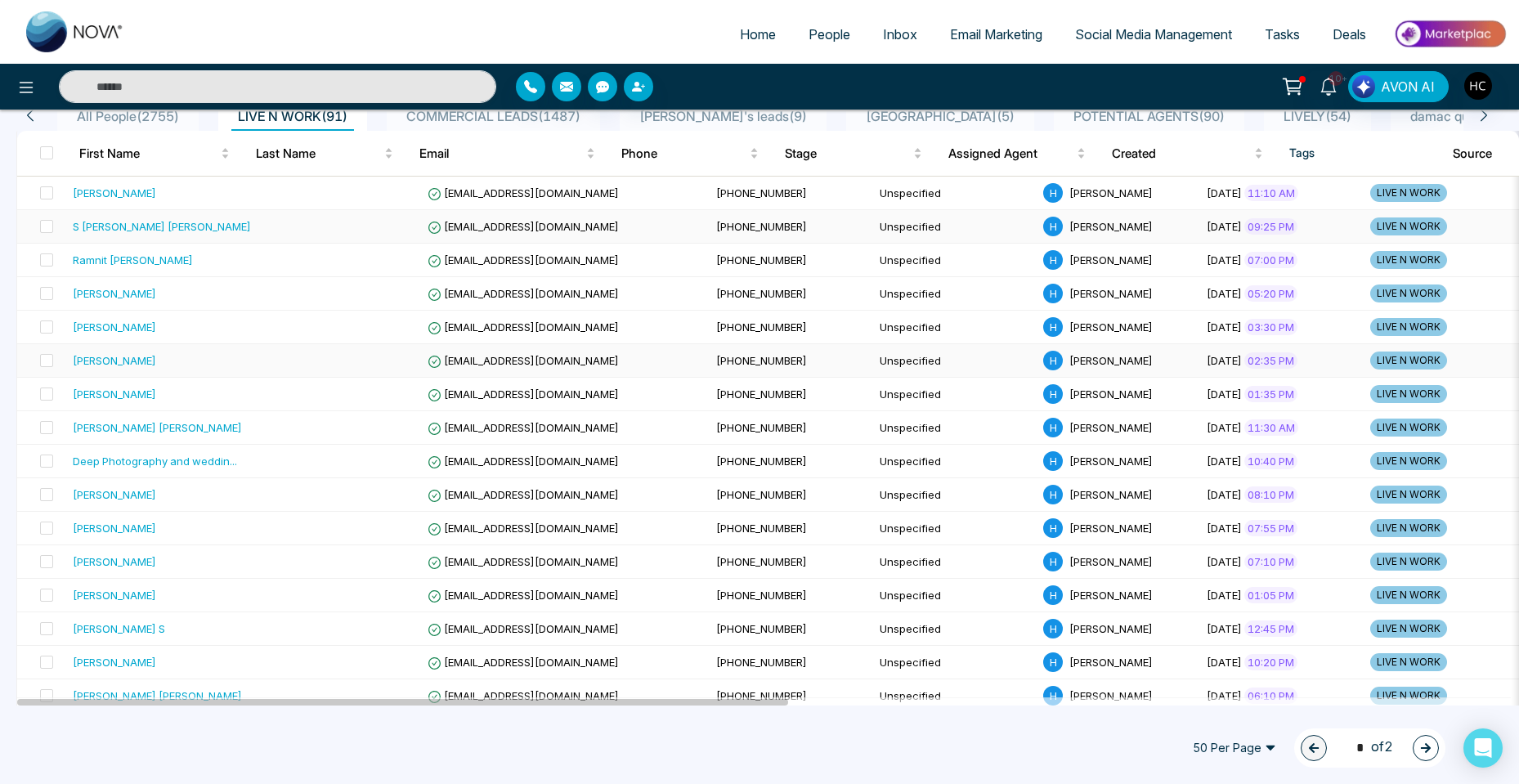
scroll to position [82, 0]
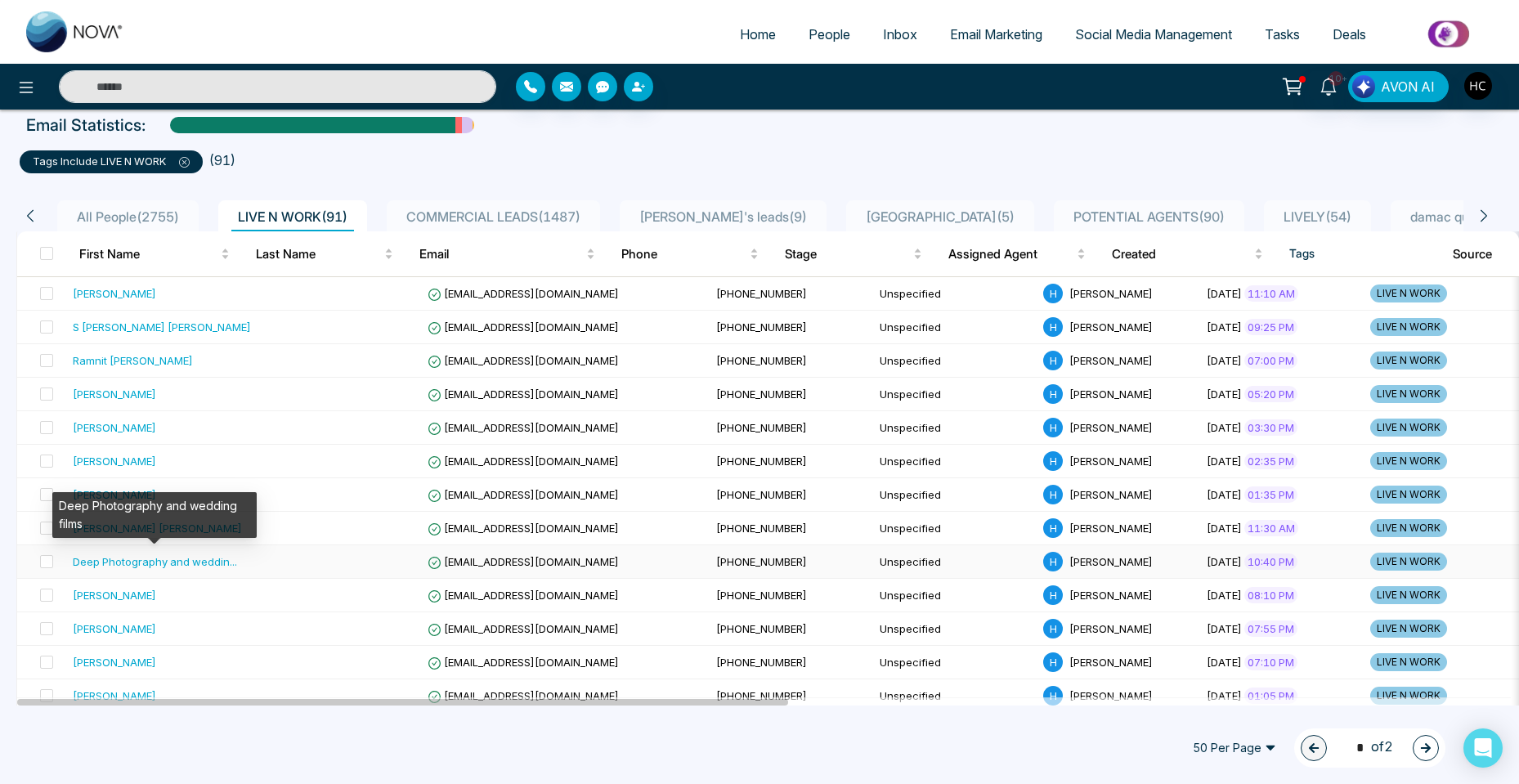
click at [132, 563] on div "Deep Photography and weddin ..." at bounding box center [155, 561] width 164 height 16
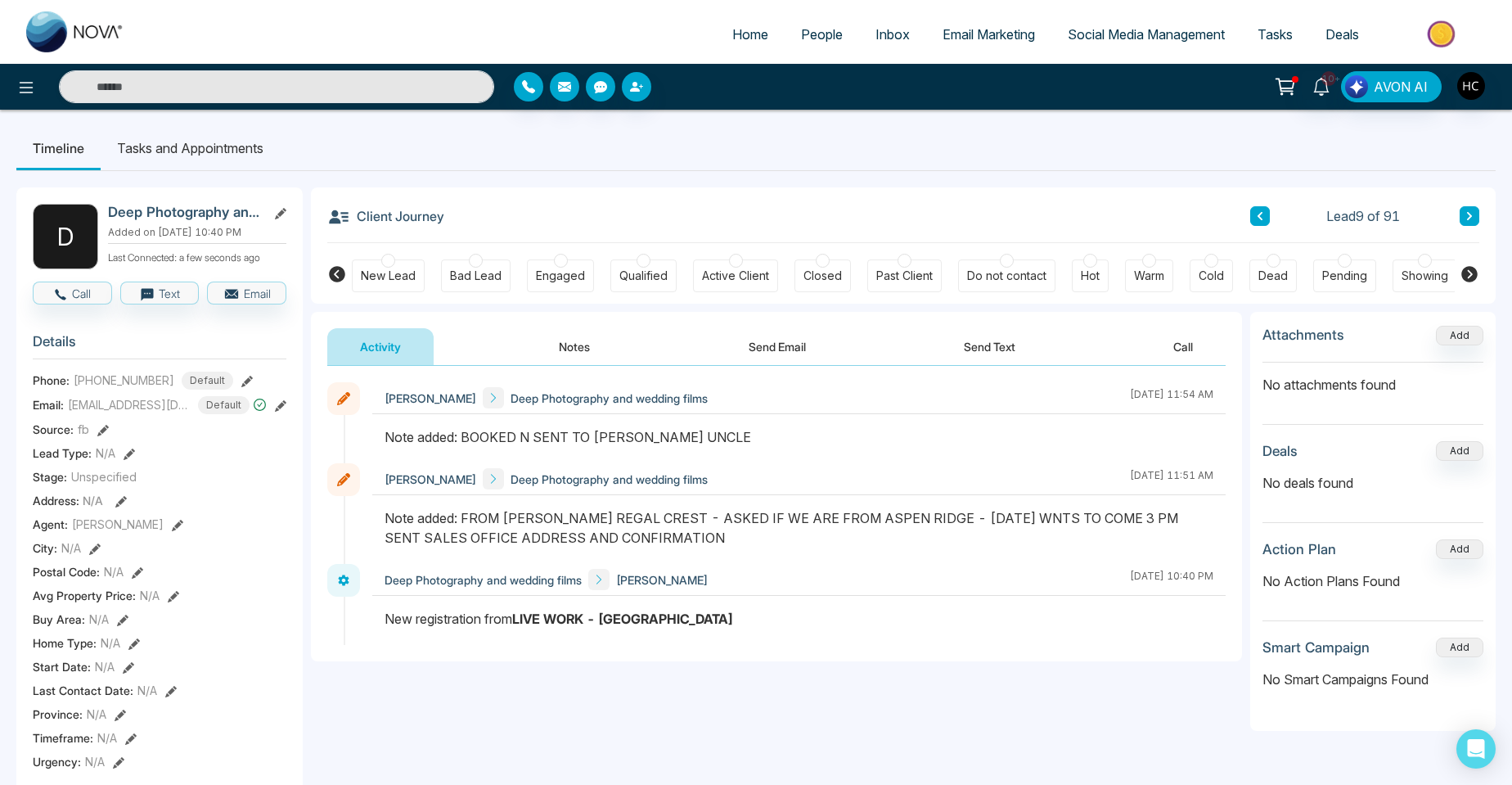
click at [567, 348] on button "Notes" at bounding box center [574, 346] width 96 height 37
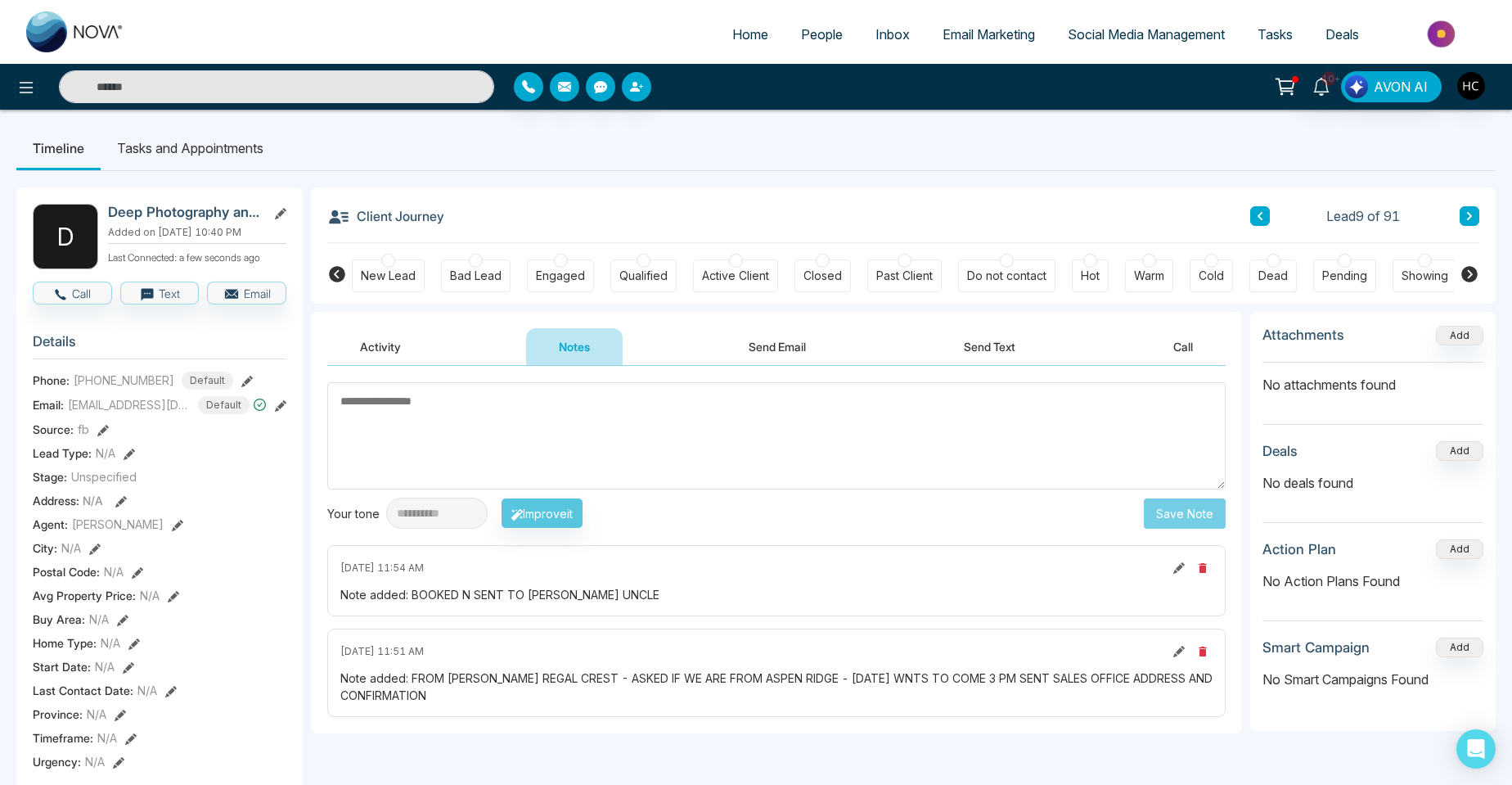
click at [822, 31] on span "People" at bounding box center [822, 34] width 42 height 16
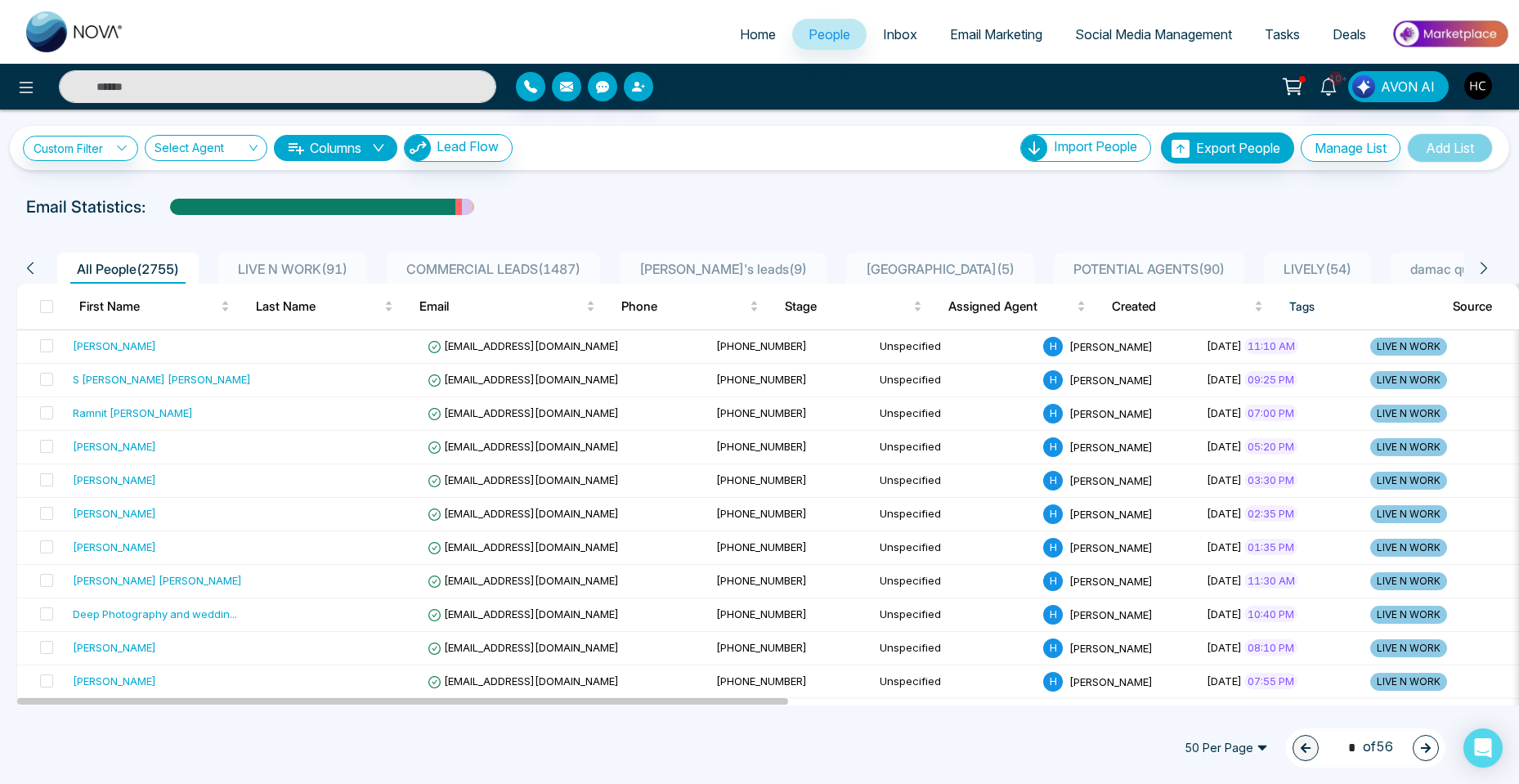
click at [297, 256] on li "LIVE N WORK ( 91 )" at bounding box center [292, 267] width 149 height 31
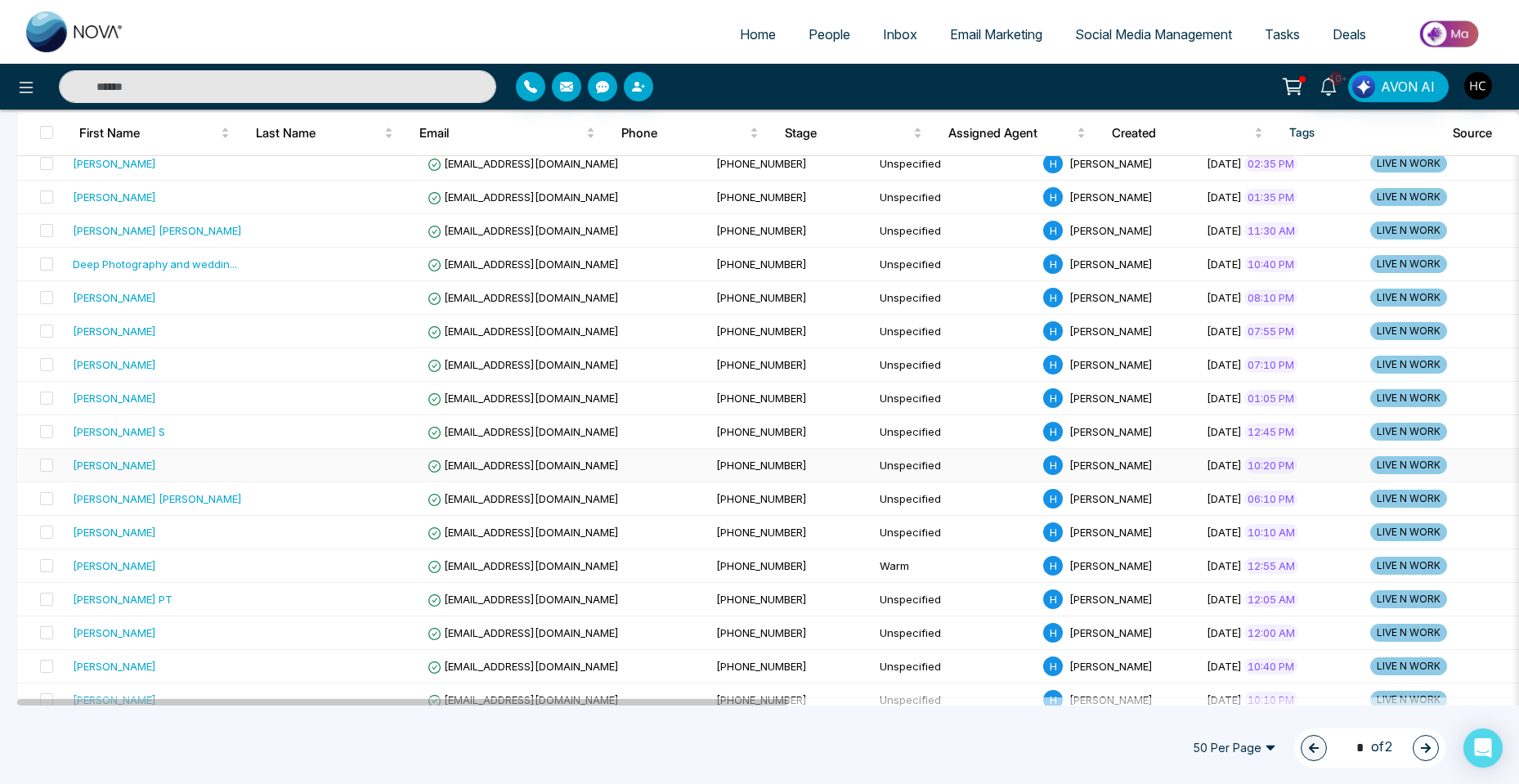
scroll to position [409, 0]
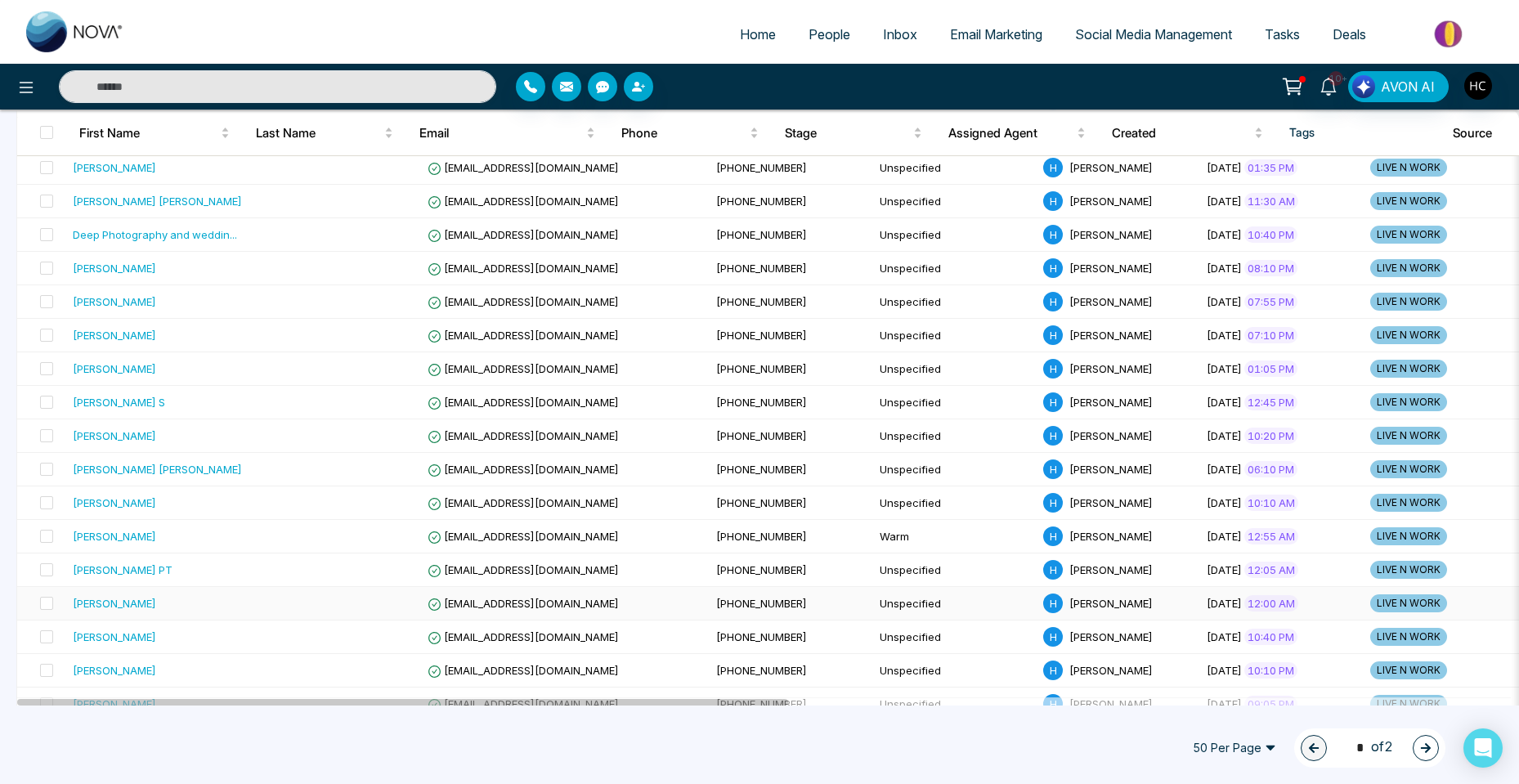
click at [257, 603] on td at bounding box center [339, 604] width 163 height 34
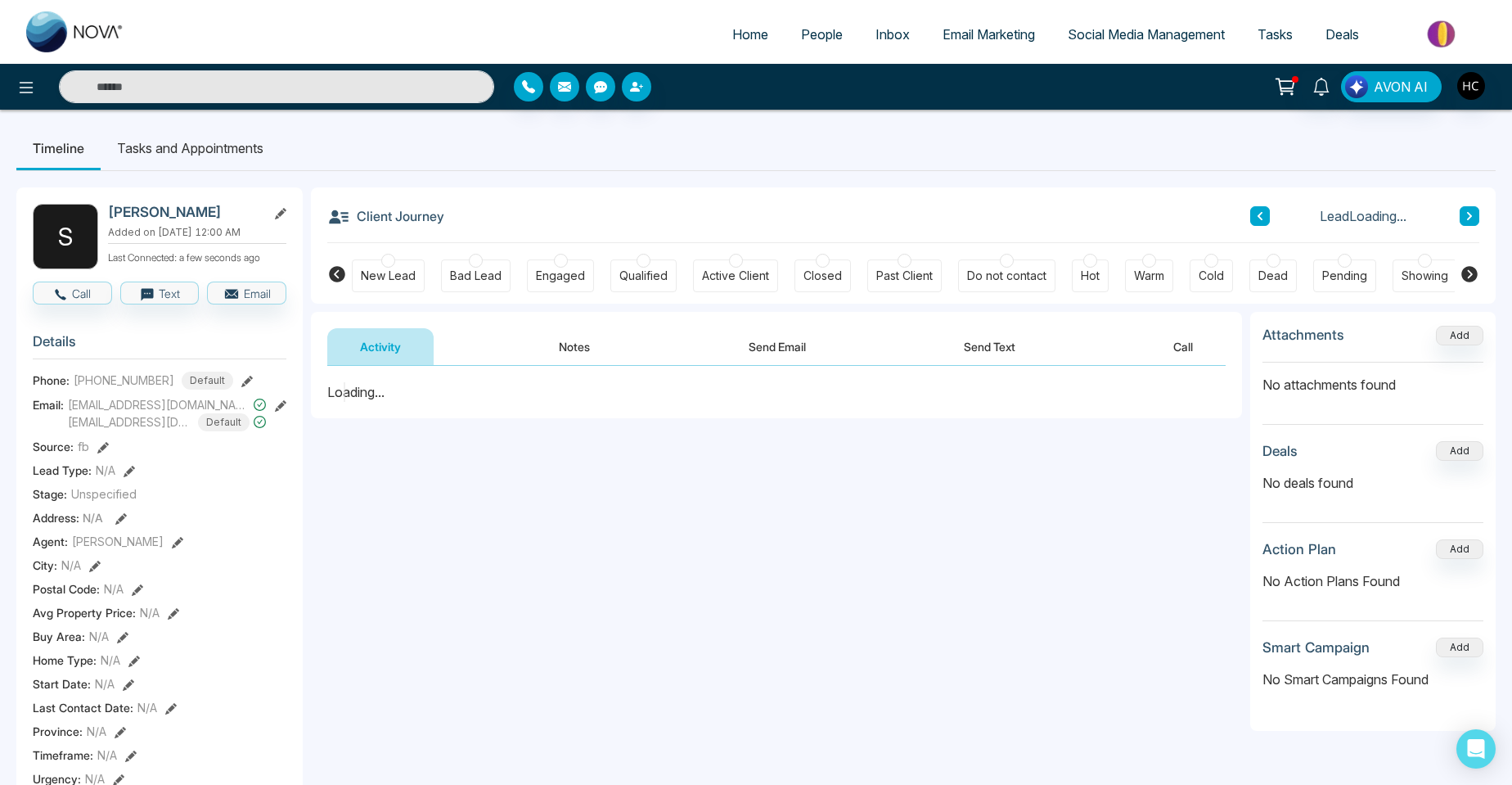
click at [578, 363] on button "Notes" at bounding box center [574, 346] width 96 height 37
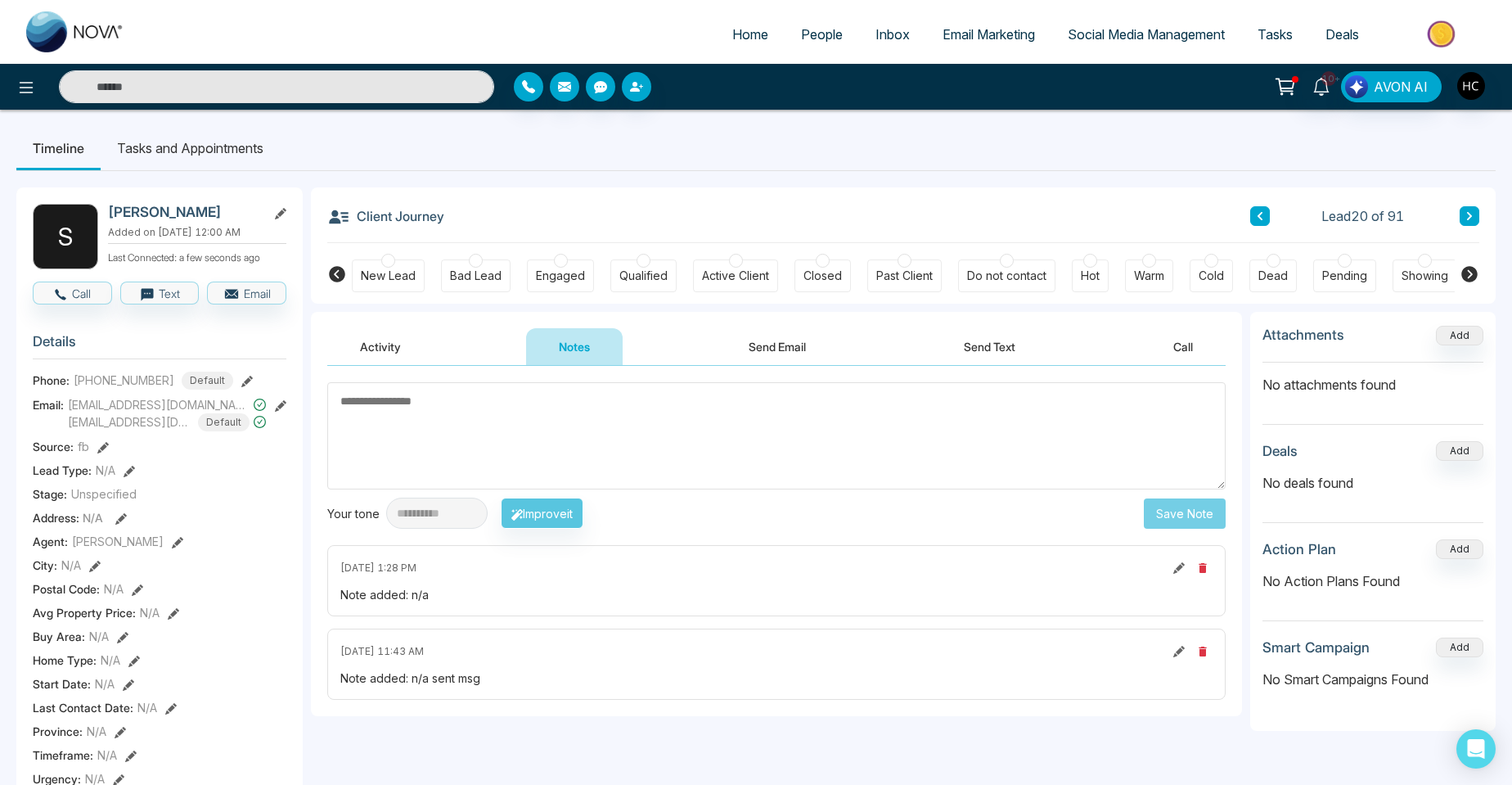
paste textarea "***"
type textarea "***"
click at [1168, 516] on button "Save Note" at bounding box center [1186, 514] width 82 height 30
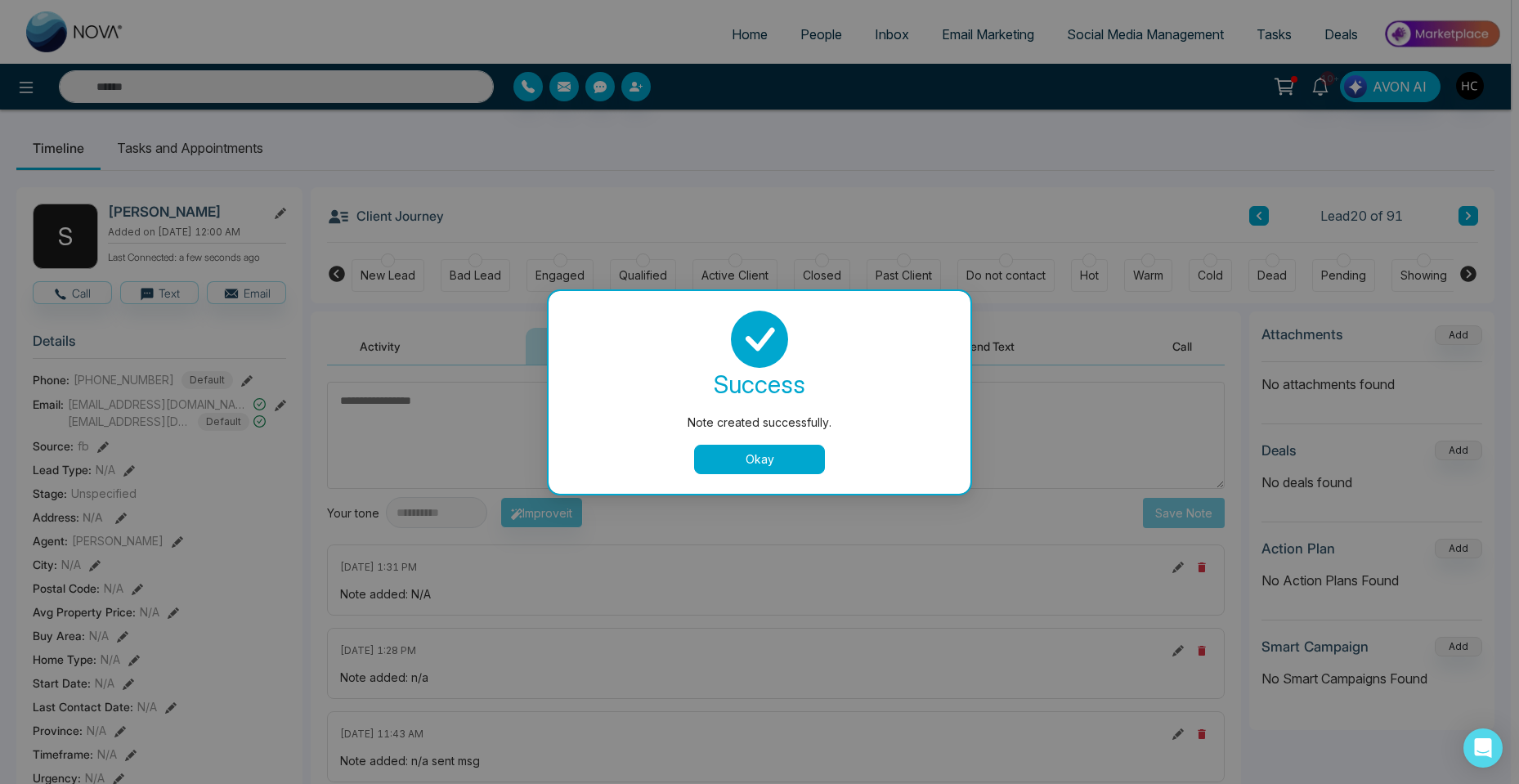
click at [728, 453] on button "Okay" at bounding box center [759, 459] width 131 height 29
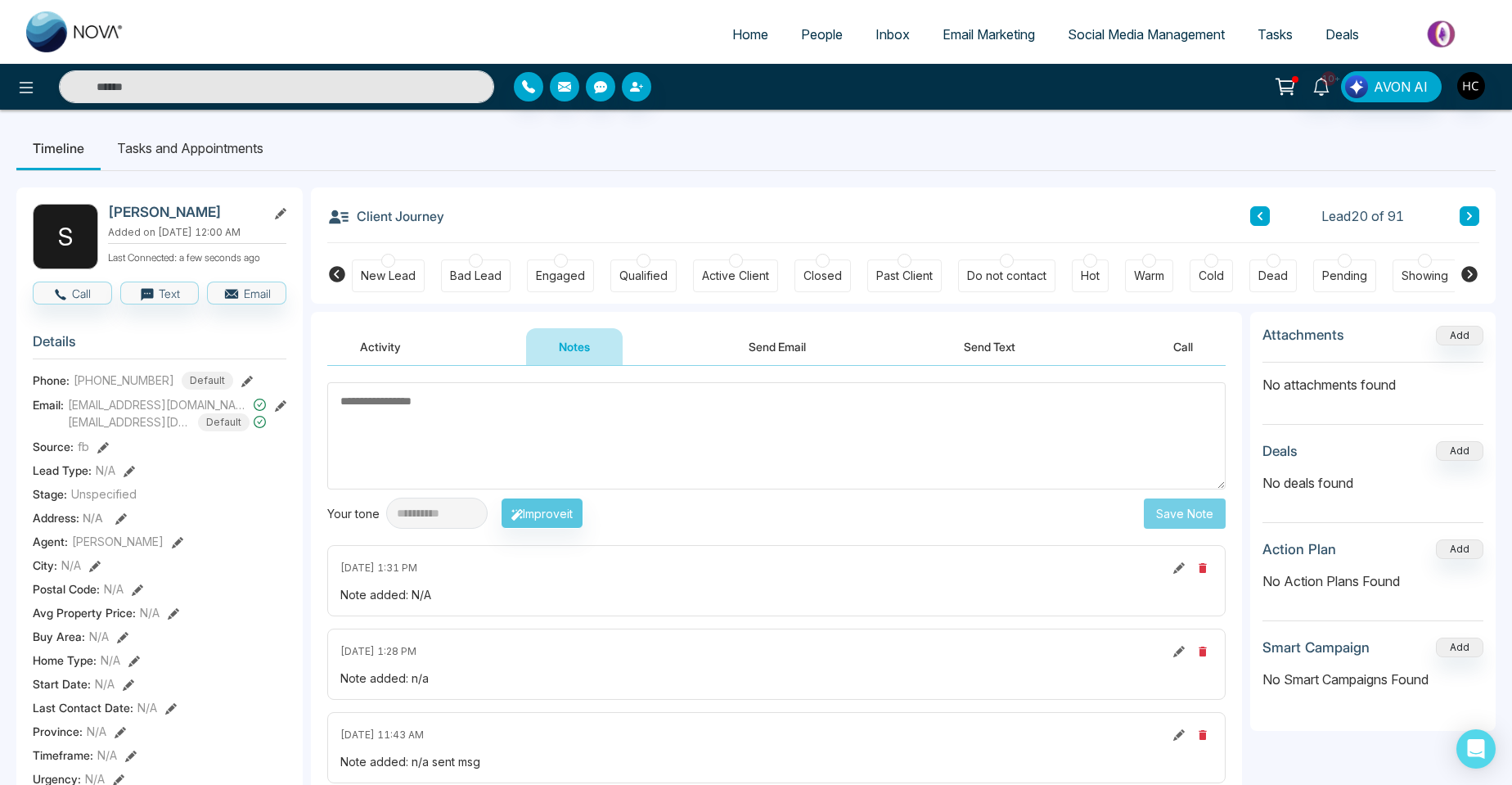
click at [1469, 213] on icon at bounding box center [1470, 216] width 5 height 8
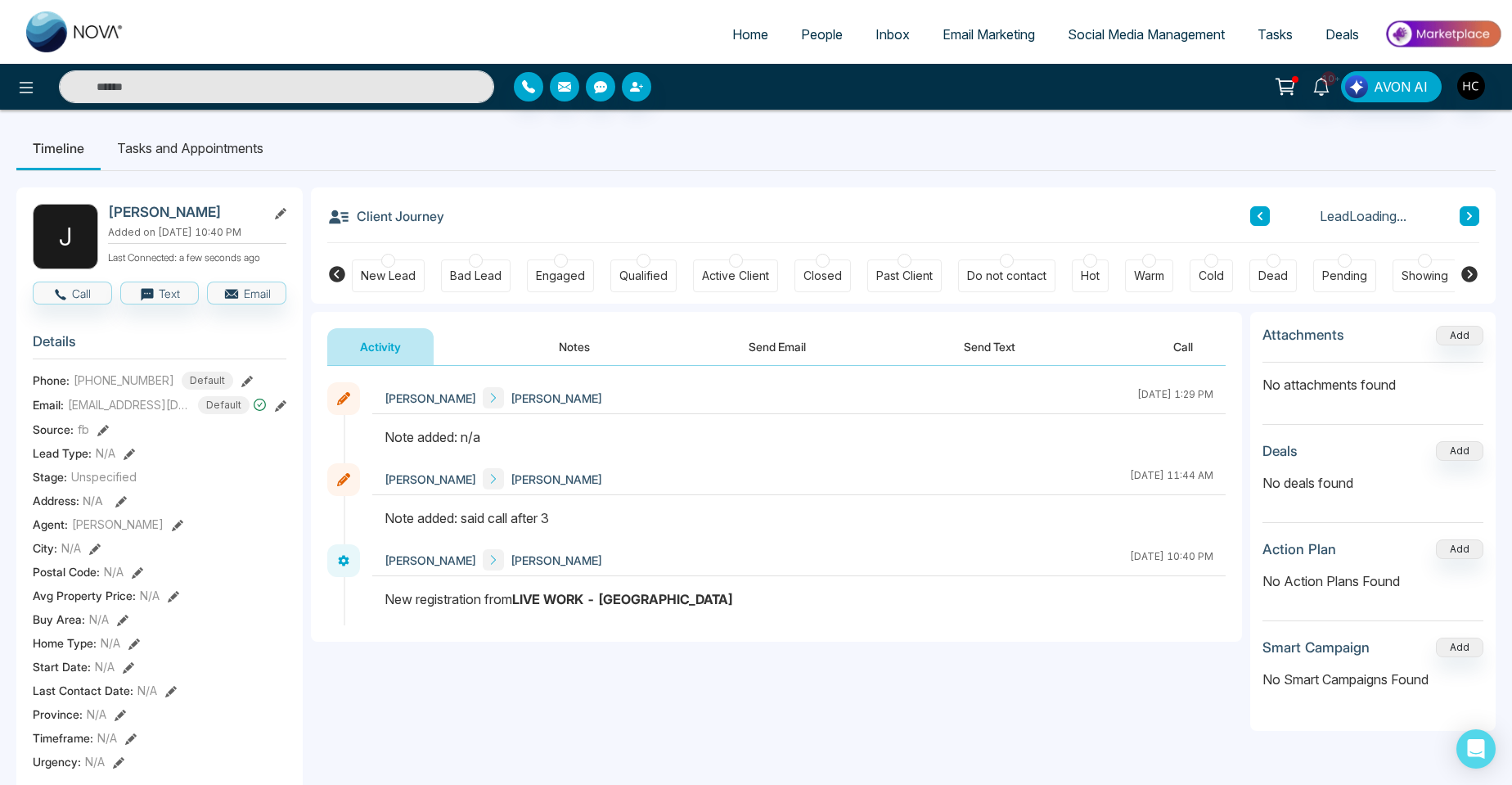
click at [599, 351] on button "Notes" at bounding box center [574, 346] width 96 height 37
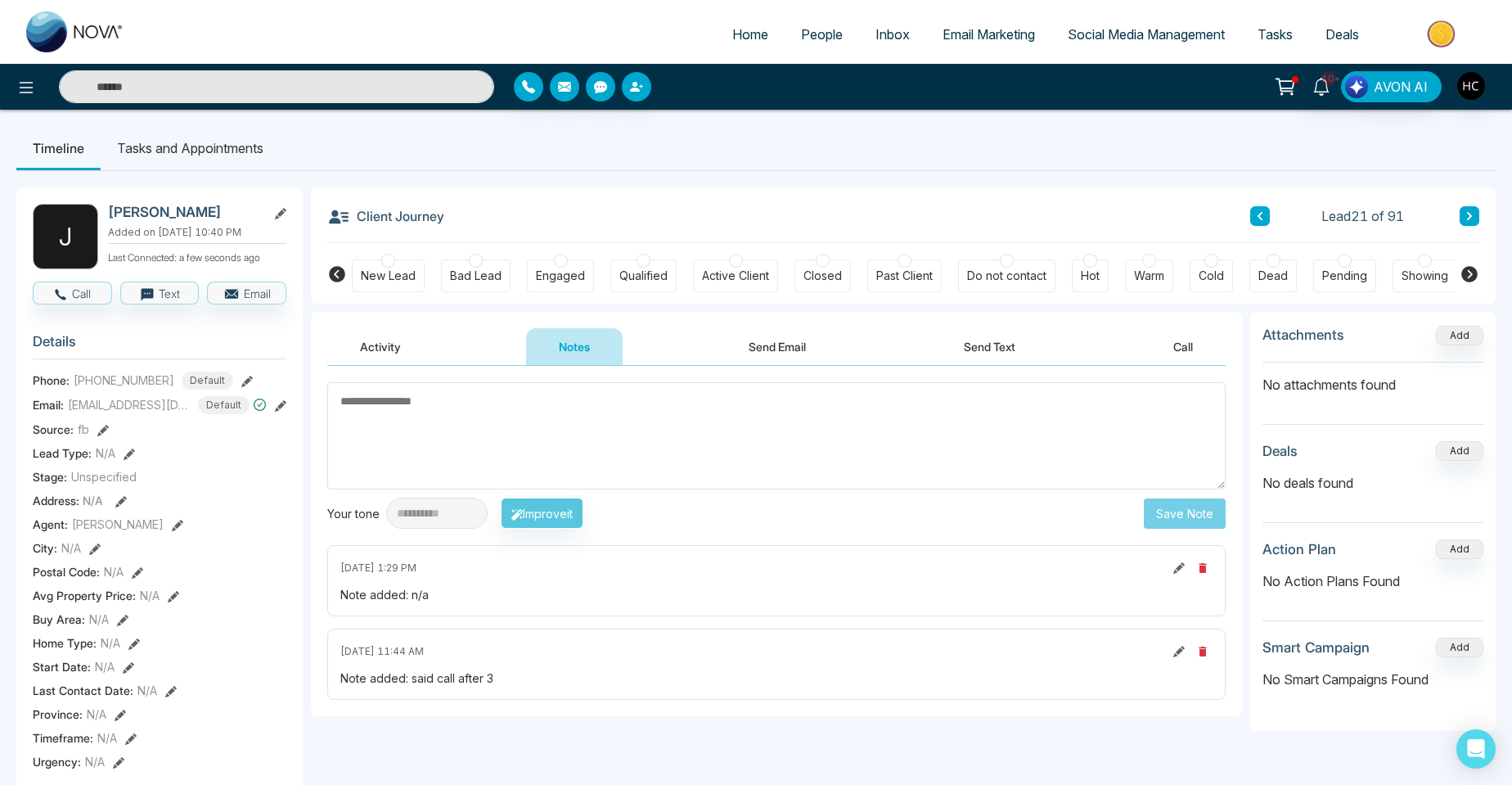
click at [563, 422] on textarea at bounding box center [776, 435] width 898 height 107
type textarea "***"
click at [1210, 512] on button "Save Note" at bounding box center [1186, 514] width 82 height 30
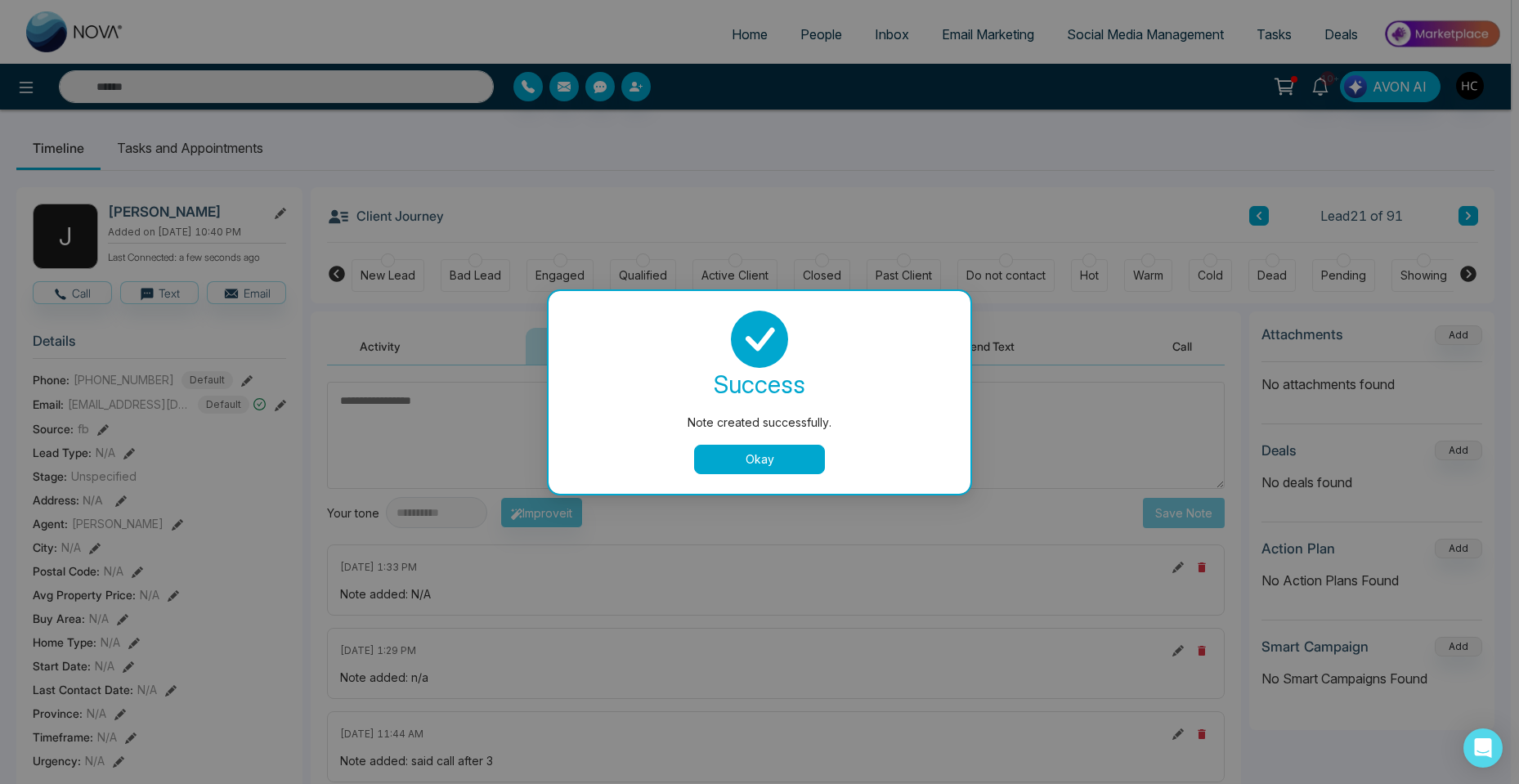
click at [1462, 211] on div "Note created successfully. success Note created successfully. Okay" at bounding box center [759, 392] width 1519 height 784
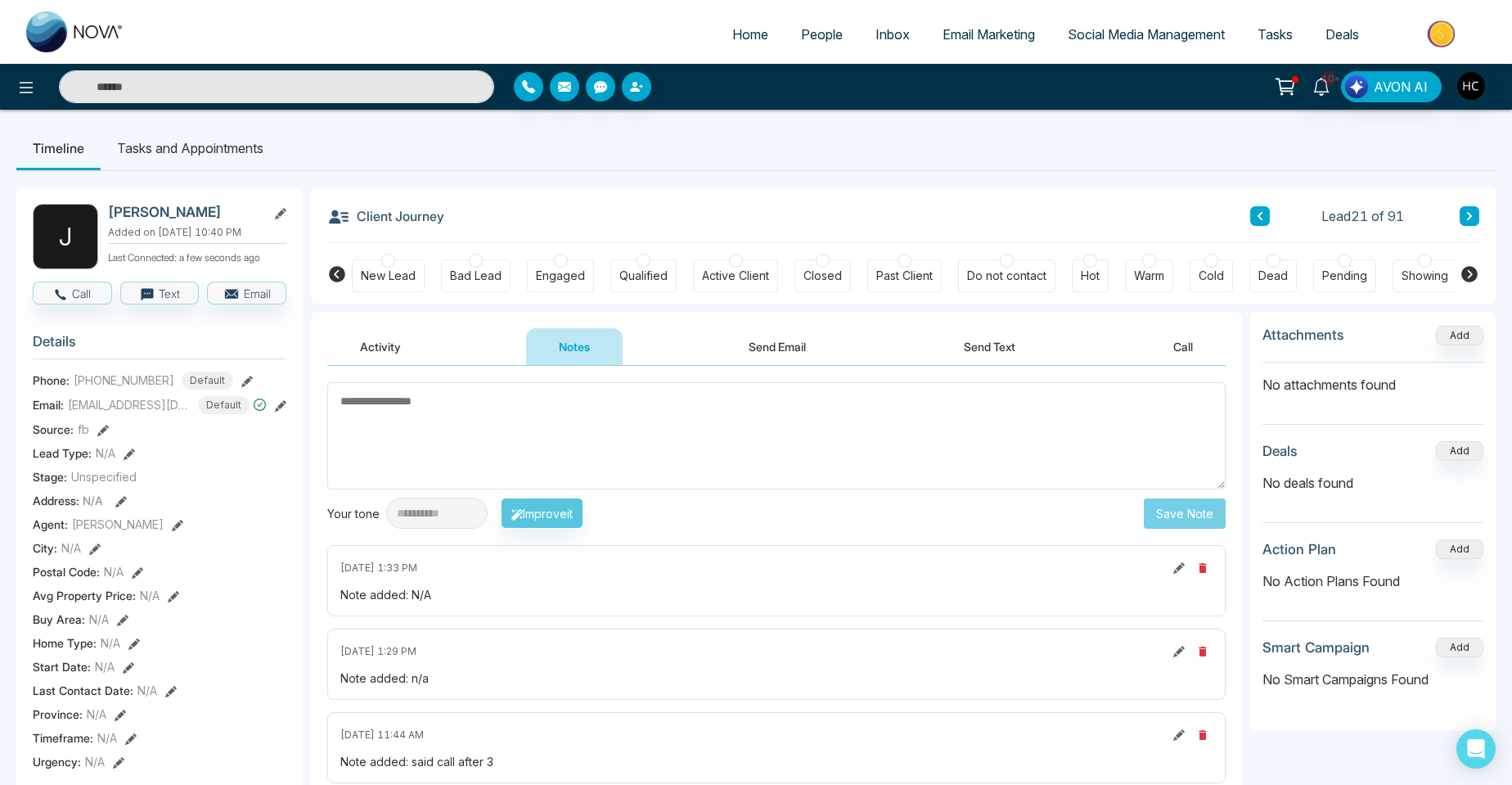
click at [1464, 211] on button at bounding box center [1470, 216] width 20 height 20
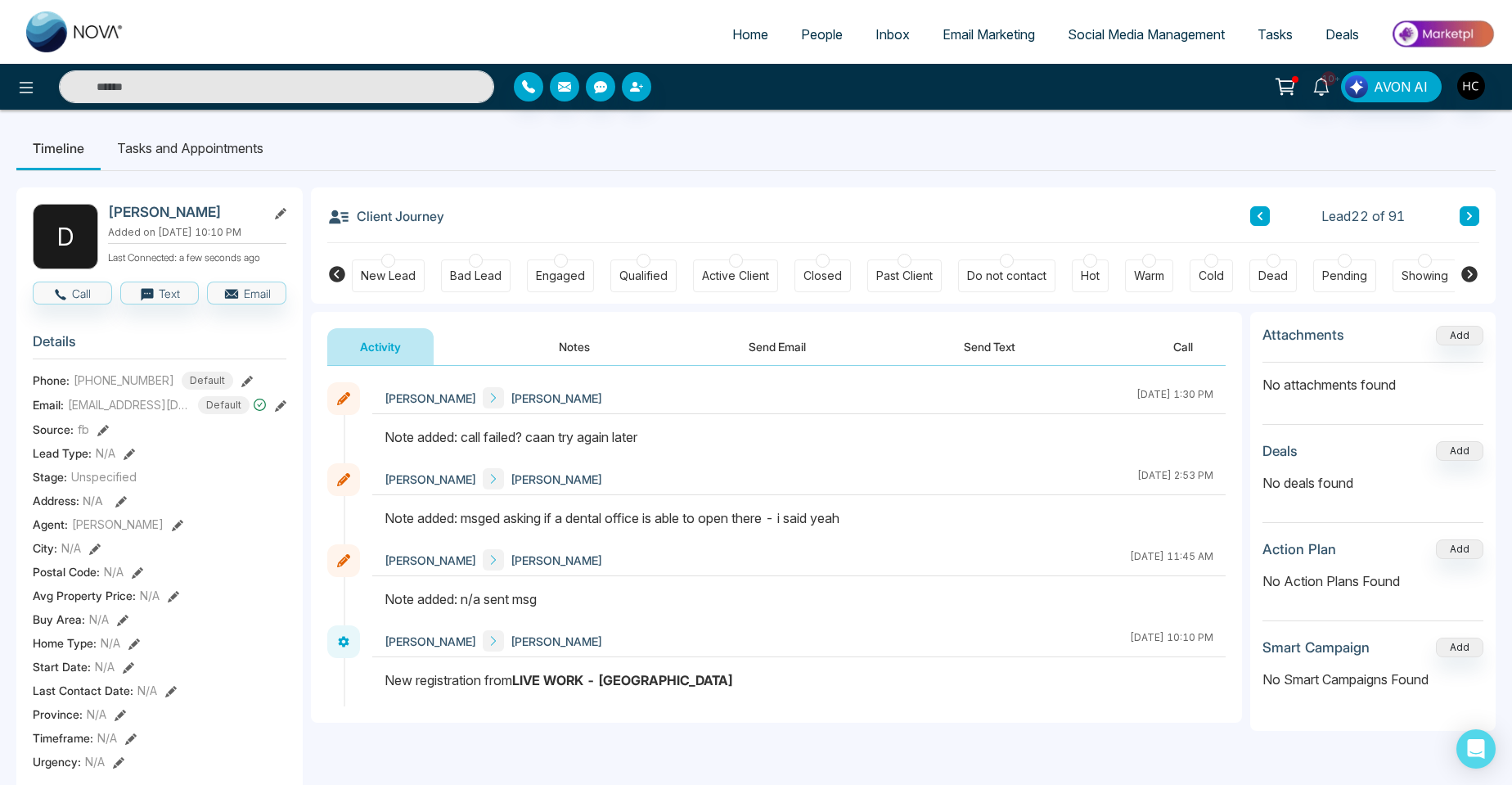
click at [589, 351] on button "Notes" at bounding box center [574, 346] width 96 height 37
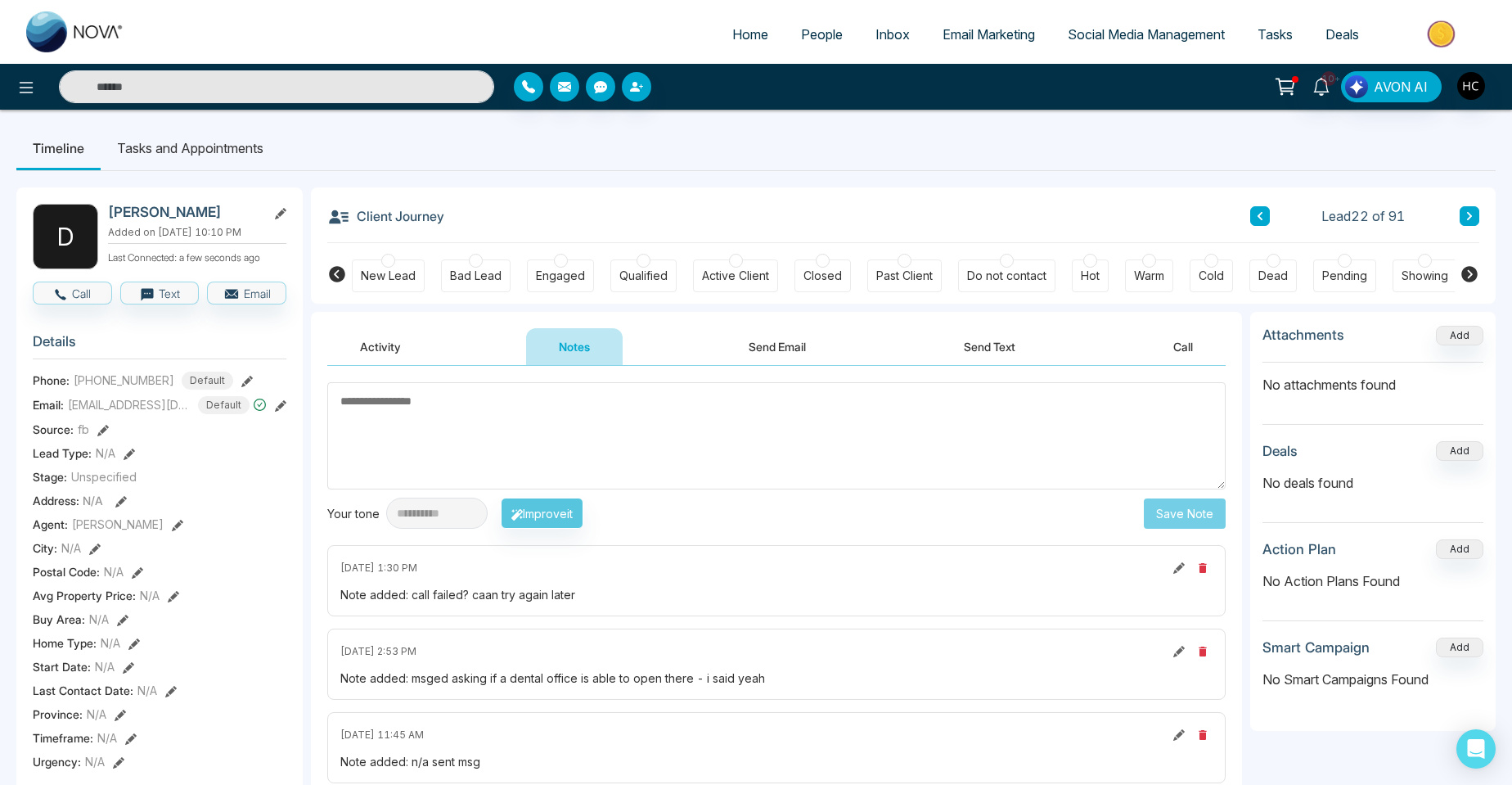
click at [443, 409] on textarea at bounding box center [776, 435] width 898 height 107
click at [442, 409] on textarea at bounding box center [776, 435] width 898 height 107
click at [421, 410] on textarea at bounding box center [776, 435] width 898 height 107
click at [392, 449] on textarea at bounding box center [776, 435] width 898 height 107
click at [393, 415] on textarea at bounding box center [776, 435] width 898 height 107
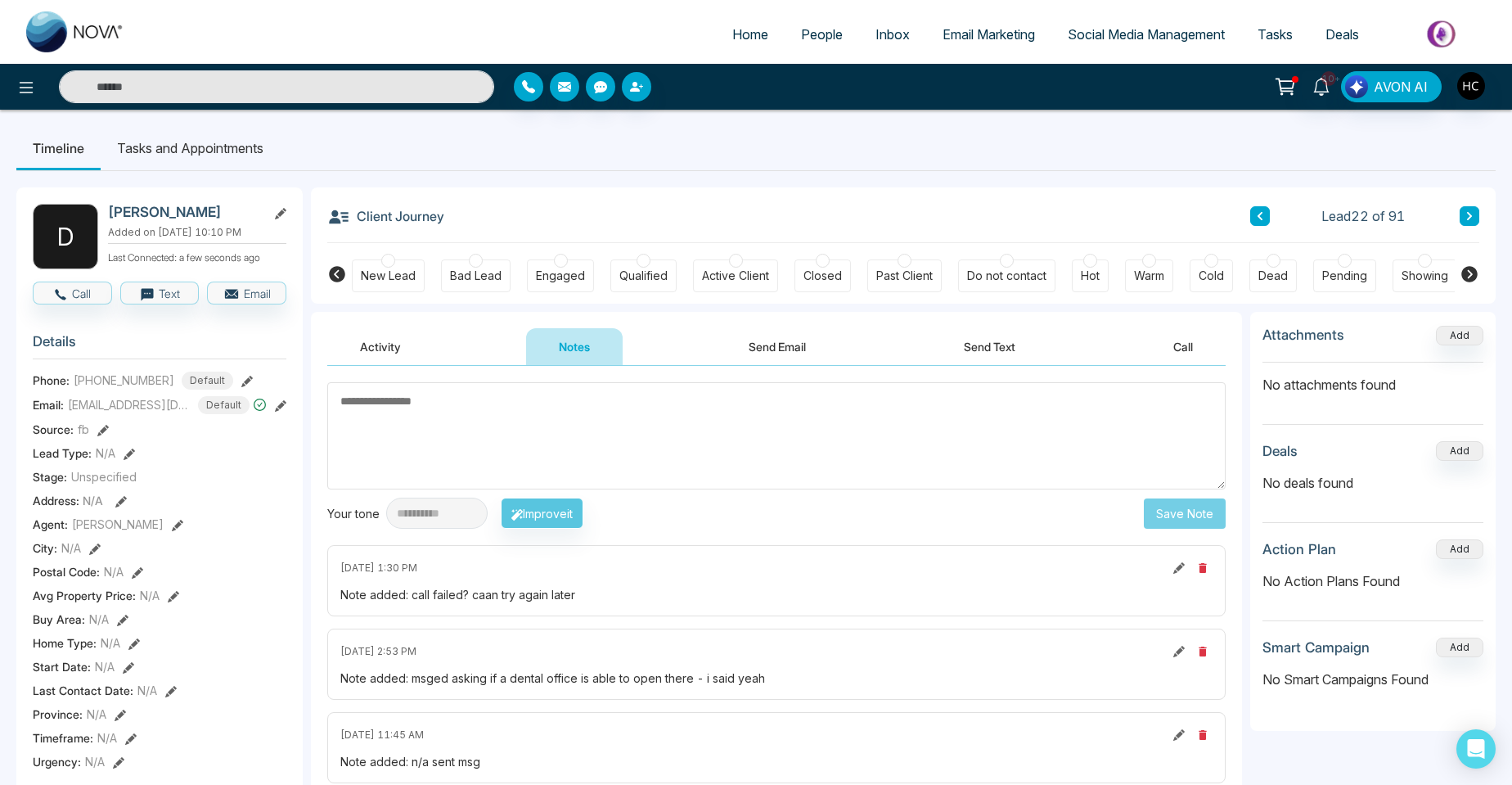
click at [459, 428] on textarea at bounding box center [776, 435] width 898 height 107
click at [392, 420] on textarea at bounding box center [776, 435] width 898 height 107
click at [124, 338] on section "Details Phone: [PHONE_NUMBER] Default Email: [EMAIL_ADDRESS][DOMAIN_NAME] Defau…" at bounding box center [160, 549] width 253 height 455
click at [652, 452] on textarea at bounding box center [776, 435] width 898 height 107
click at [394, 420] on textarea at bounding box center [776, 435] width 898 height 107
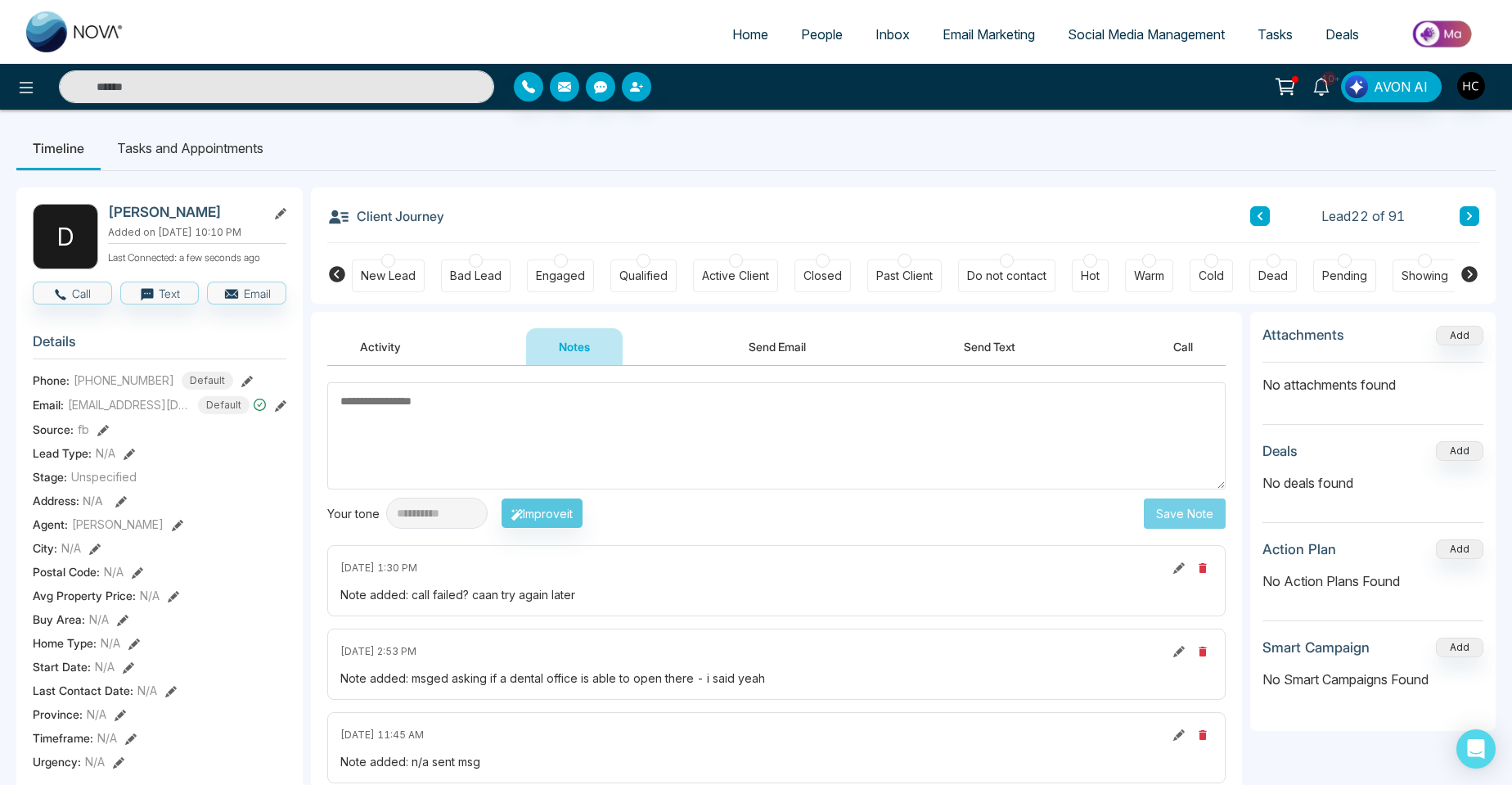
click at [442, 455] on textarea at bounding box center [776, 435] width 898 height 107
click at [430, 405] on textarea at bounding box center [776, 435] width 898 height 107
paste textarea "***"
type textarea "***"
click at [1194, 511] on button "Save Note" at bounding box center [1186, 514] width 82 height 30
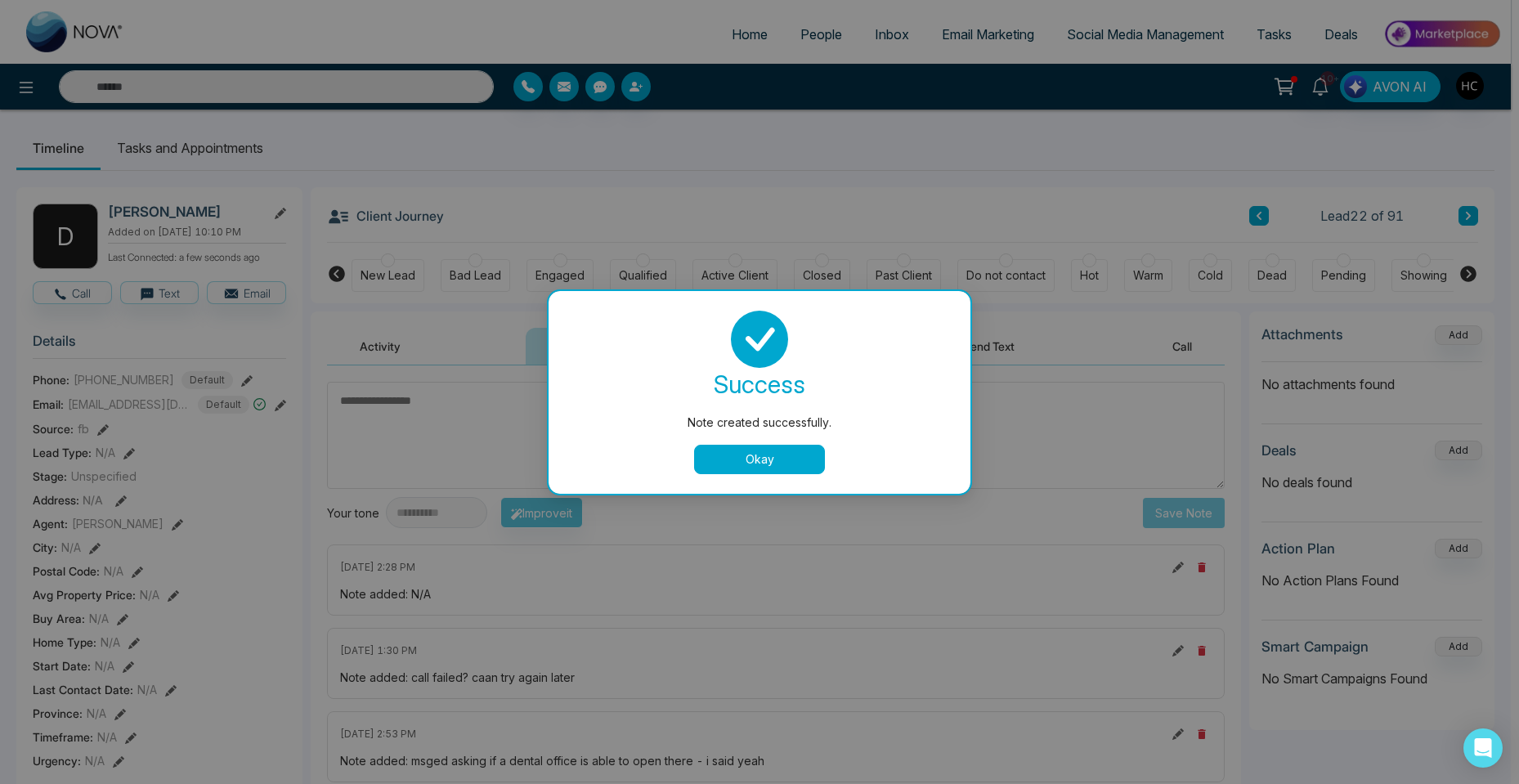
click at [772, 457] on button "Okay" at bounding box center [759, 459] width 131 height 29
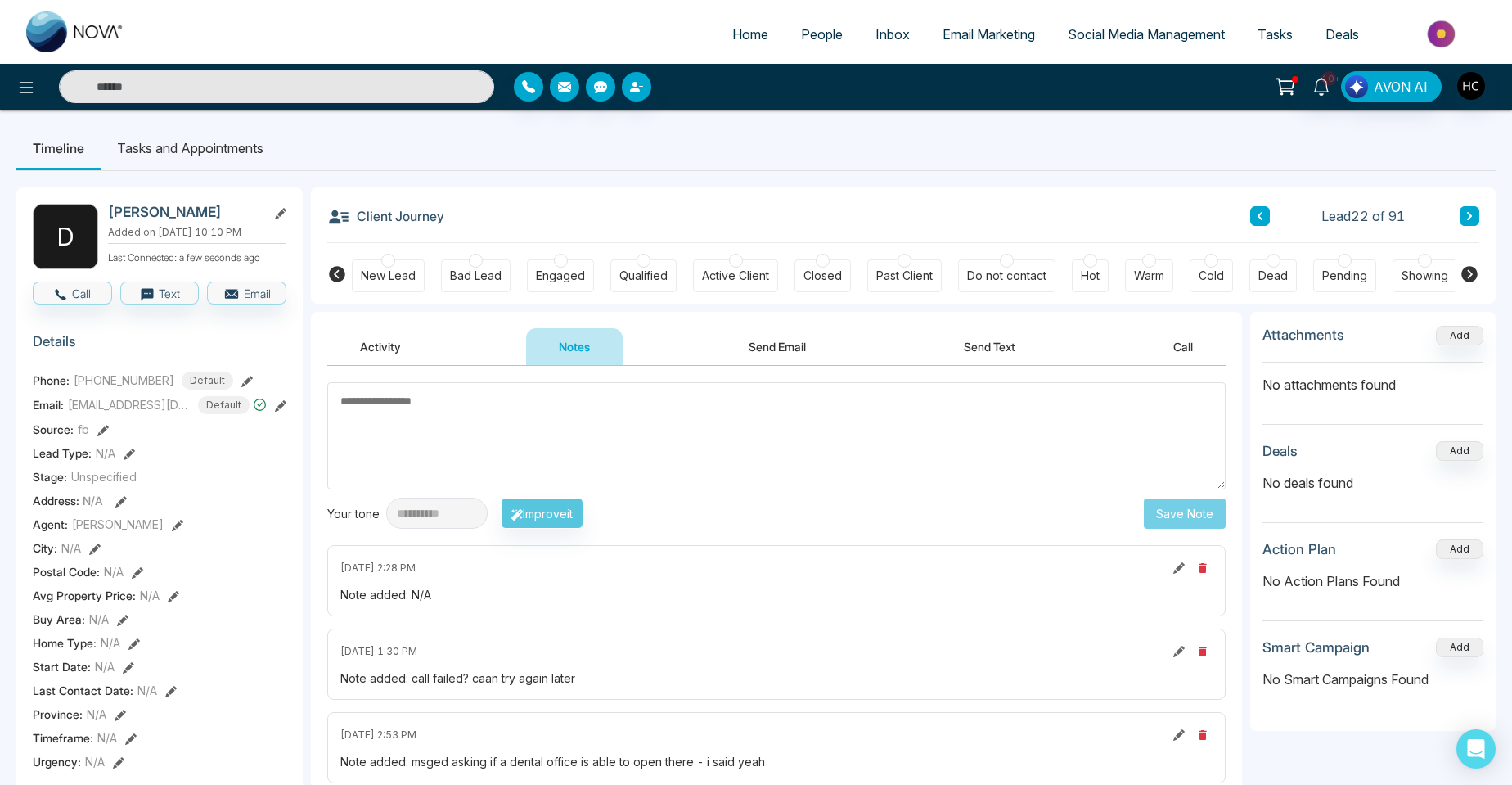
click at [1477, 212] on button at bounding box center [1470, 216] width 20 height 20
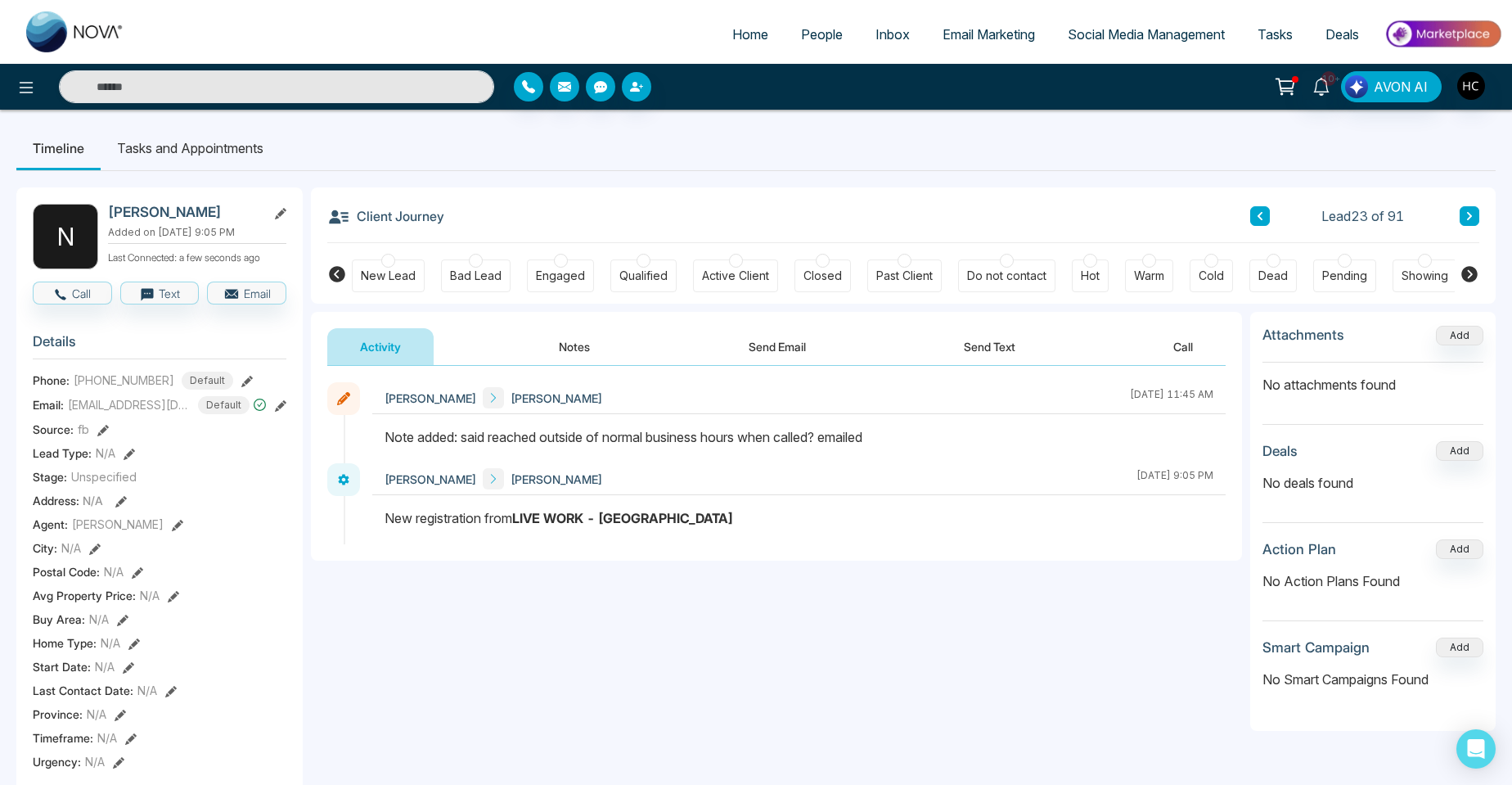
click at [583, 342] on button "Notes" at bounding box center [574, 346] width 96 height 37
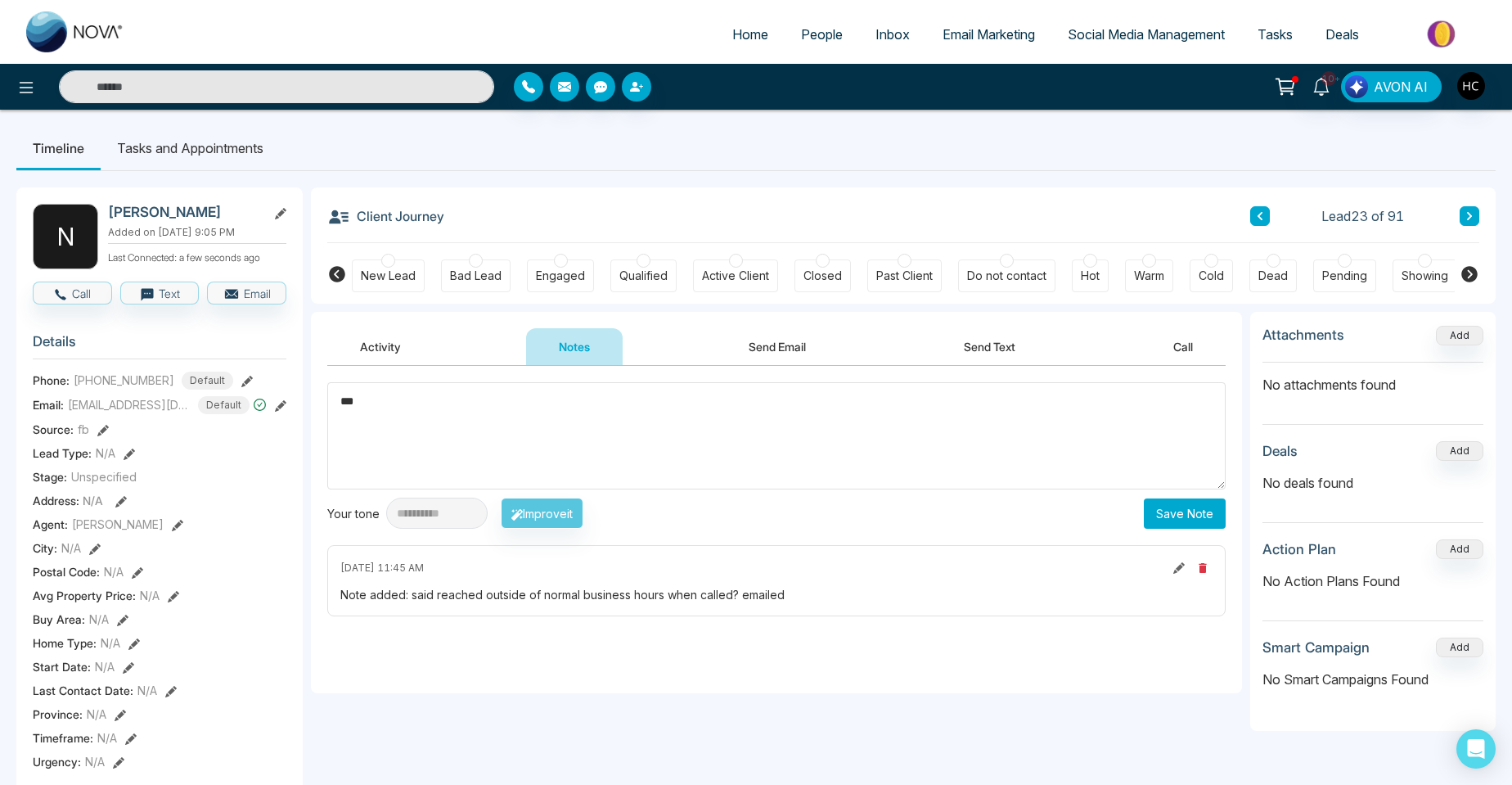
type textarea "***"
click at [1186, 520] on button "Save Note" at bounding box center [1186, 514] width 82 height 30
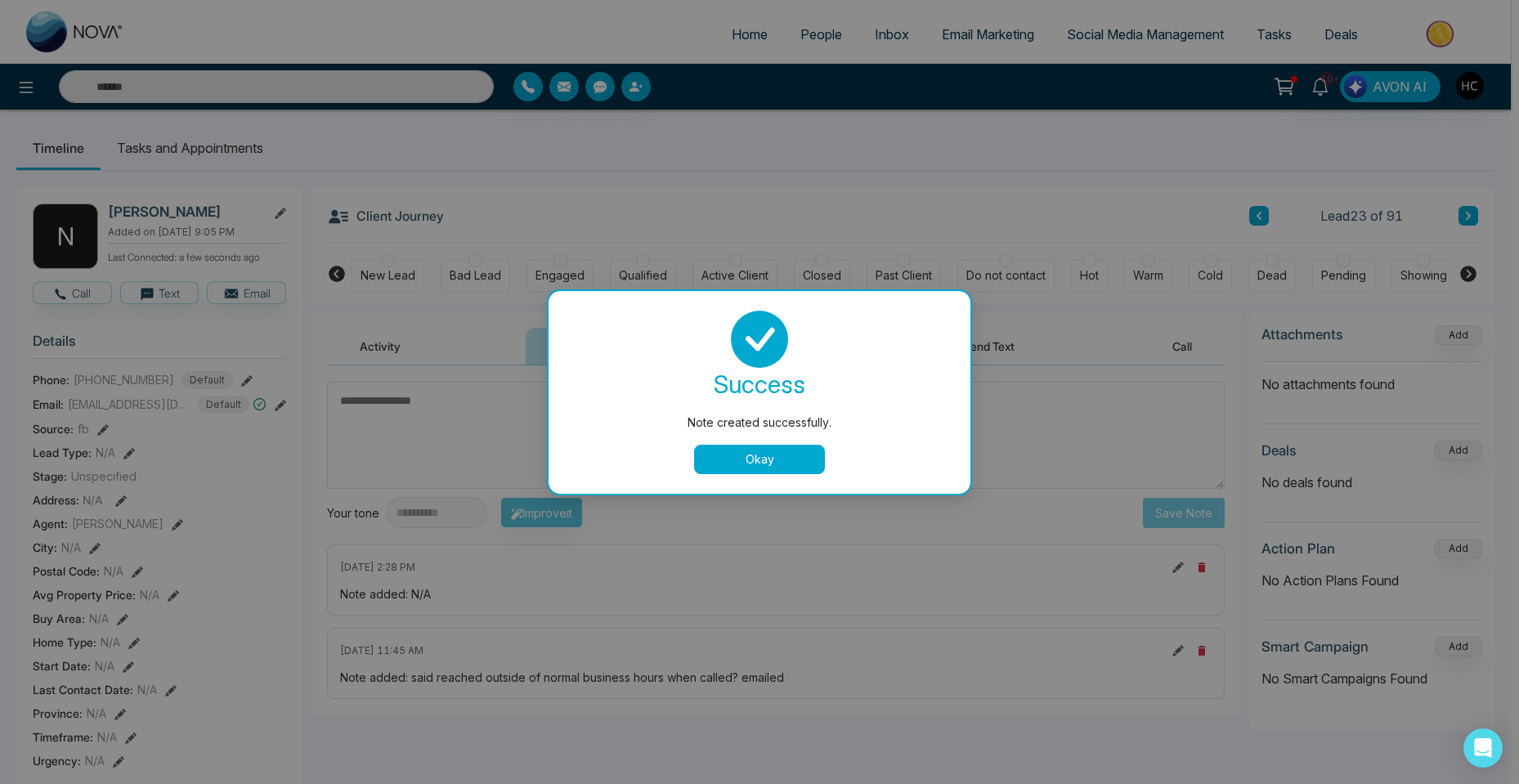
click at [776, 458] on button "Okay" at bounding box center [759, 459] width 131 height 29
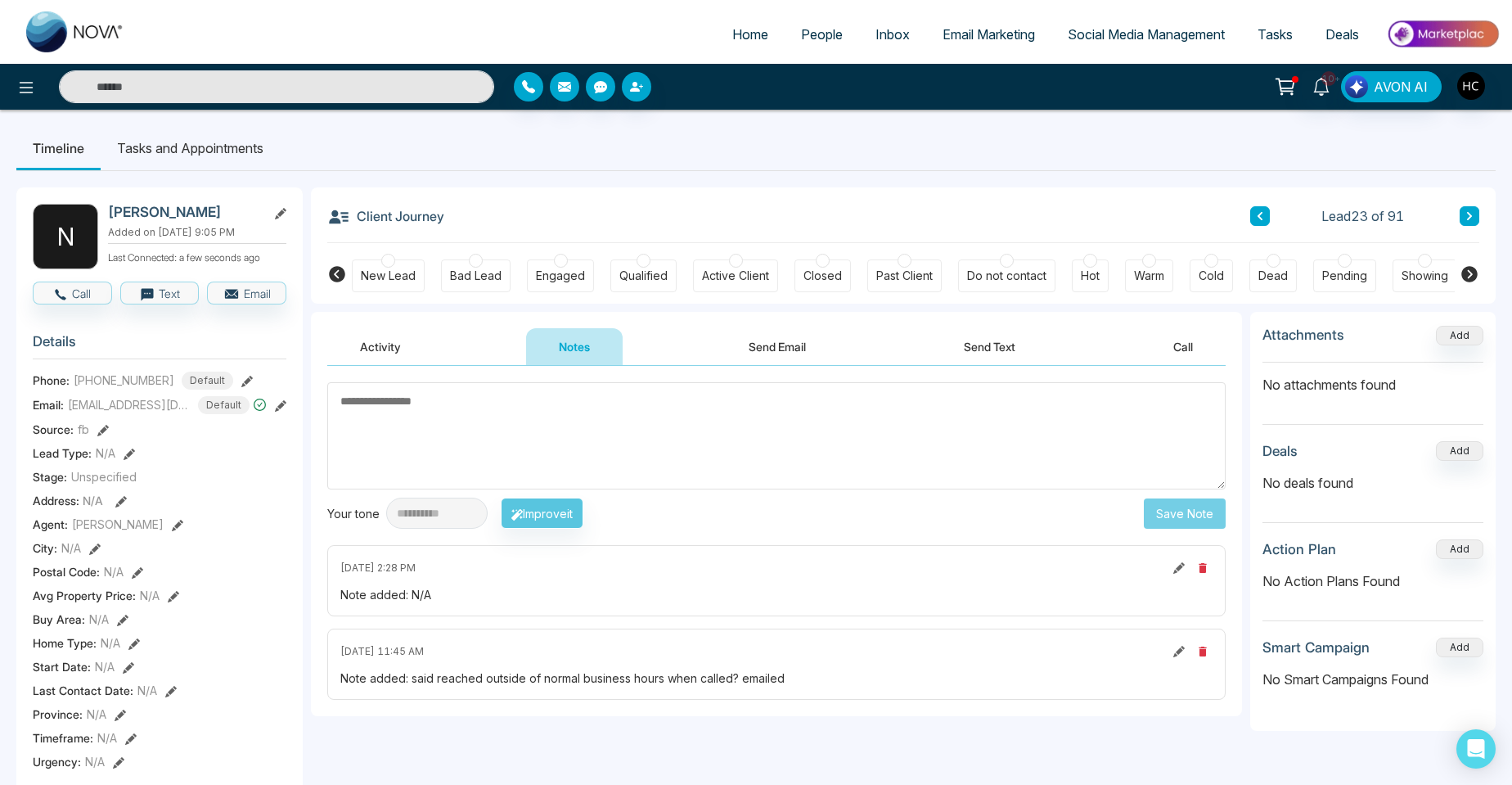
click at [1471, 215] on icon at bounding box center [1470, 216] width 5 height 8
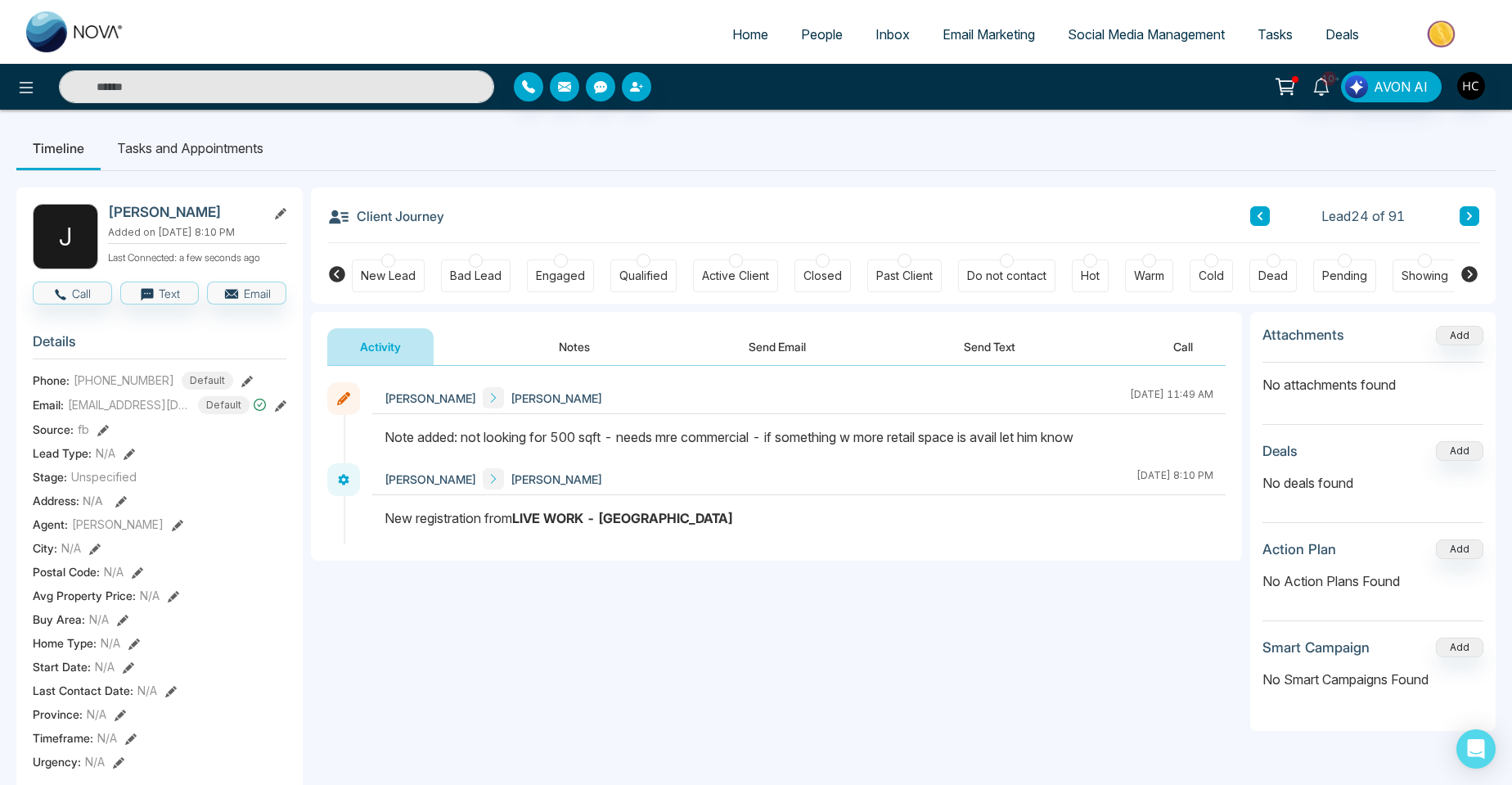
click at [1467, 221] on icon at bounding box center [1469, 216] width 8 height 10
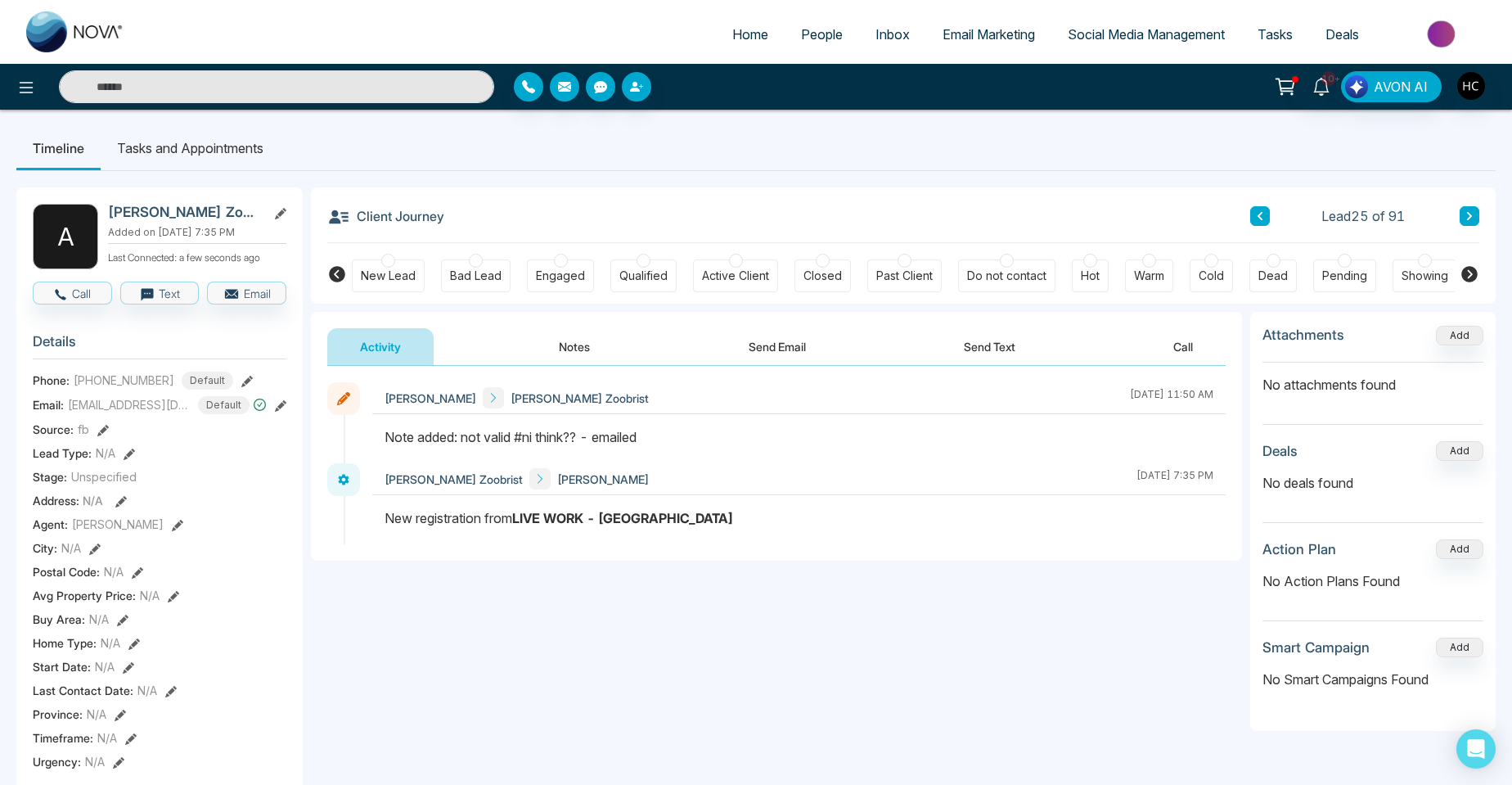
click at [1468, 207] on button at bounding box center [1470, 216] width 20 height 20
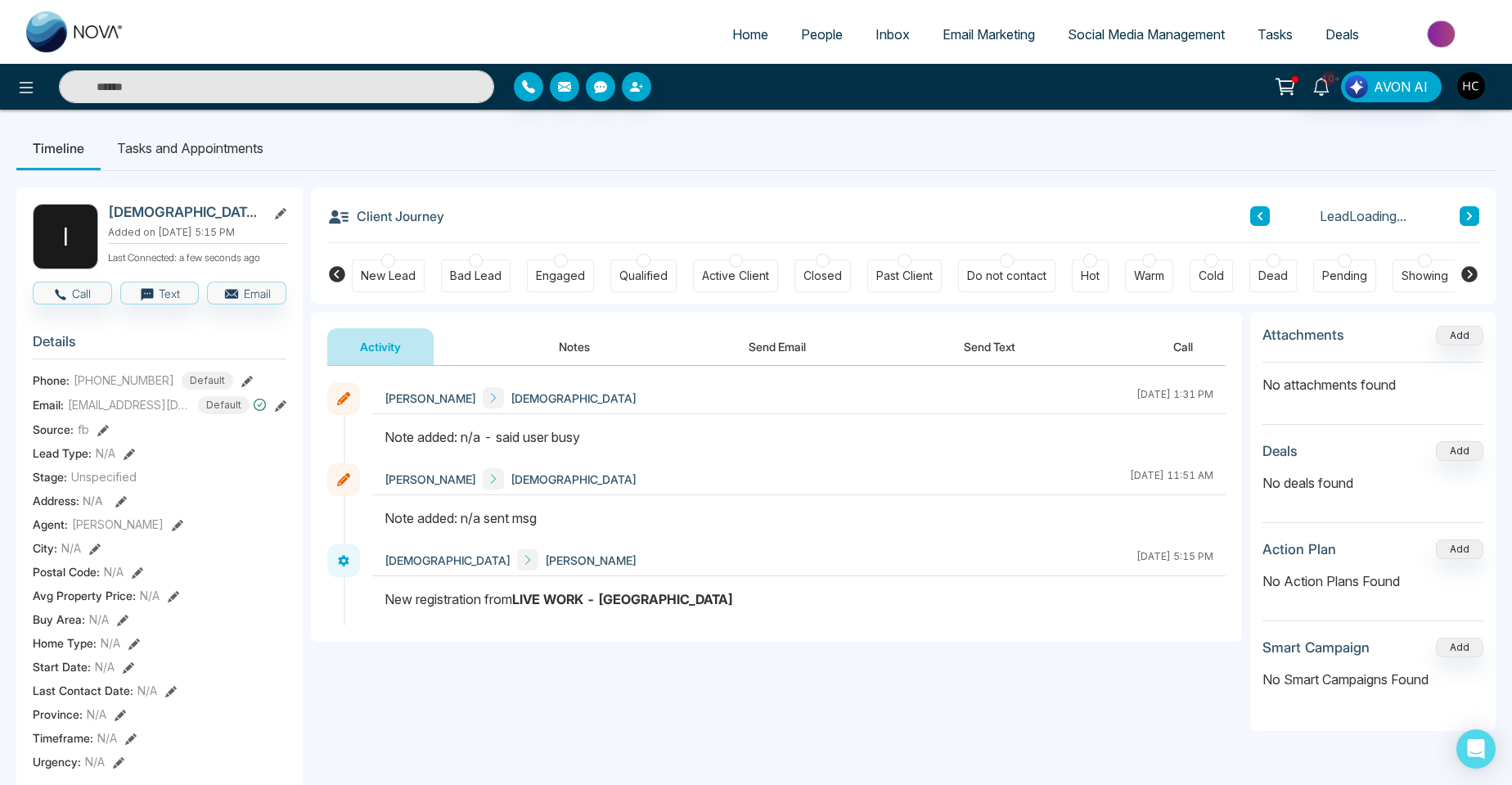
click at [588, 329] on button "Notes" at bounding box center [574, 346] width 96 height 37
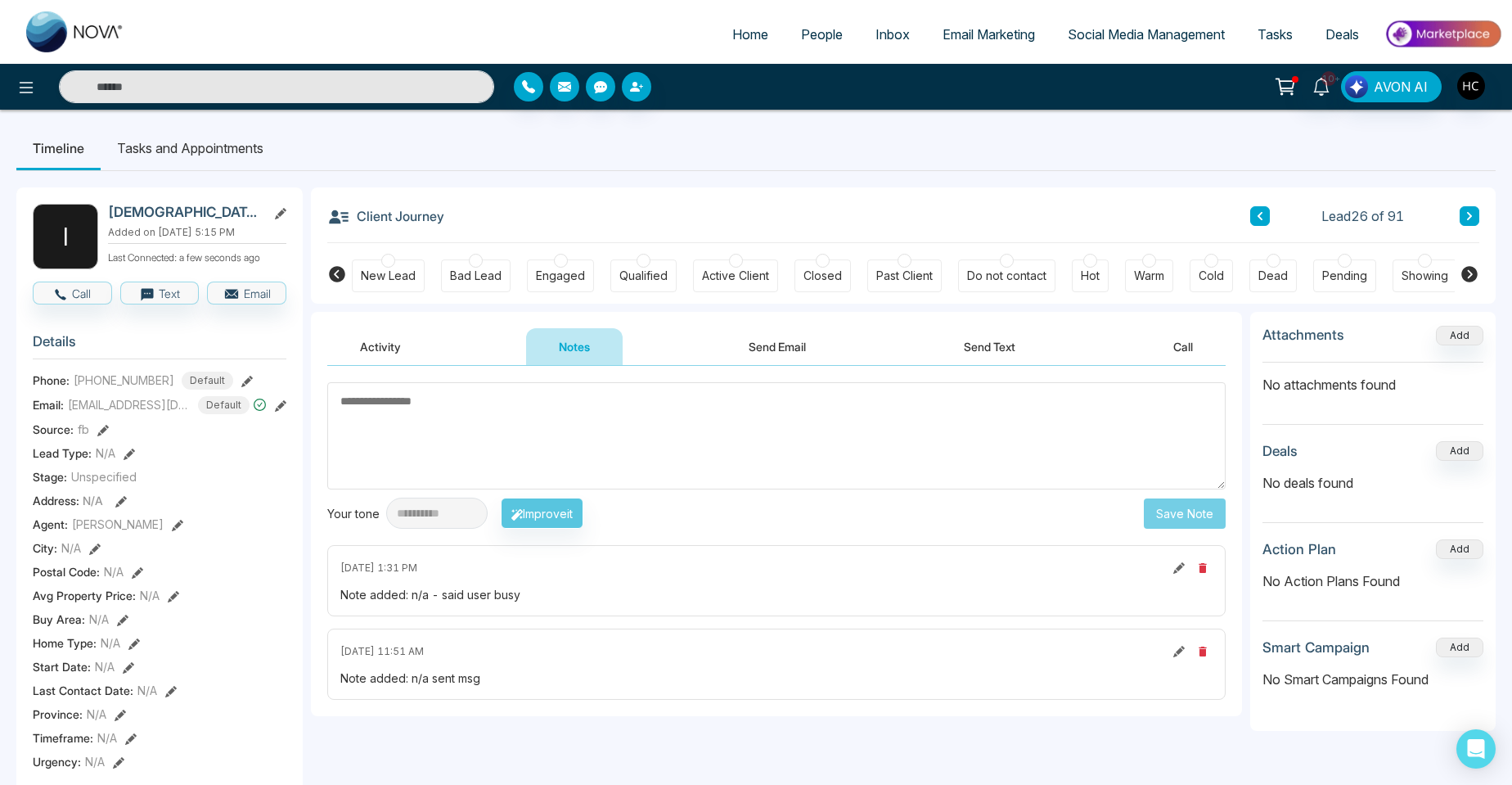
click at [542, 437] on textarea at bounding box center [776, 435] width 898 height 107
click at [381, 425] on textarea at bounding box center [776, 435] width 898 height 107
click at [355, 439] on textarea at bounding box center [776, 435] width 898 height 107
click at [805, 45] on link "People" at bounding box center [822, 34] width 74 height 31
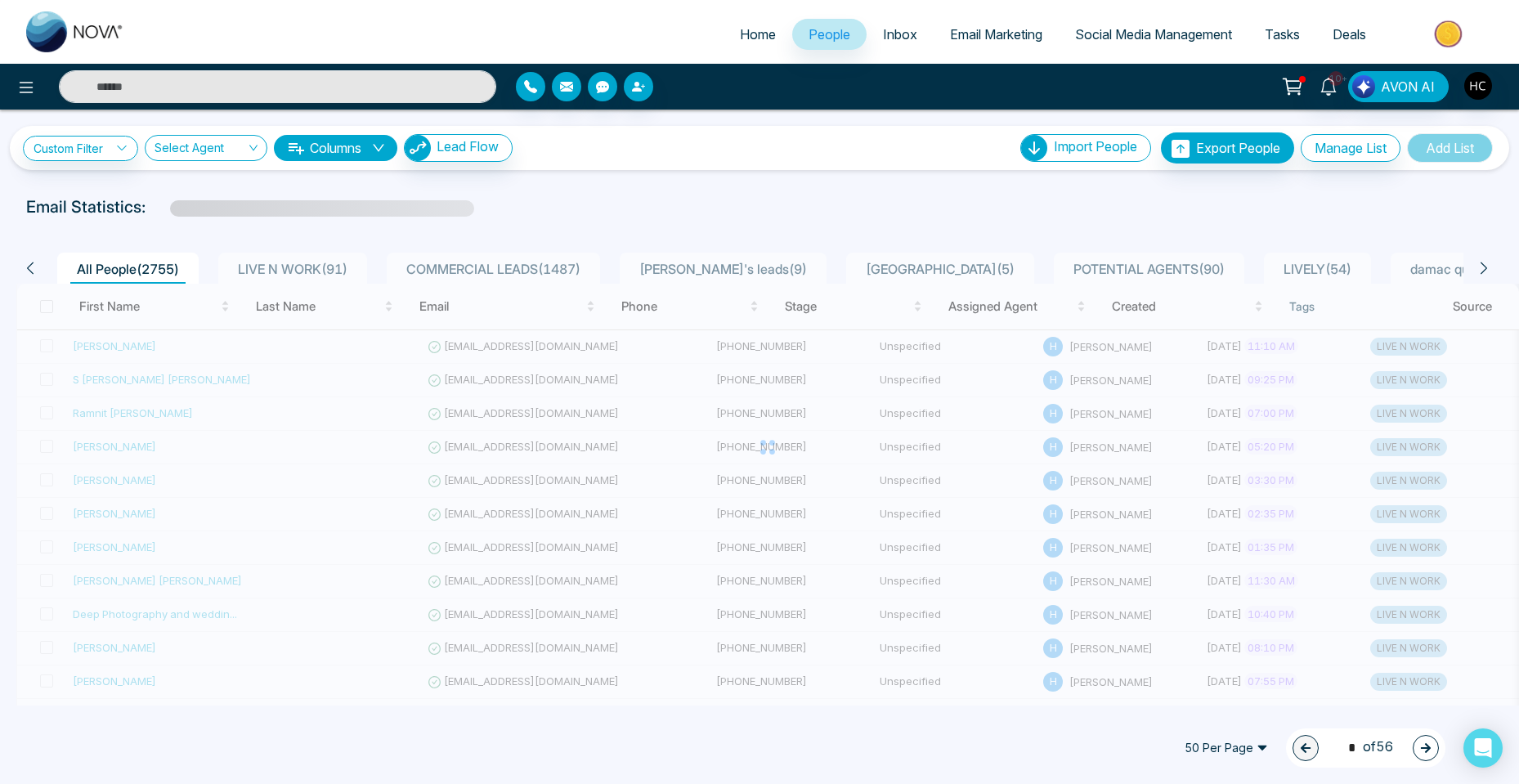
click at [320, 256] on li "LIVE N WORK ( 91 )" at bounding box center [292, 267] width 149 height 31
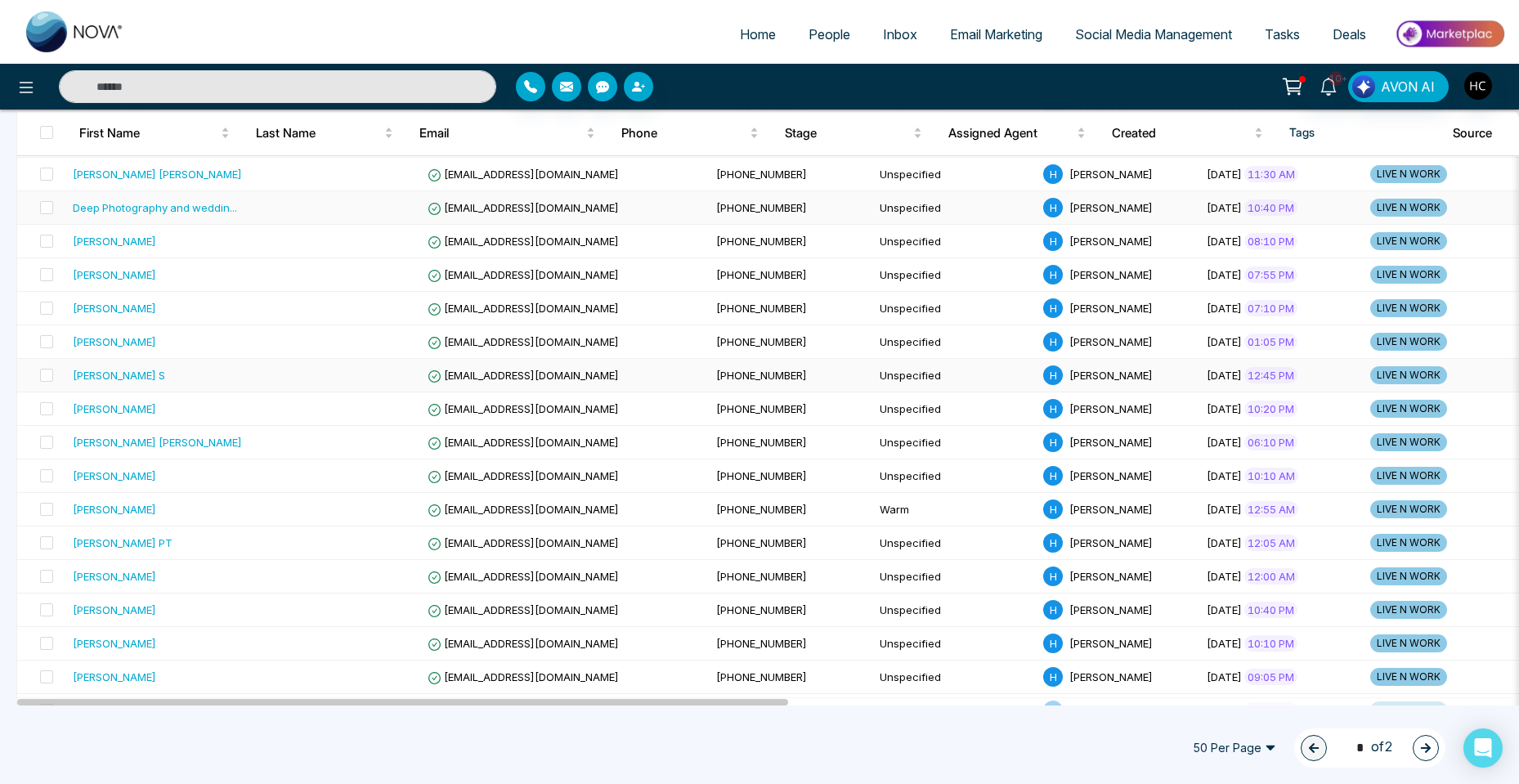
scroll to position [572, 0]
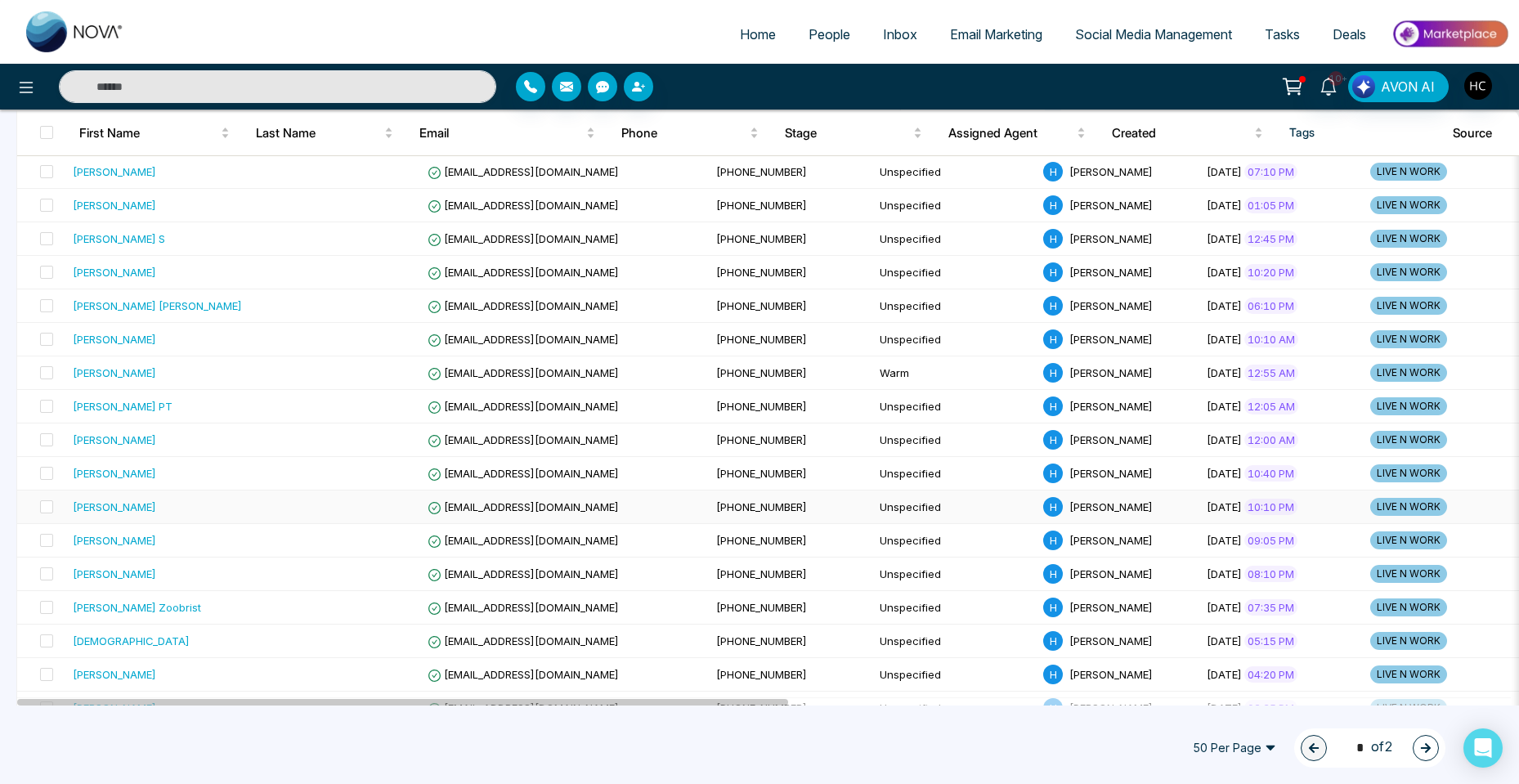
click at [181, 509] on div "[PERSON_NAME]" at bounding box center [162, 507] width 178 height 16
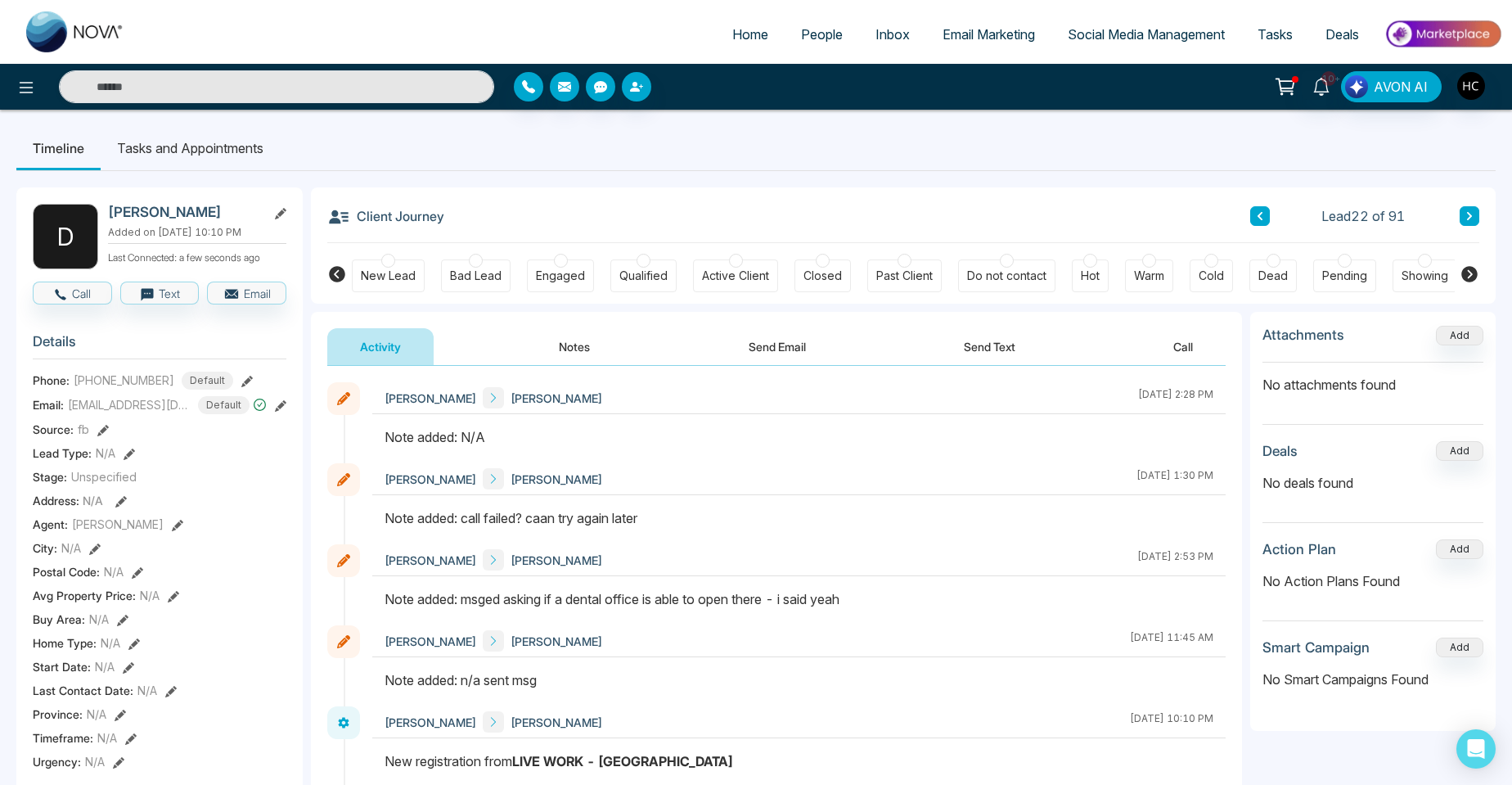
click at [817, 38] on span "People" at bounding box center [822, 34] width 42 height 16
